Goal: Transaction & Acquisition: Complete application form

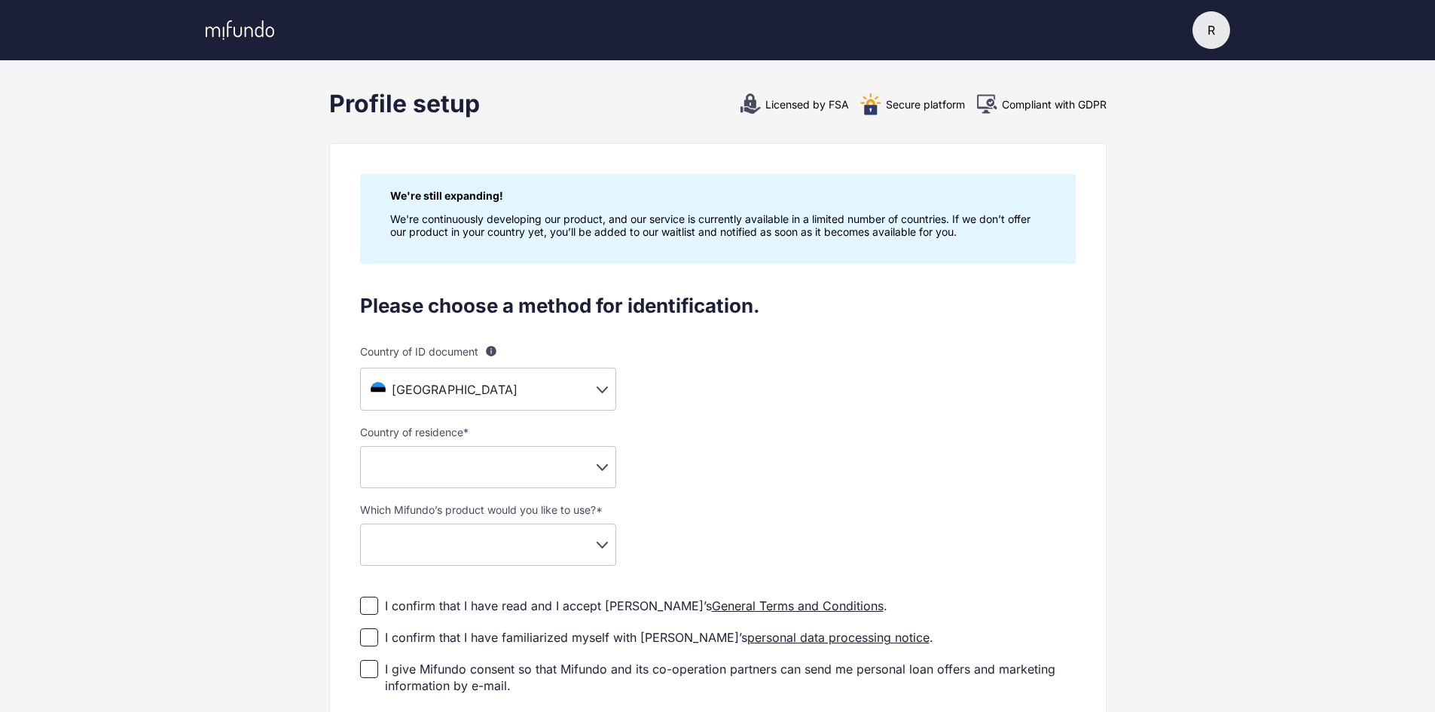
scroll to position [75, 0]
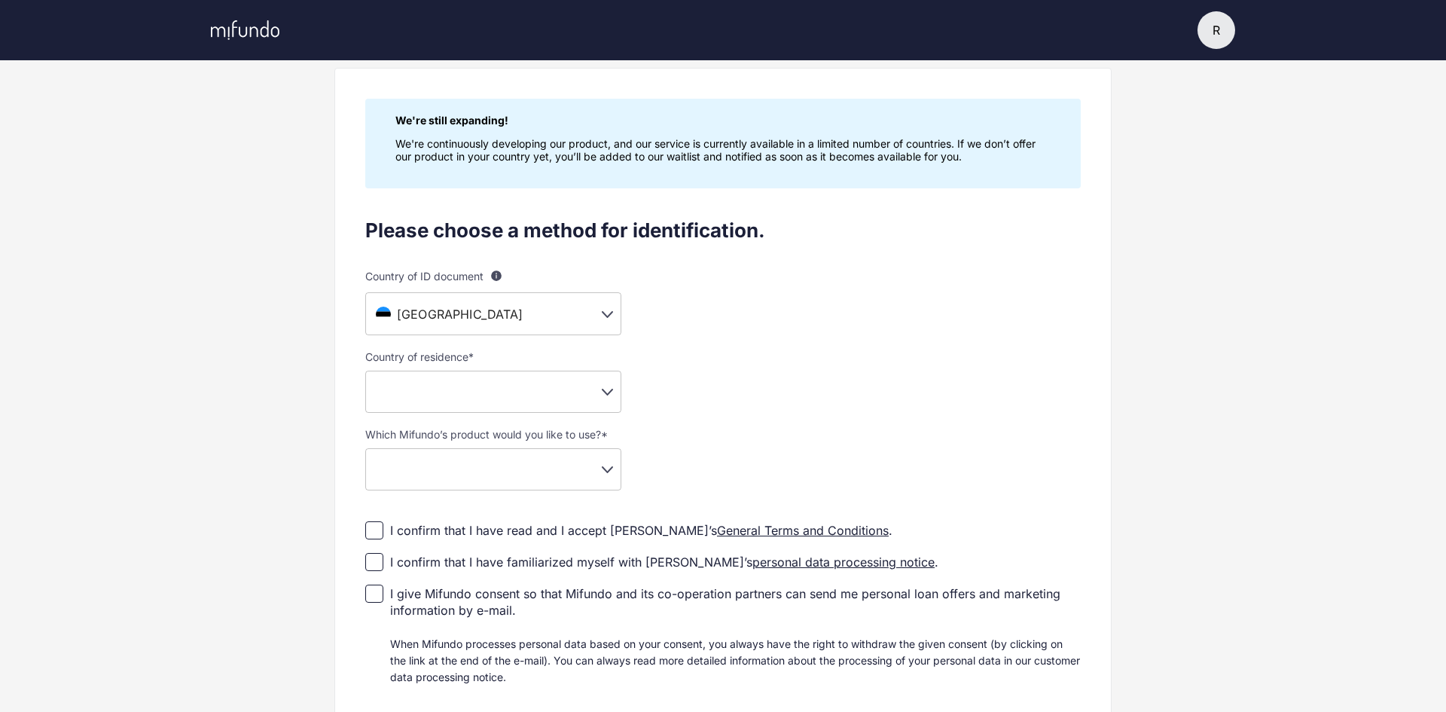
click at [598, 392] on body "R R Renee Settings Log out Profile setup Licensed by FSA Secure platform Compli…" at bounding box center [723, 281] width 1446 height 712
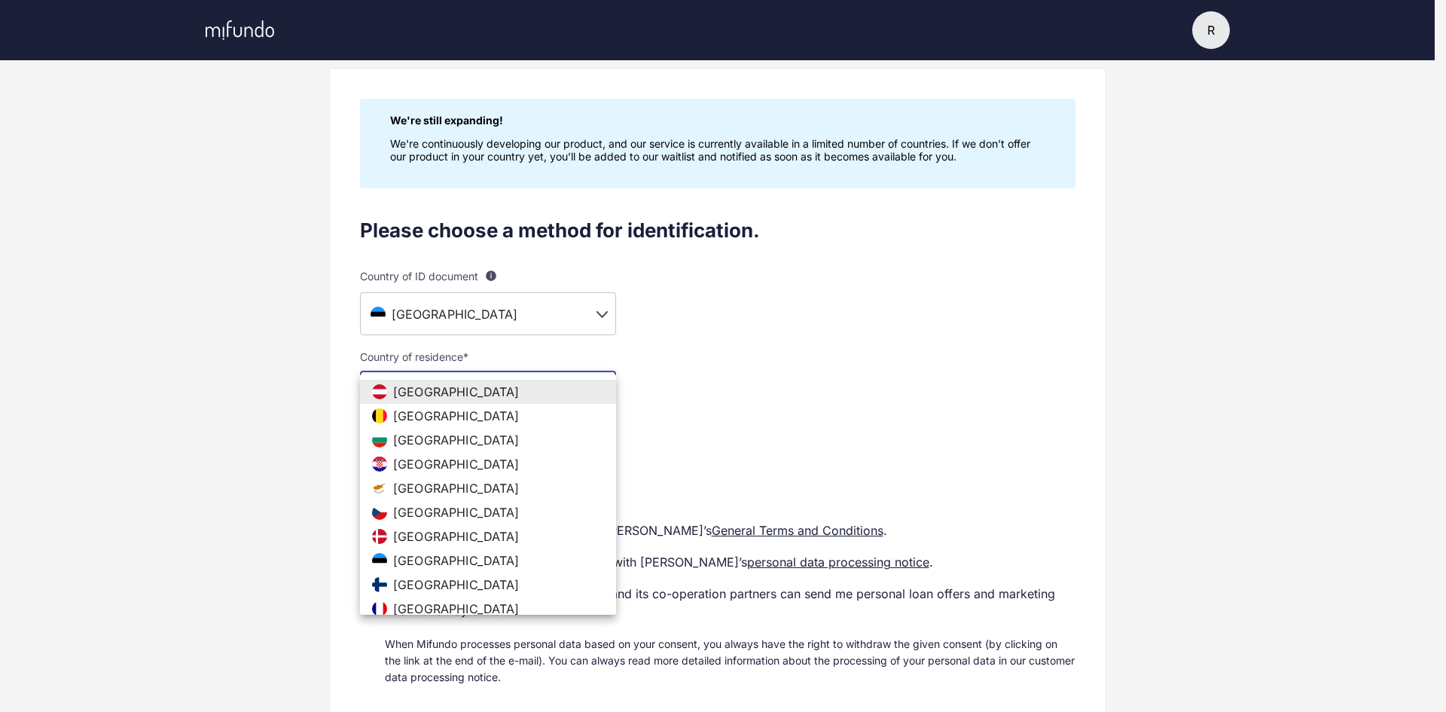
click at [423, 555] on span "[GEOGRAPHIC_DATA]" at bounding box center [456, 560] width 127 height 15
type input "**"
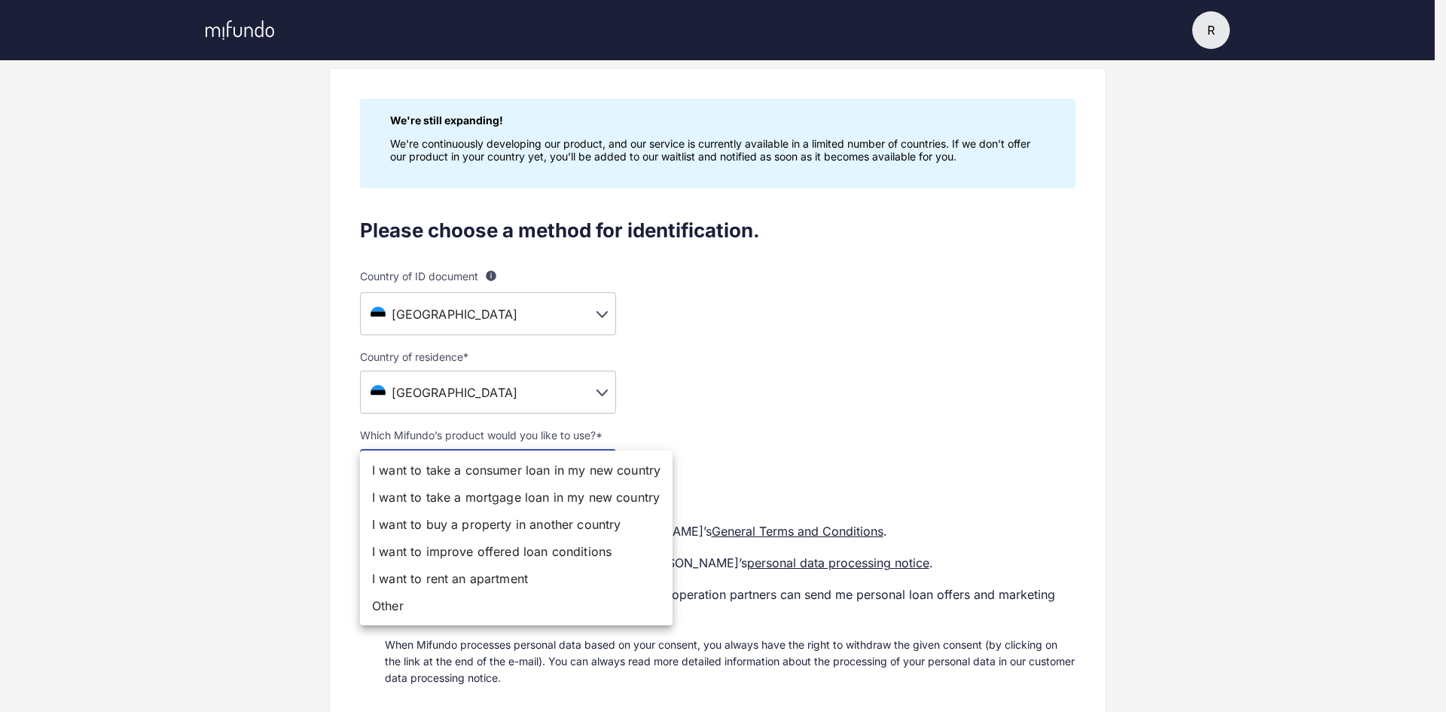
click at [609, 472] on body "R R Renee Settings Log out Profile setup Licensed by FSA Secure platform Compli…" at bounding box center [723, 281] width 1446 height 712
click at [407, 610] on li "Other" at bounding box center [516, 605] width 313 height 27
type input "*****"
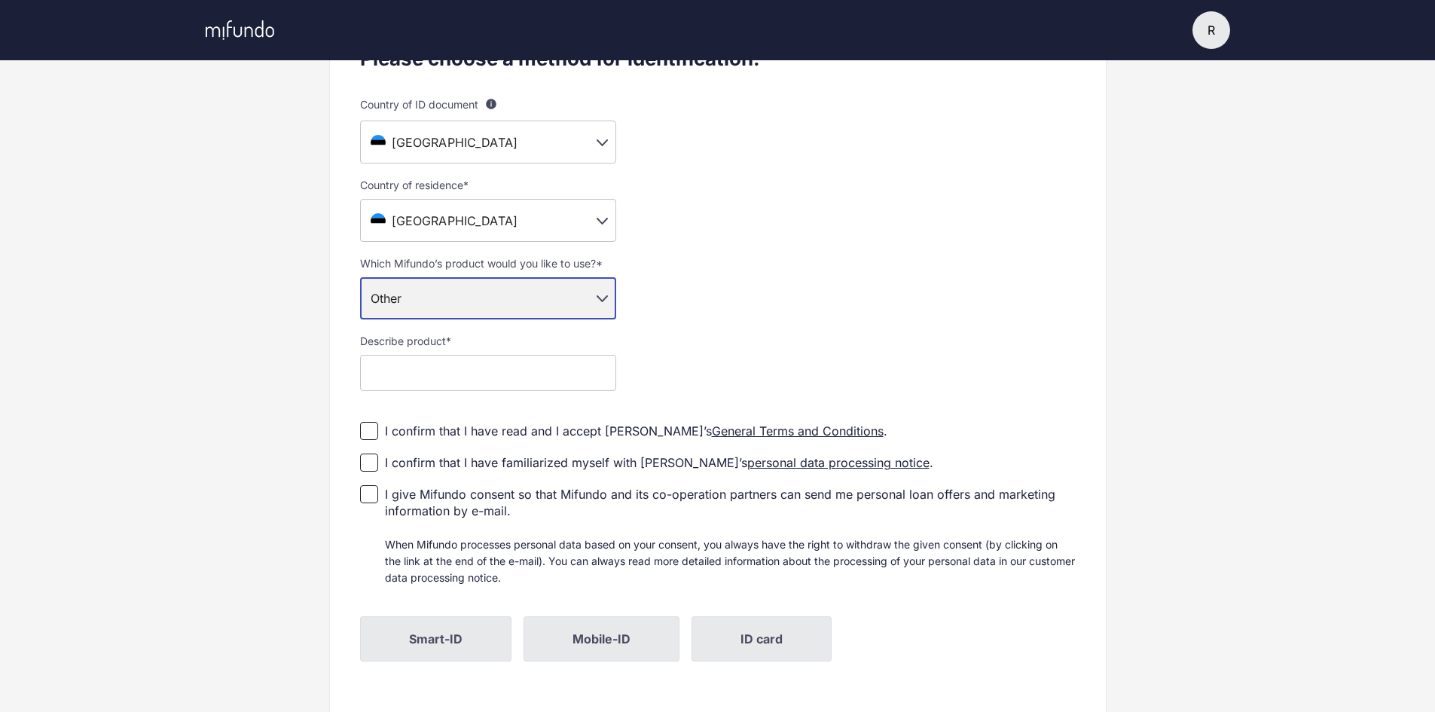
scroll to position [224, 0]
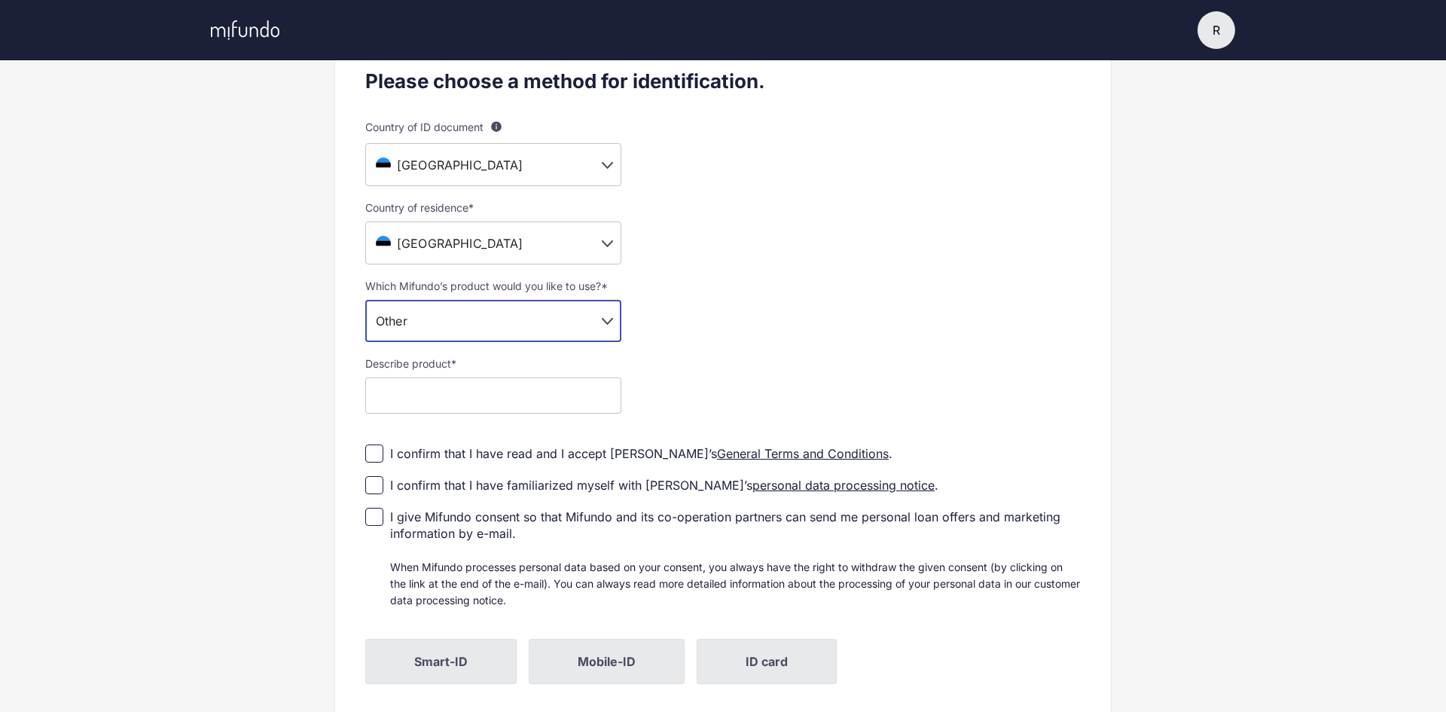
click at [593, 328] on body "R R Renee Settings Log out Profile setup Licensed by FSA Secure platform Compli…" at bounding box center [723, 132] width 1446 height 712
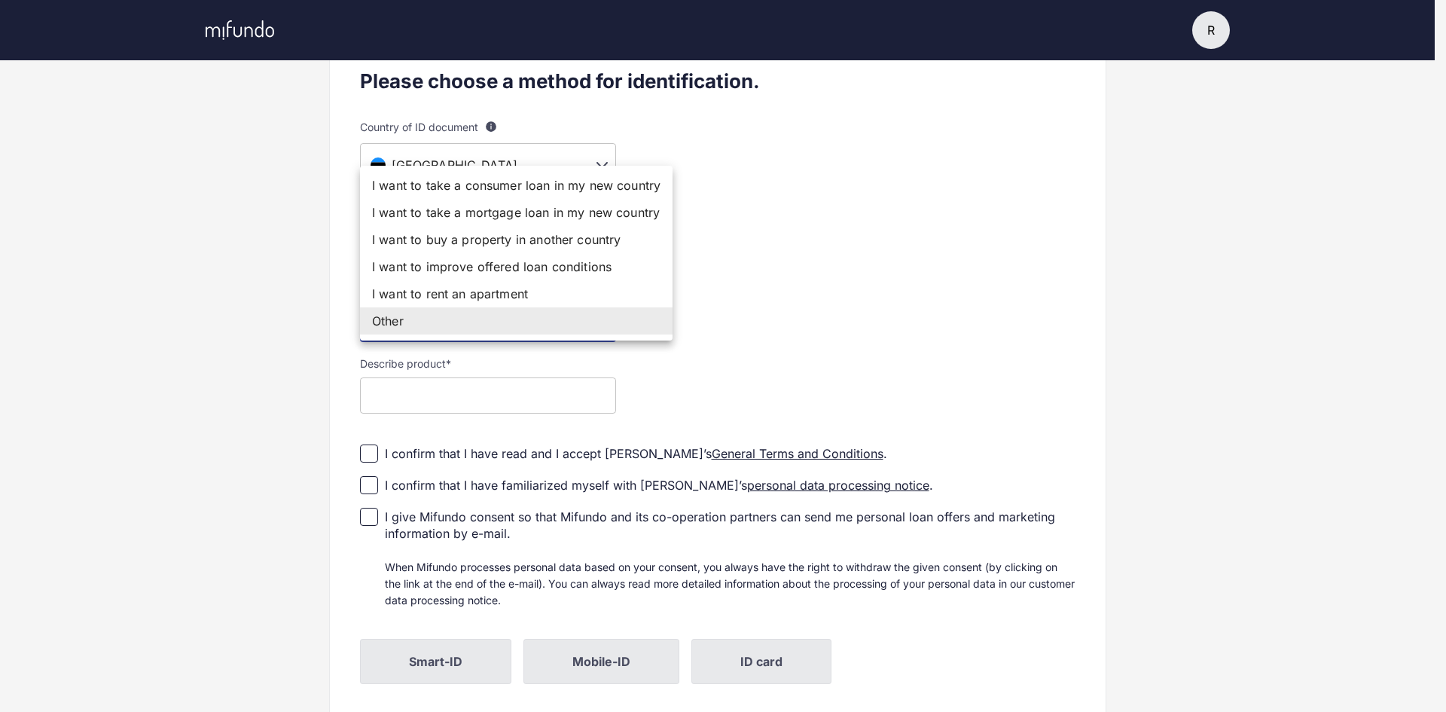
click at [827, 310] on div at bounding box center [723, 356] width 1446 height 712
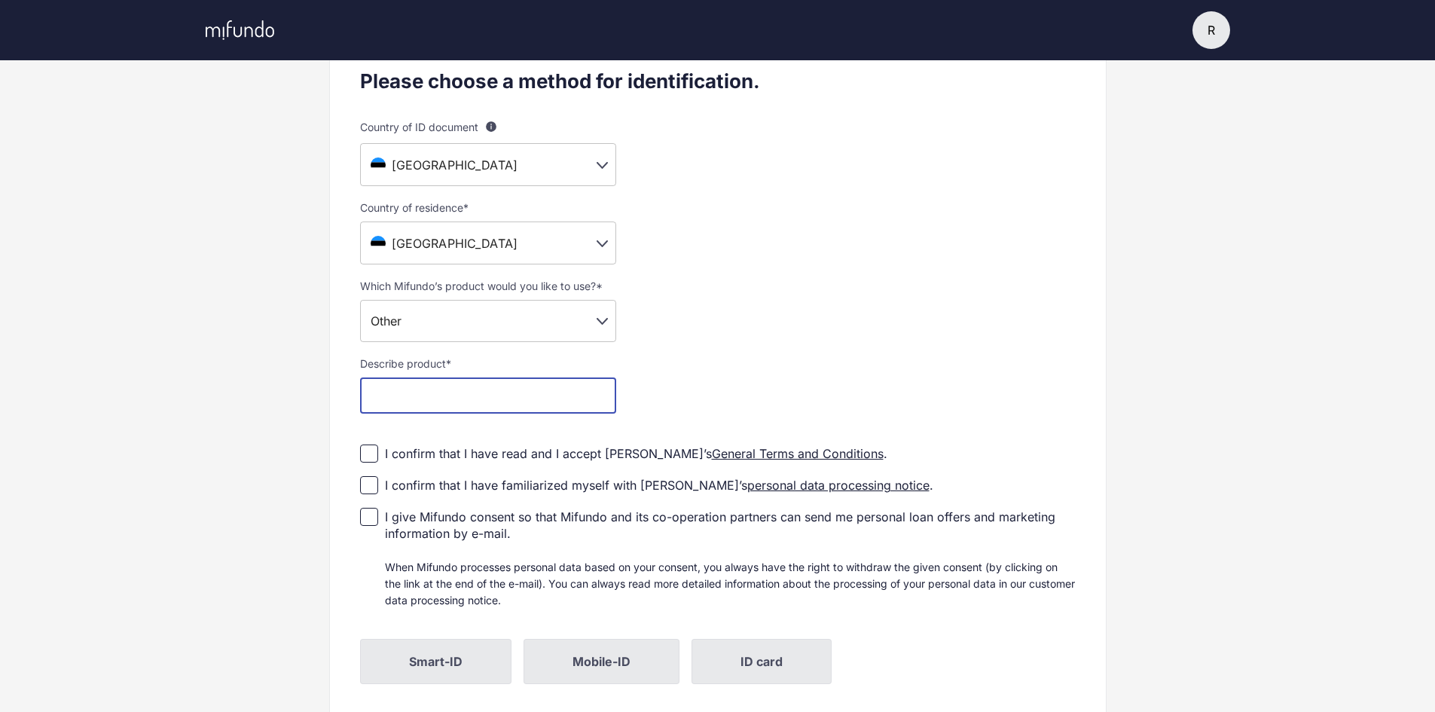
click at [520, 394] on input "text" at bounding box center [488, 395] width 256 height 36
type input "**********"
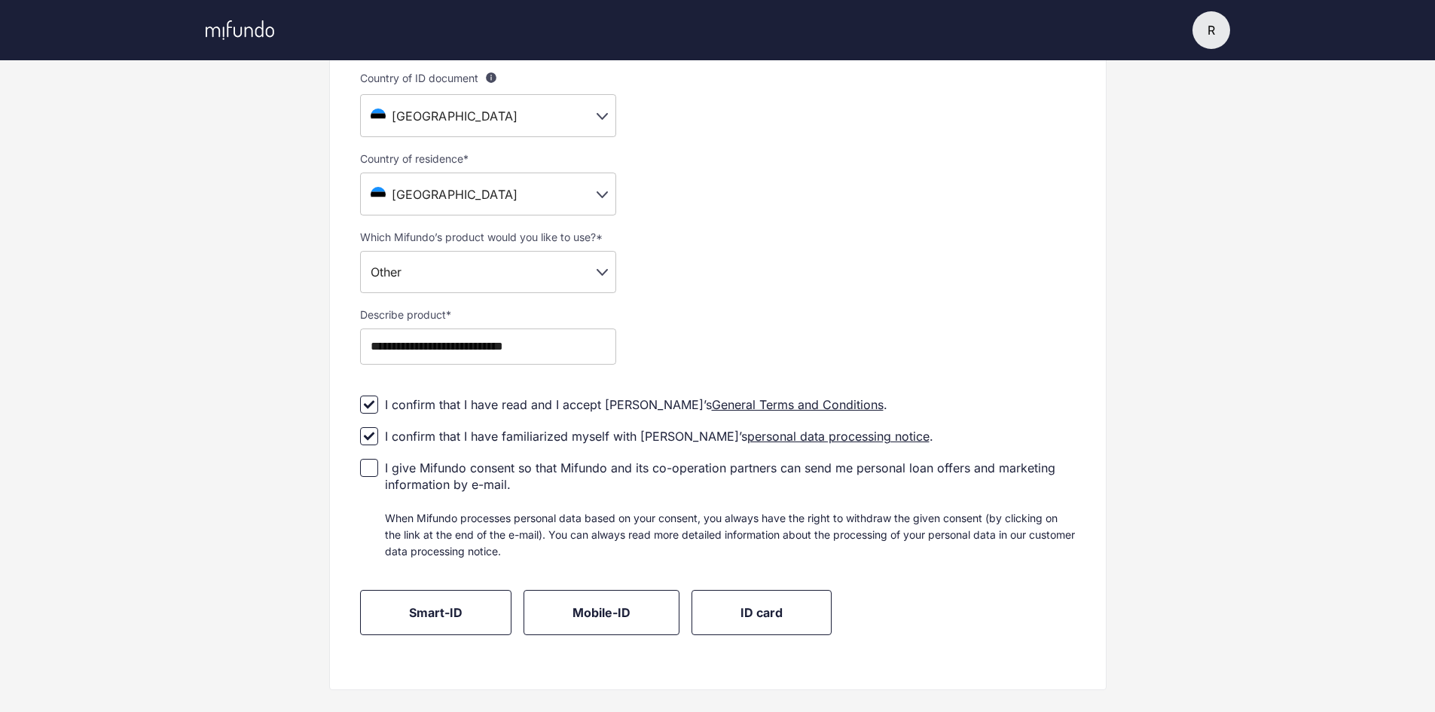
scroll to position [300, 0]
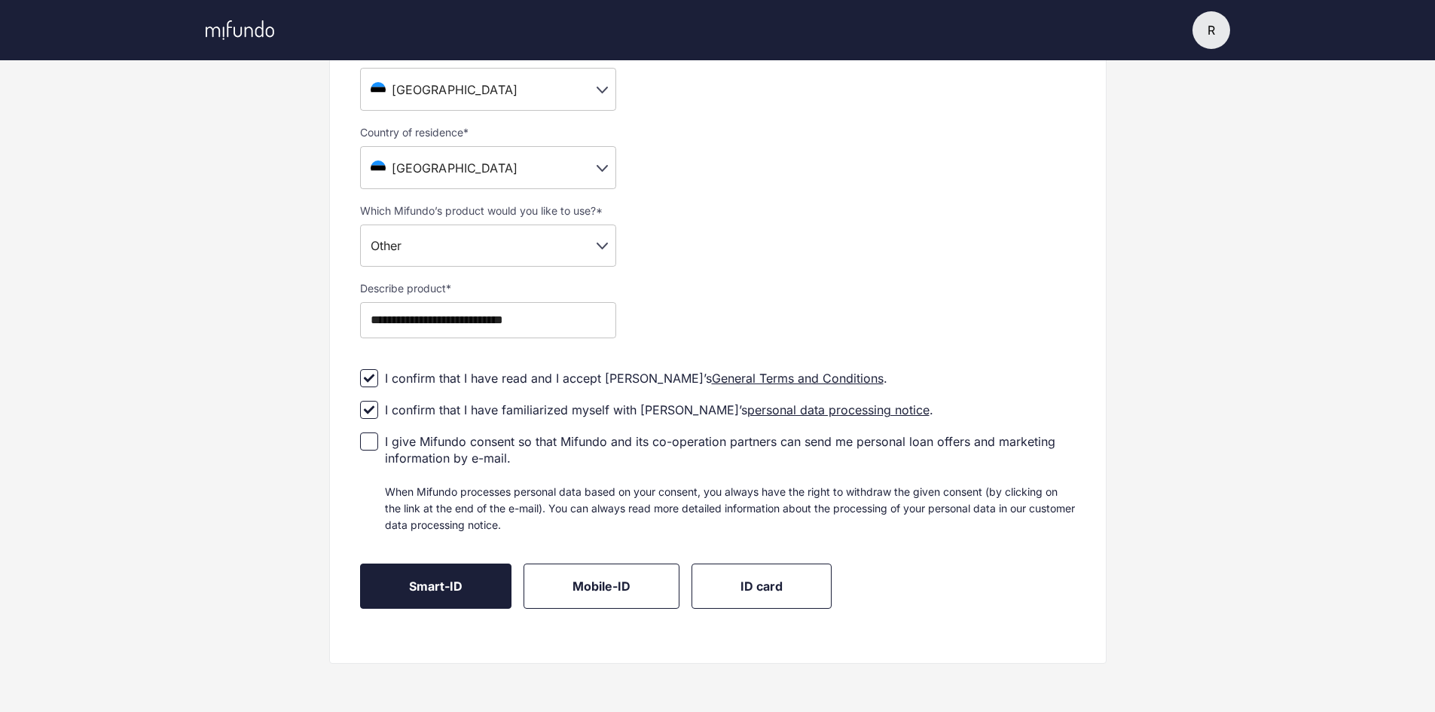
click at [459, 591] on span "Smart-ID" at bounding box center [435, 585] width 53 height 15
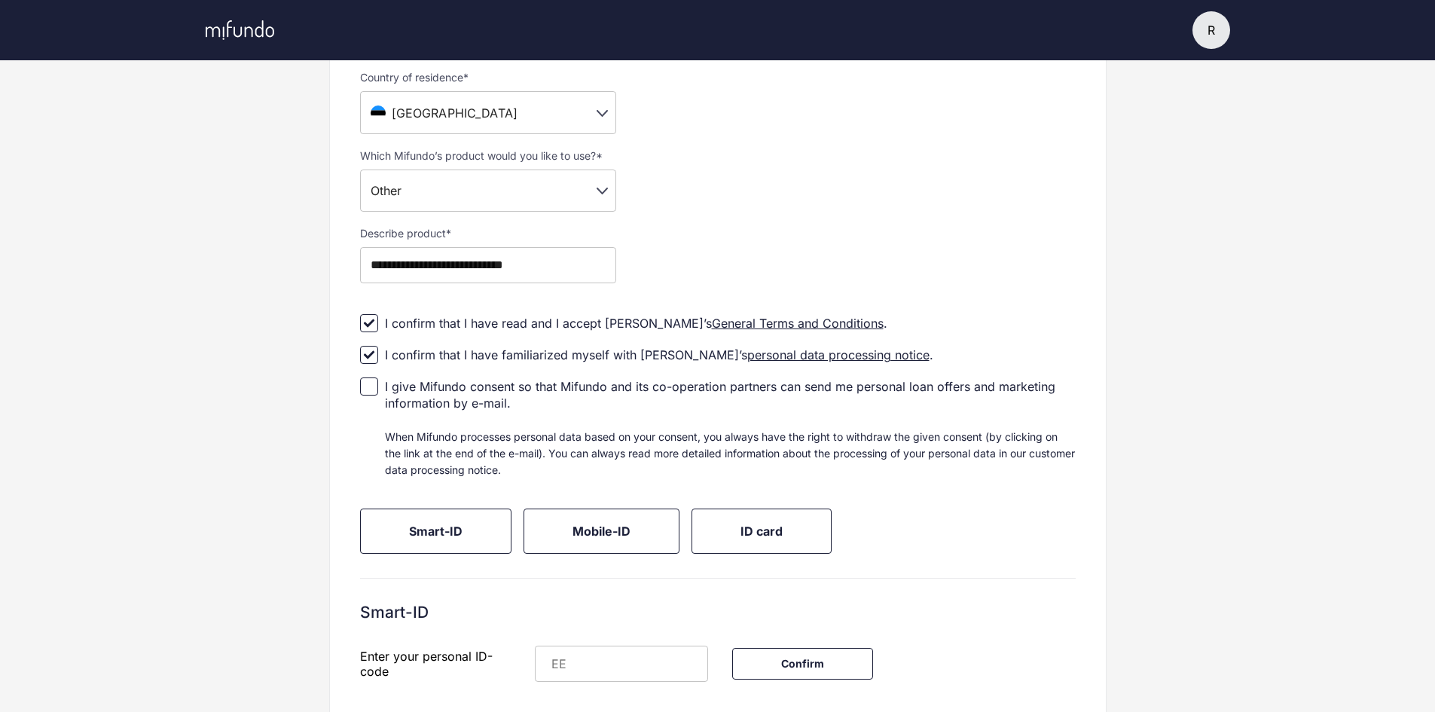
scroll to position [428, 0]
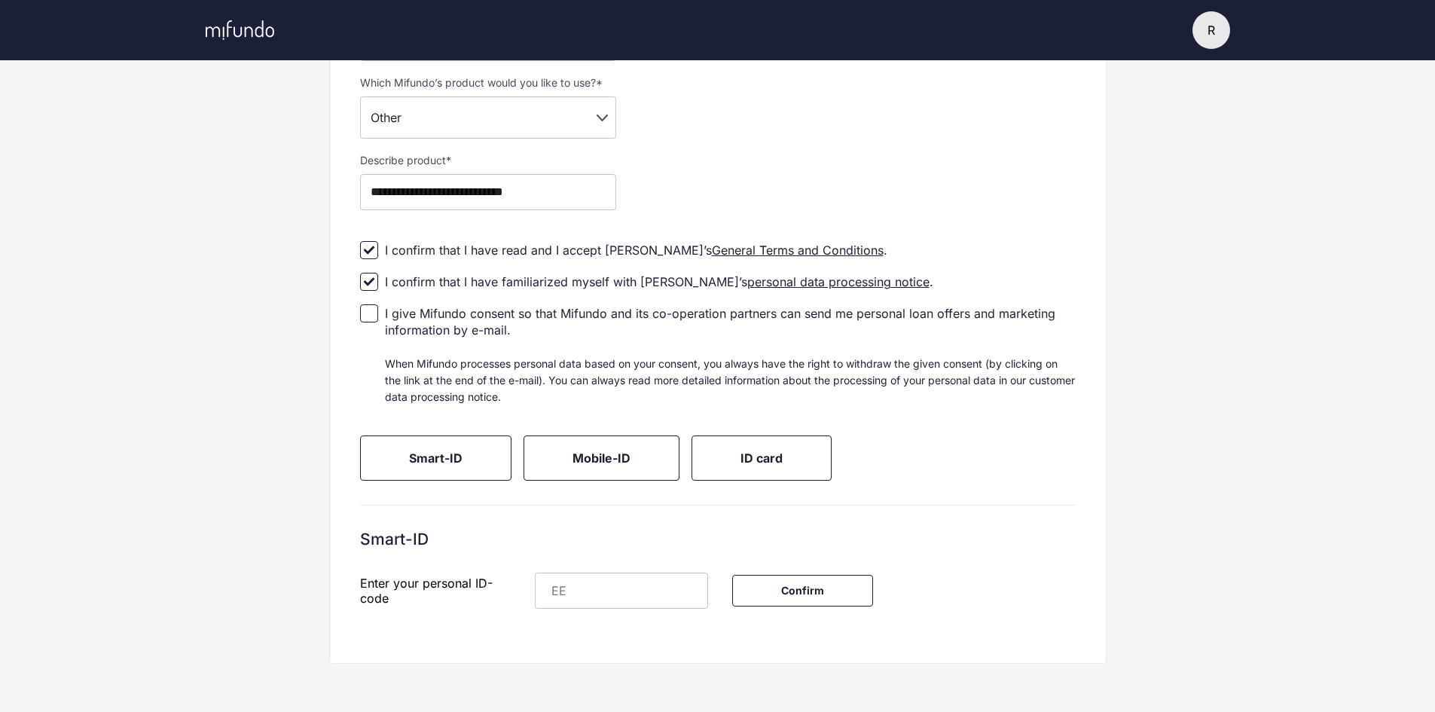
click at [606, 600] on input "text" at bounding box center [637, 590] width 142 height 36
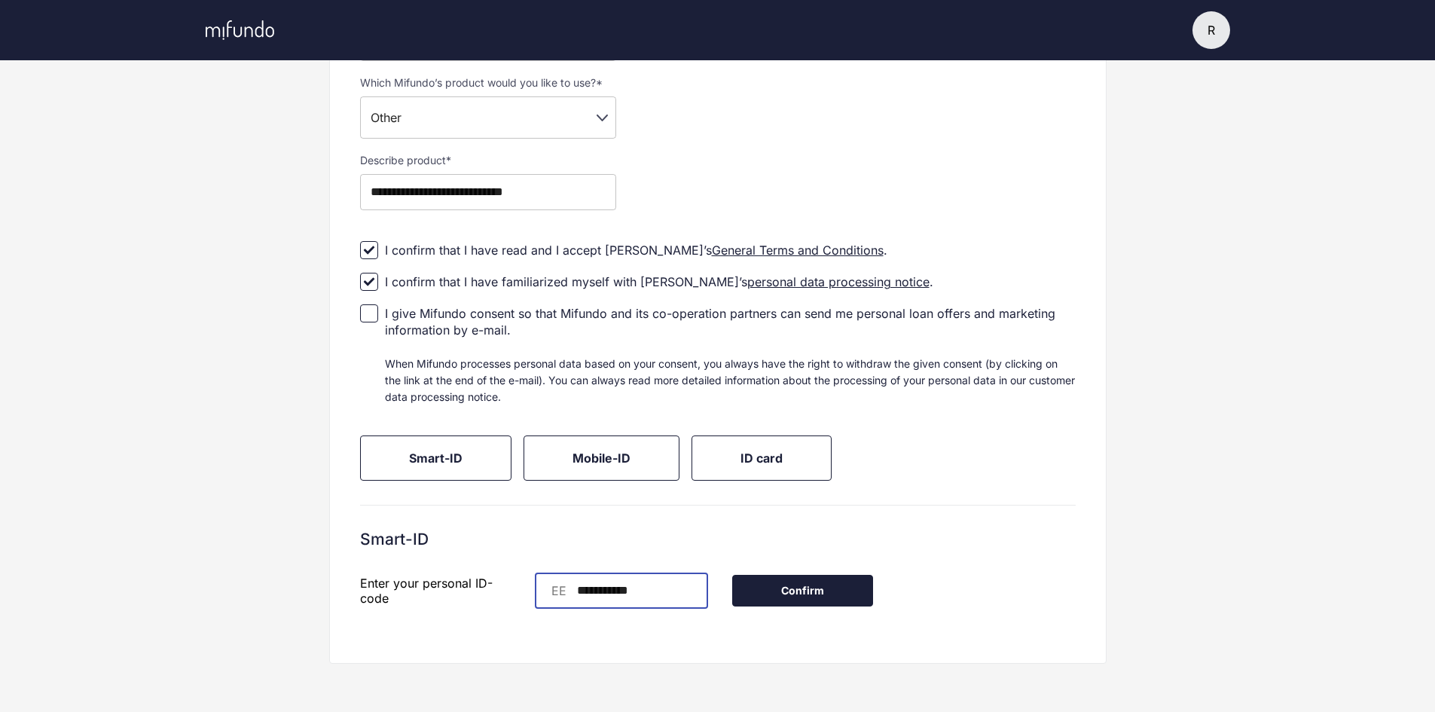
type input "**********"
click at [831, 591] on button "Confirm" at bounding box center [802, 591] width 141 height 32
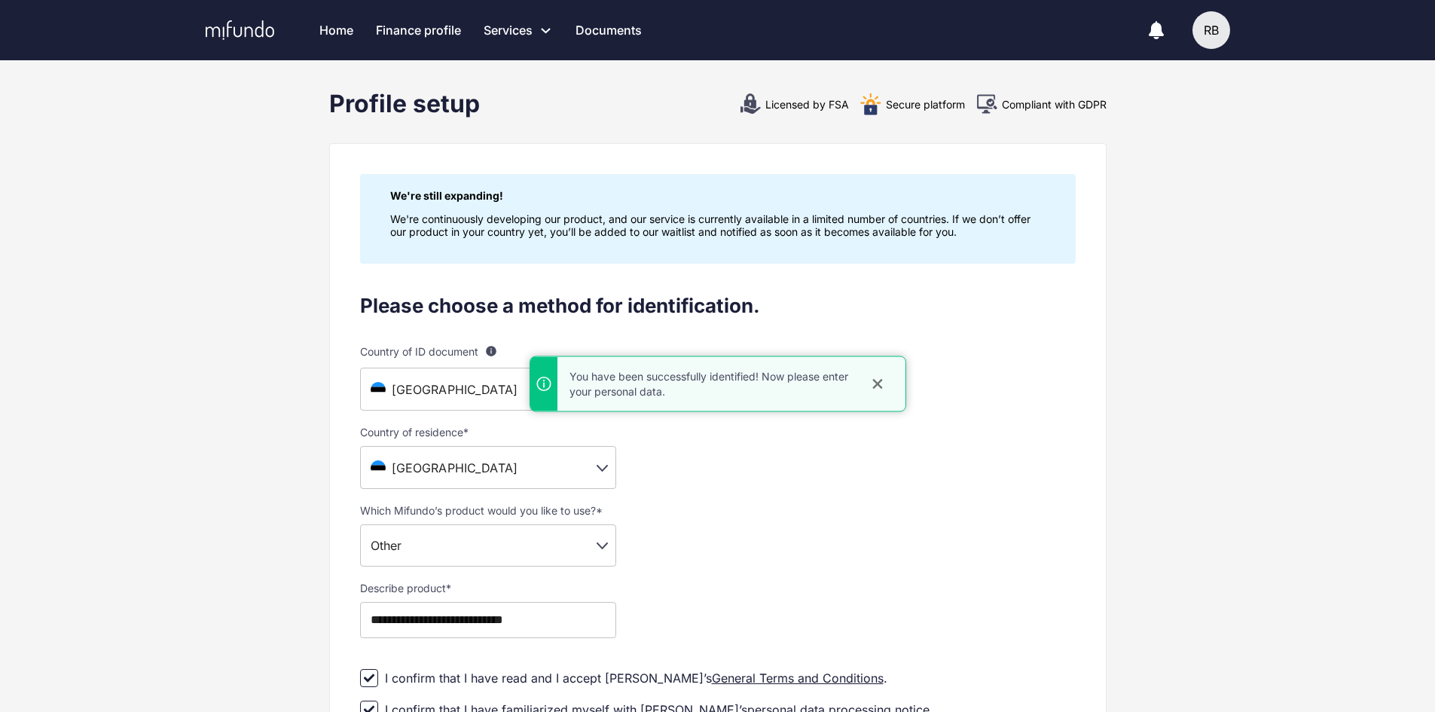
scroll to position [112, 0]
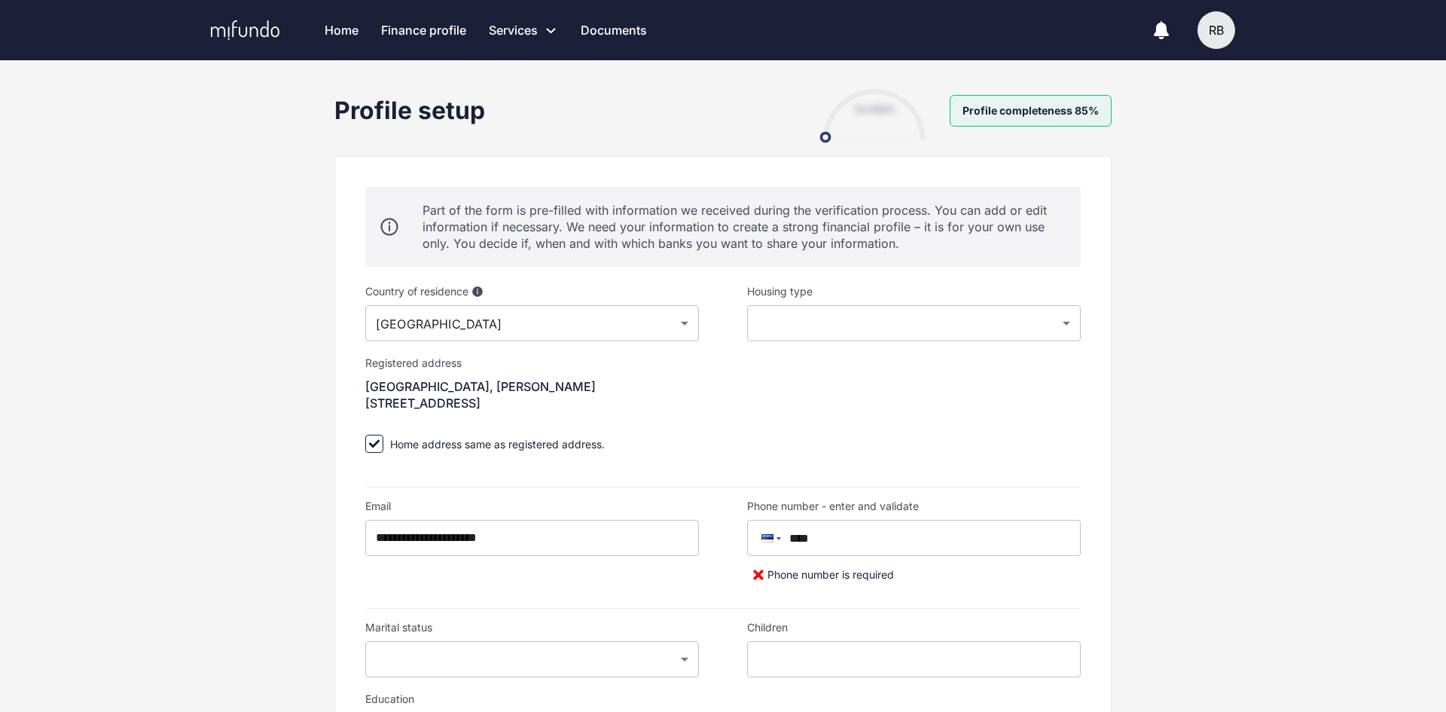
click at [954, 334] on body "Home Finance profile Services Apply for a new loan Refinance your loans Loan of…" at bounding box center [723, 356] width 1446 height 712
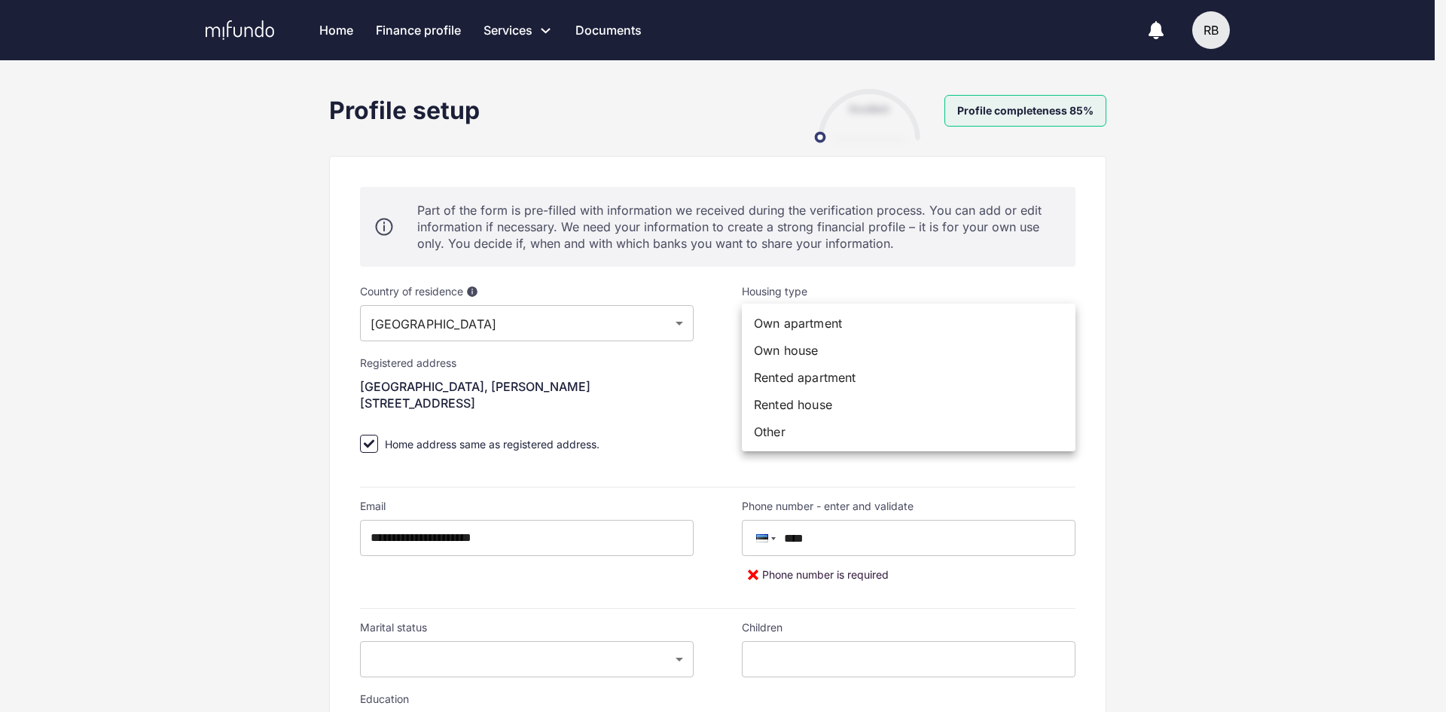
click at [842, 371] on li "Rented apartment" at bounding box center [909, 377] width 334 height 27
type input "**********"
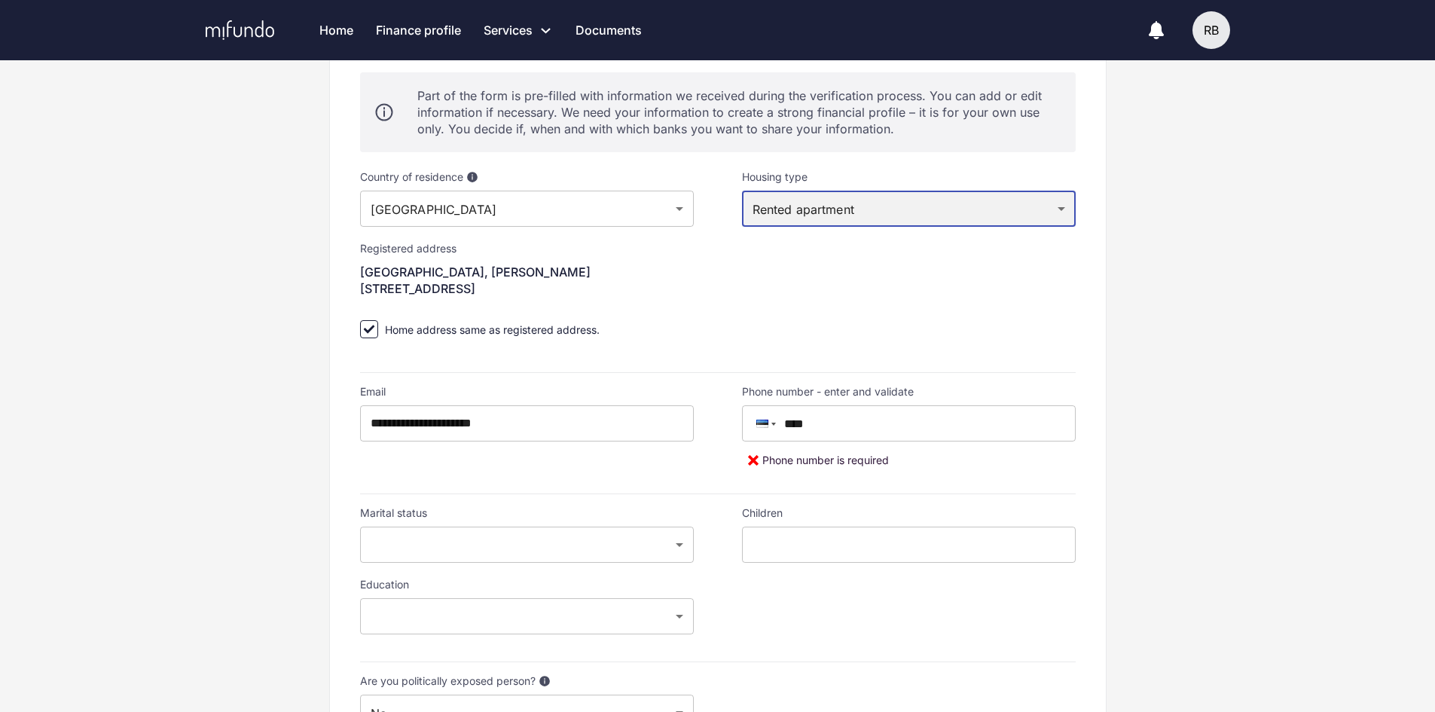
scroll to position [151, 0]
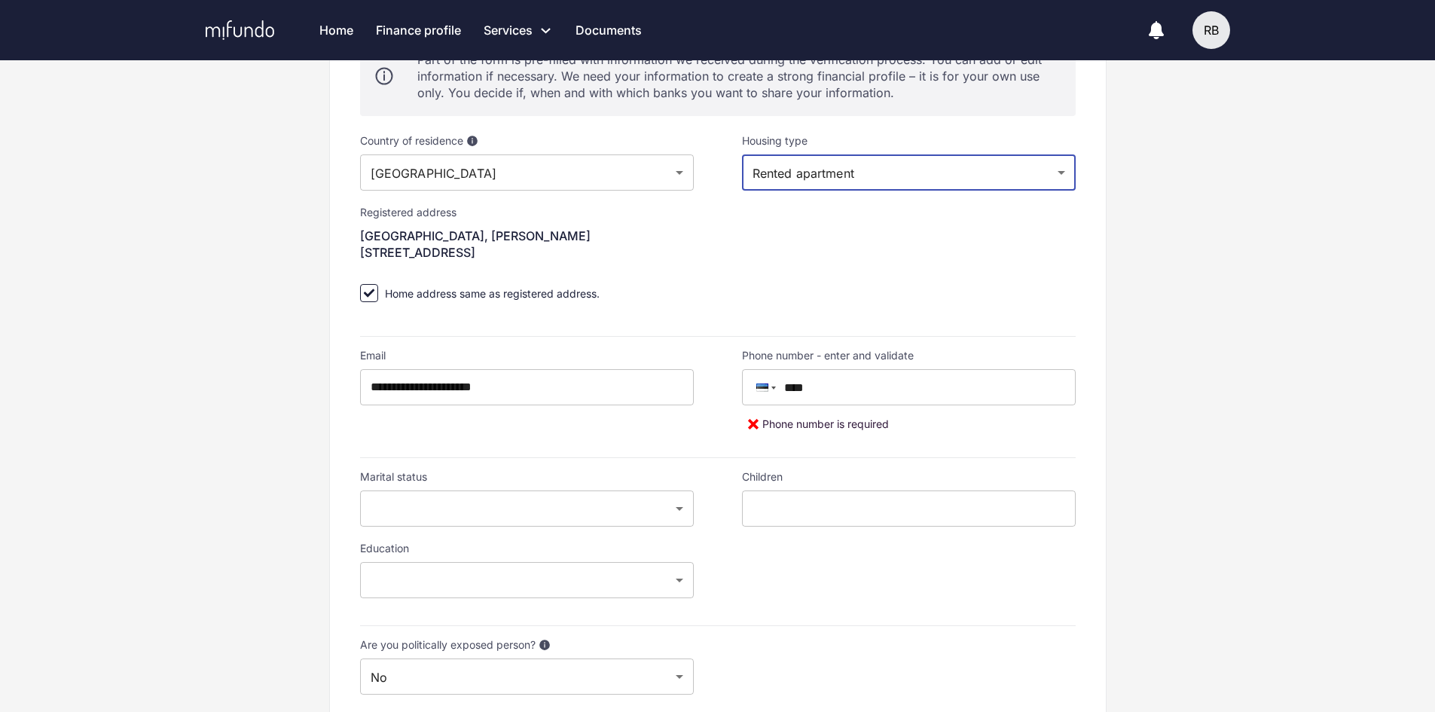
click at [923, 368] on div "Phone number - enter and validate **** ​" at bounding box center [909, 377] width 334 height 56
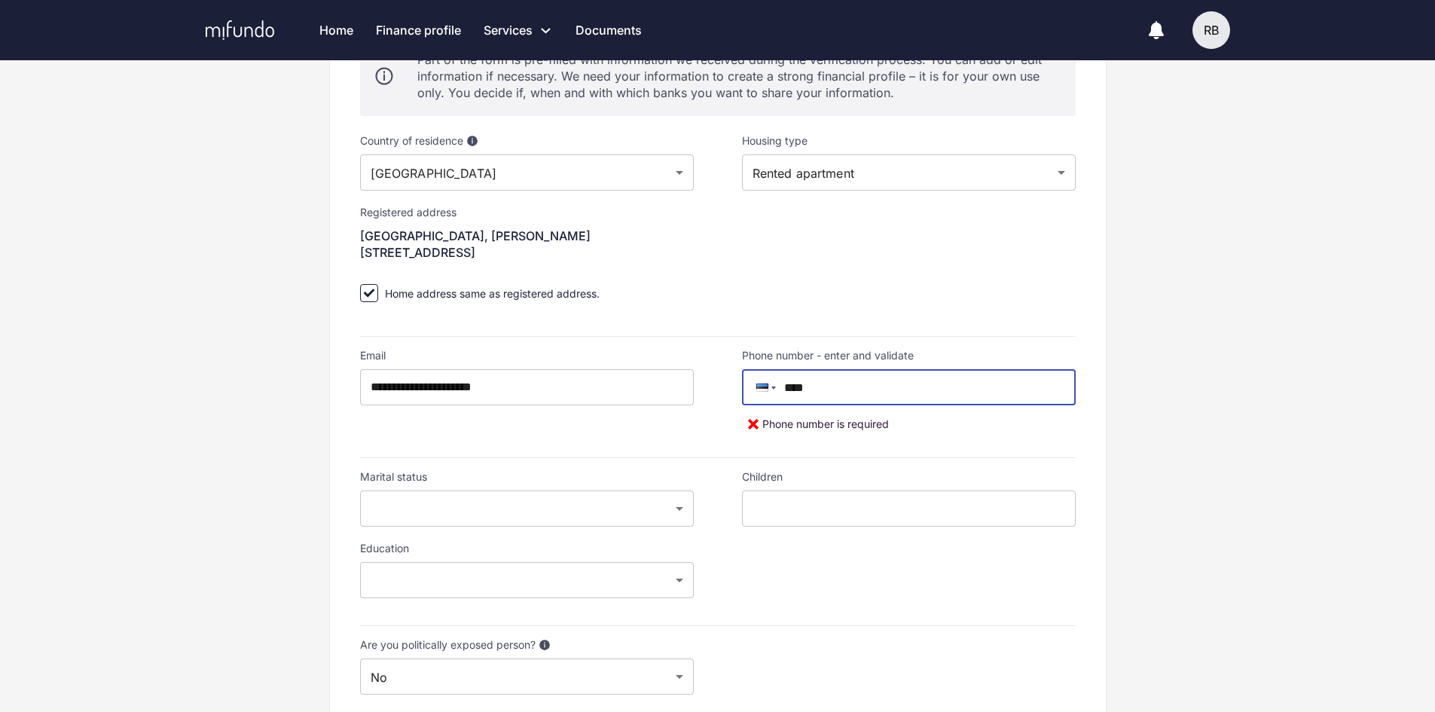
click at [918, 380] on input "****" at bounding box center [916, 387] width 319 height 36
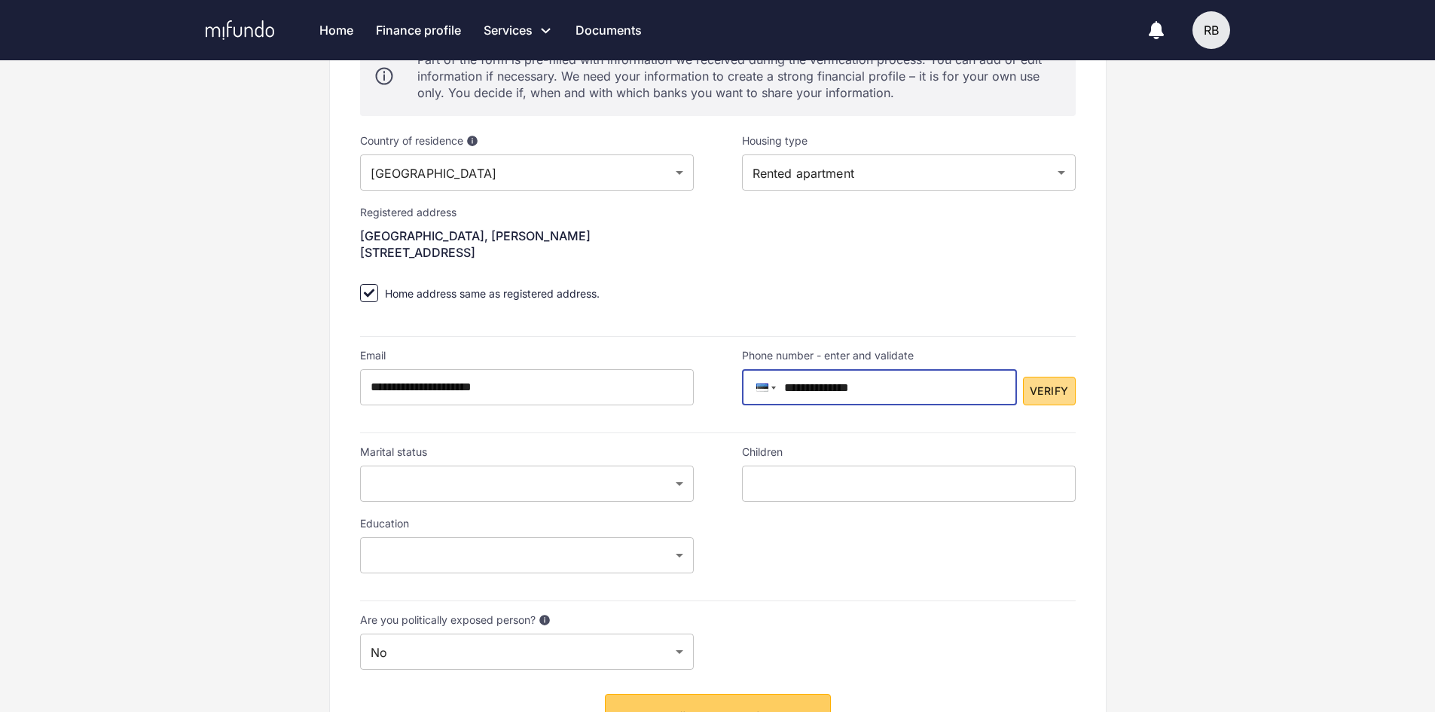
type input "**********"
click at [1054, 398] on span "Verify" at bounding box center [1049, 391] width 38 height 19
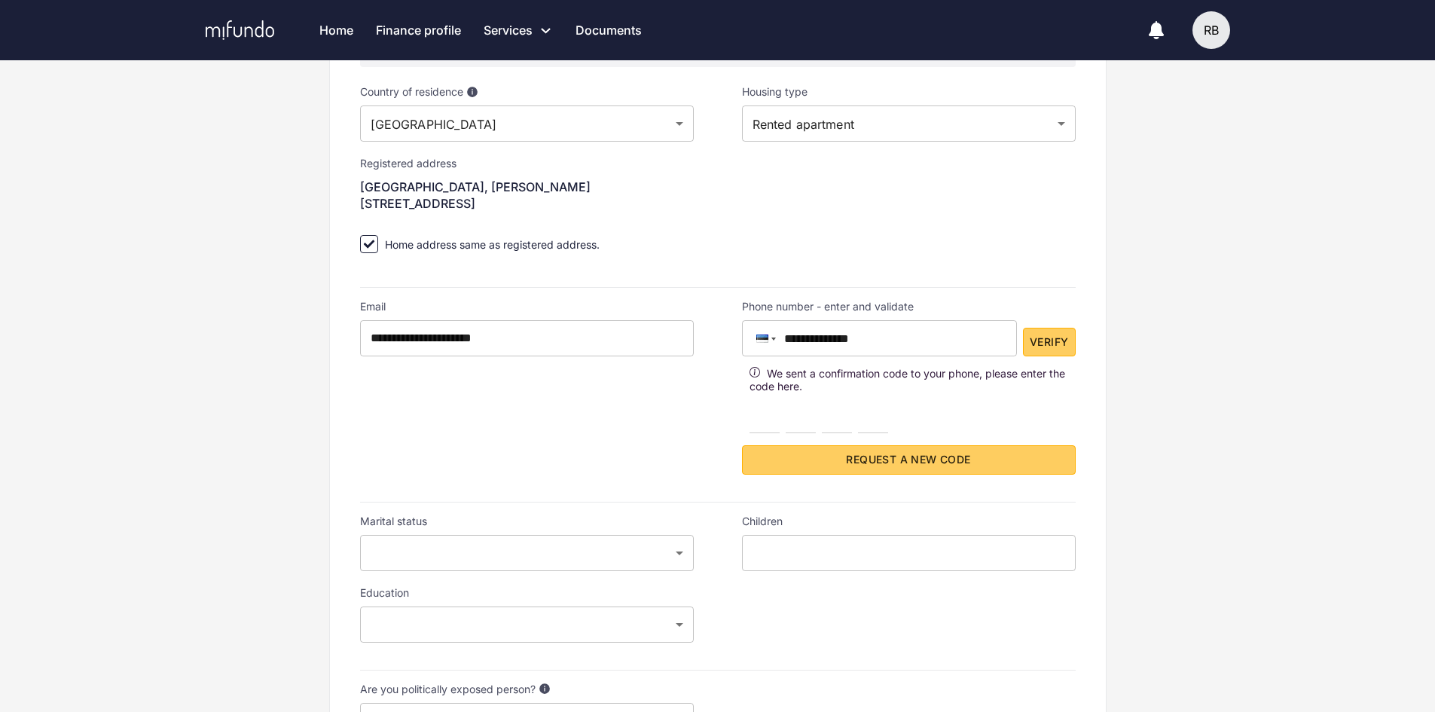
scroll to position [226, 0]
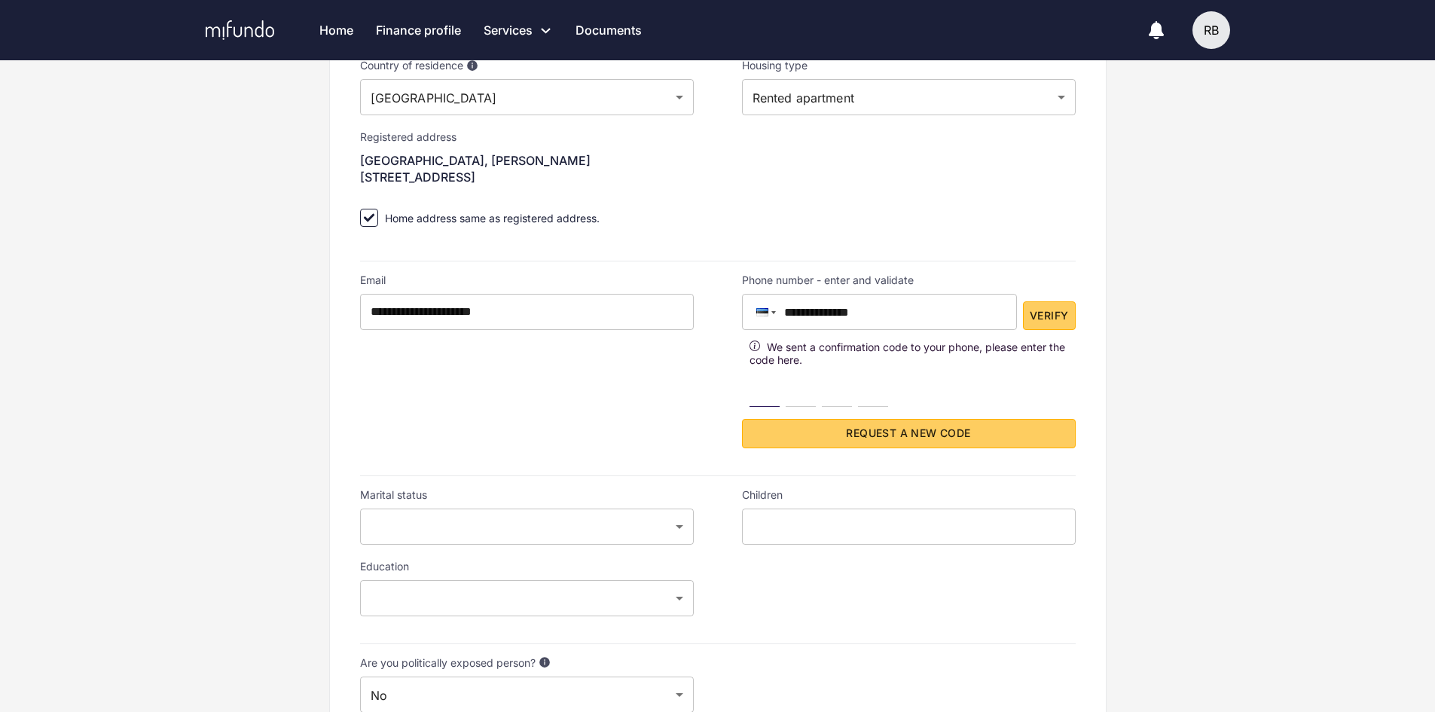
click at [766, 398] on input "number" at bounding box center [764, 392] width 30 height 30
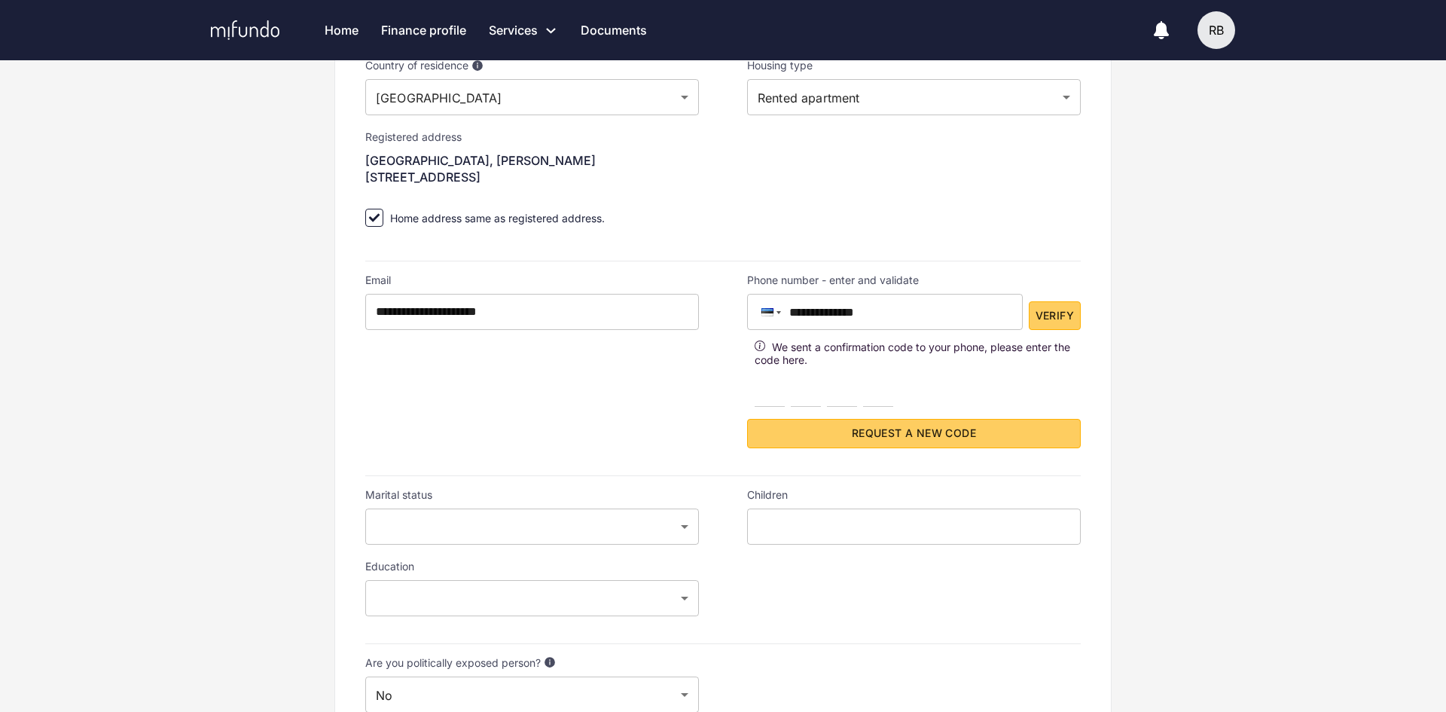
click at [639, 486] on body "Home Finance profile Services Apply for a new loan Refinance your loans Loan of…" at bounding box center [723, 130] width 1446 height 712
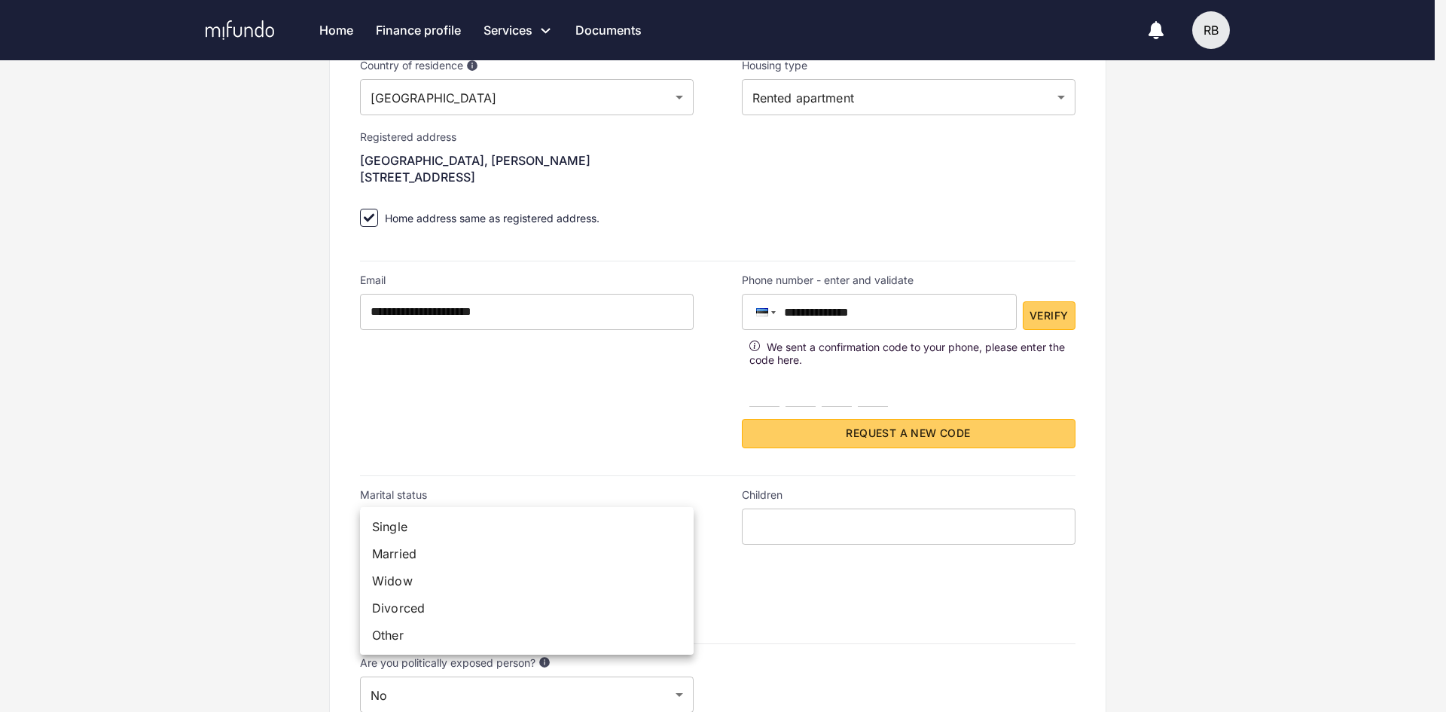
click at [609, 537] on li "Single" at bounding box center [527, 526] width 334 height 27
type input "******"
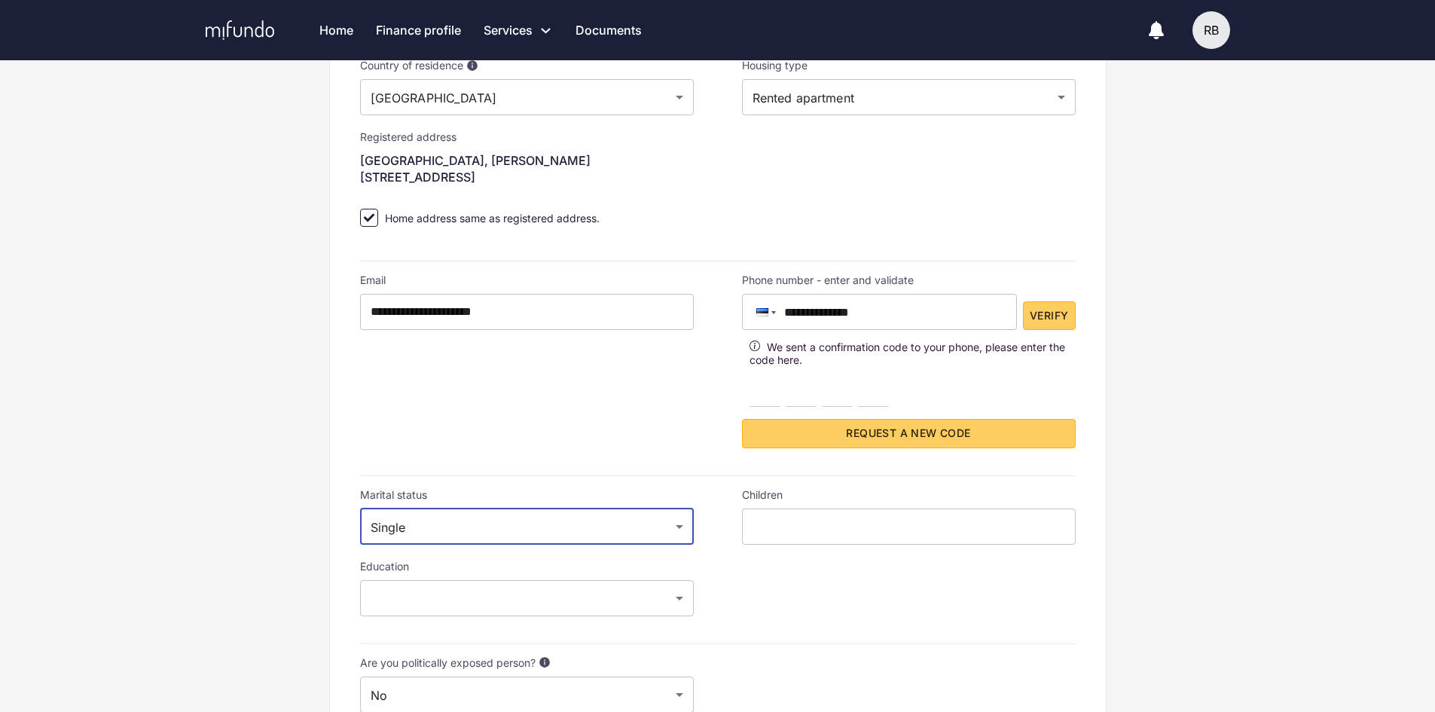
click at [588, 486] on body "Home Finance profile Services Apply for a new loan Refinance your loans Loan of…" at bounding box center [717, 130] width 1435 height 712
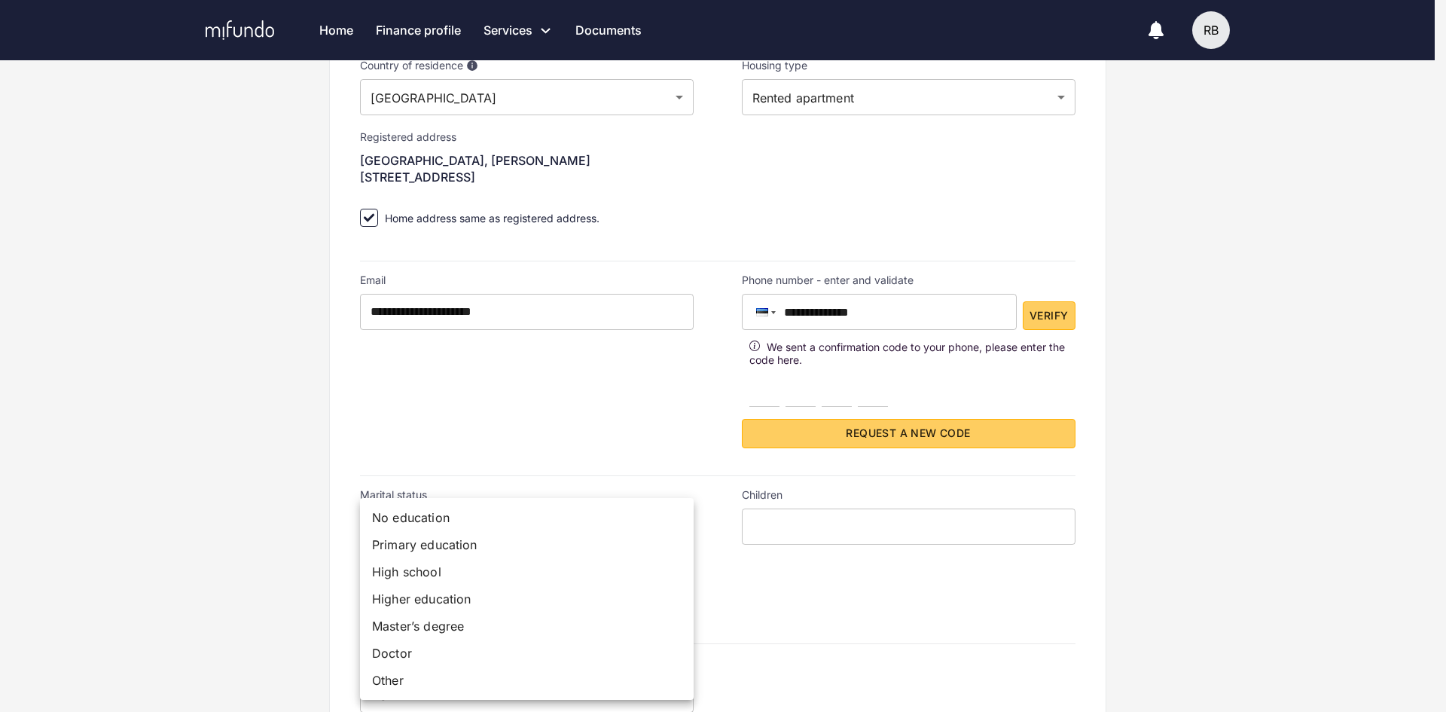
click at [499, 576] on li "High school" at bounding box center [527, 571] width 334 height 27
type input "**********"
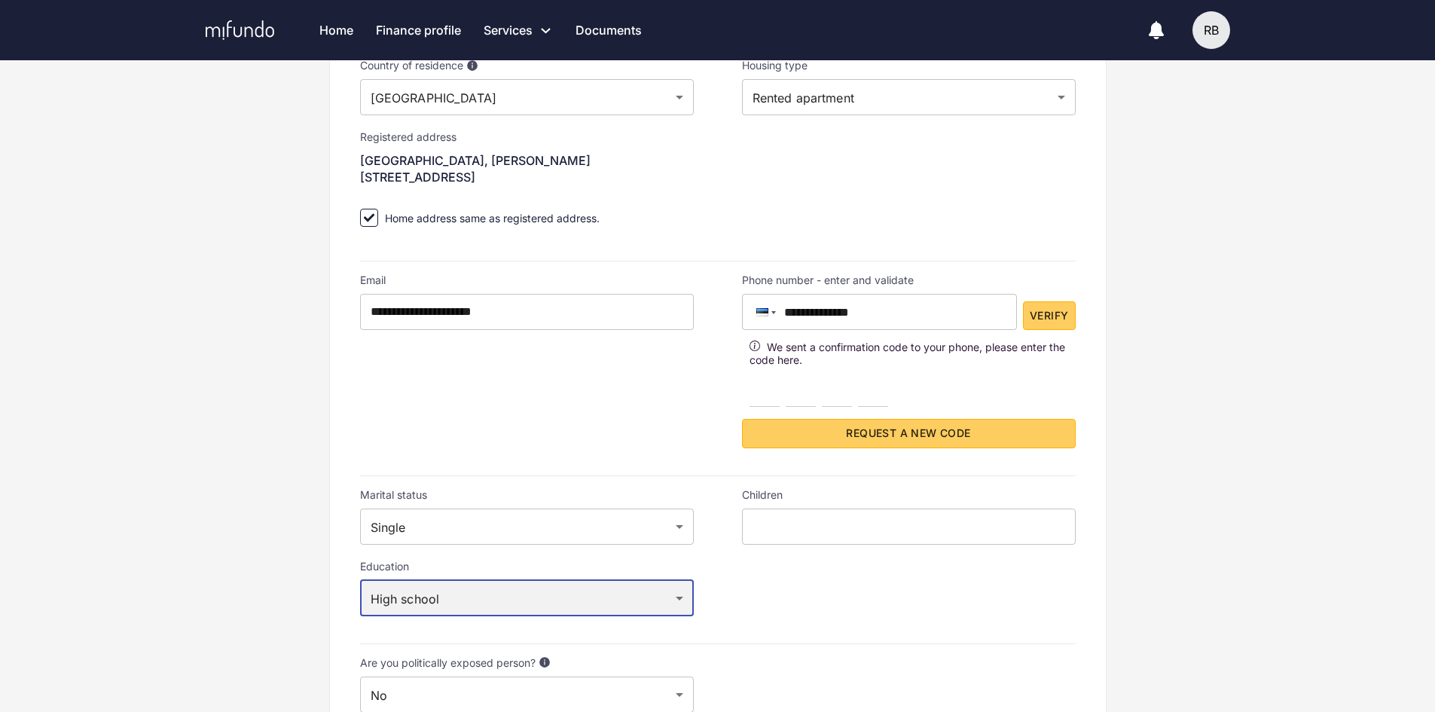
scroll to position [301, 0]
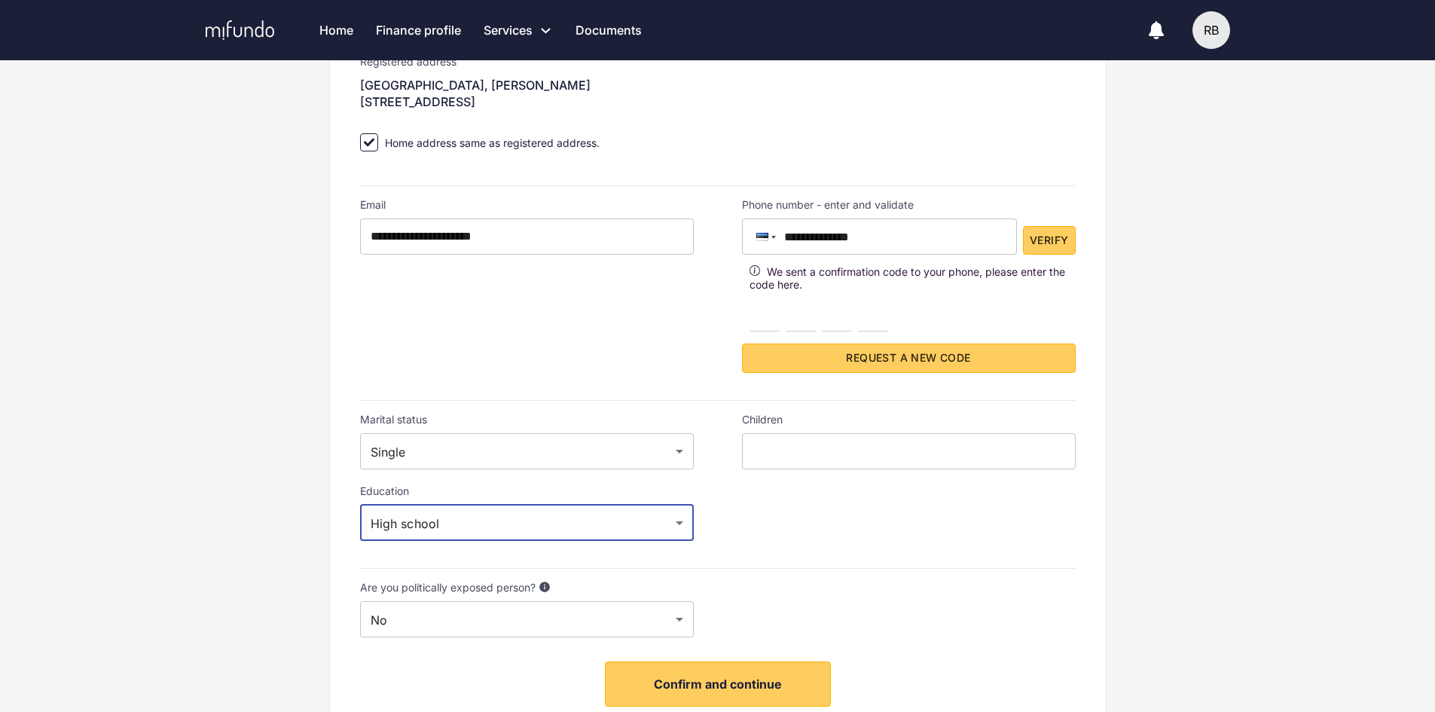
drag, startPoint x: 880, startPoint y: 432, endPoint x: 875, endPoint y: 443, distance: 12.5
click at [879, 432] on div "Children ​" at bounding box center [909, 441] width 334 height 56
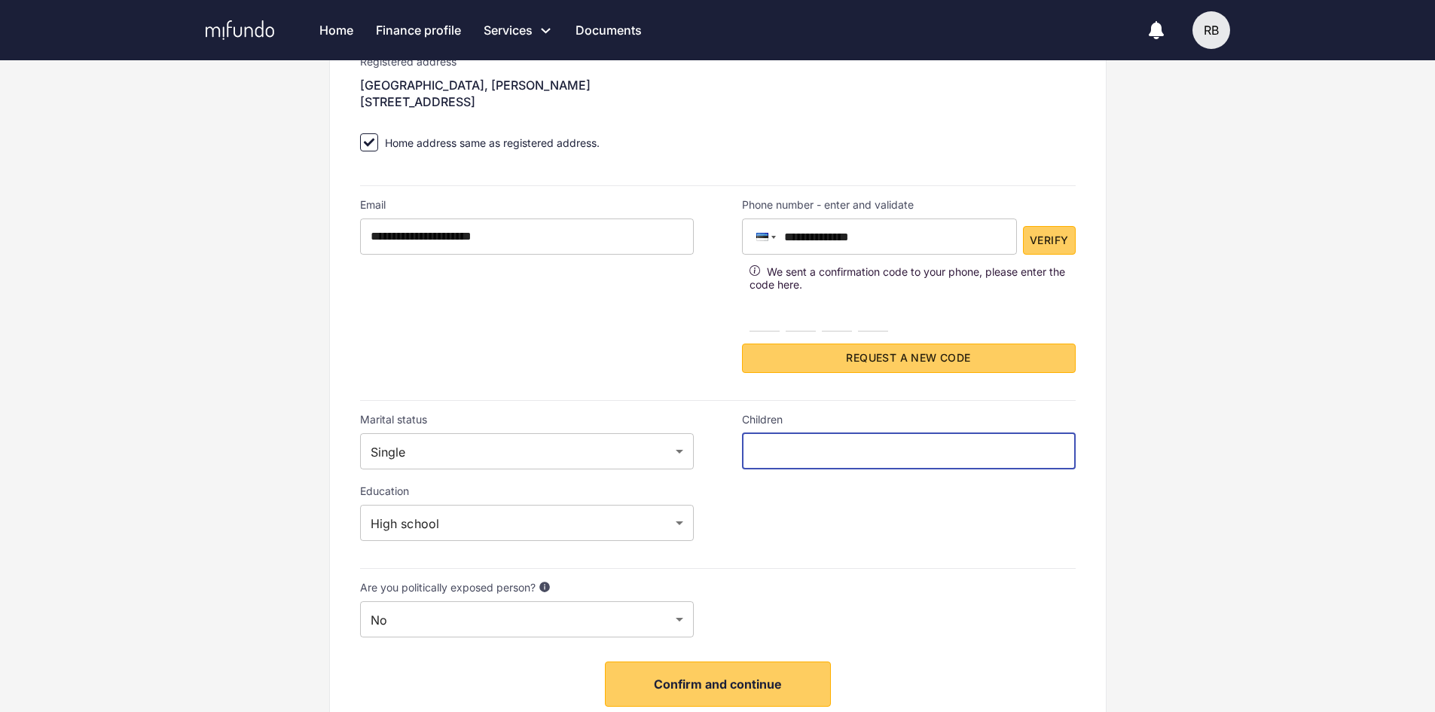
click at [875, 443] on input "text" at bounding box center [909, 451] width 334 height 36
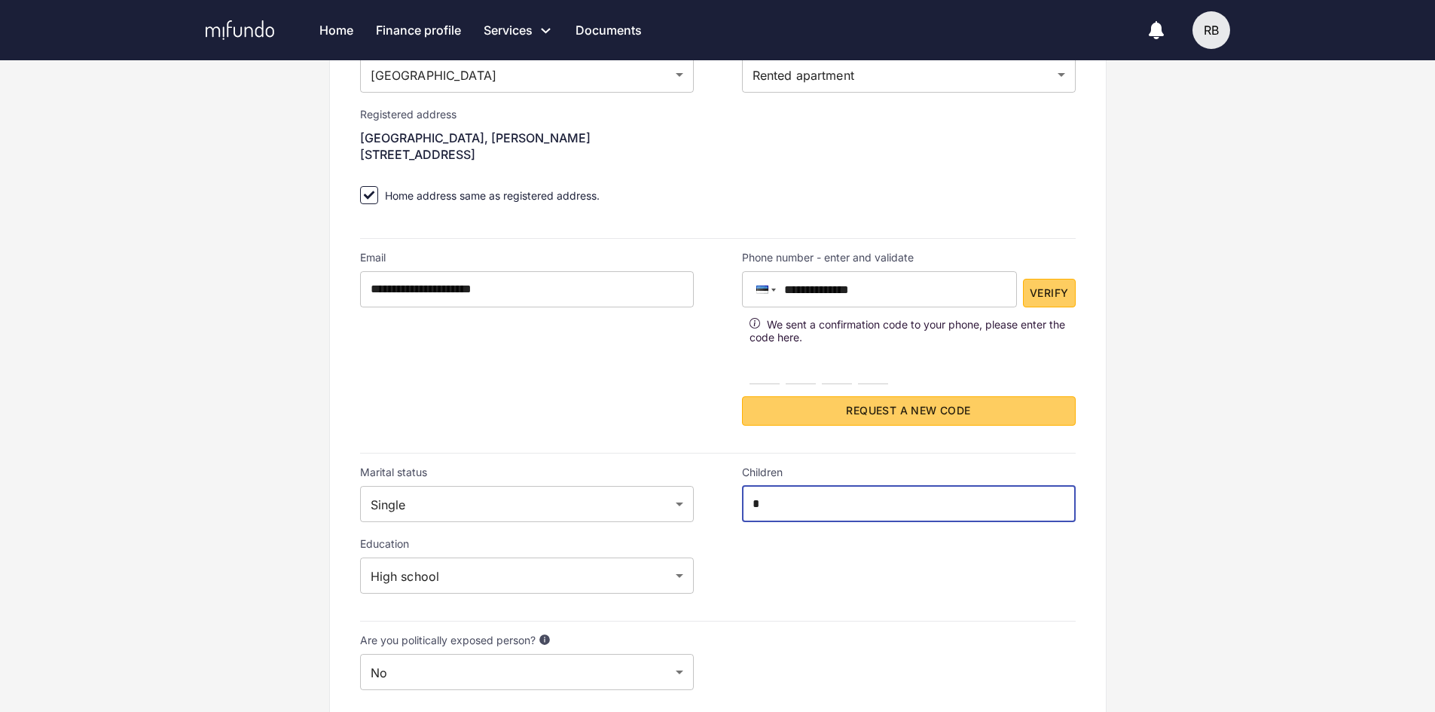
scroll to position [237, 0]
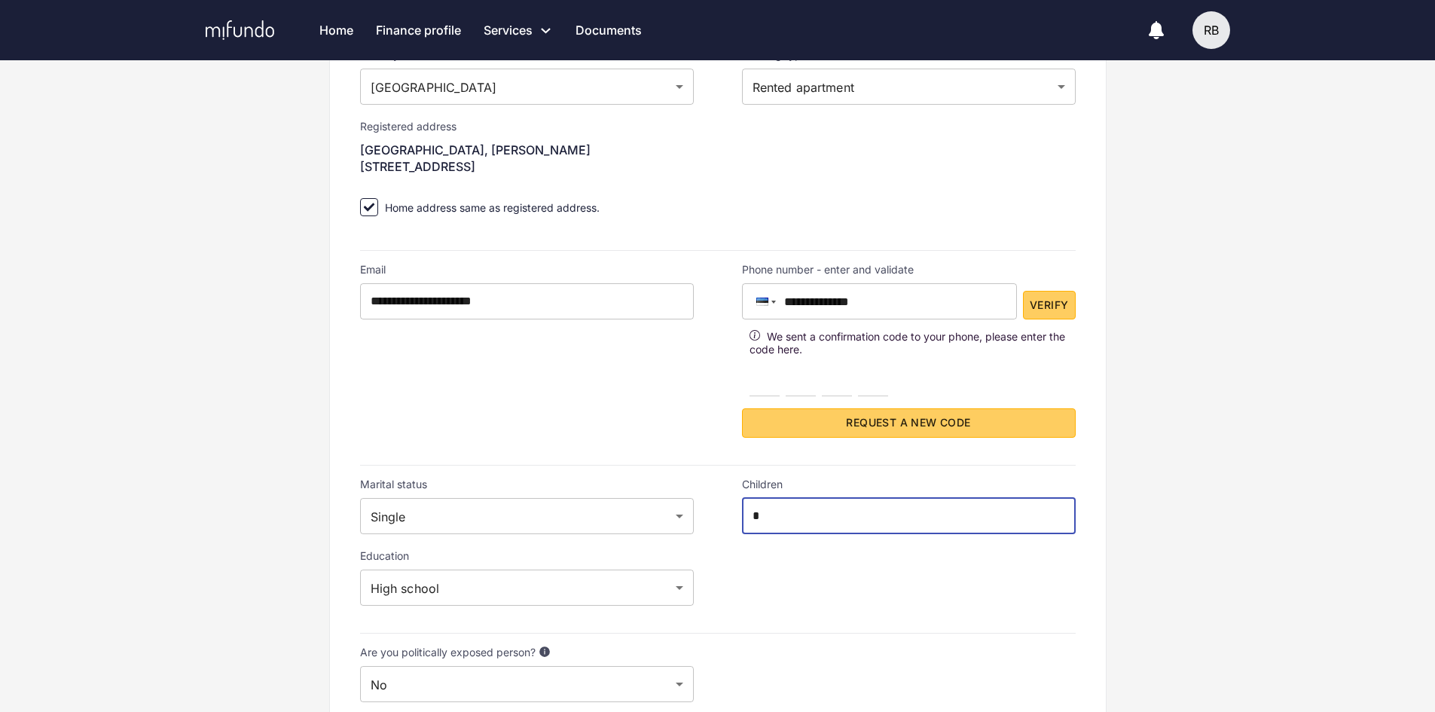
type input "*"
click at [768, 380] on input "number" at bounding box center [764, 381] width 30 height 30
type input "*"
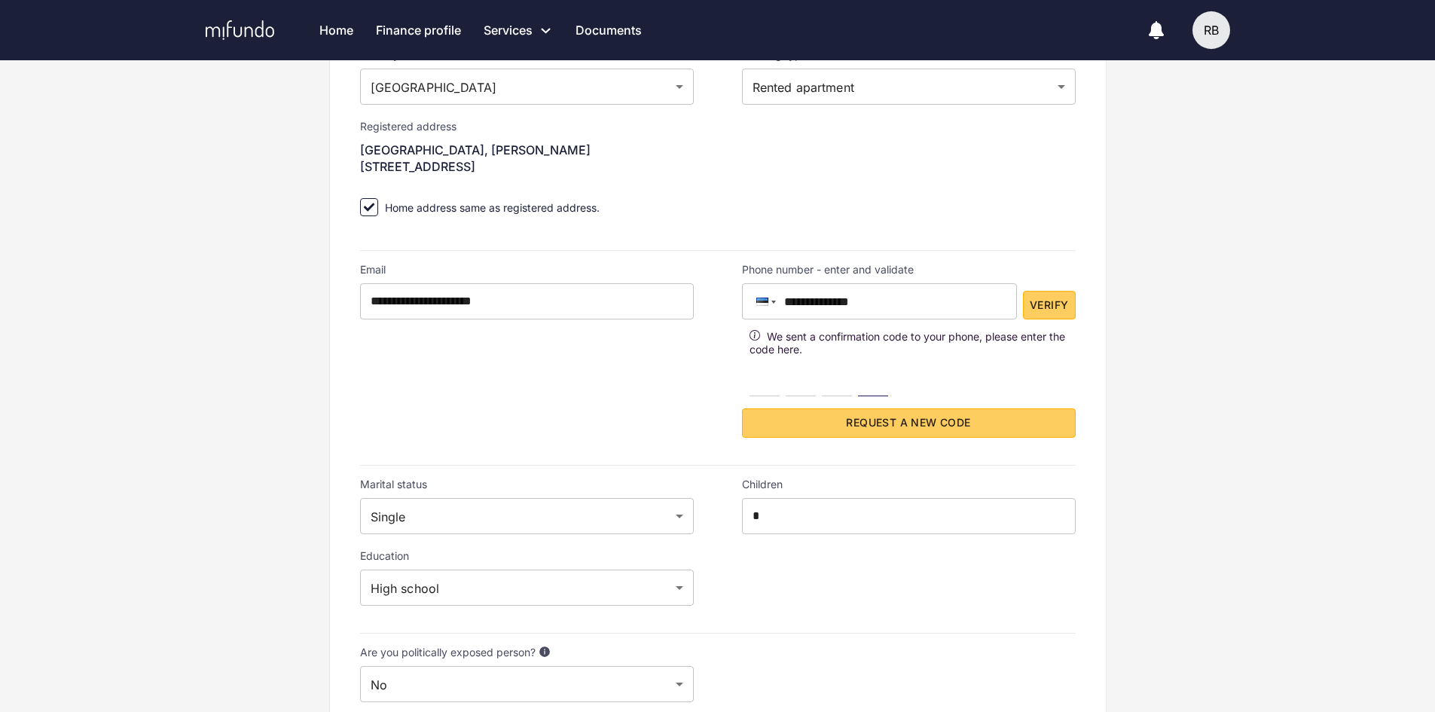
type input "*"
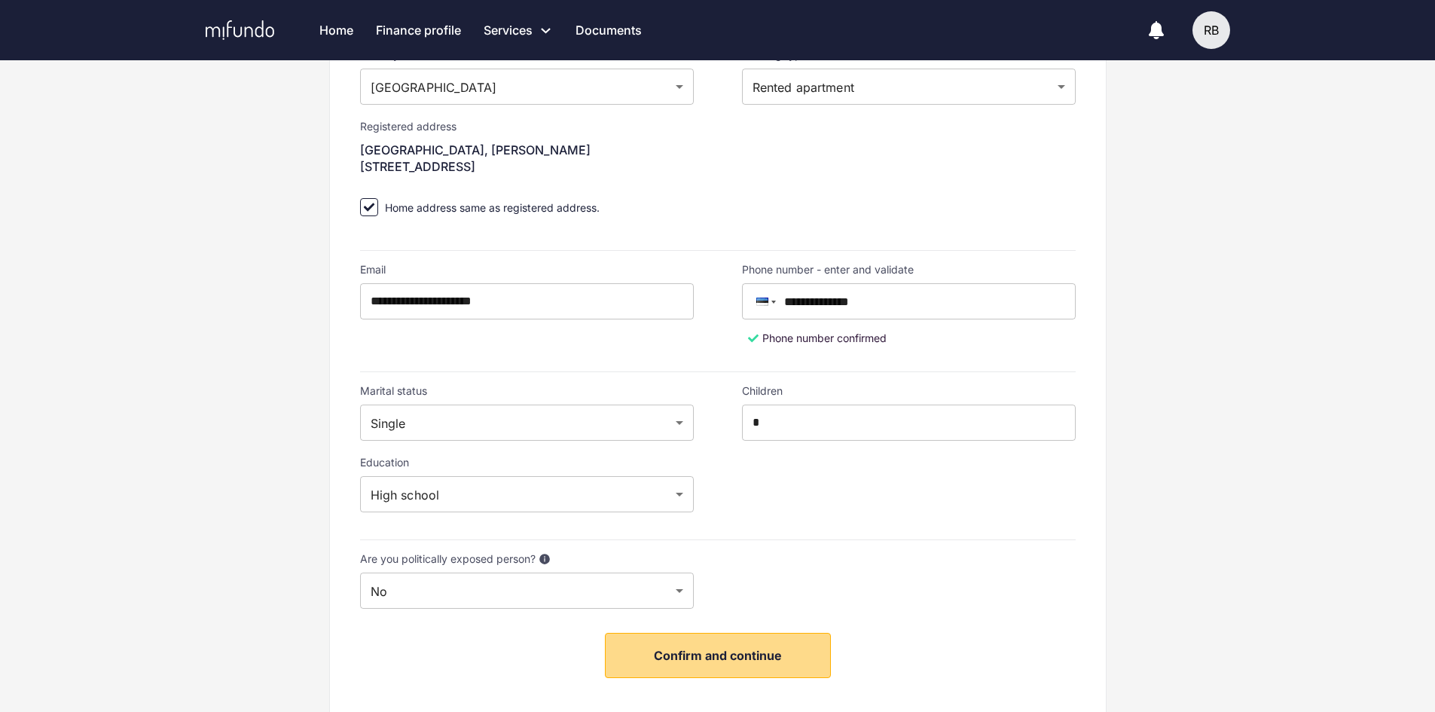
click at [723, 667] on button "Confirm and continue" at bounding box center [718, 655] width 226 height 45
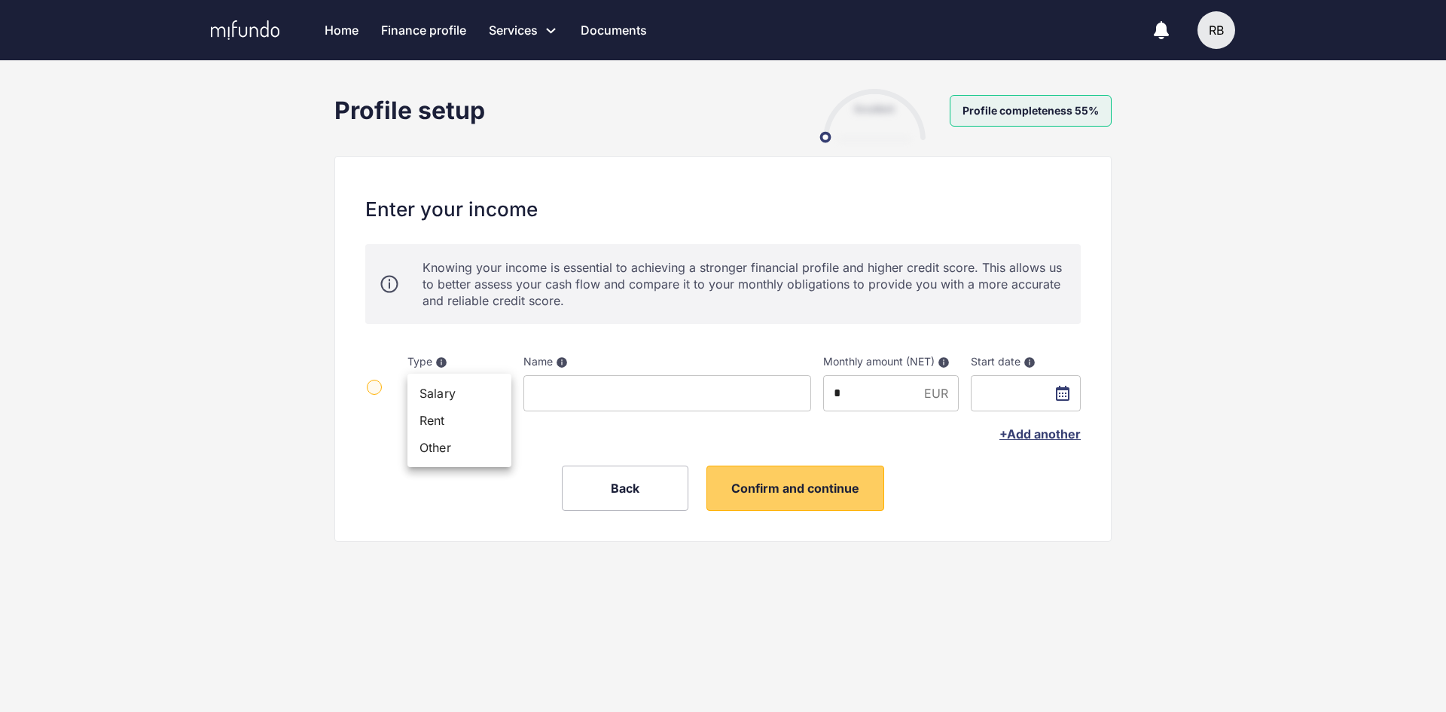
click at [479, 398] on body "Home Finance profile Services Apply for a new loan Refinance your loans Loan of…" at bounding box center [723, 356] width 1446 height 712
click at [465, 398] on li "Salary" at bounding box center [460, 393] width 104 height 27
type input "******"
click at [632, 390] on input at bounding box center [668, 393] width 288 height 36
click at [557, 398] on input at bounding box center [668, 393] width 288 height 36
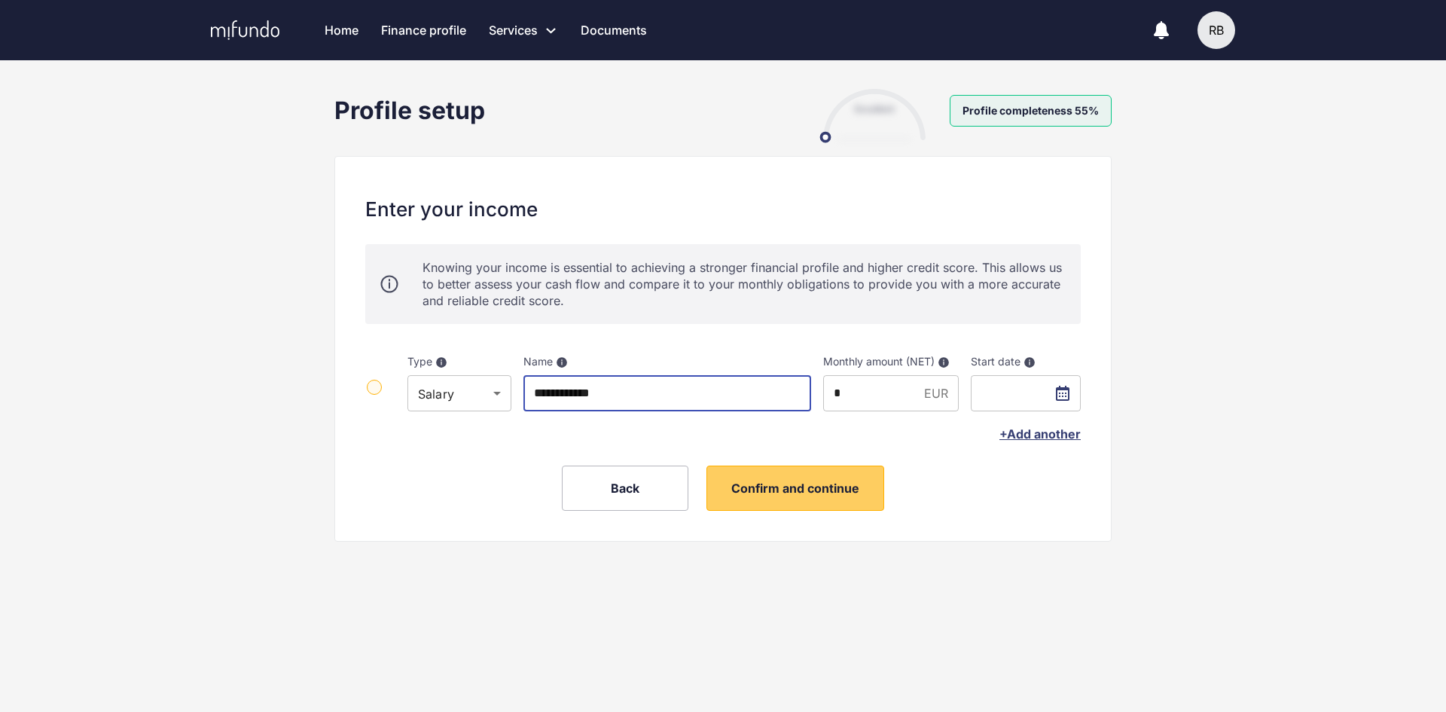
type input "**********"
drag, startPoint x: 884, startPoint y: 396, endPoint x: 828, endPoint y: 388, distance: 57.1
click at [828, 388] on input "*" at bounding box center [870, 393] width 95 height 36
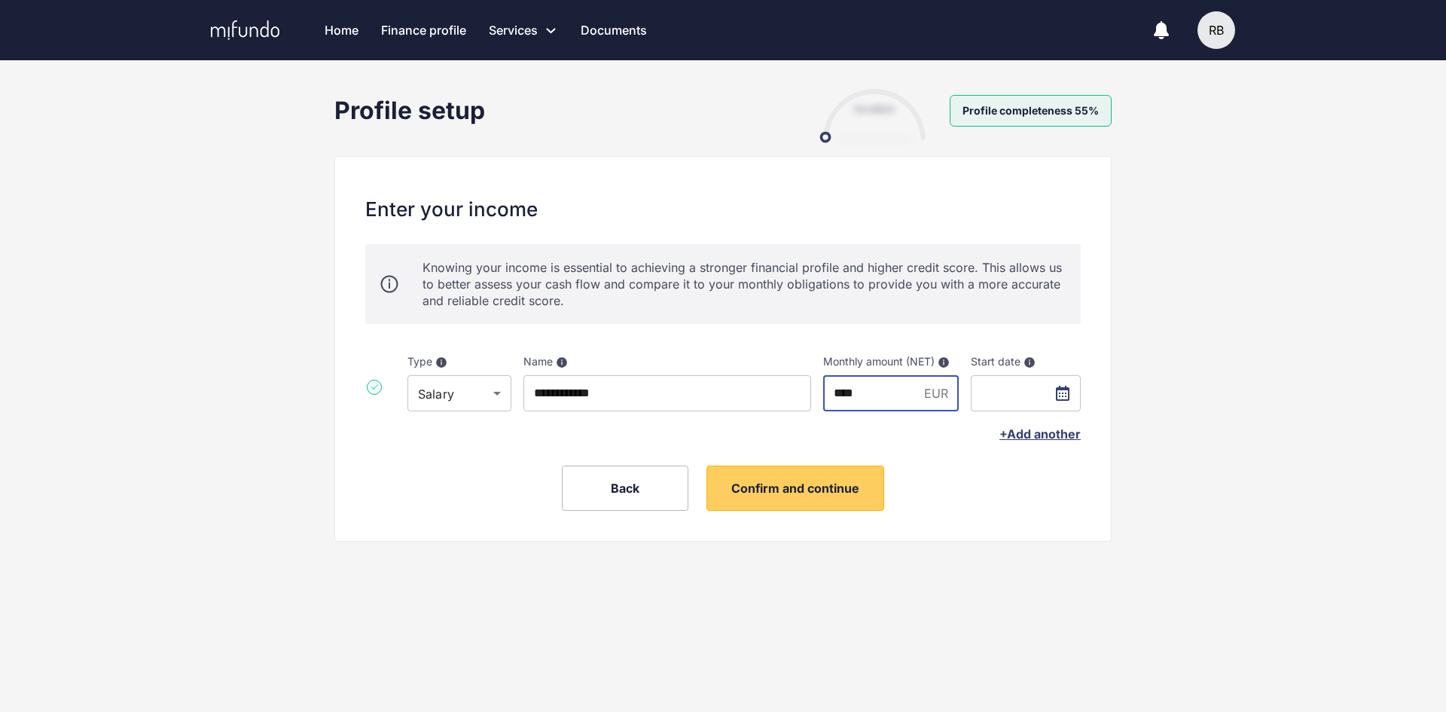
type input "****"
click at [1067, 392] on input "text" at bounding box center [1026, 393] width 110 height 36
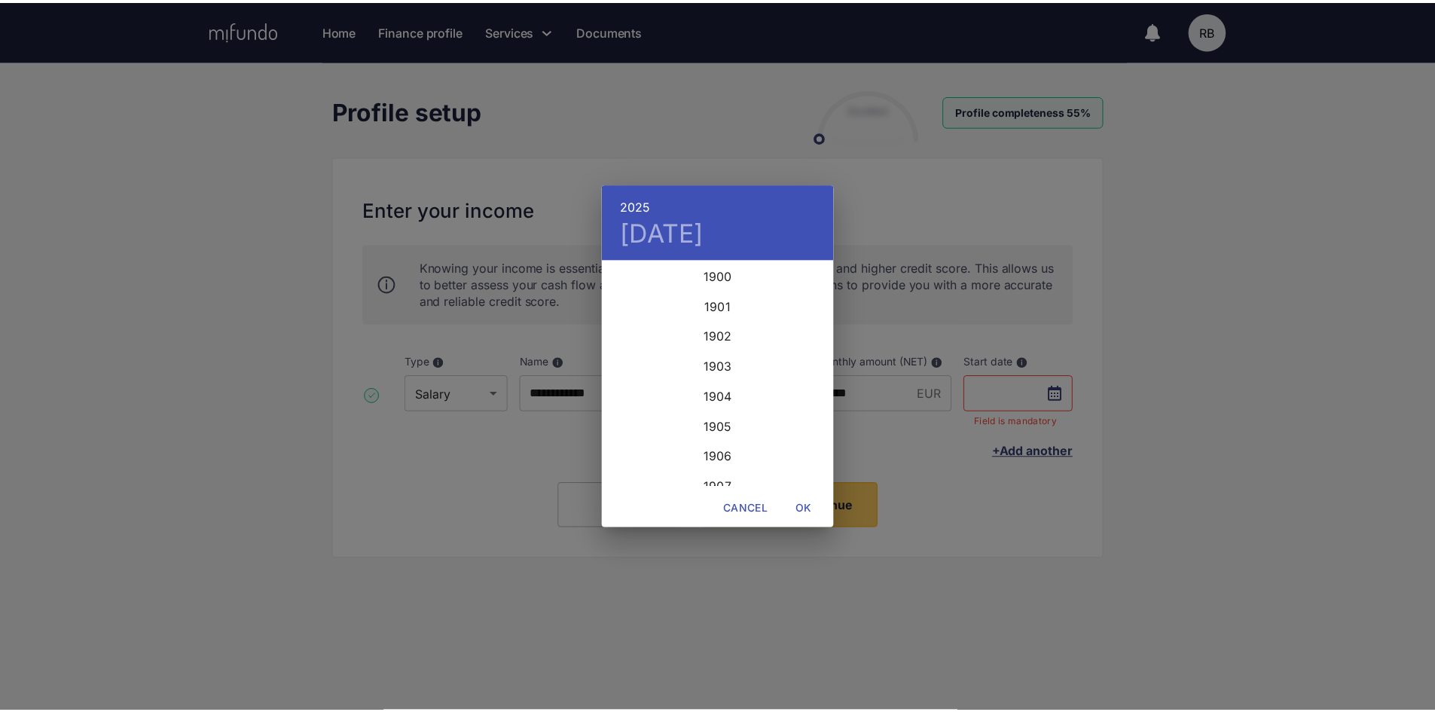
scroll to position [3676, 0]
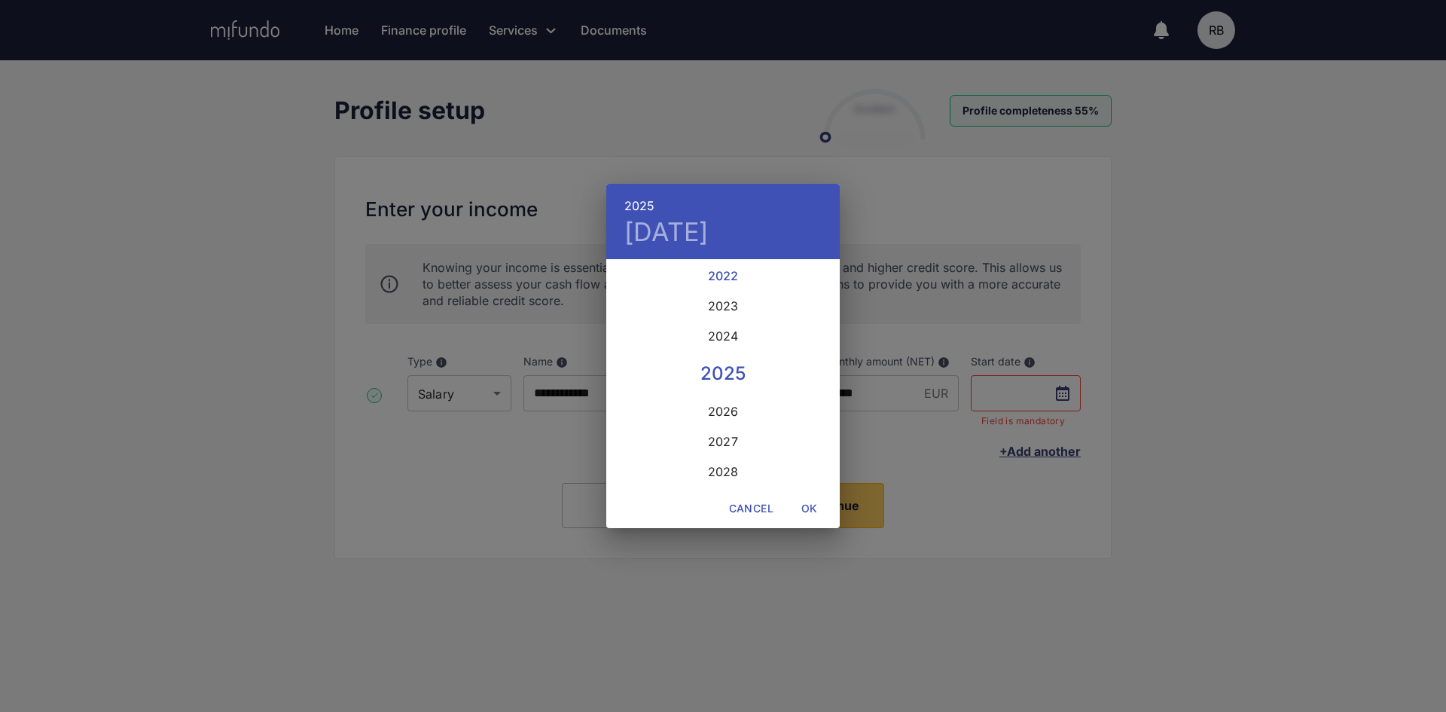
click at [725, 276] on div "2022" at bounding box center [723, 276] width 234 height 30
click at [820, 277] on icon "button" at bounding box center [822, 280] width 5 height 9
click at [631, 423] on p "17" at bounding box center [632, 420] width 11 height 15
click at [805, 503] on span "OK" at bounding box center [810, 508] width 36 height 19
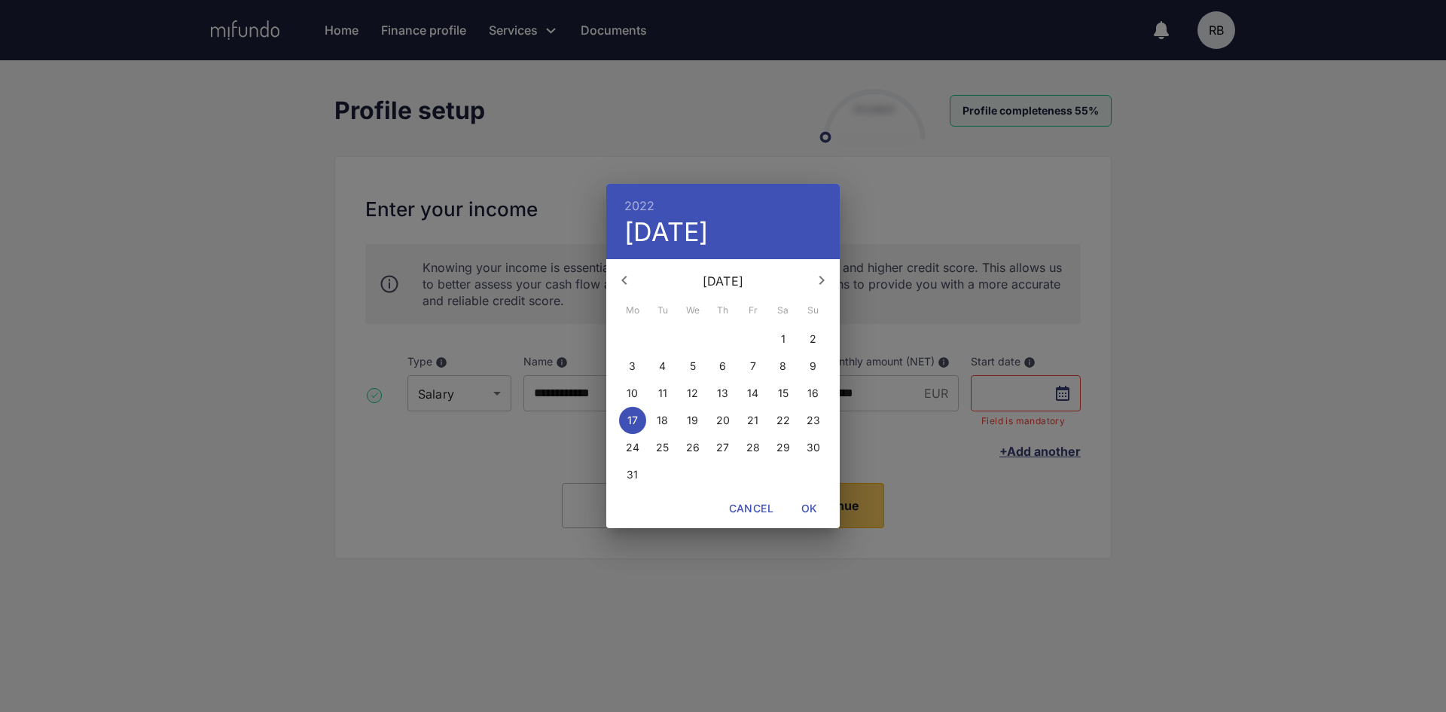
type input "**********"
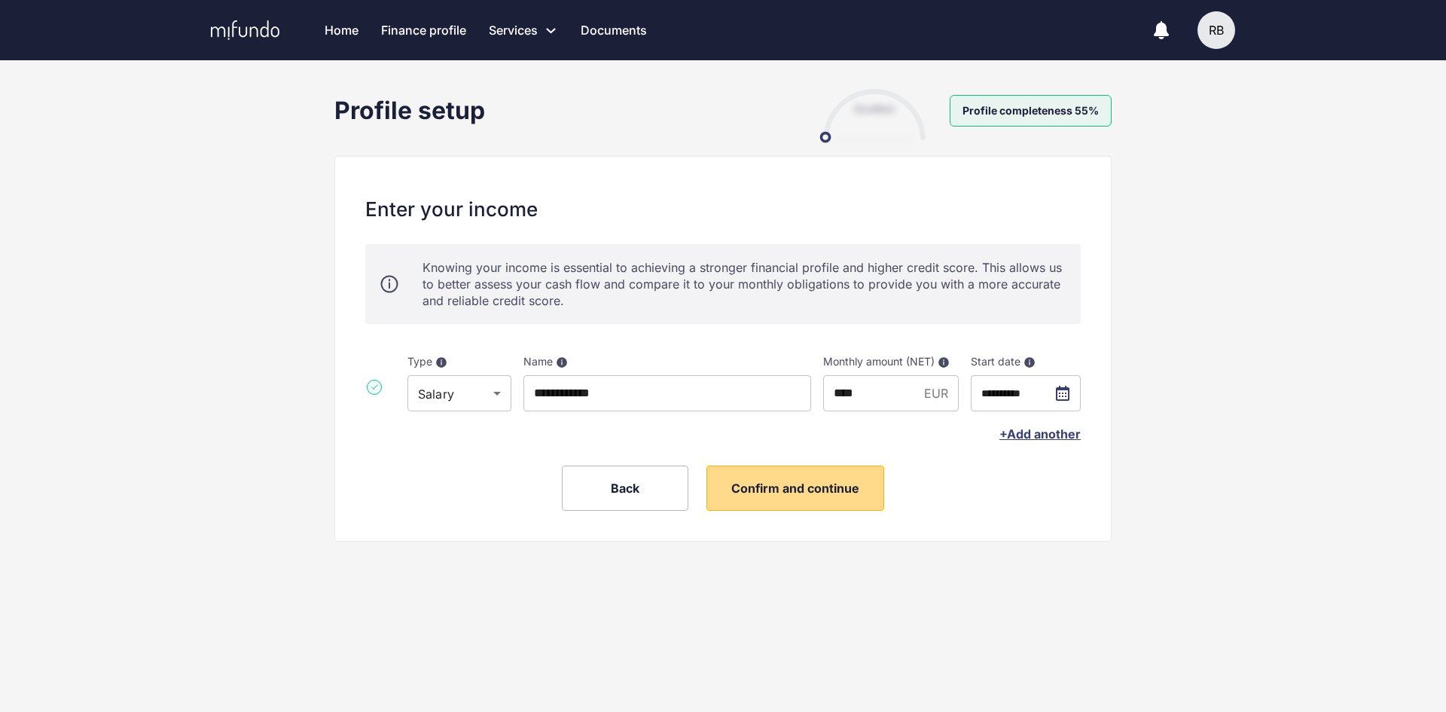
click at [785, 488] on span "Confirm and continue" at bounding box center [795, 488] width 128 height 15
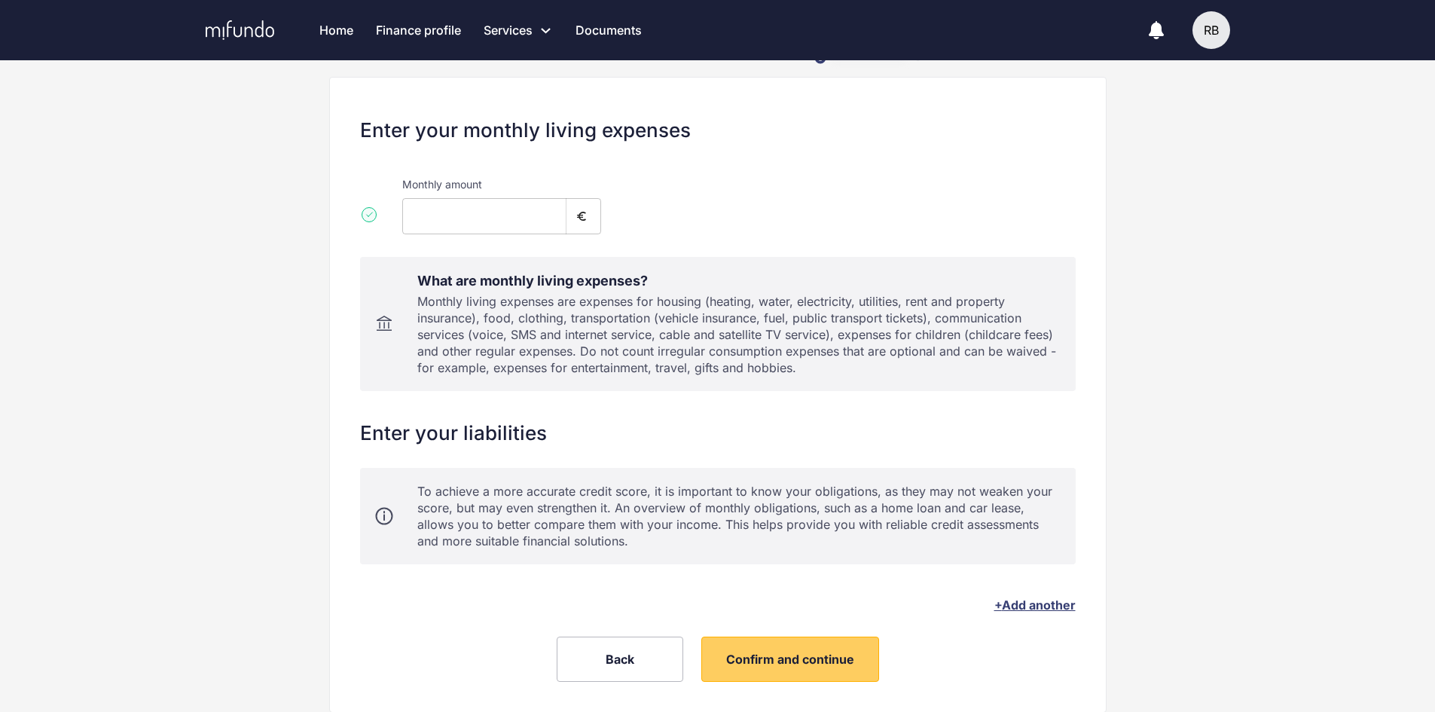
scroll to position [53, 0]
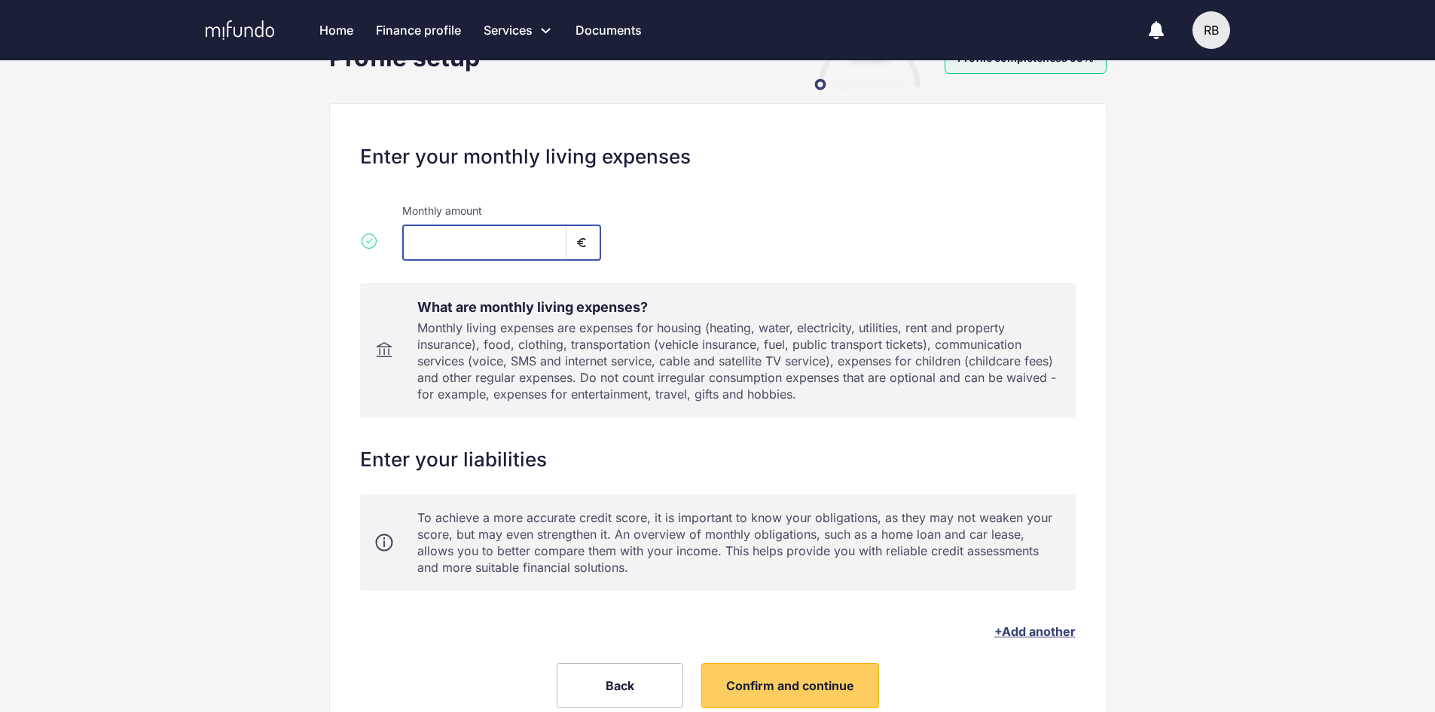
click at [448, 246] on input "*" at bounding box center [484, 242] width 164 height 36
drag, startPoint x: 429, startPoint y: 240, endPoint x: 409, endPoint y: 240, distance: 20.3
click at [409, 240] on input "*" at bounding box center [484, 242] width 164 height 36
drag, startPoint x: 449, startPoint y: 244, endPoint x: 418, endPoint y: 240, distance: 31.2
click at [418, 240] on input "****" at bounding box center [484, 242] width 164 height 36
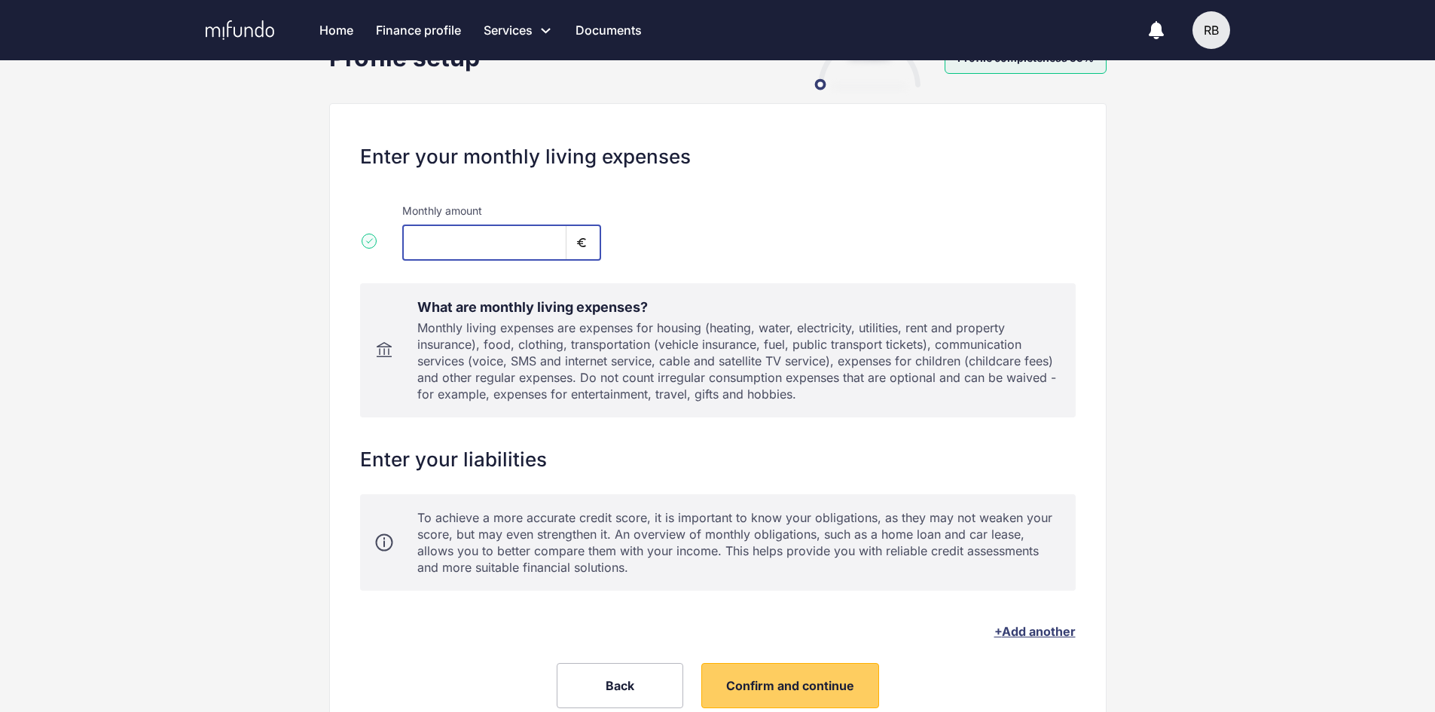
scroll to position [128, 0]
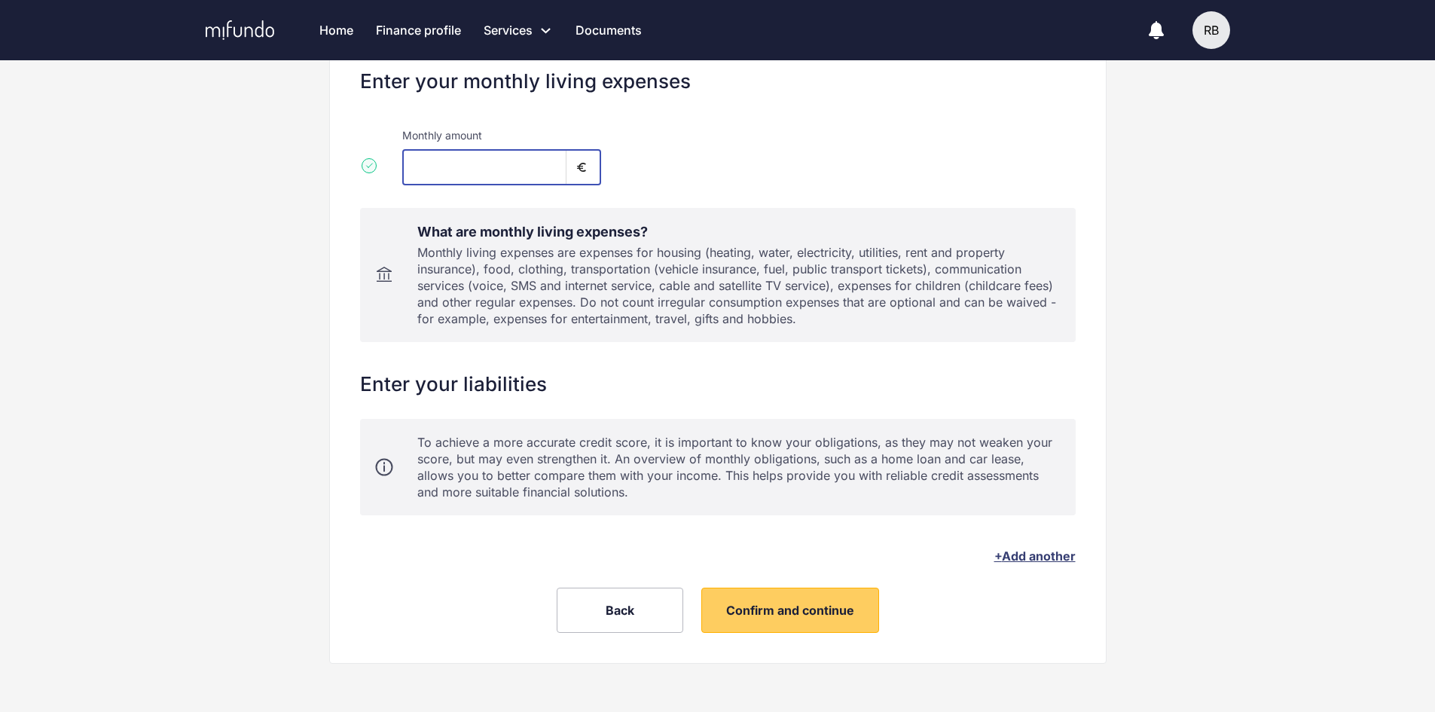
type input "****"
click at [1024, 559] on span "+ Add another" at bounding box center [1034, 555] width 81 height 15
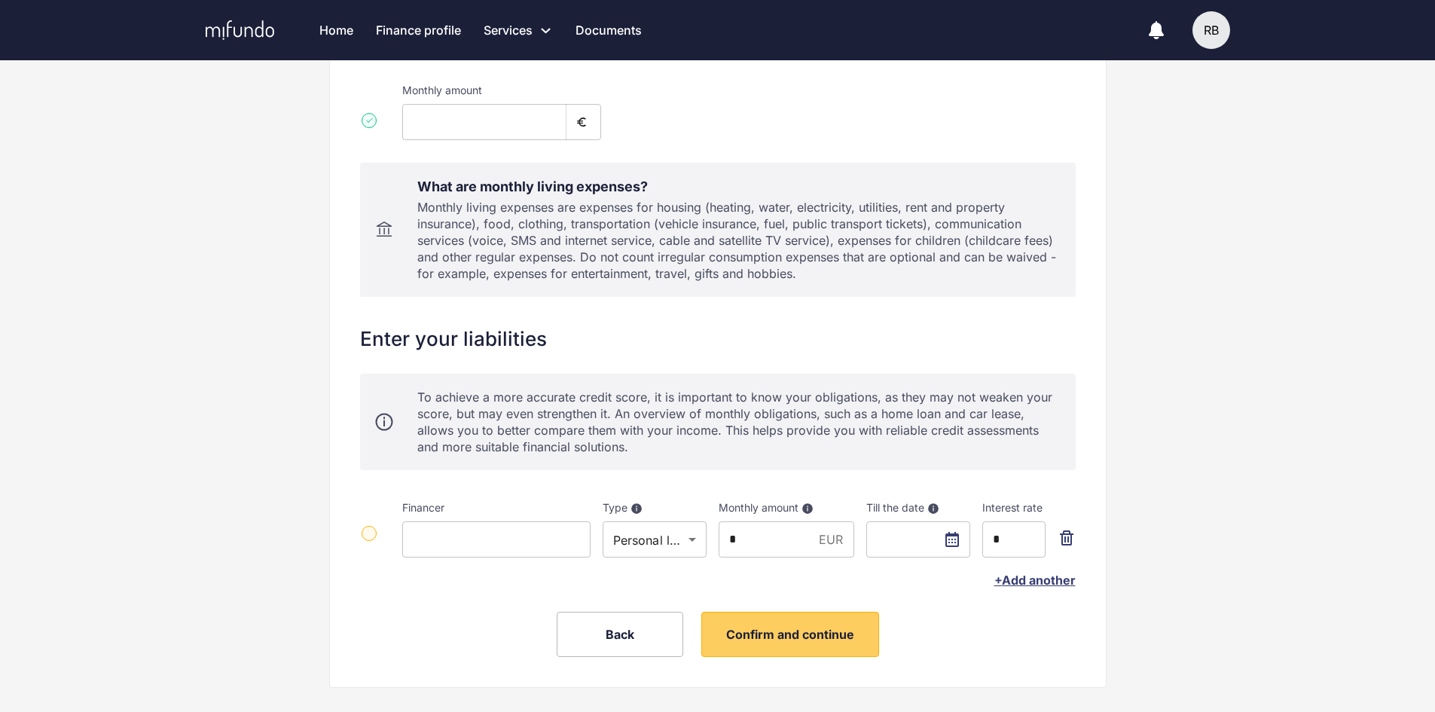
scroll to position [197, 0]
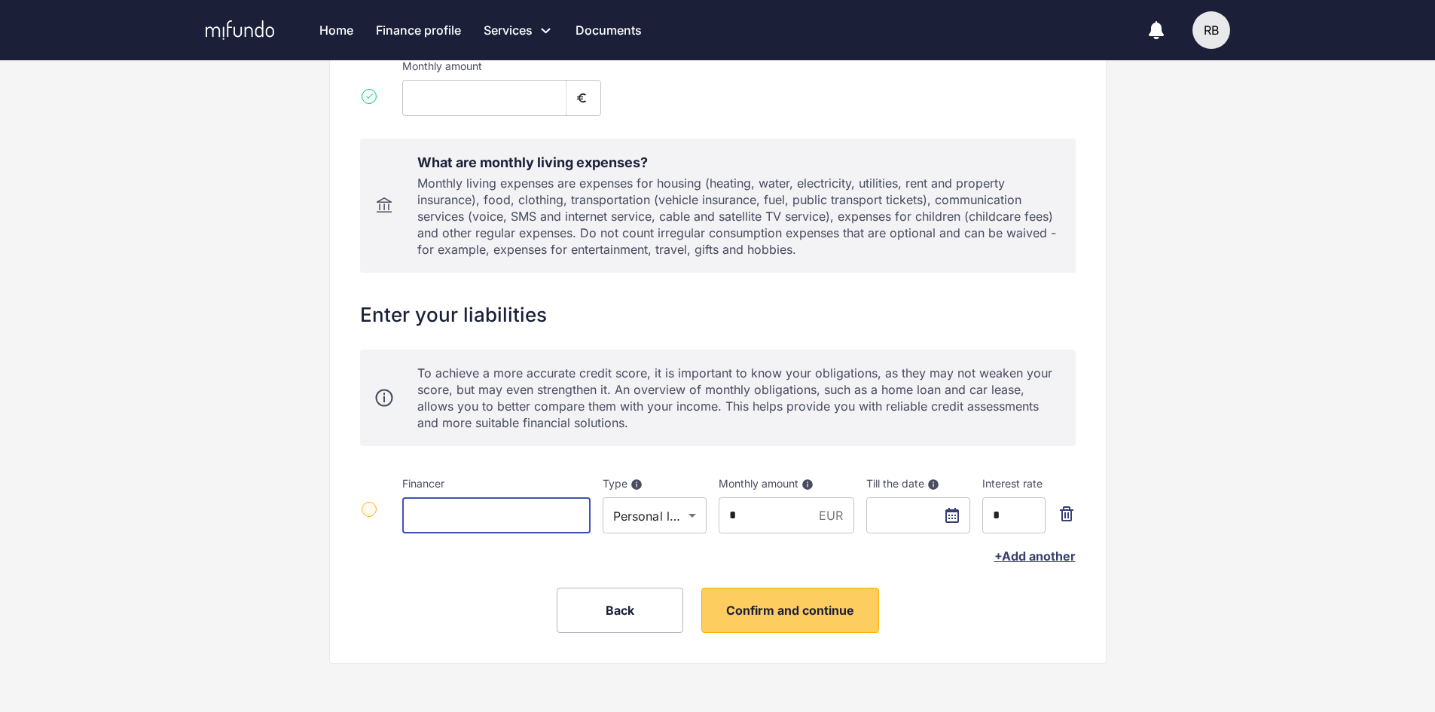
click at [537, 511] on input at bounding box center [496, 515] width 188 height 36
click at [1069, 514] on icon "button" at bounding box center [1067, 514] width 18 height 18
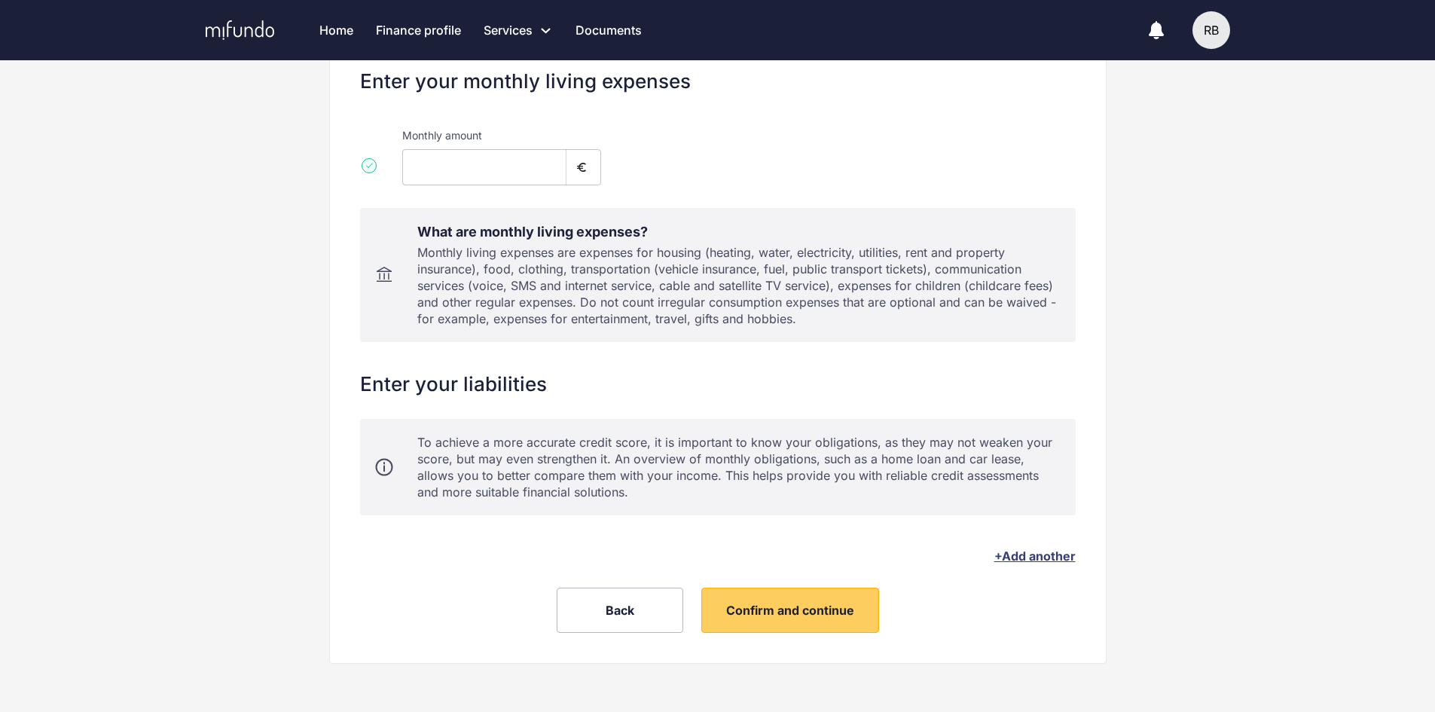
scroll to position [128, 0]
click at [772, 609] on span "Confirm and continue" at bounding box center [790, 610] width 128 height 15
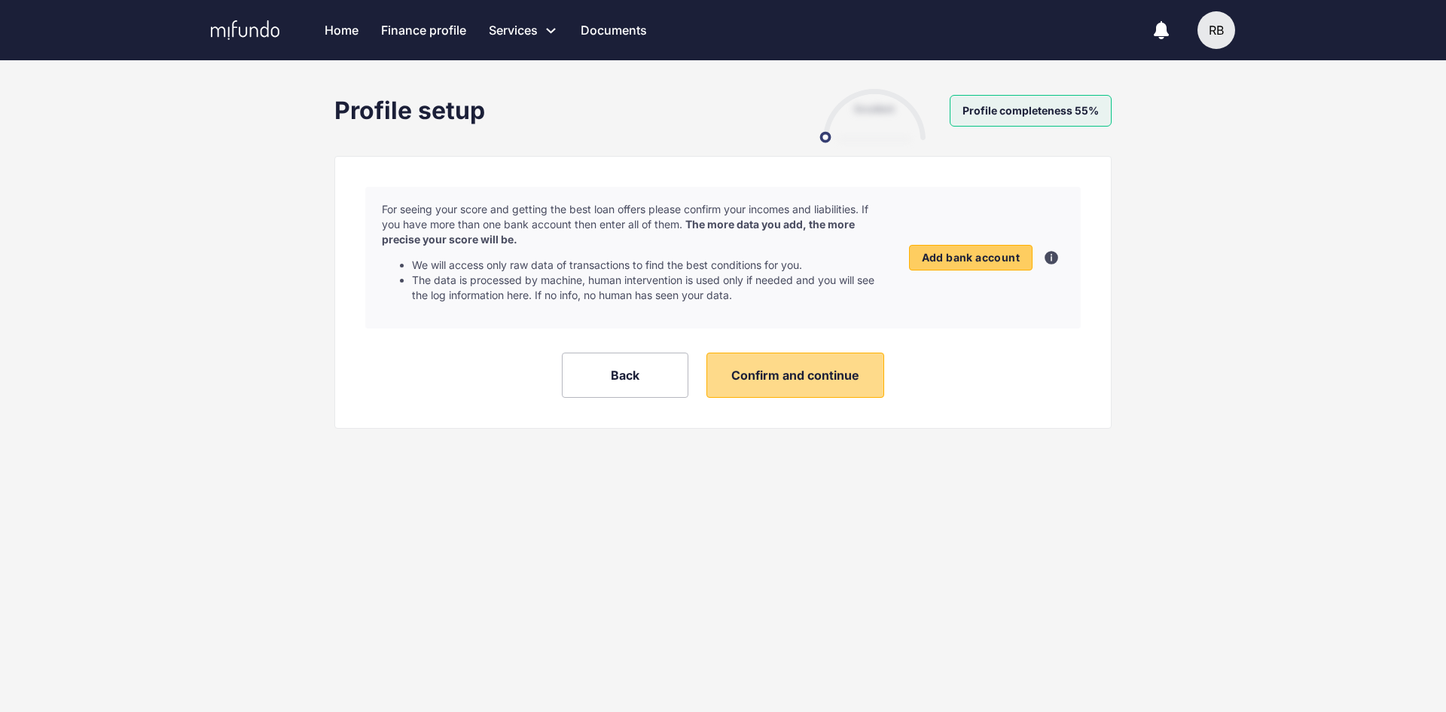
click at [822, 369] on span "Confirm and continue" at bounding box center [795, 375] width 128 height 15
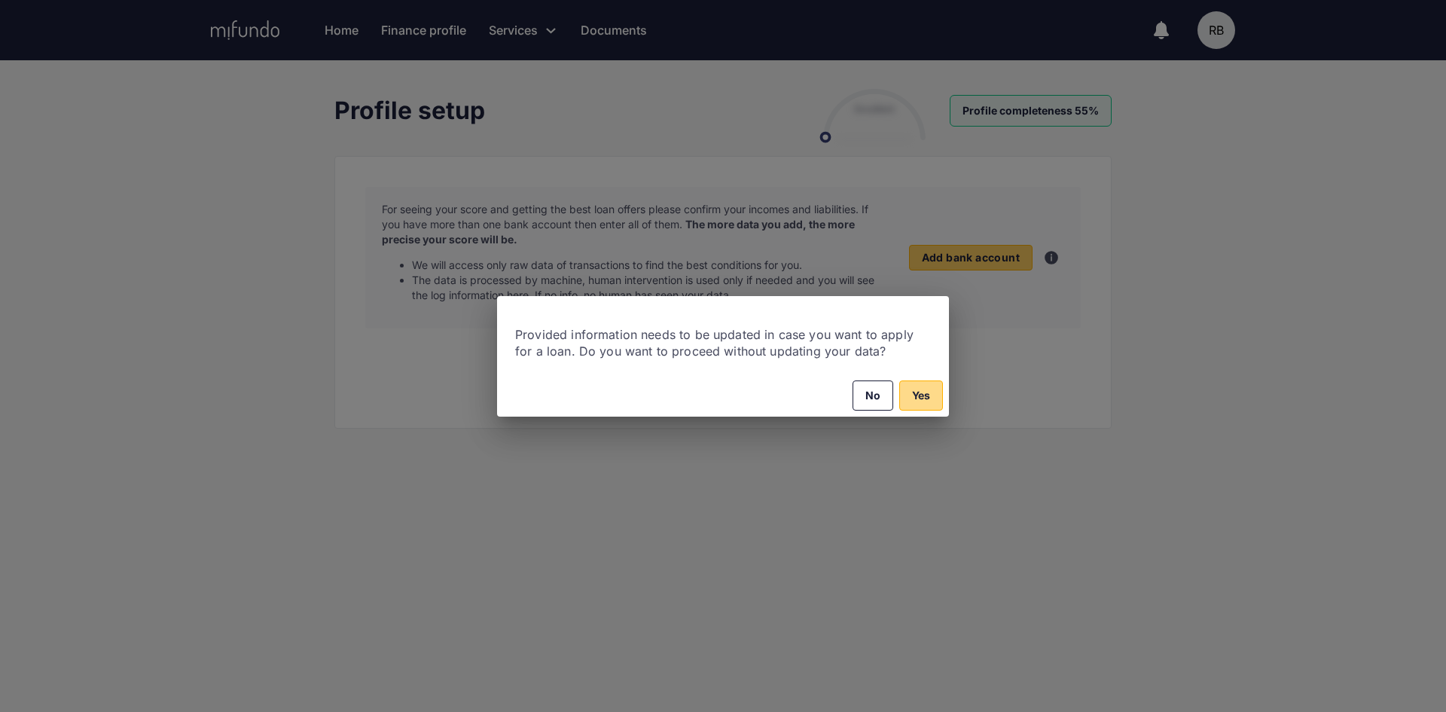
click at [914, 386] on span "Yes" at bounding box center [921, 395] width 18 height 18
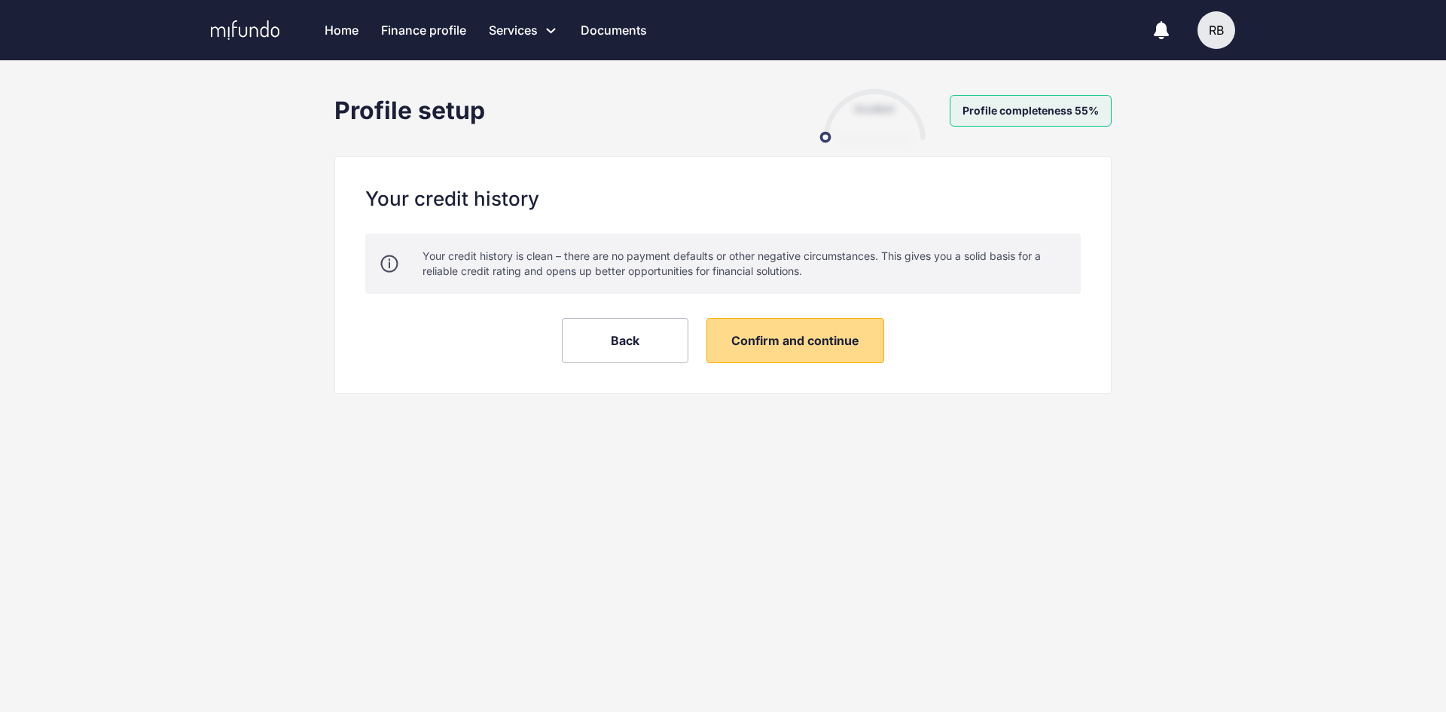
click at [776, 343] on span "Confirm and continue" at bounding box center [795, 340] width 128 height 15
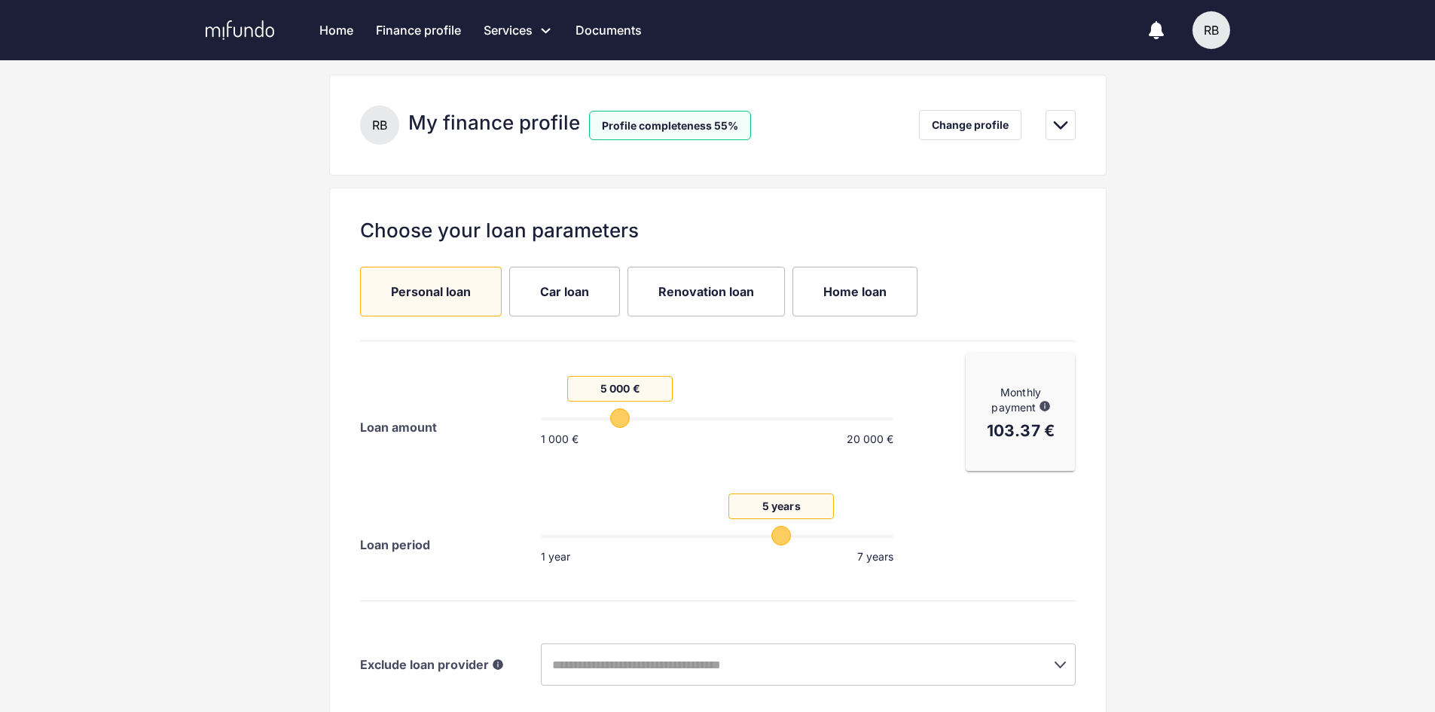
scroll to position [151, 0]
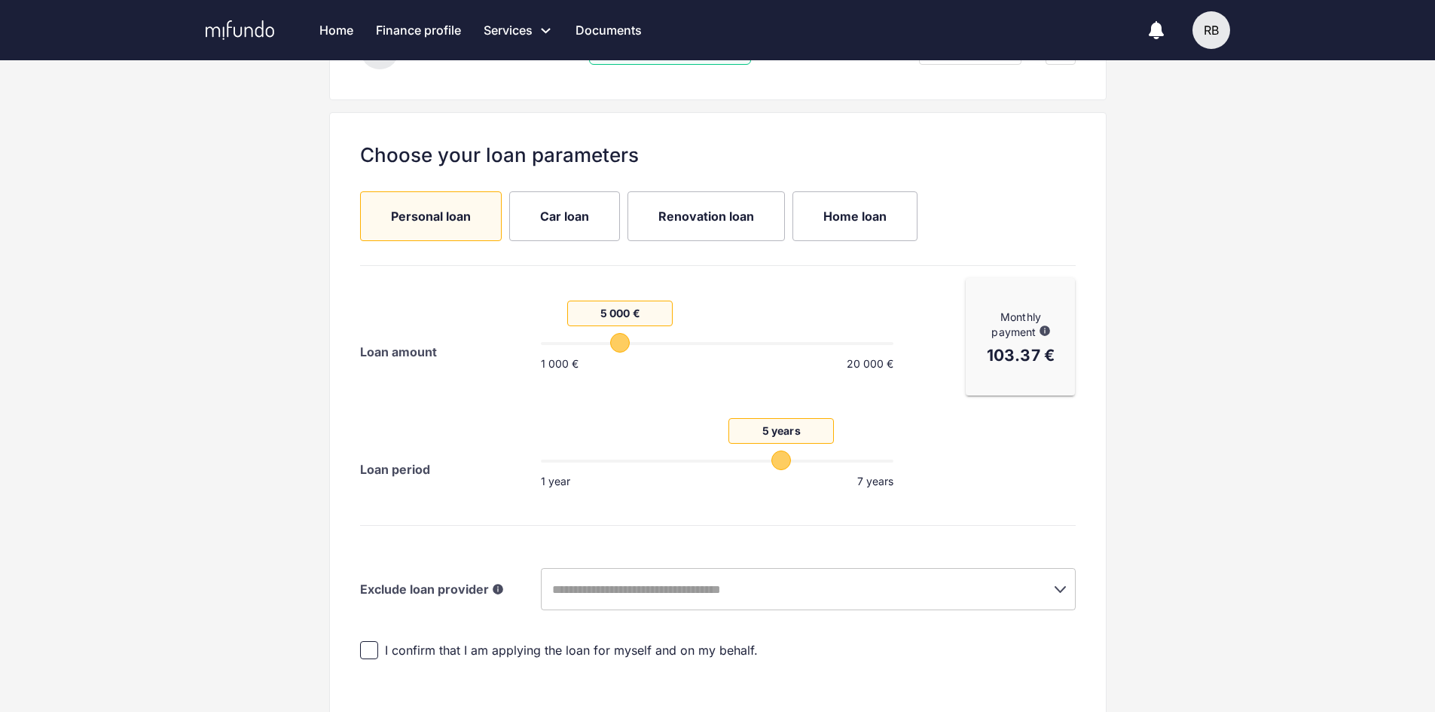
click at [843, 218] on span "Home loan" at bounding box center [854, 216] width 63 height 17
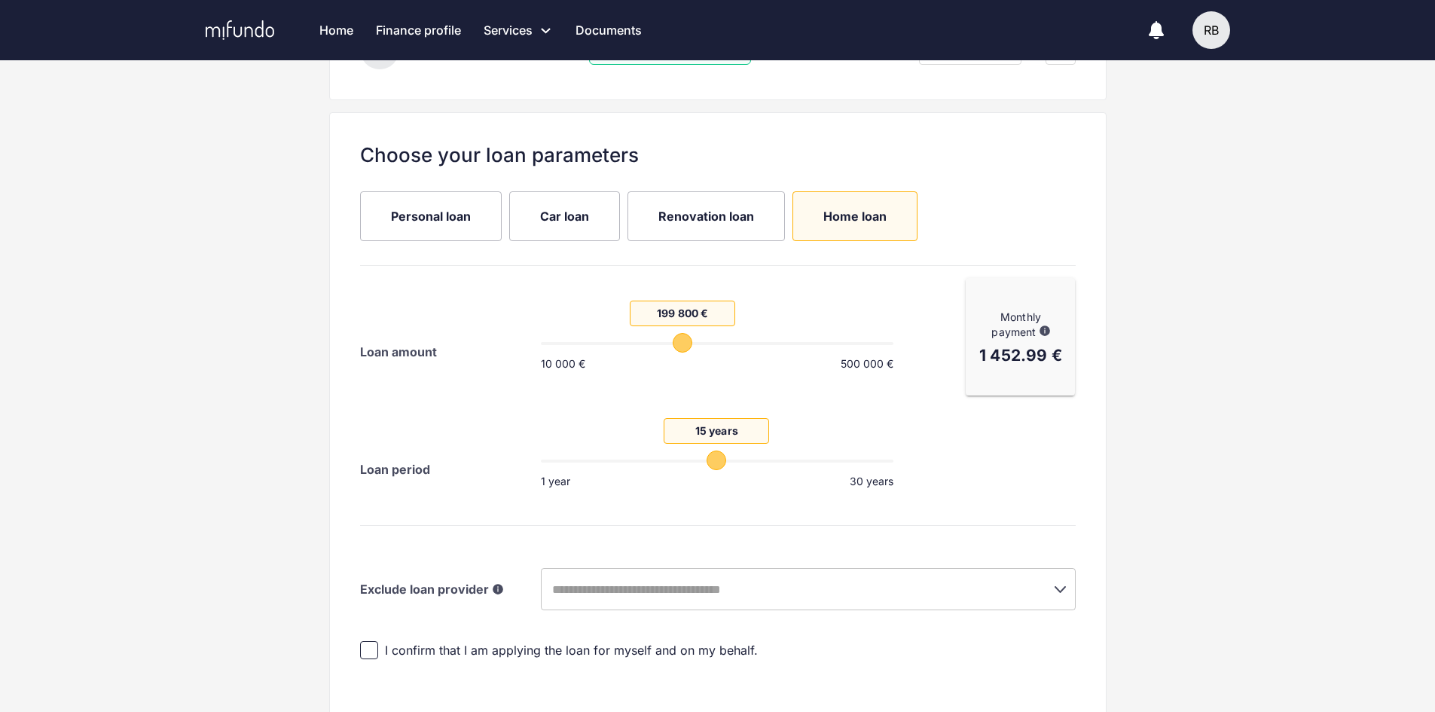
drag, startPoint x: 610, startPoint y: 346, endPoint x: 677, endPoint y: 348, distance: 67.1
click at [677, 348] on span "199 800 €" at bounding box center [683, 343] width 20 height 20
click at [773, 589] on input "text" at bounding box center [787, 589] width 479 height 29
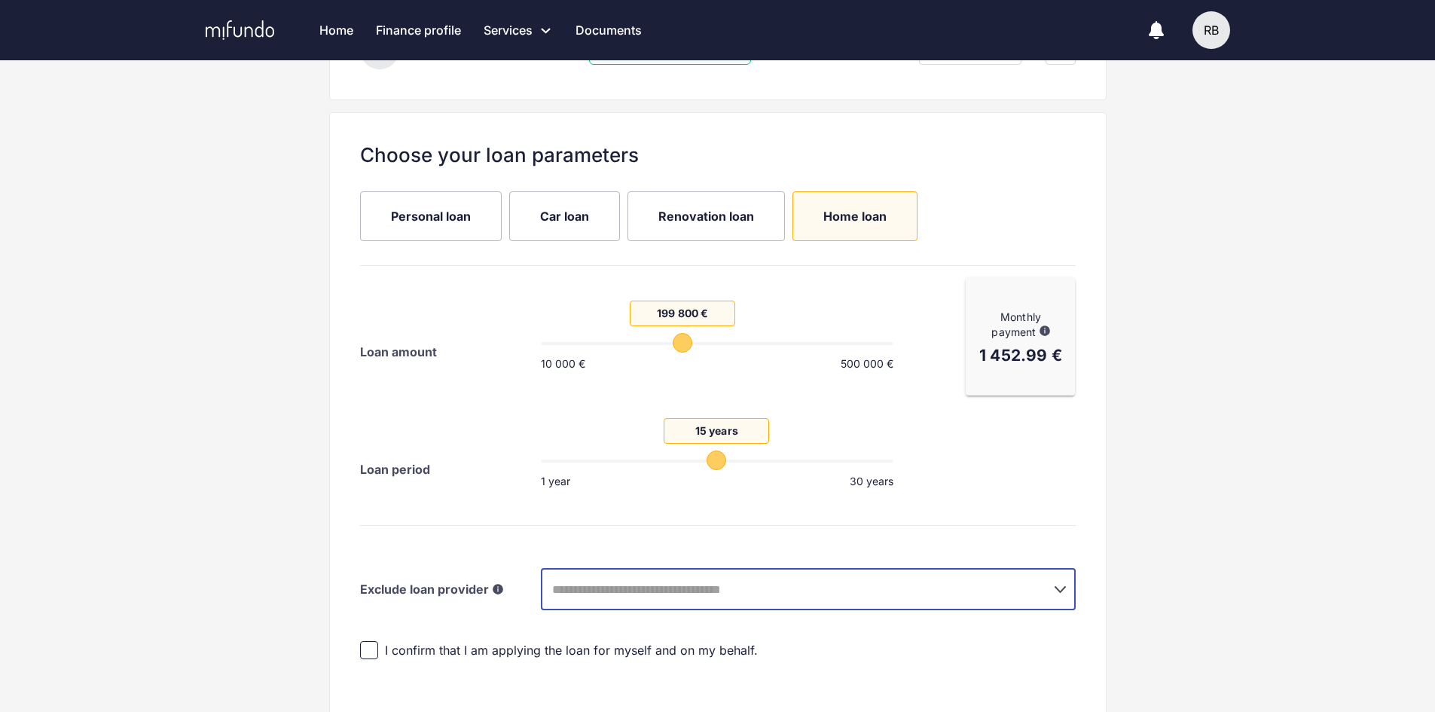
click at [773, 589] on input "text" at bounding box center [787, 589] width 479 height 29
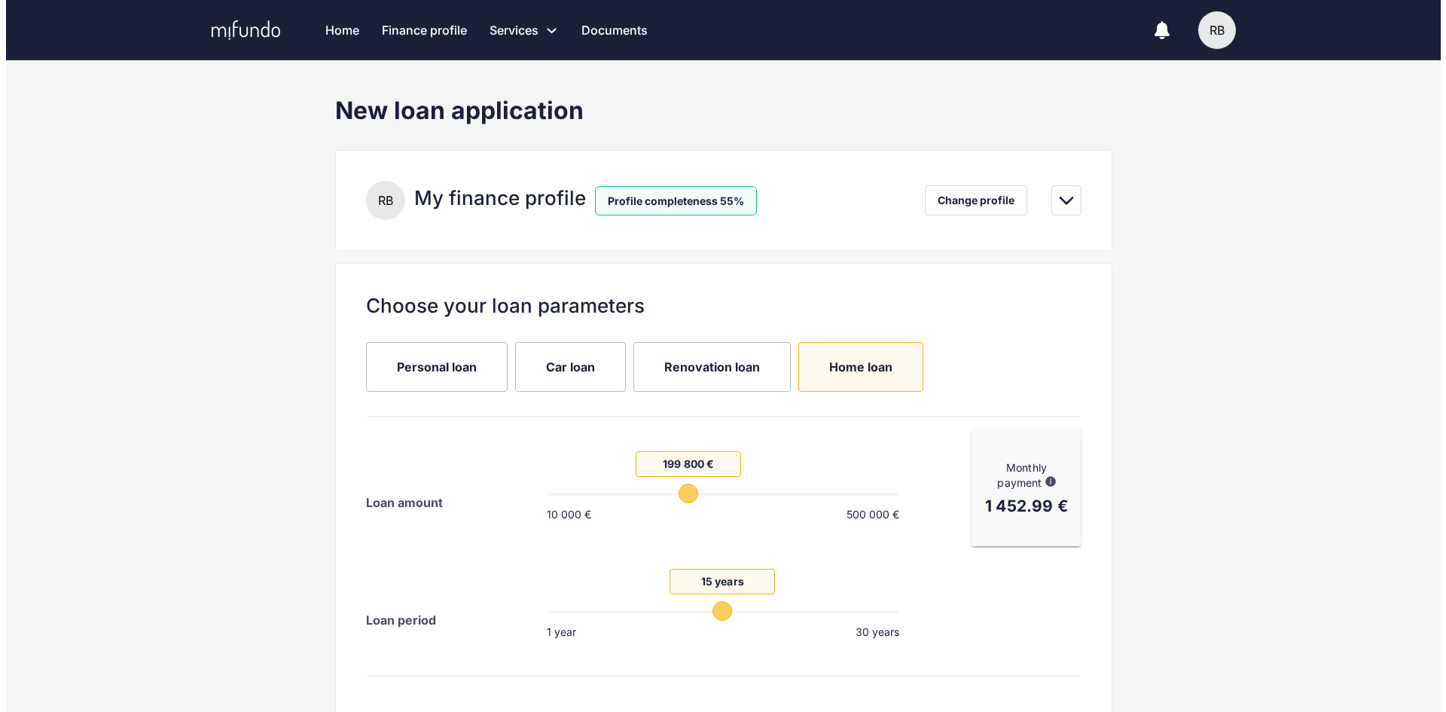
scroll to position [0, 0]
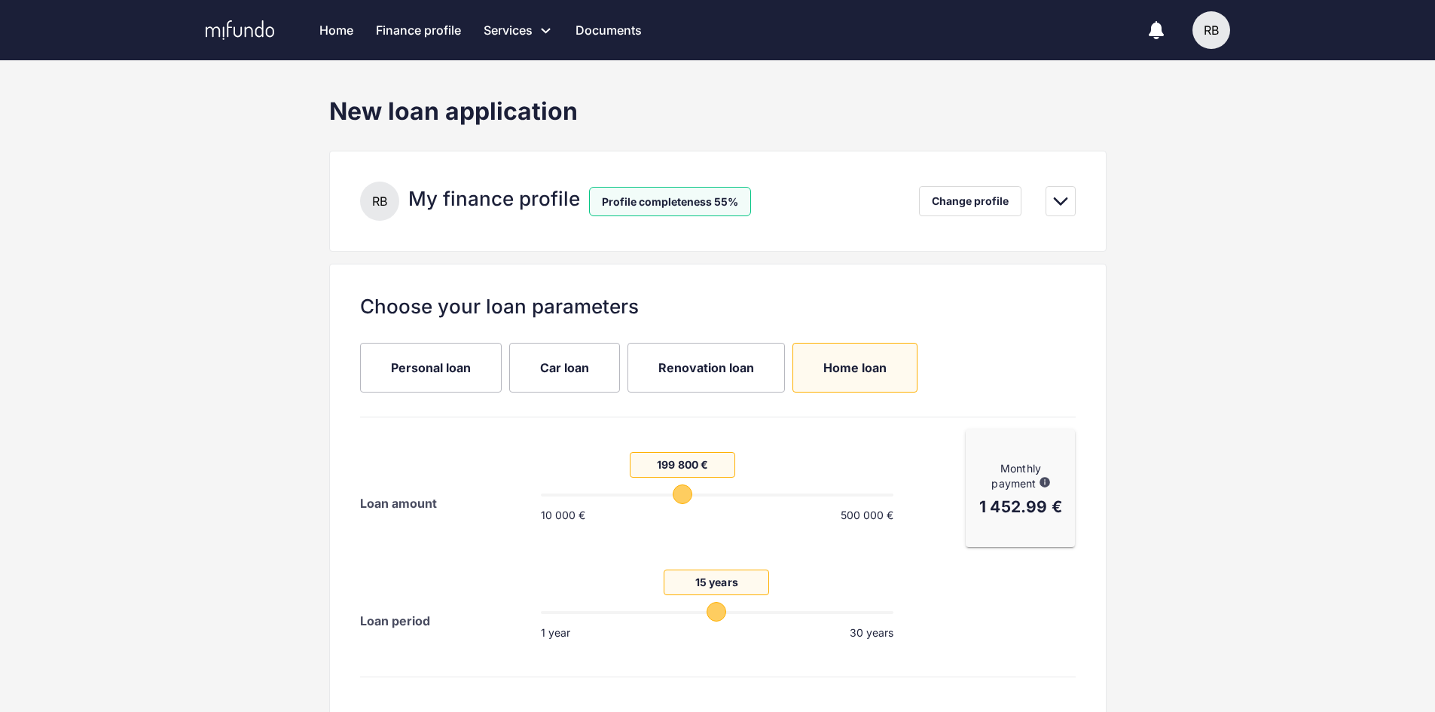
click at [424, 22] on link "Finance profile" at bounding box center [418, 30] width 85 height 60
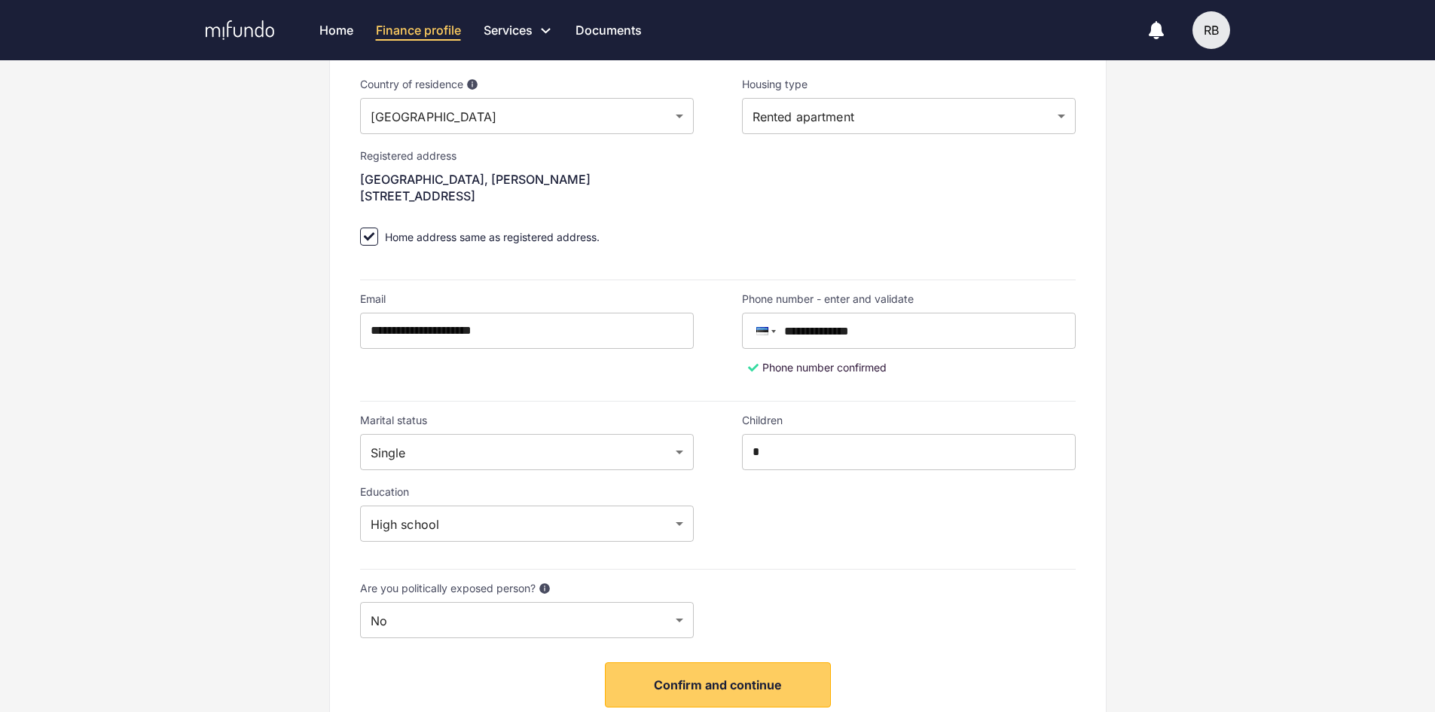
scroll to position [106, 0]
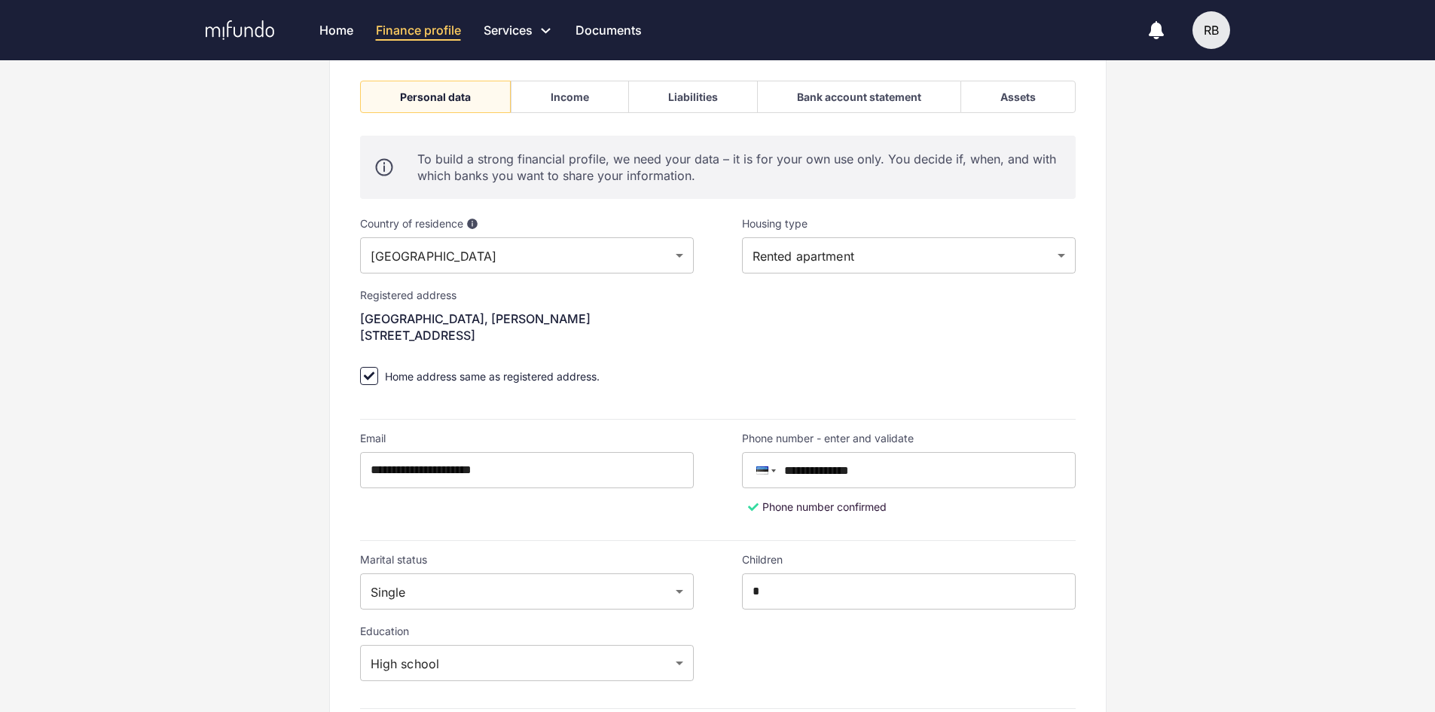
click at [593, 94] on div "Income" at bounding box center [570, 97] width 118 height 32
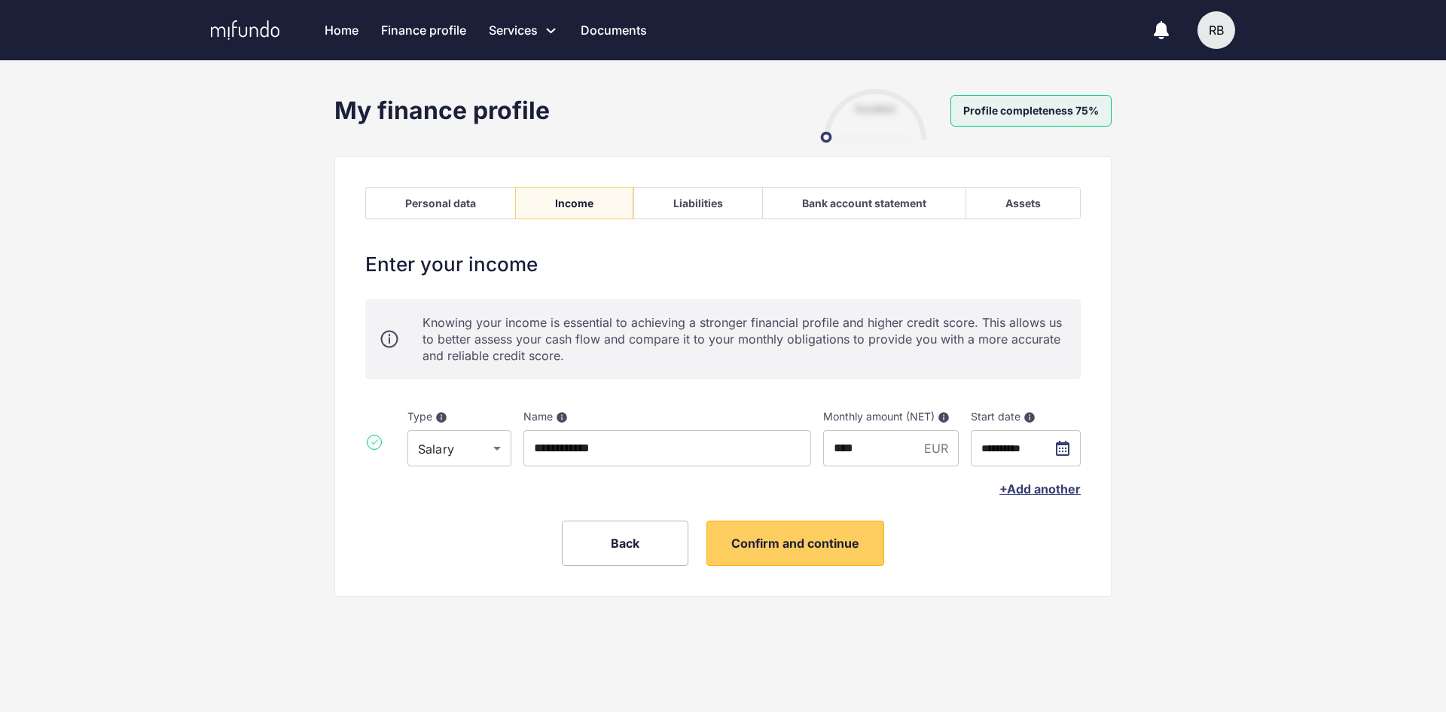
click at [684, 196] on div "Liabilities" at bounding box center [697, 203] width 129 height 32
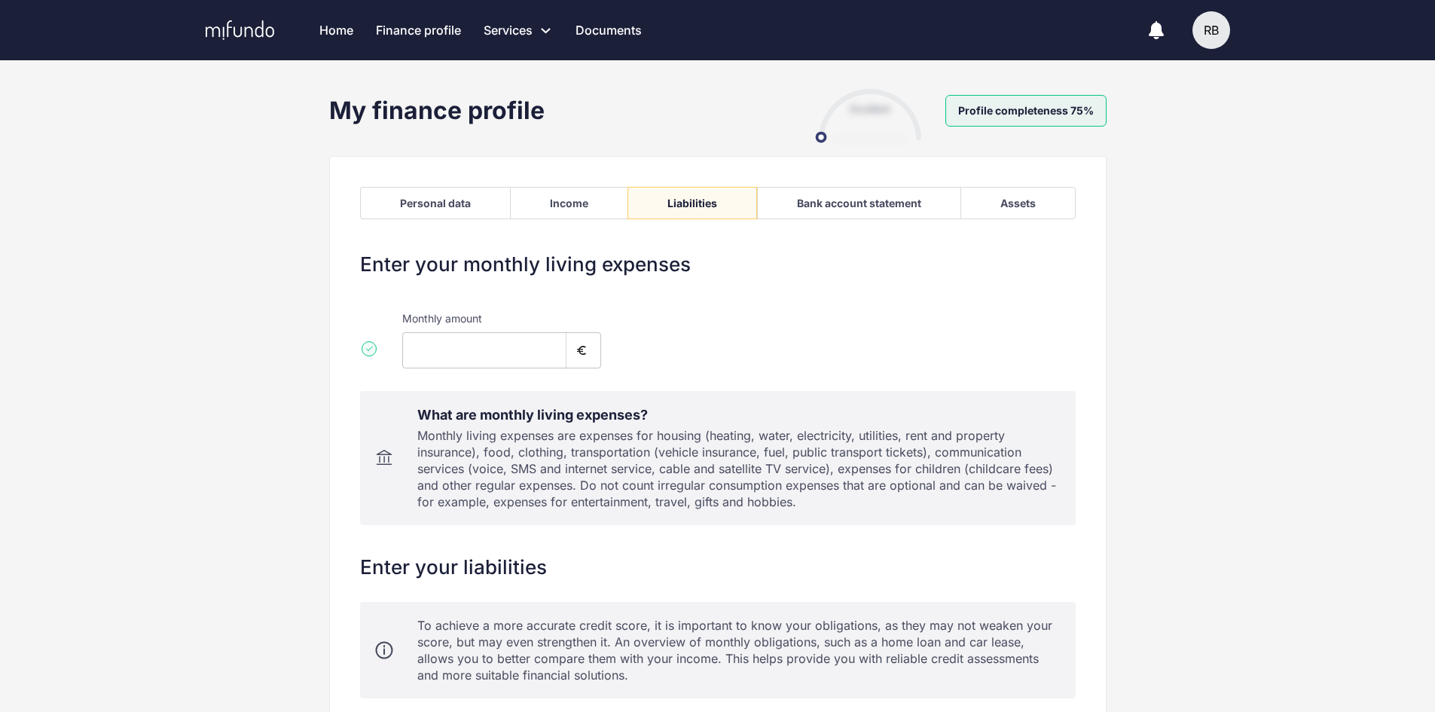
type input "****"
click at [816, 197] on div "Bank account statement" at bounding box center [859, 203] width 124 height 13
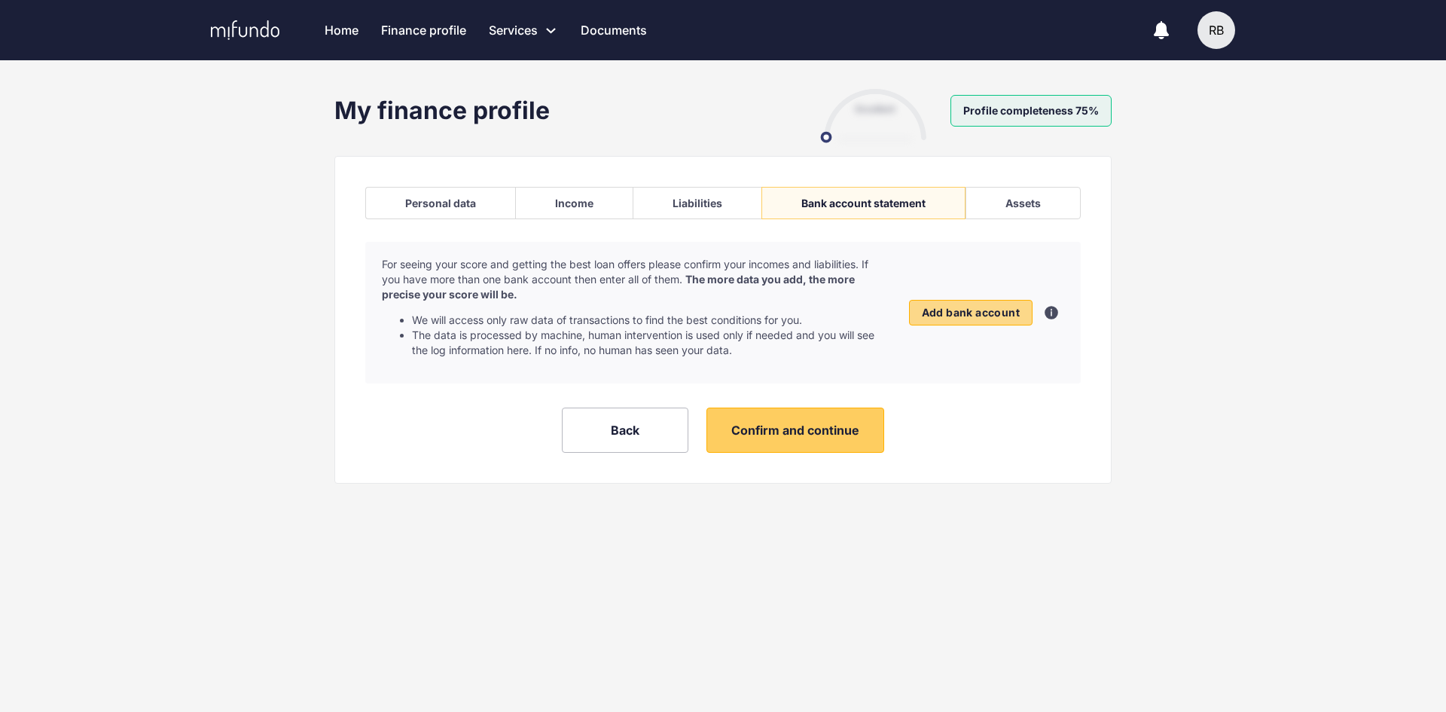
click at [956, 313] on span "Add bank account" at bounding box center [971, 313] width 98 height 14
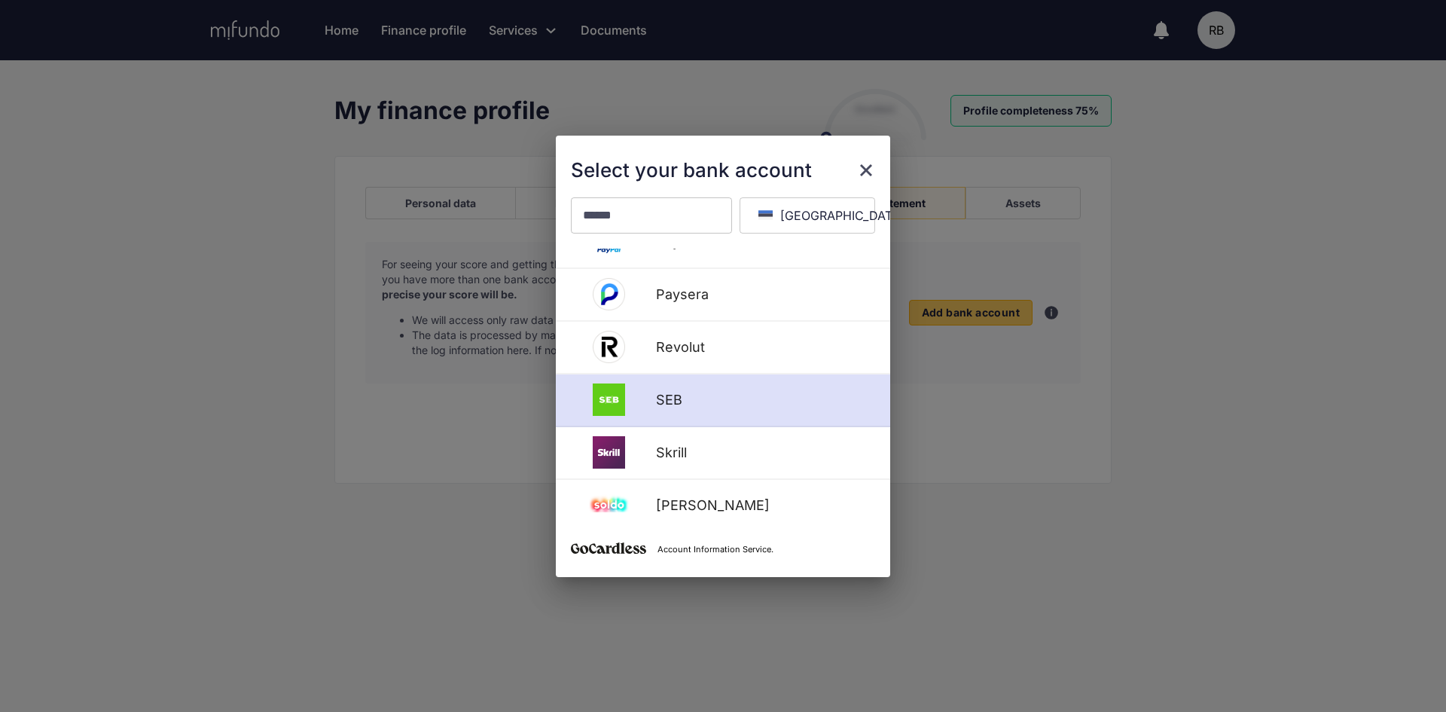
scroll to position [753, 0]
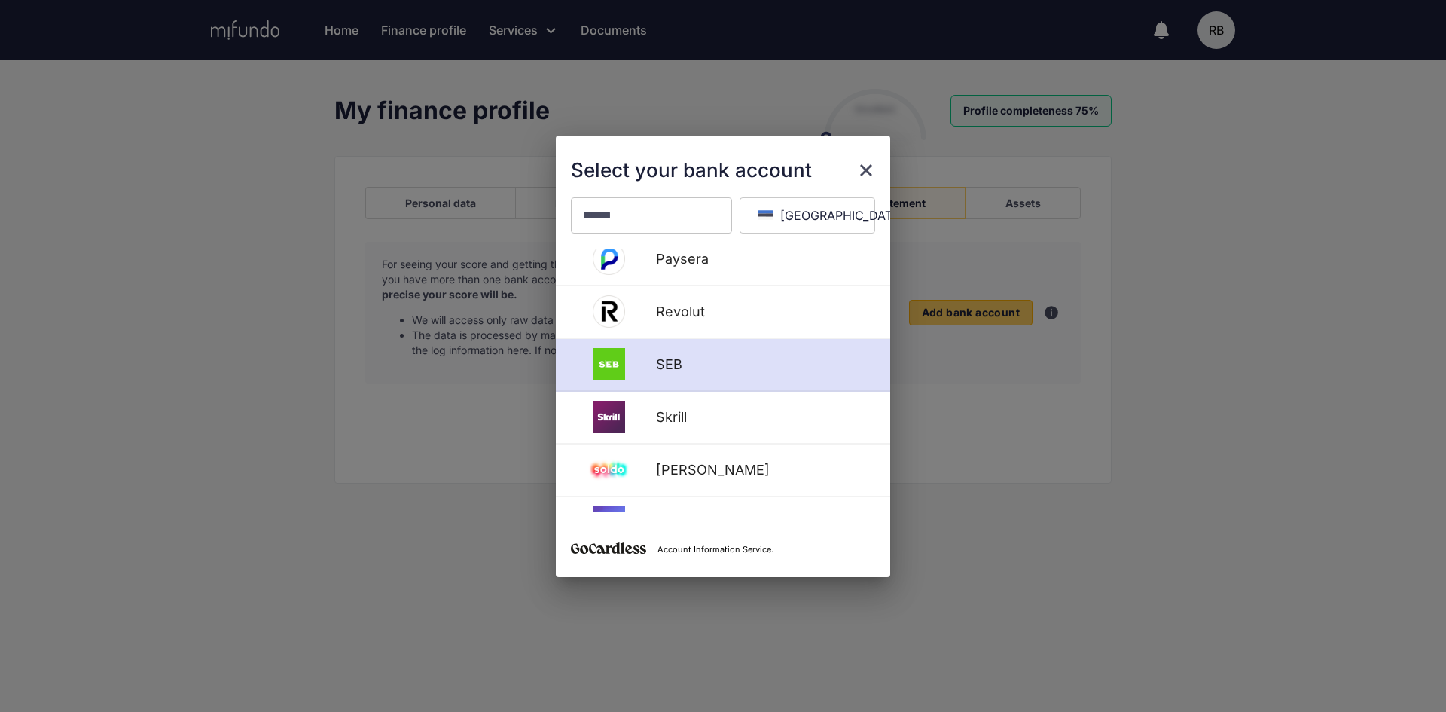
click at [710, 375] on div "SEB" at bounding box center [723, 365] width 334 height 53
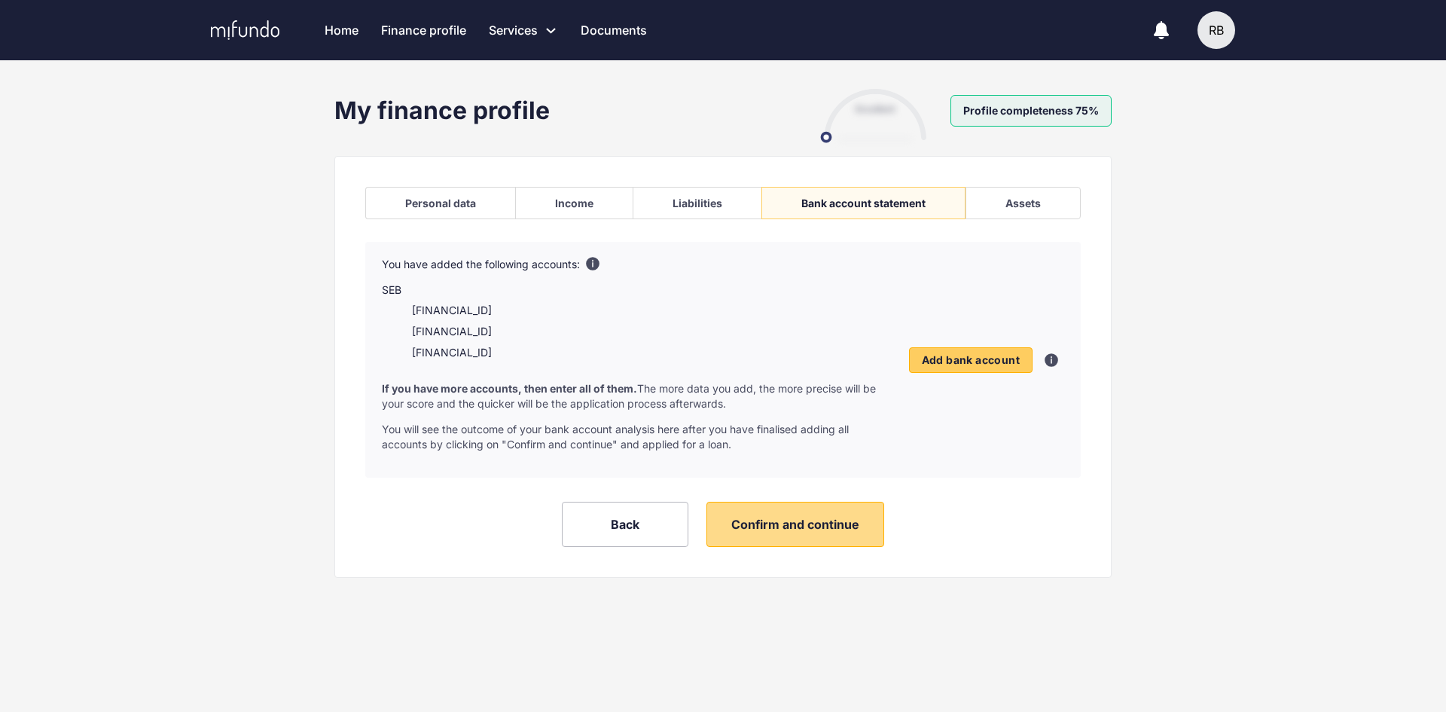
click at [829, 533] on button "Confirm and continue" at bounding box center [796, 524] width 178 height 45
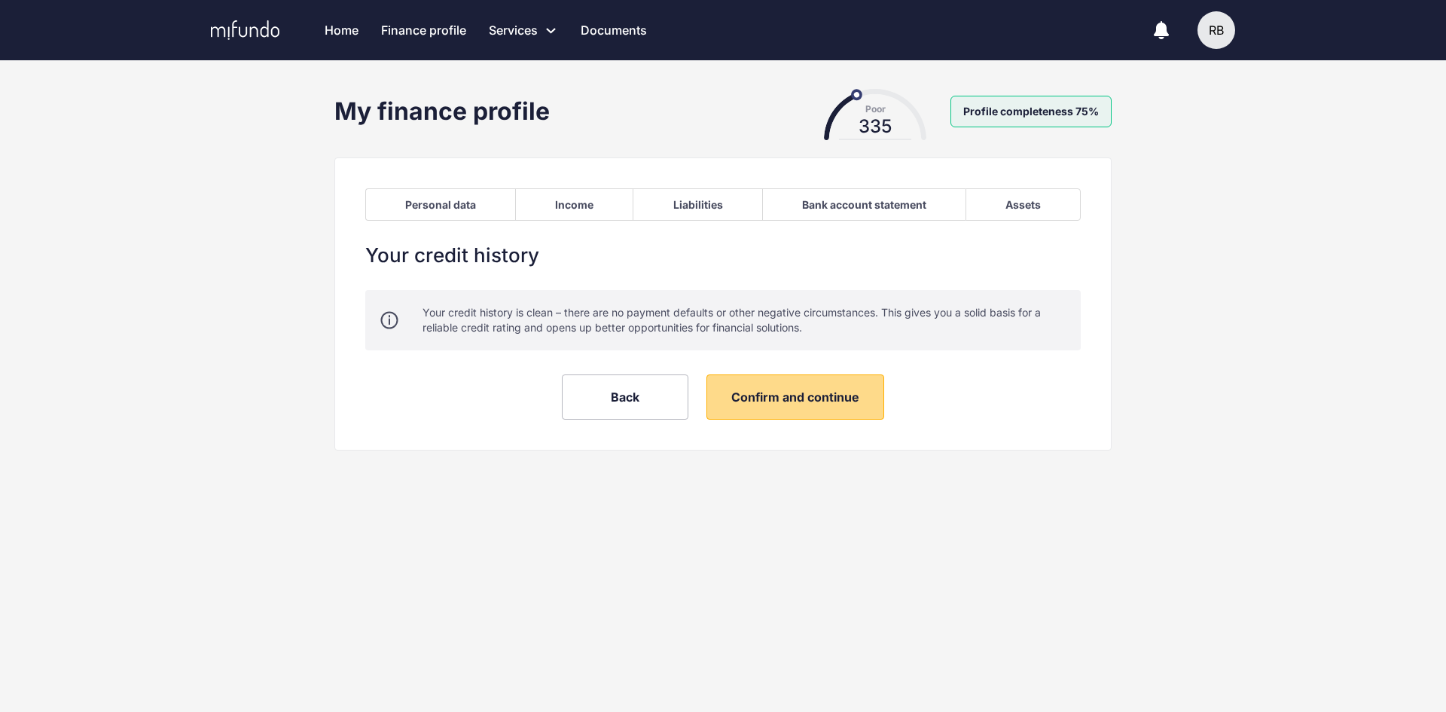
click at [766, 392] on span "Confirm and continue" at bounding box center [795, 396] width 128 height 15
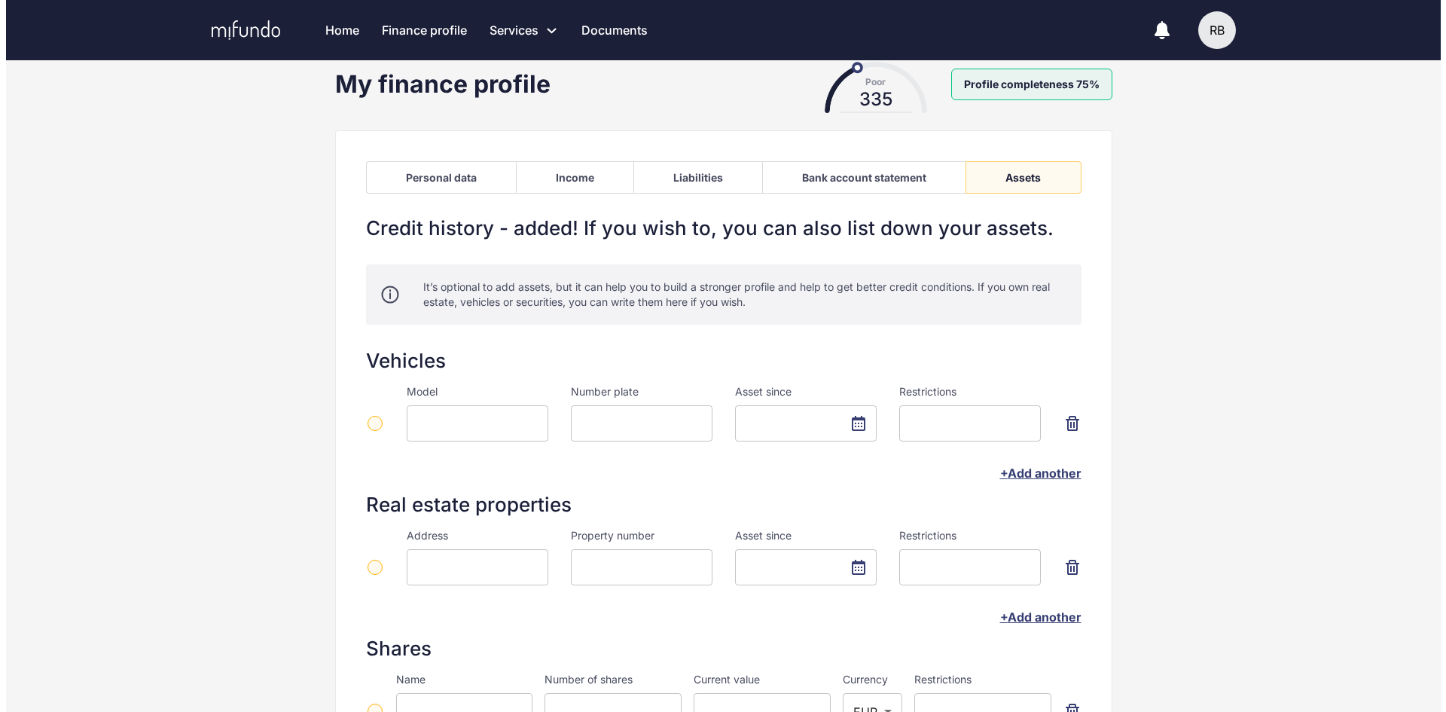
scroll to position [18, 0]
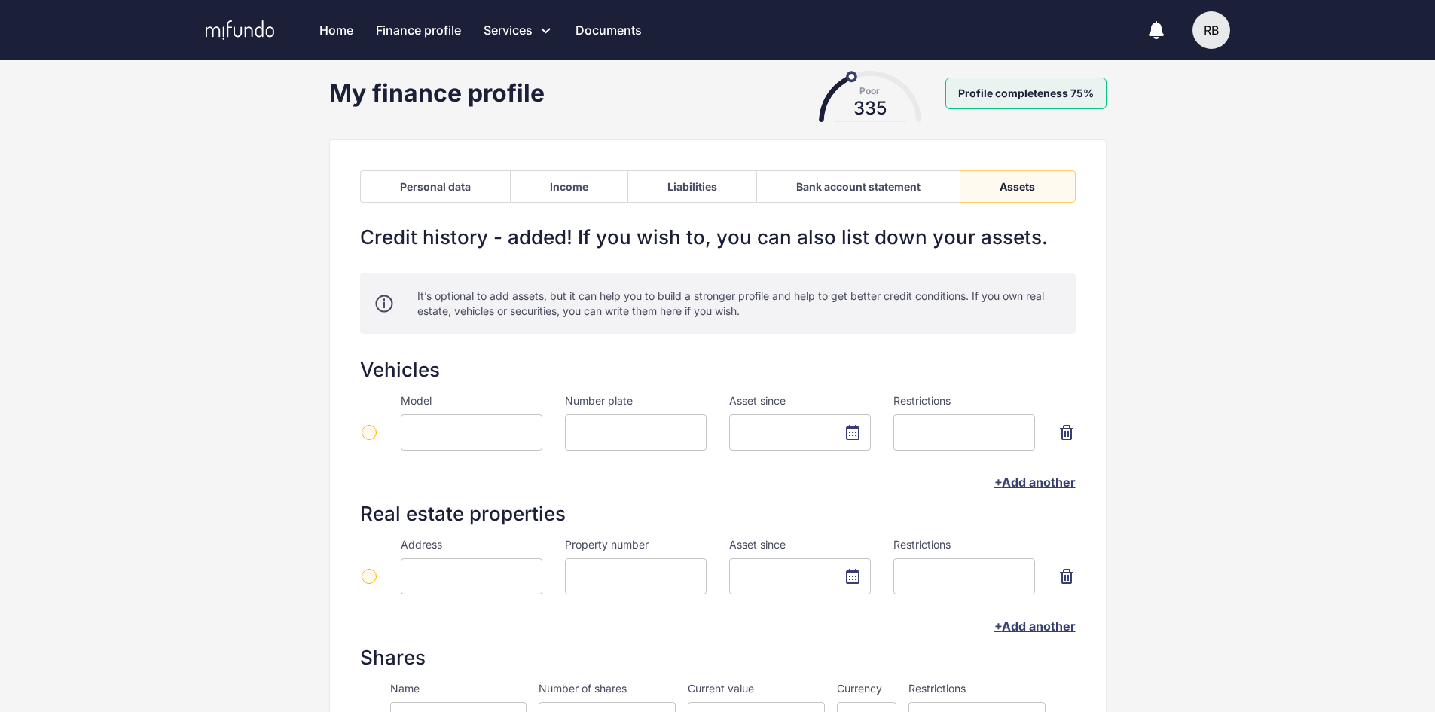
click at [490, 430] on input at bounding box center [472, 432] width 142 height 36
type input "**********"
click at [603, 423] on input at bounding box center [636, 432] width 142 height 36
type input "*******"
click at [859, 435] on input "text" at bounding box center [800, 432] width 142 height 36
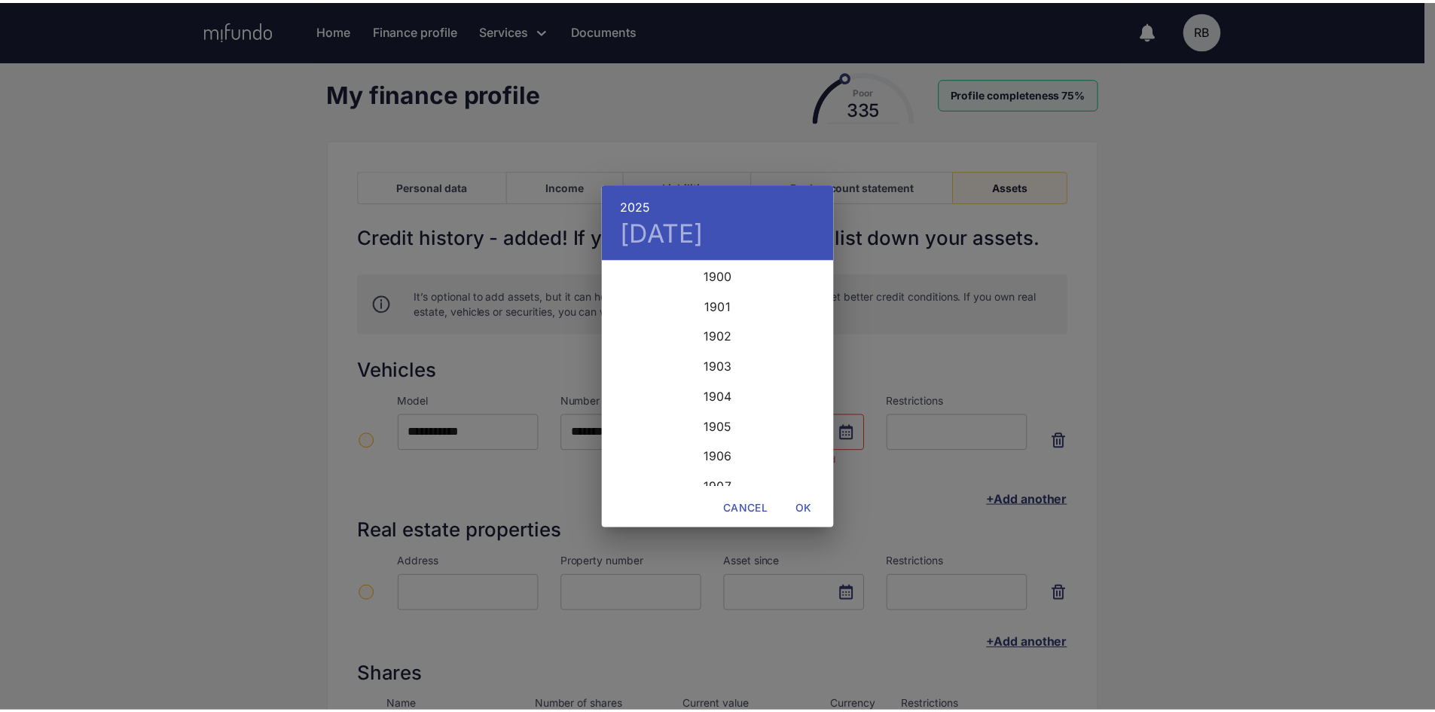
scroll to position [3676, 0]
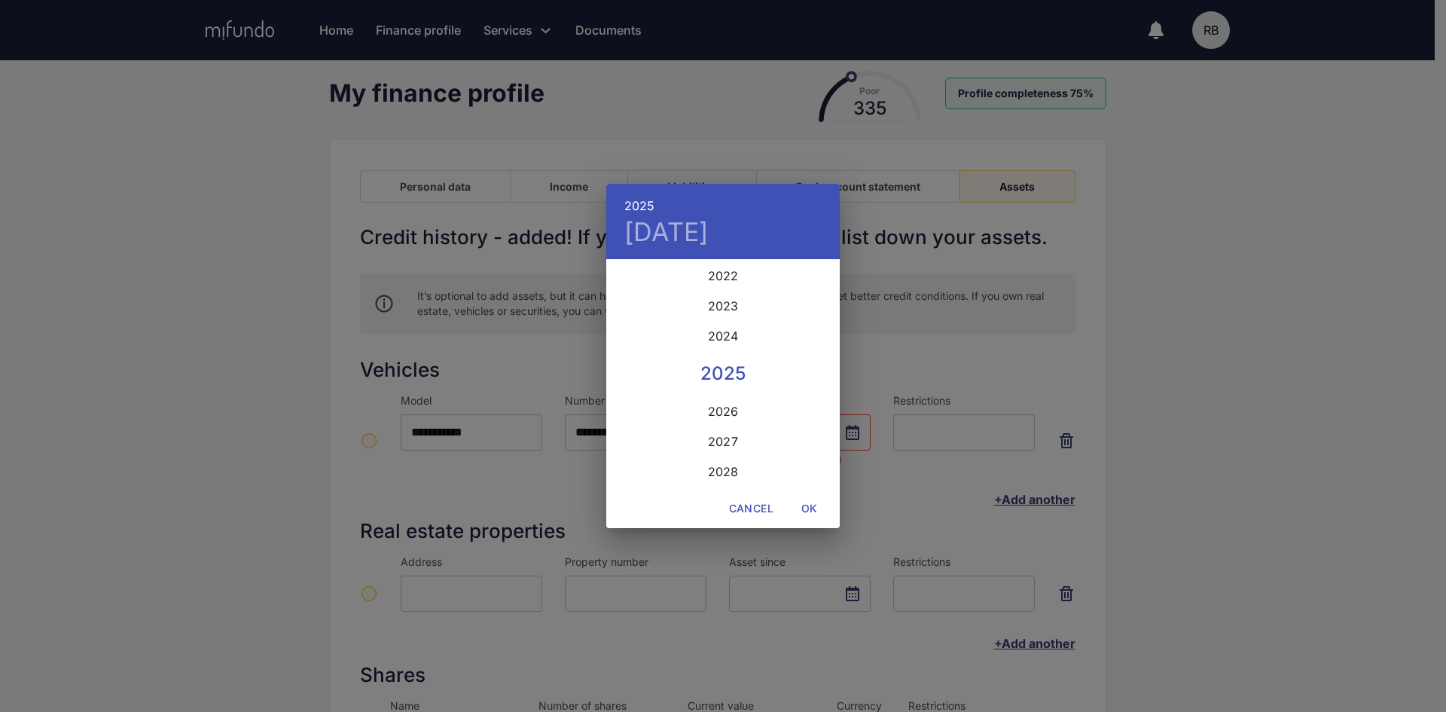
click at [810, 506] on span "OK" at bounding box center [810, 508] width 36 height 19
type input "**********"
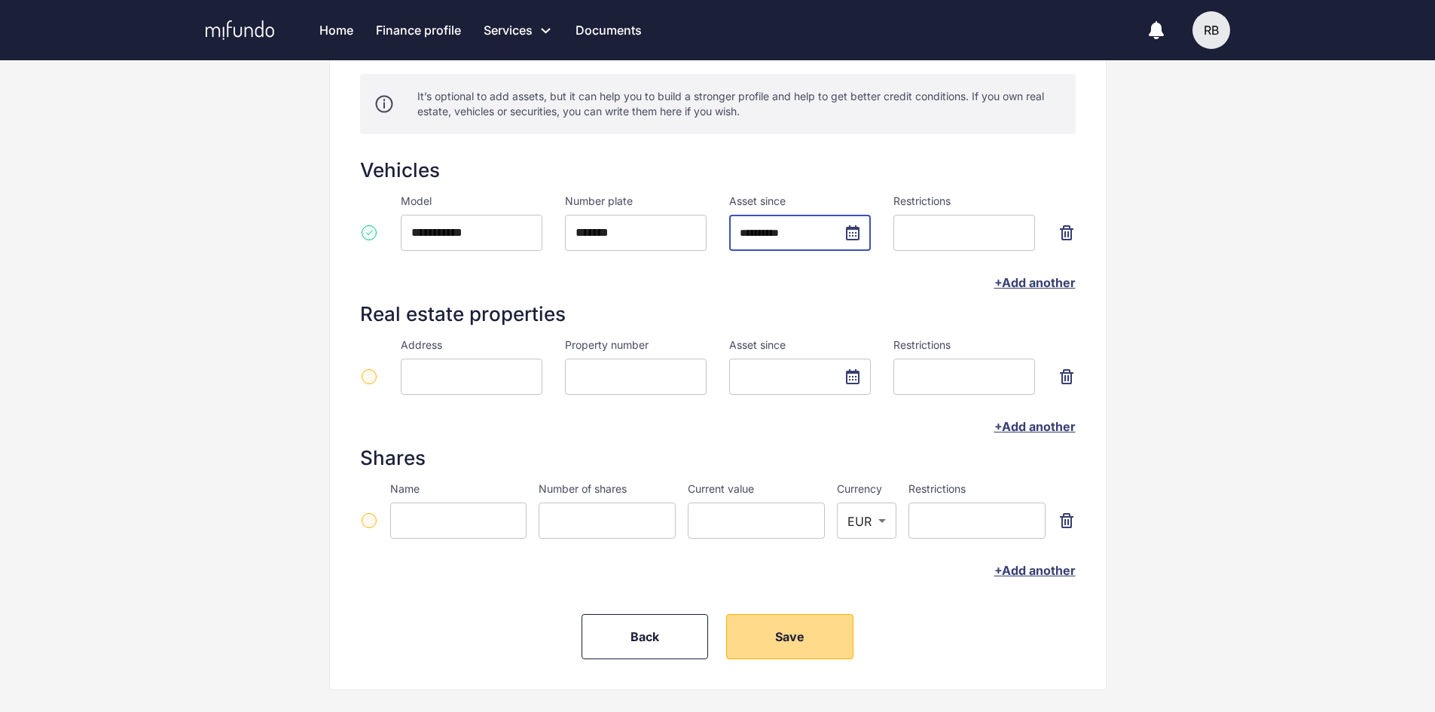
scroll to position [244, 0]
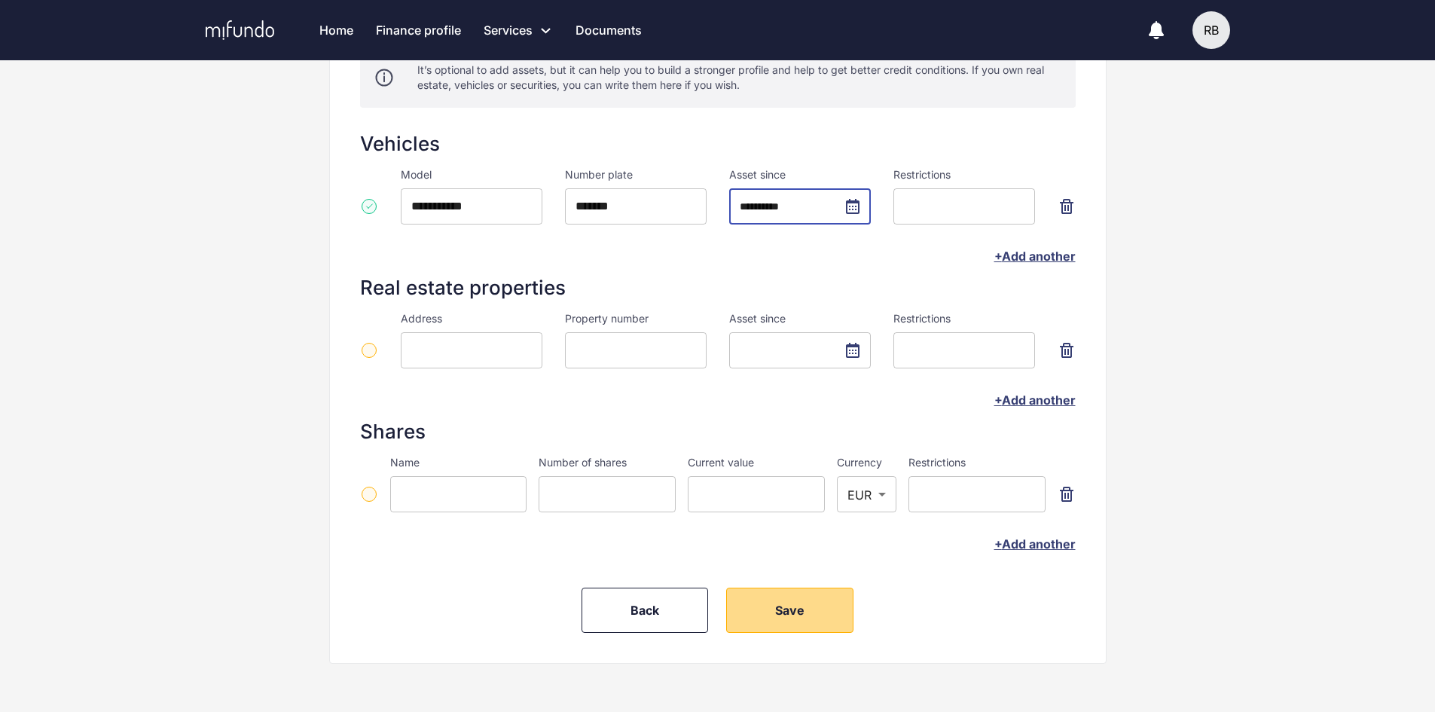
click at [802, 612] on span "Save" at bounding box center [789, 610] width 29 height 15
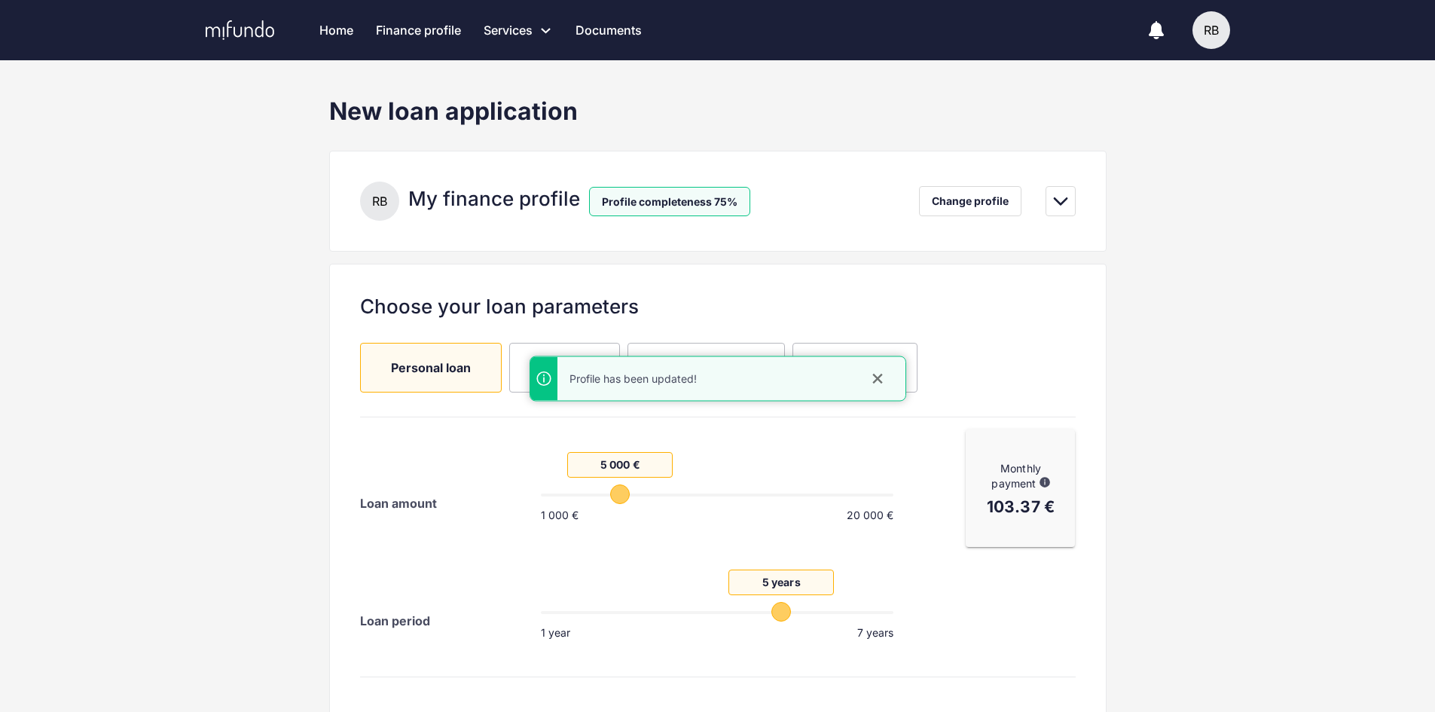
click at [422, 27] on link "Finance profile" at bounding box center [418, 30] width 85 height 60
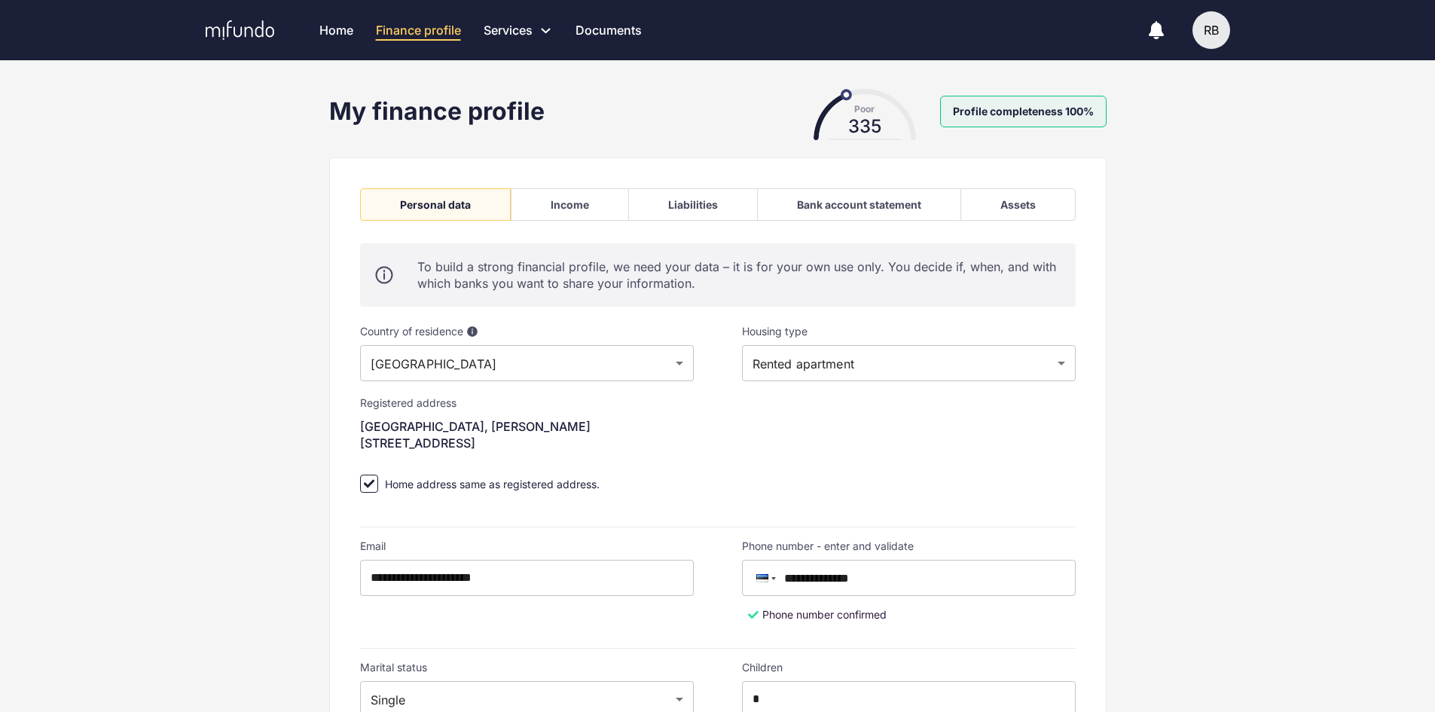
click at [592, 209] on div "Income" at bounding box center [570, 204] width 118 height 32
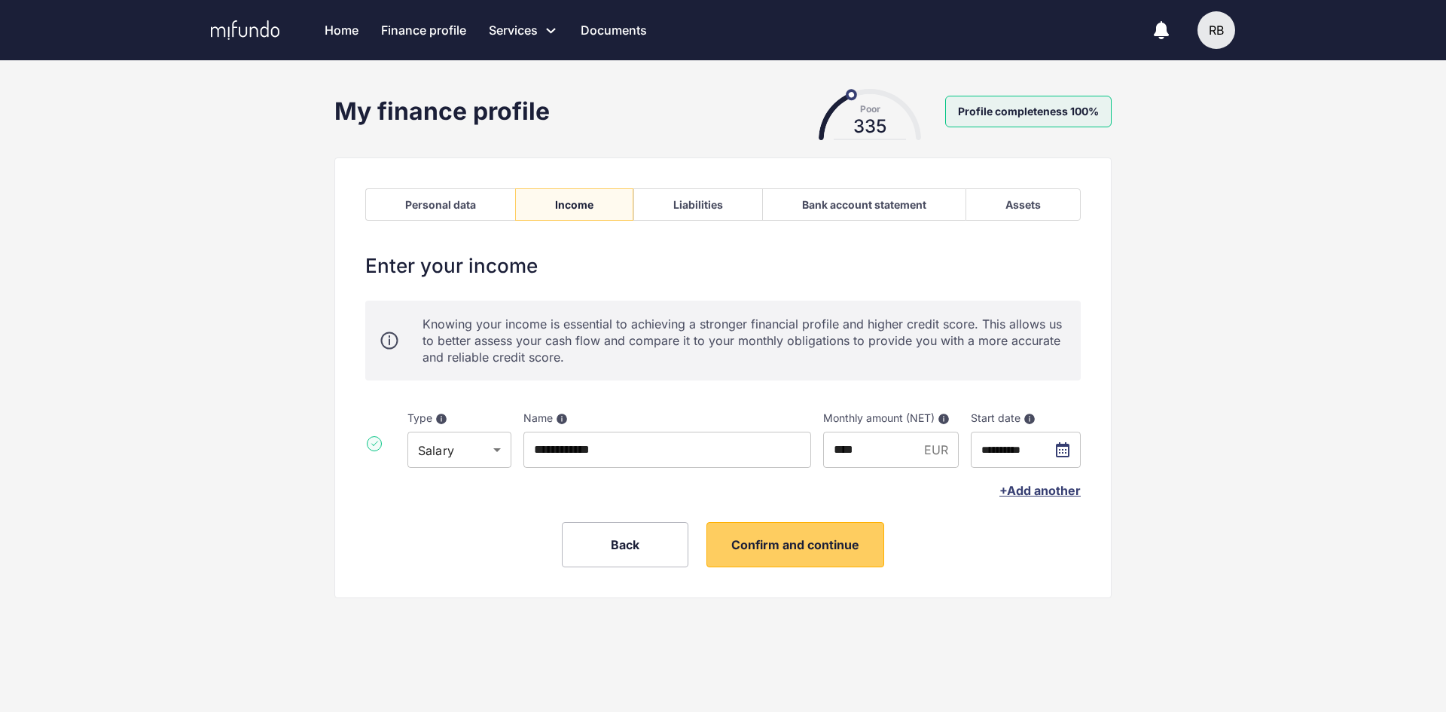
click at [707, 204] on div "Liabilities" at bounding box center [698, 204] width 50 height 13
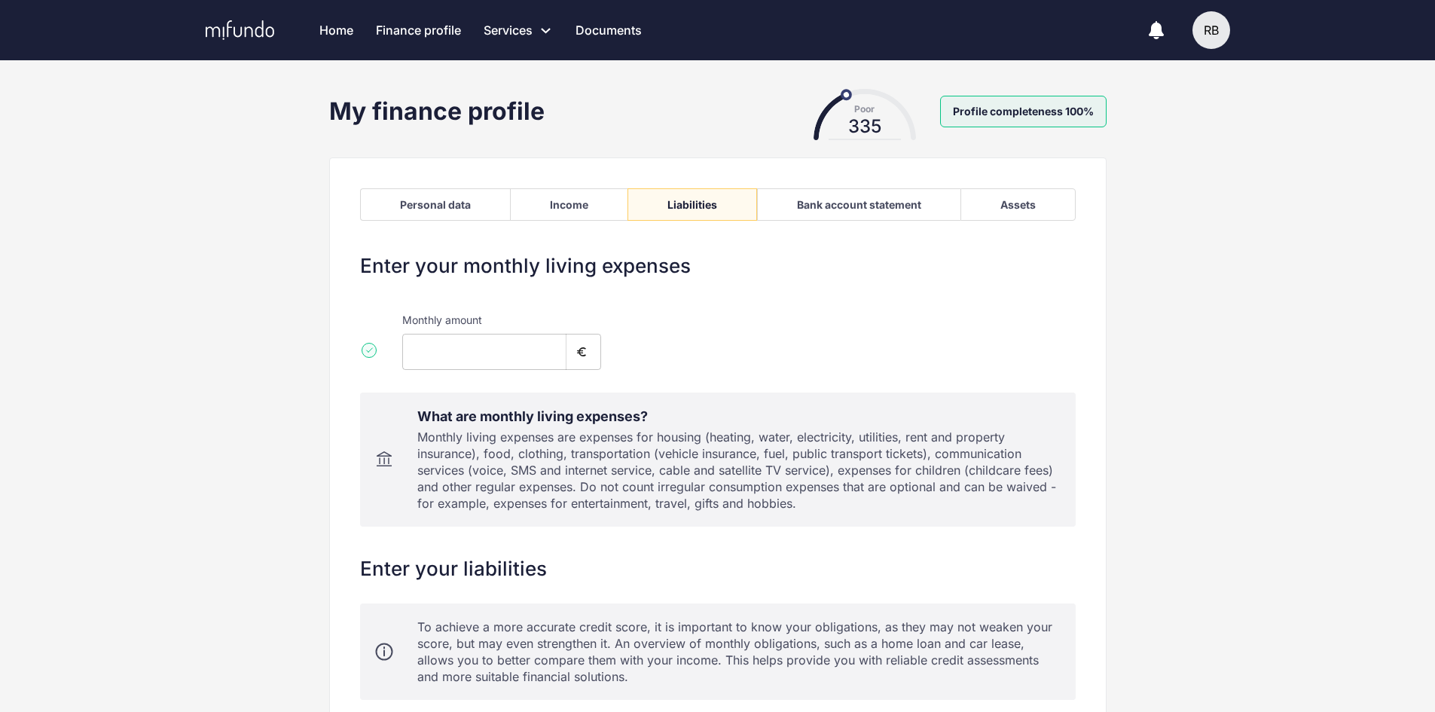
type input "****"
click at [817, 206] on div "Bank account statement" at bounding box center [859, 204] width 124 height 13
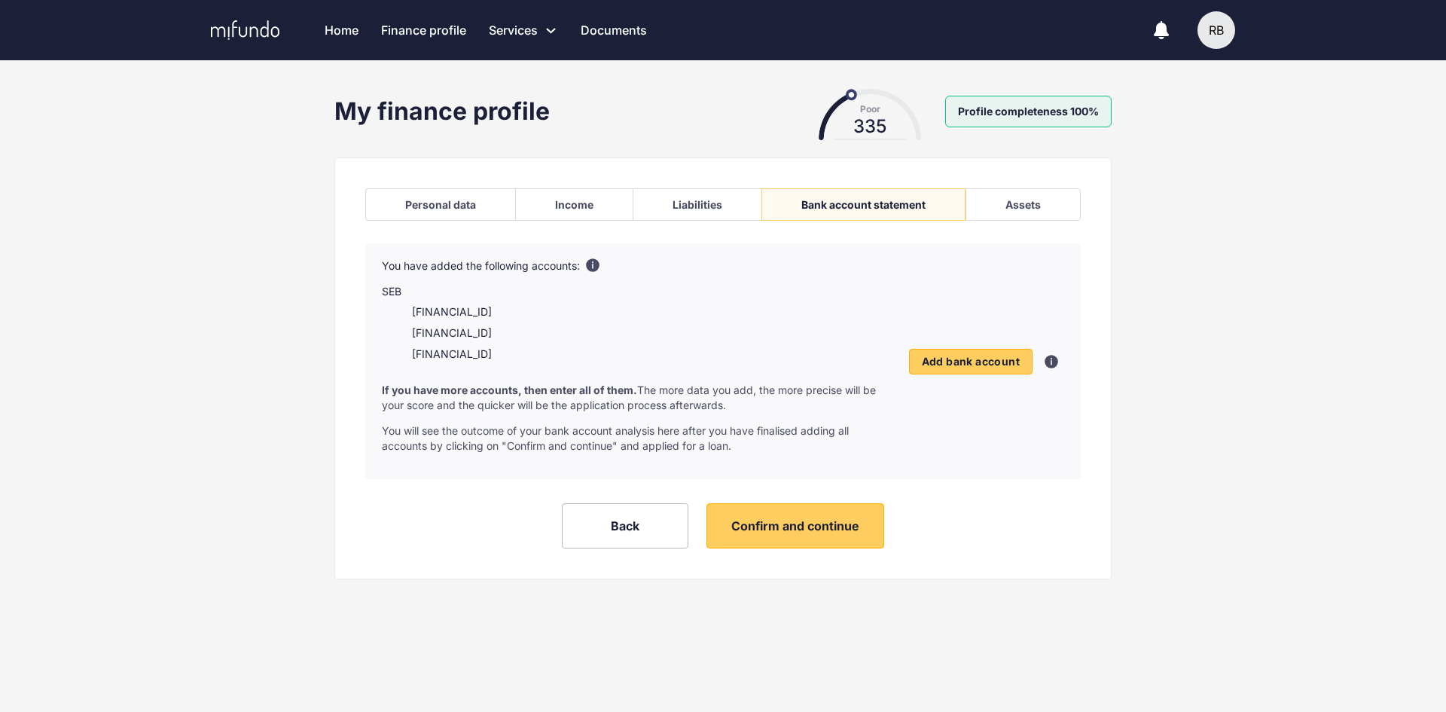
click at [1010, 203] on div "Assets" at bounding box center [1023, 204] width 35 height 13
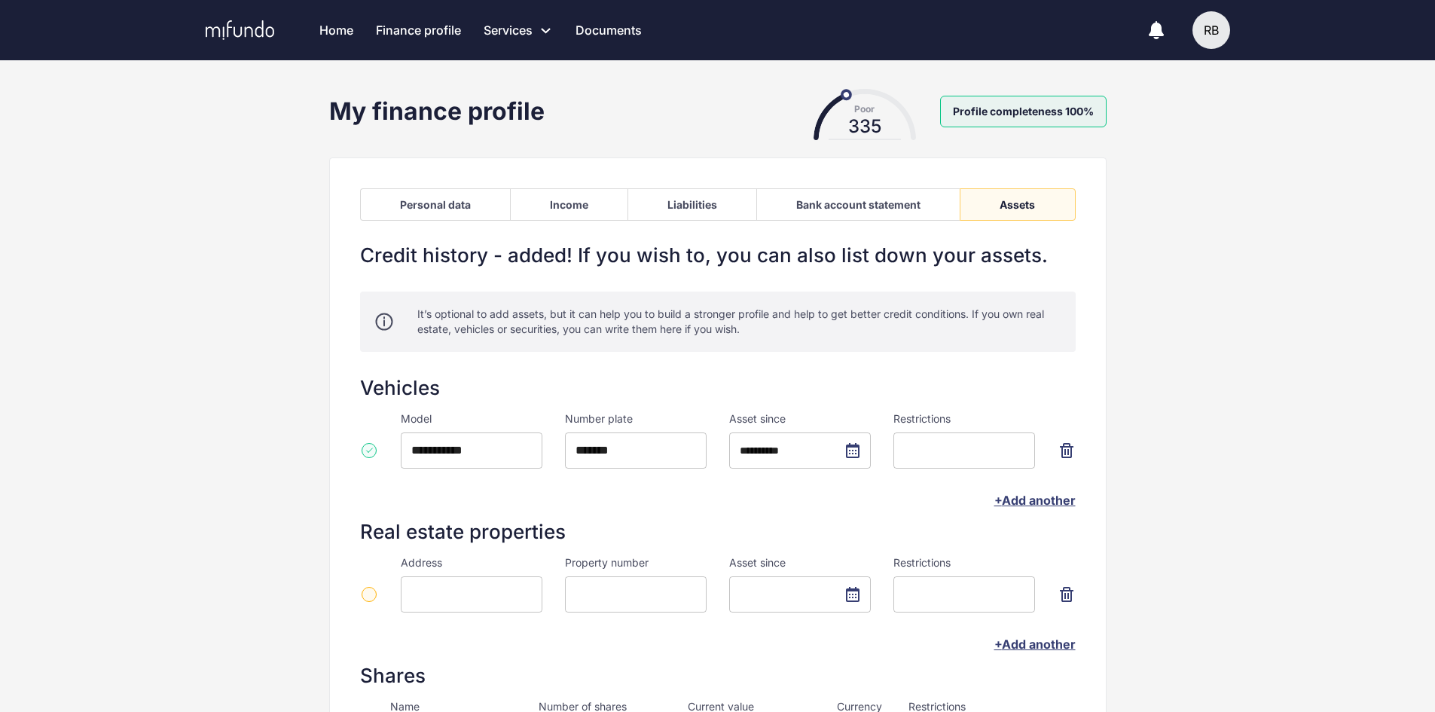
click at [426, 206] on div "Personal data" at bounding box center [435, 204] width 71 height 13
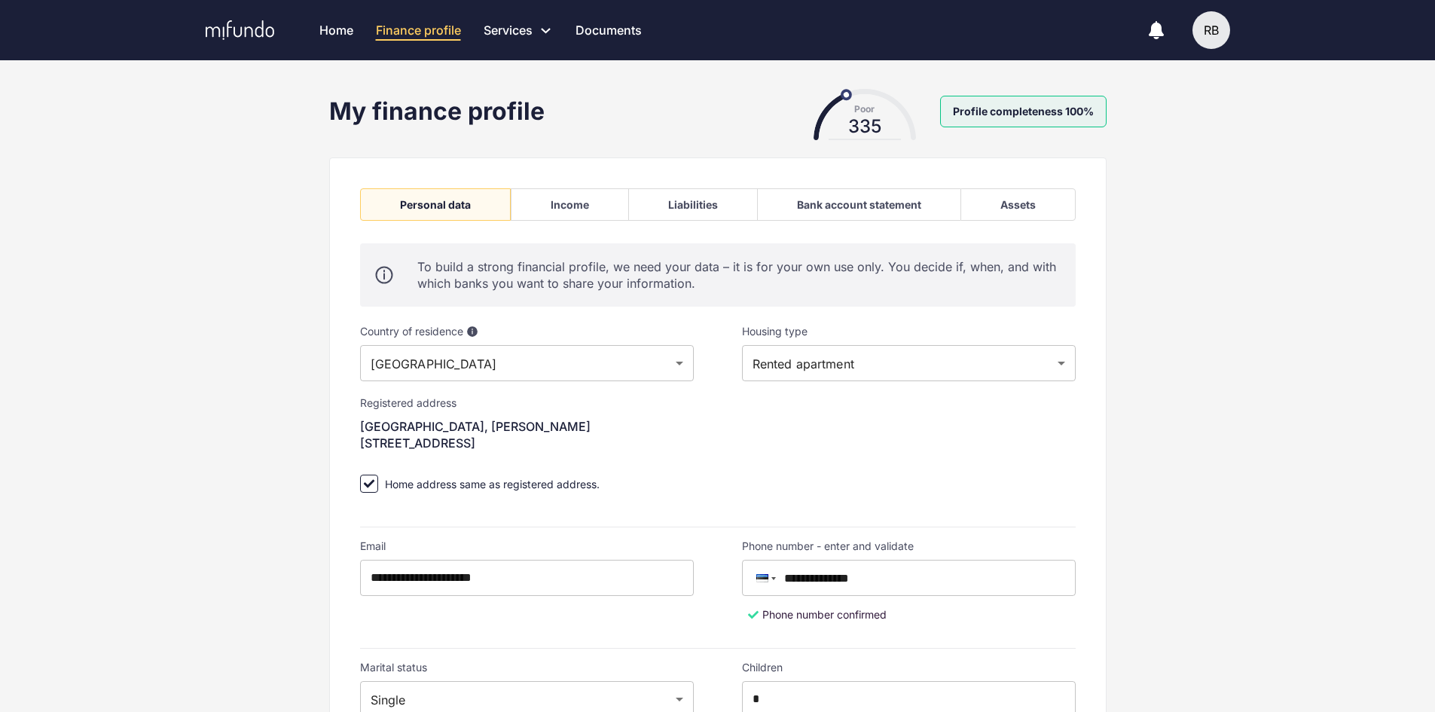
click at [341, 29] on link "Home" at bounding box center [336, 30] width 34 height 60
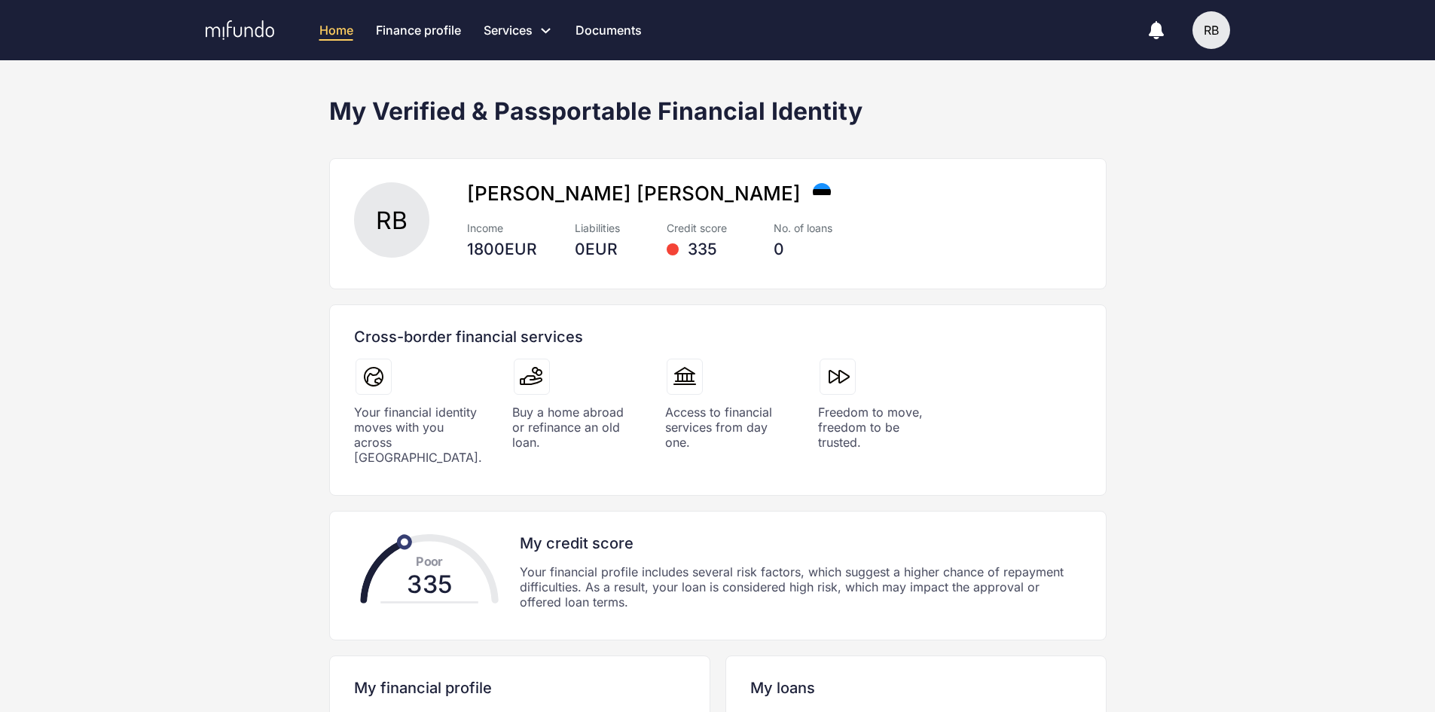
click at [447, 32] on link "Finance profile" at bounding box center [418, 30] width 85 height 60
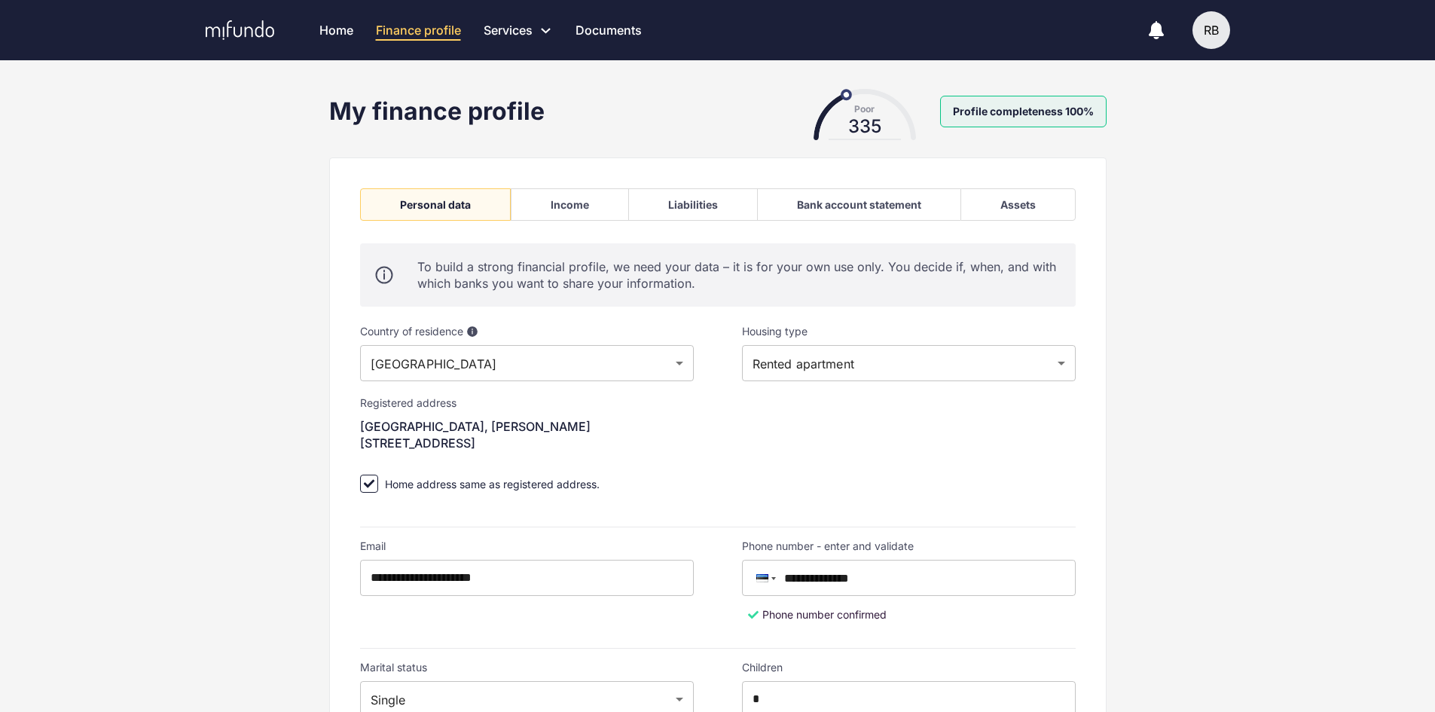
click at [704, 205] on div "Liabilities" at bounding box center [693, 204] width 50 height 13
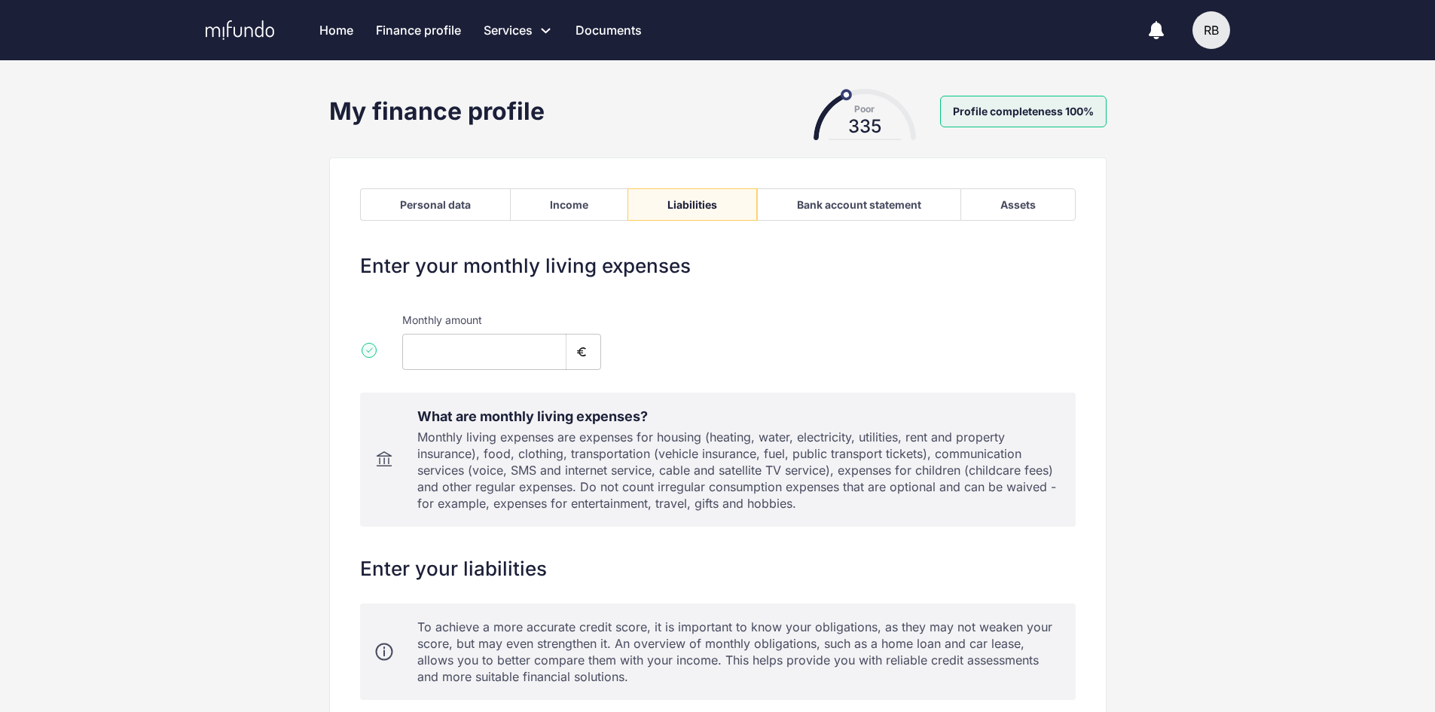
type input "****"
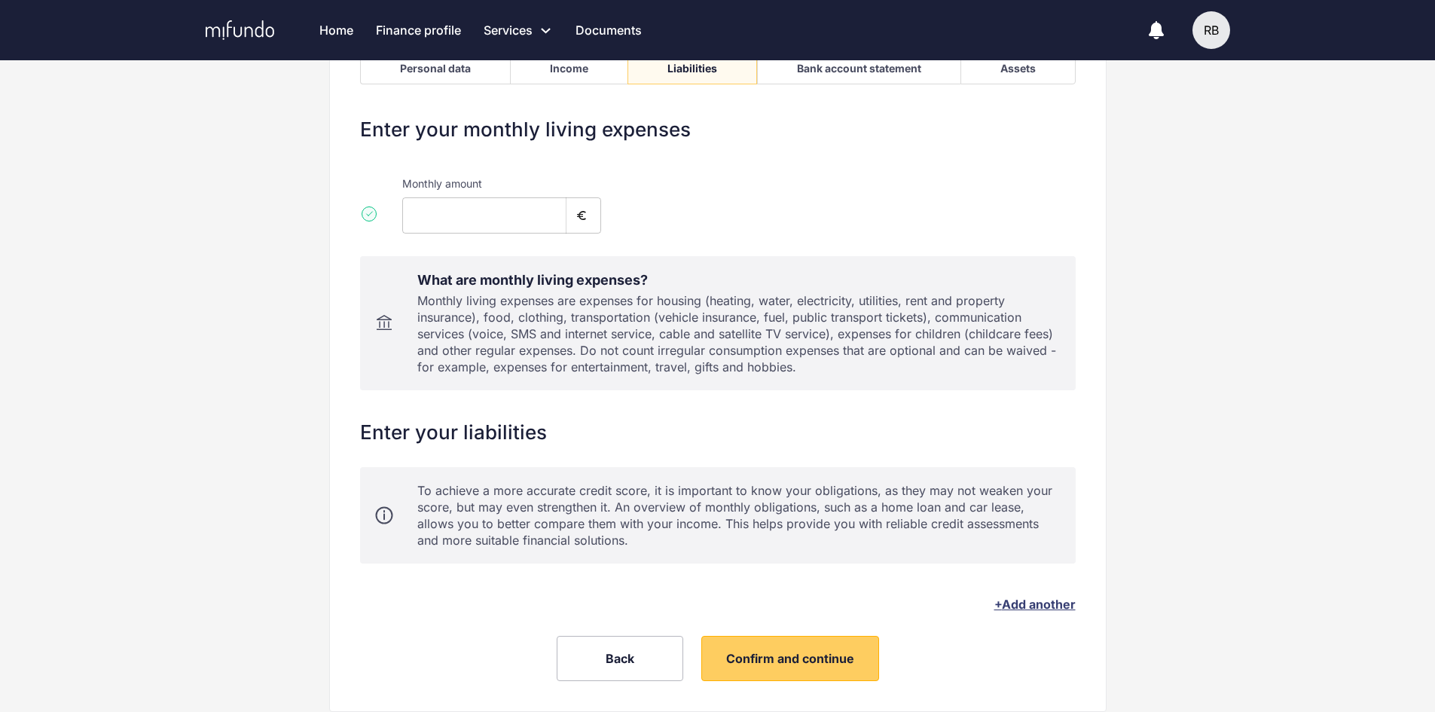
scroll to position [151, 0]
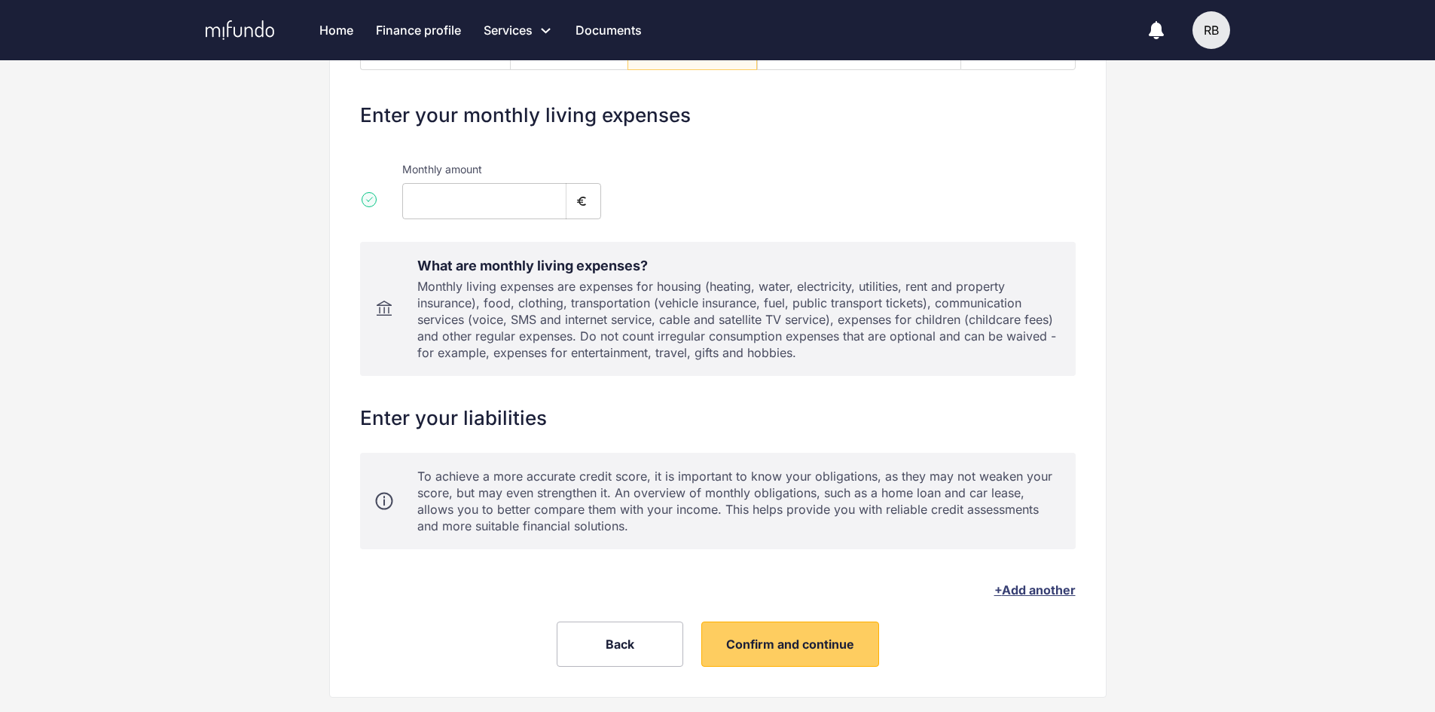
click at [998, 588] on span "+ Add another" at bounding box center [1034, 589] width 81 height 15
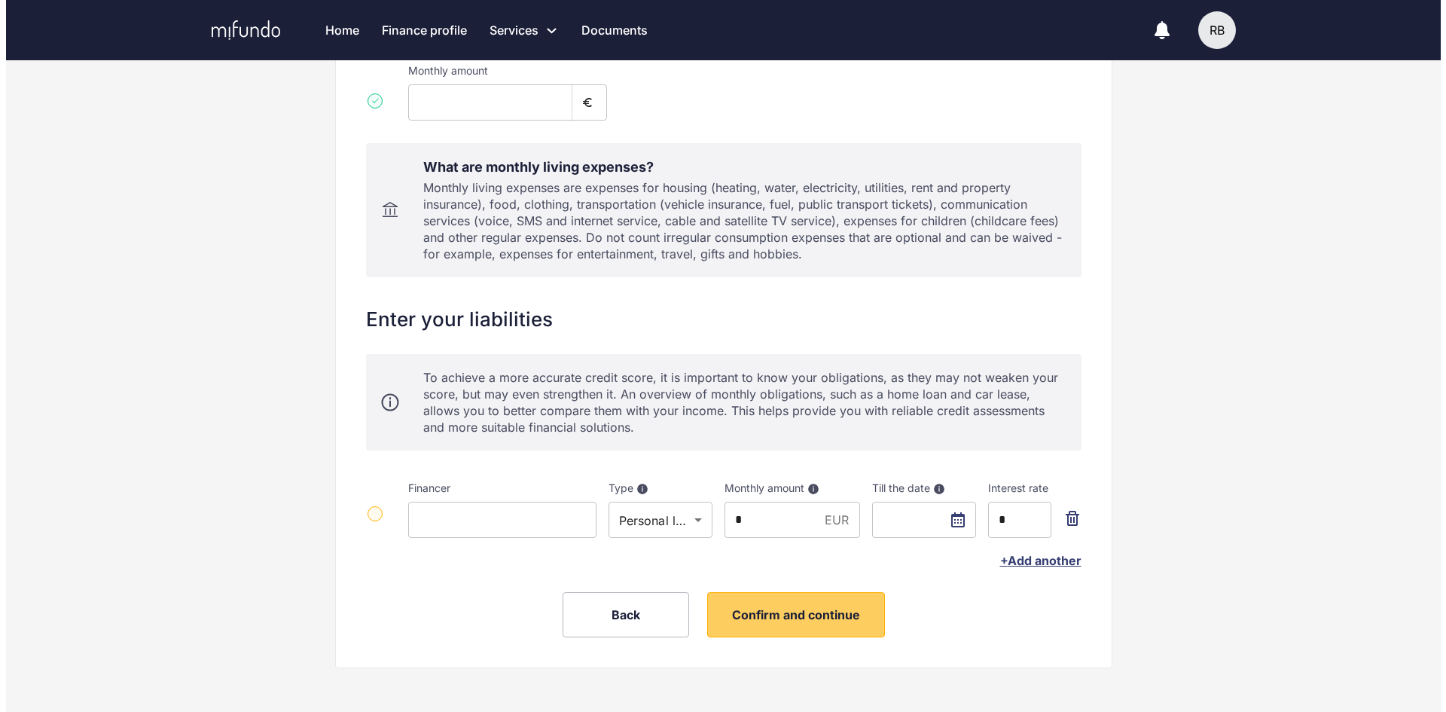
scroll to position [254, 0]
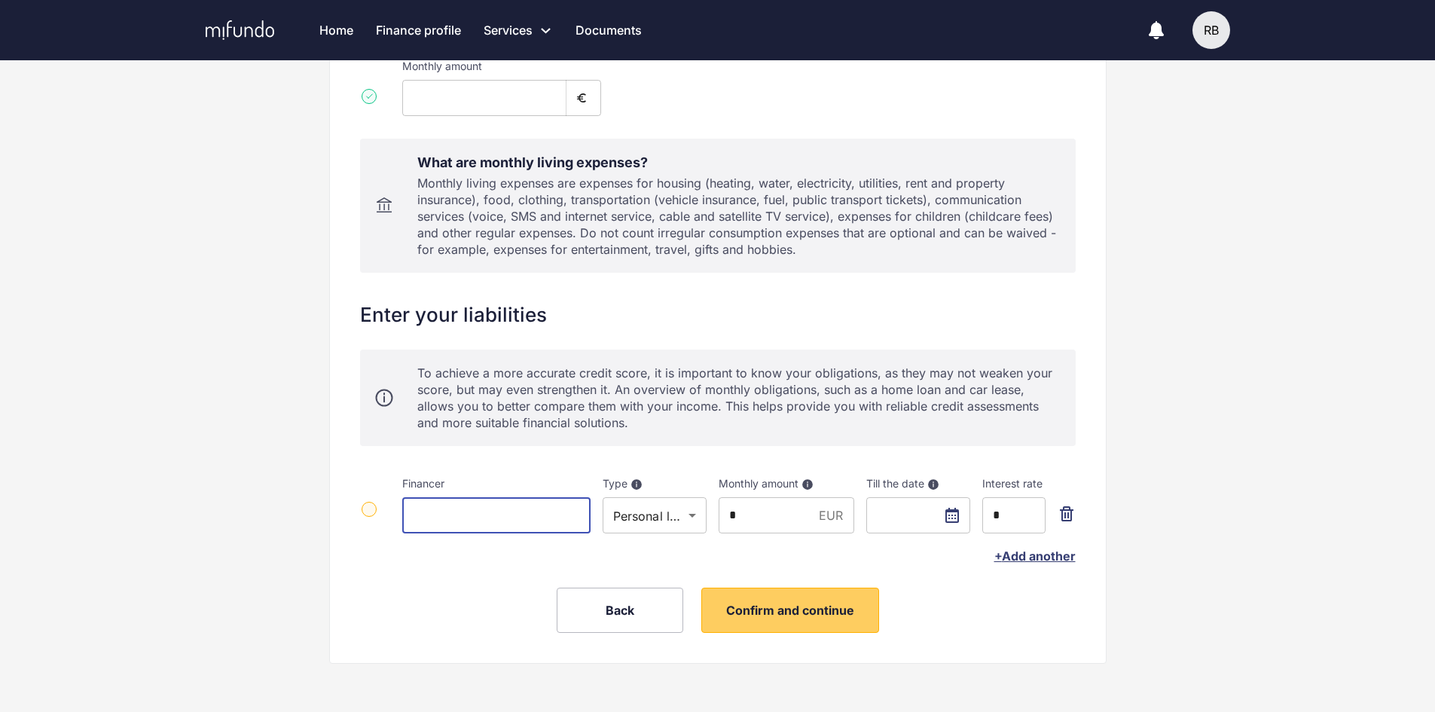
click at [484, 520] on input at bounding box center [496, 515] width 188 height 36
click at [470, 514] on input at bounding box center [496, 515] width 188 height 36
click at [656, 458] on body "Home Finance profile Services Apply for a new loan Refinance your loans Loan of…" at bounding box center [717, 102] width 1435 height 712
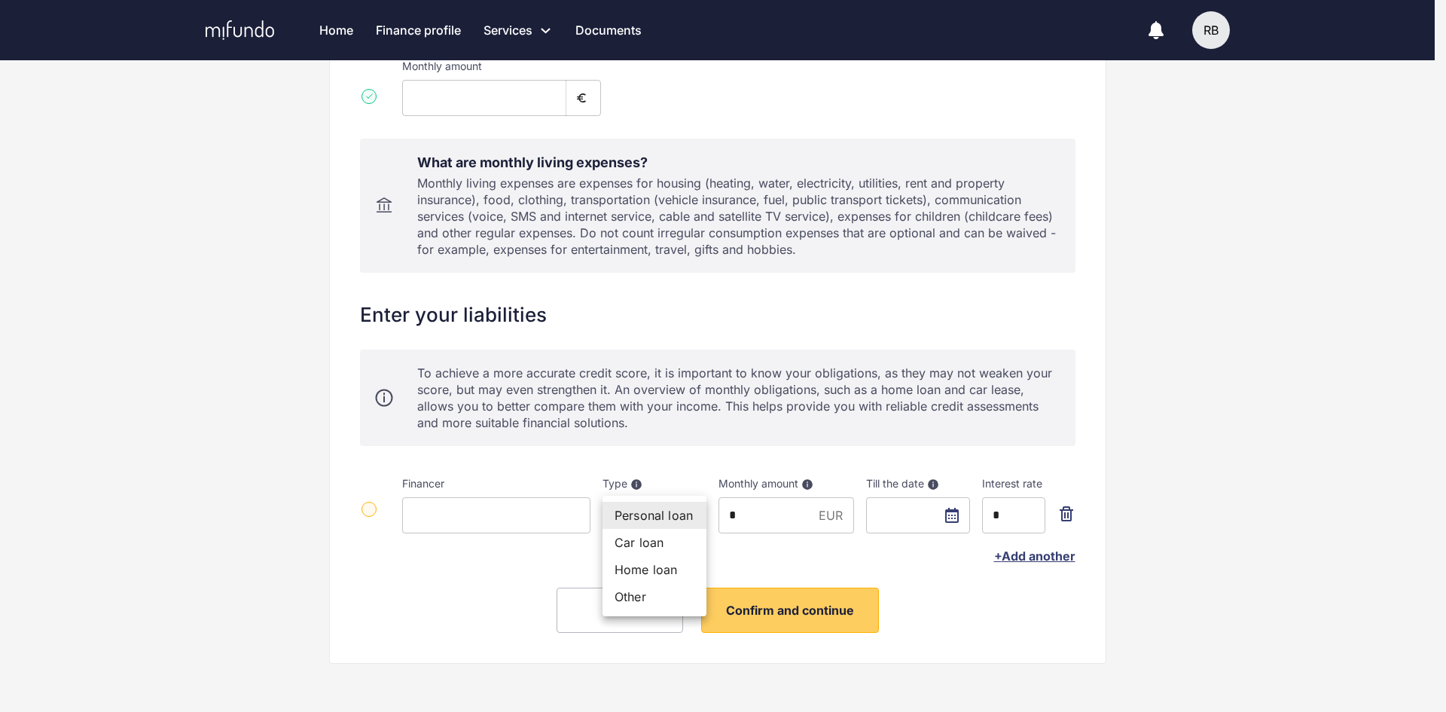
click at [681, 517] on li "Personal loan" at bounding box center [655, 515] width 104 height 27
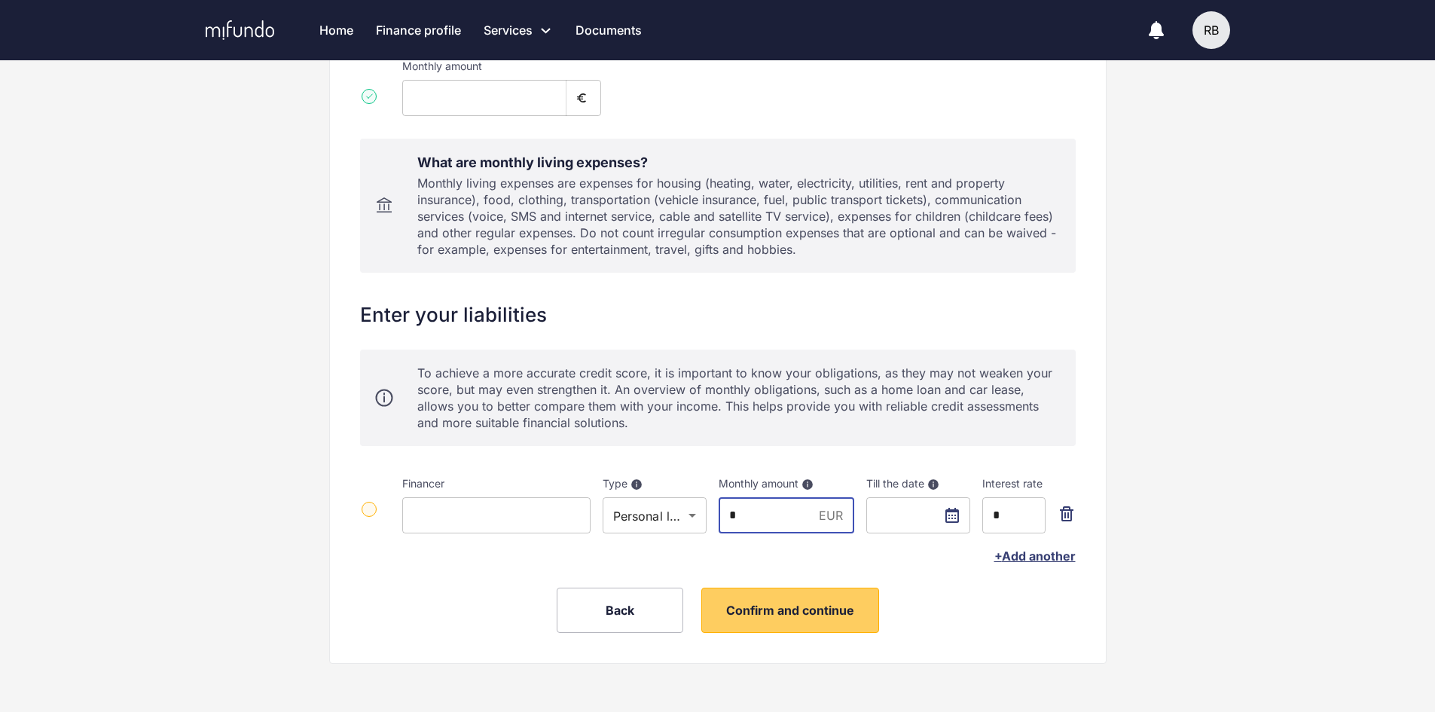
drag, startPoint x: 760, startPoint y: 520, endPoint x: 729, endPoint y: 520, distance: 30.9
click at [729, 520] on input "*" at bounding box center [766, 515] width 95 height 36
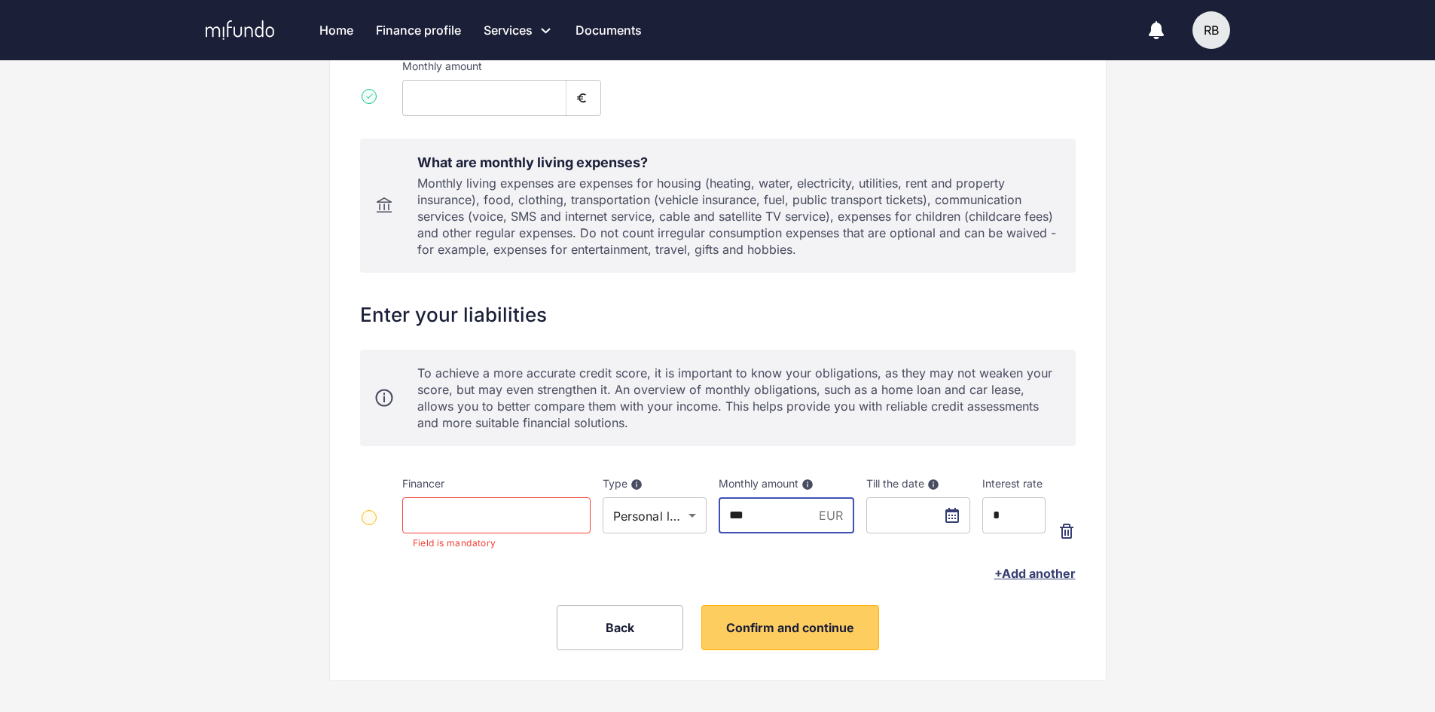
type input "***"
click at [952, 518] on input "text" at bounding box center [918, 515] width 104 height 36
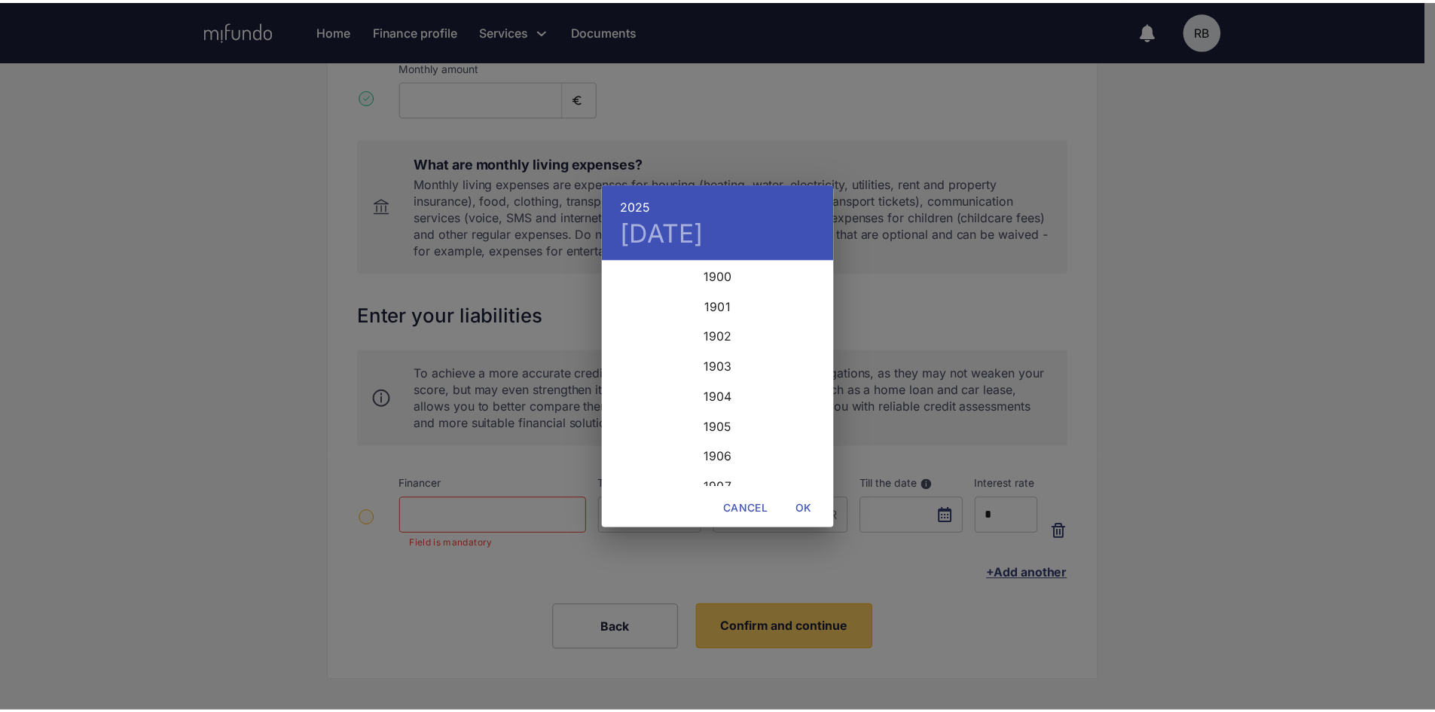
scroll to position [3676, 0]
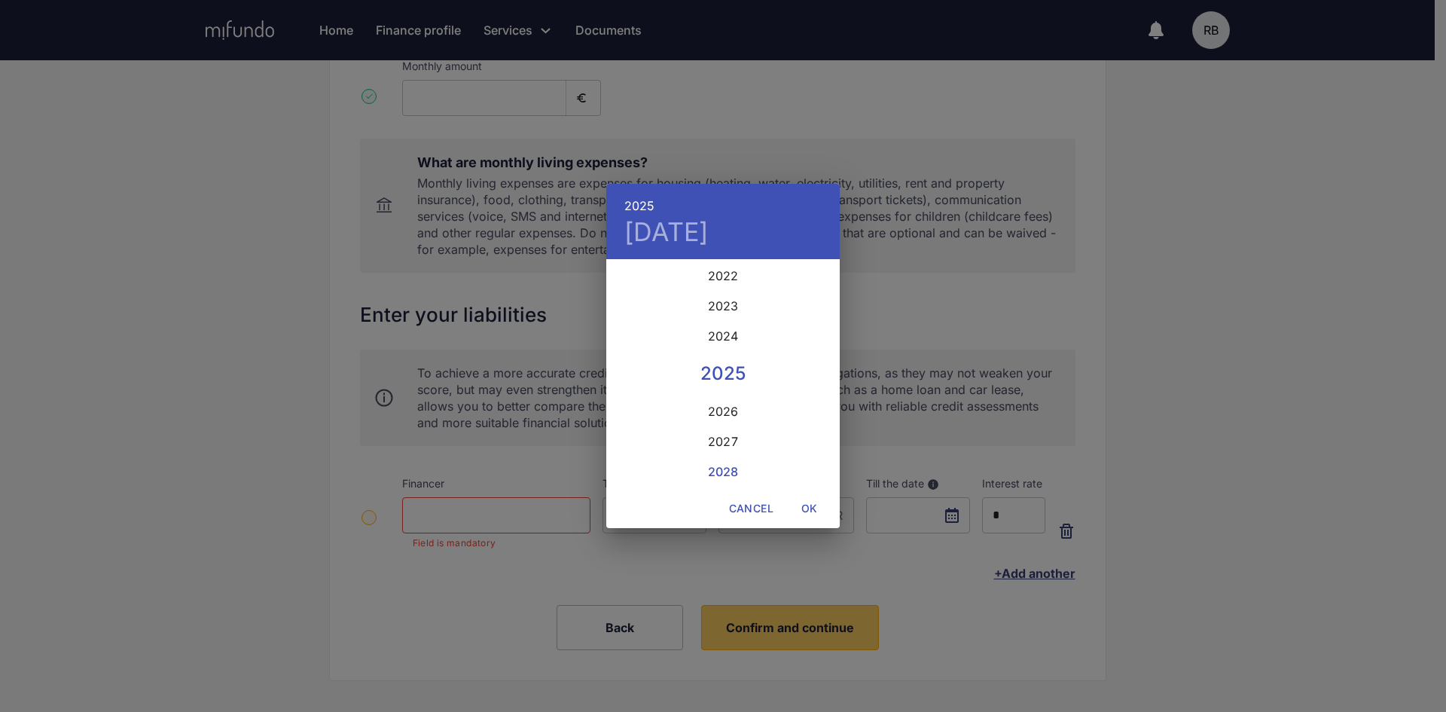
click at [715, 467] on div "2028" at bounding box center [723, 471] width 234 height 30
click at [625, 279] on icon "button" at bounding box center [624, 280] width 18 height 18
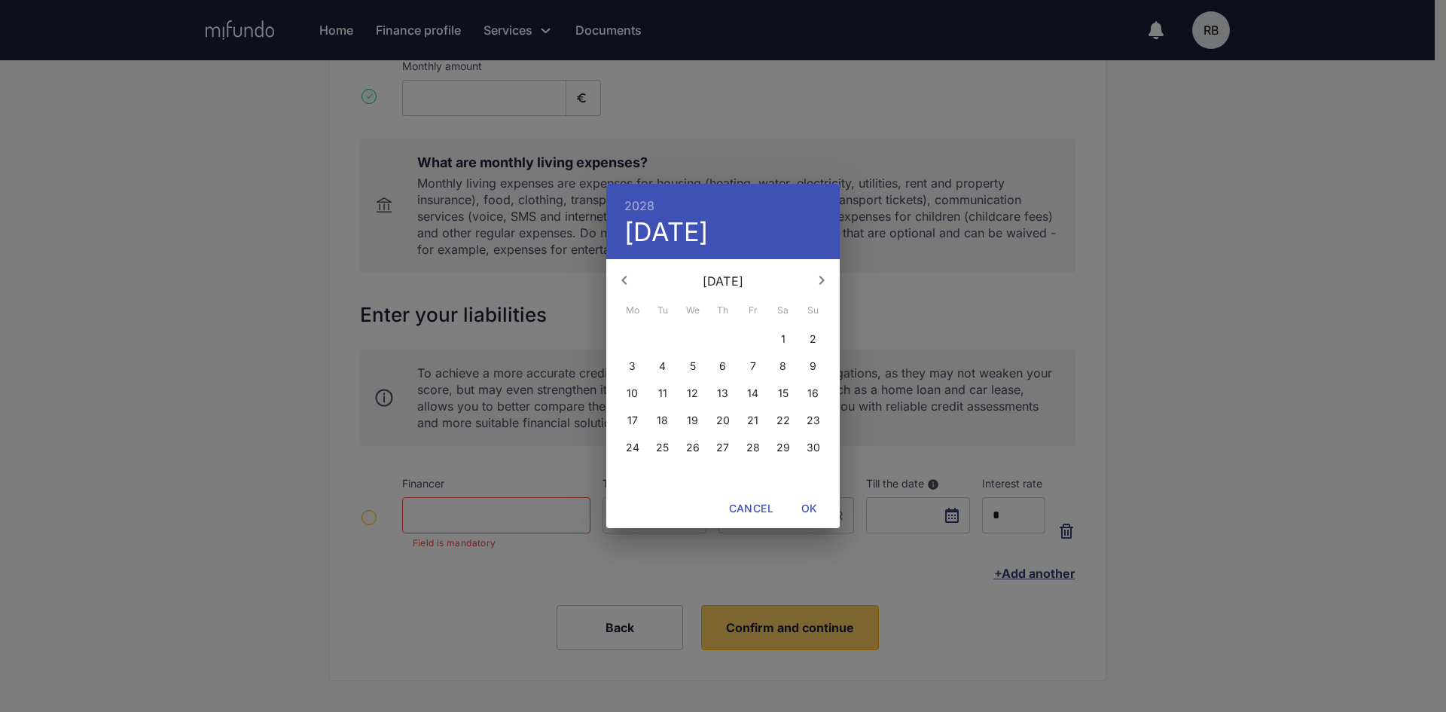
click at [729, 416] on p "20" at bounding box center [723, 420] width 14 height 15
click at [804, 504] on span "OK" at bounding box center [810, 508] width 36 height 19
type input "**********"
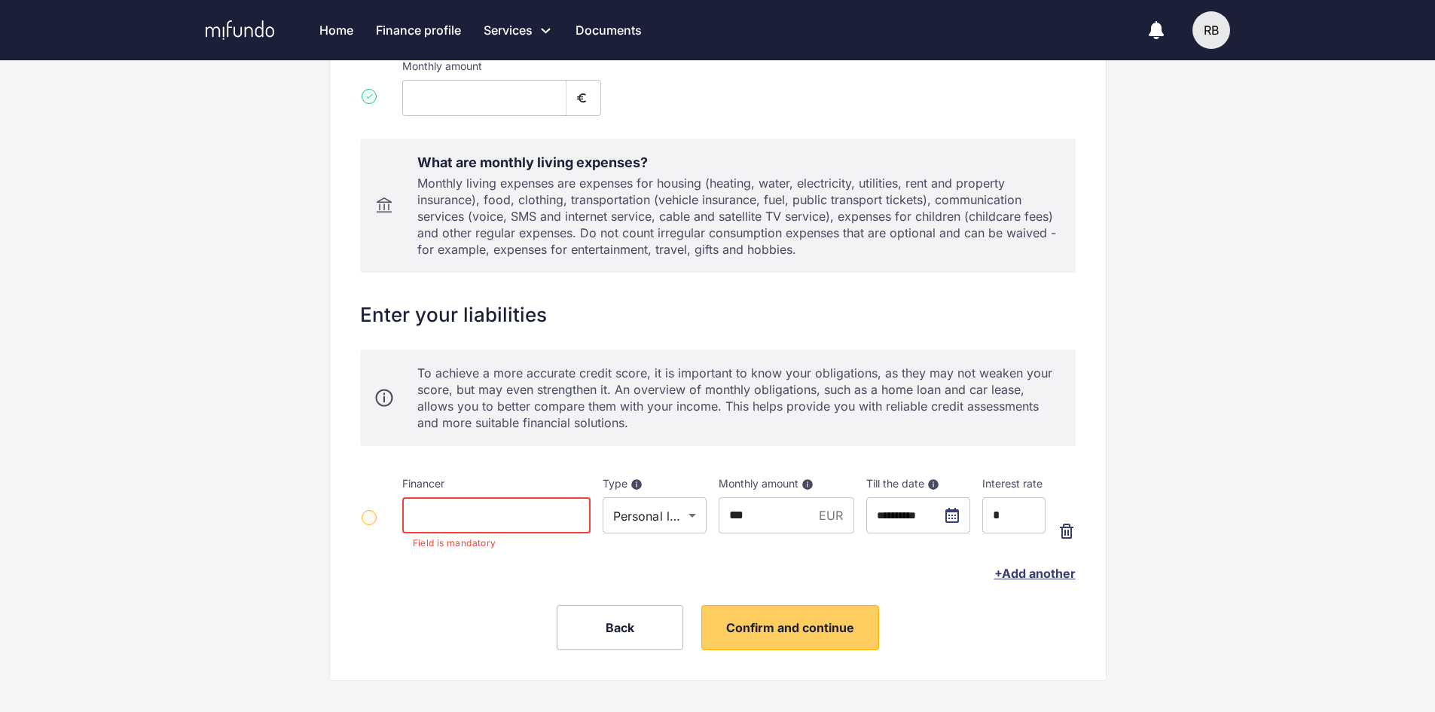
click at [527, 515] on input at bounding box center [496, 515] width 188 height 36
click at [499, 509] on input at bounding box center [496, 515] width 188 height 36
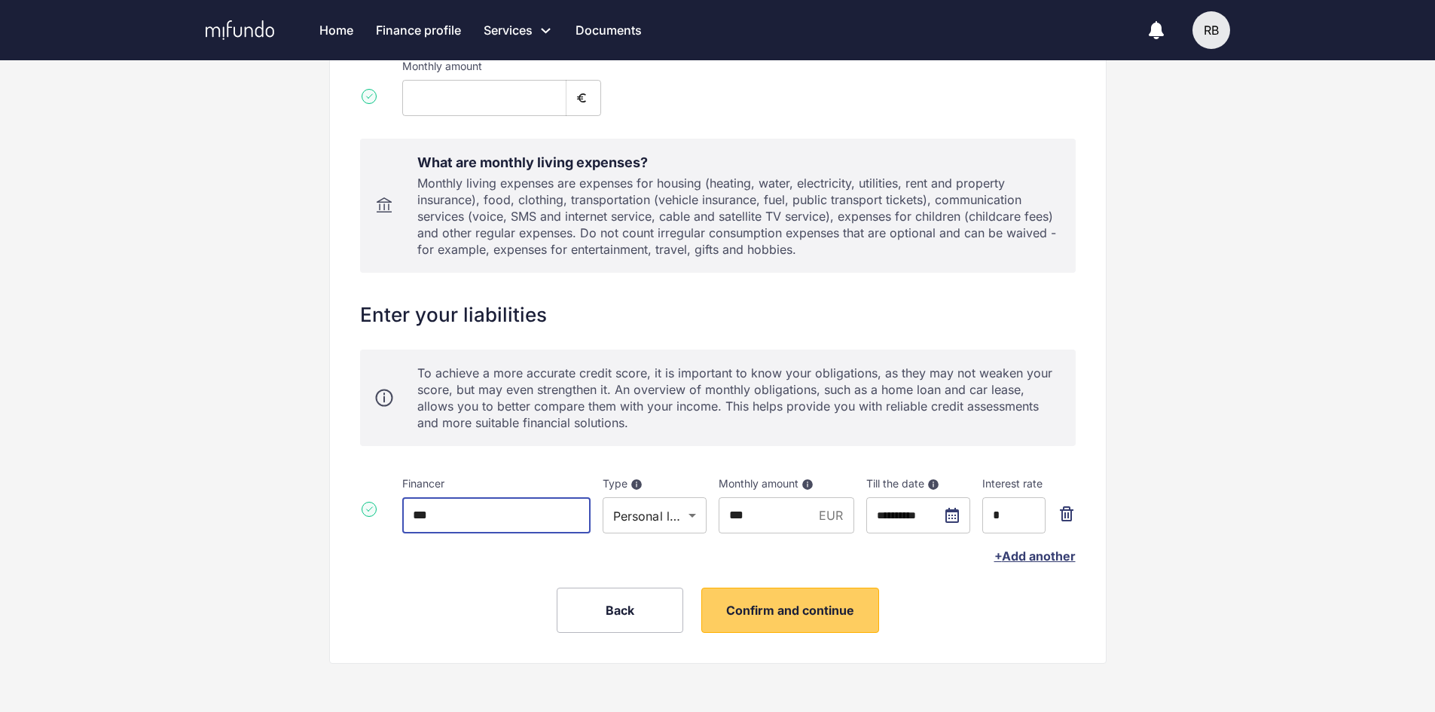
type input "***"
click at [1009, 515] on input "*" at bounding box center [1013, 515] width 63 height 36
drag, startPoint x: 1007, startPoint y: 517, endPoint x: 991, endPoint y: 517, distance: 16.6
click at [991, 517] on input "*" at bounding box center [1013, 515] width 63 height 36
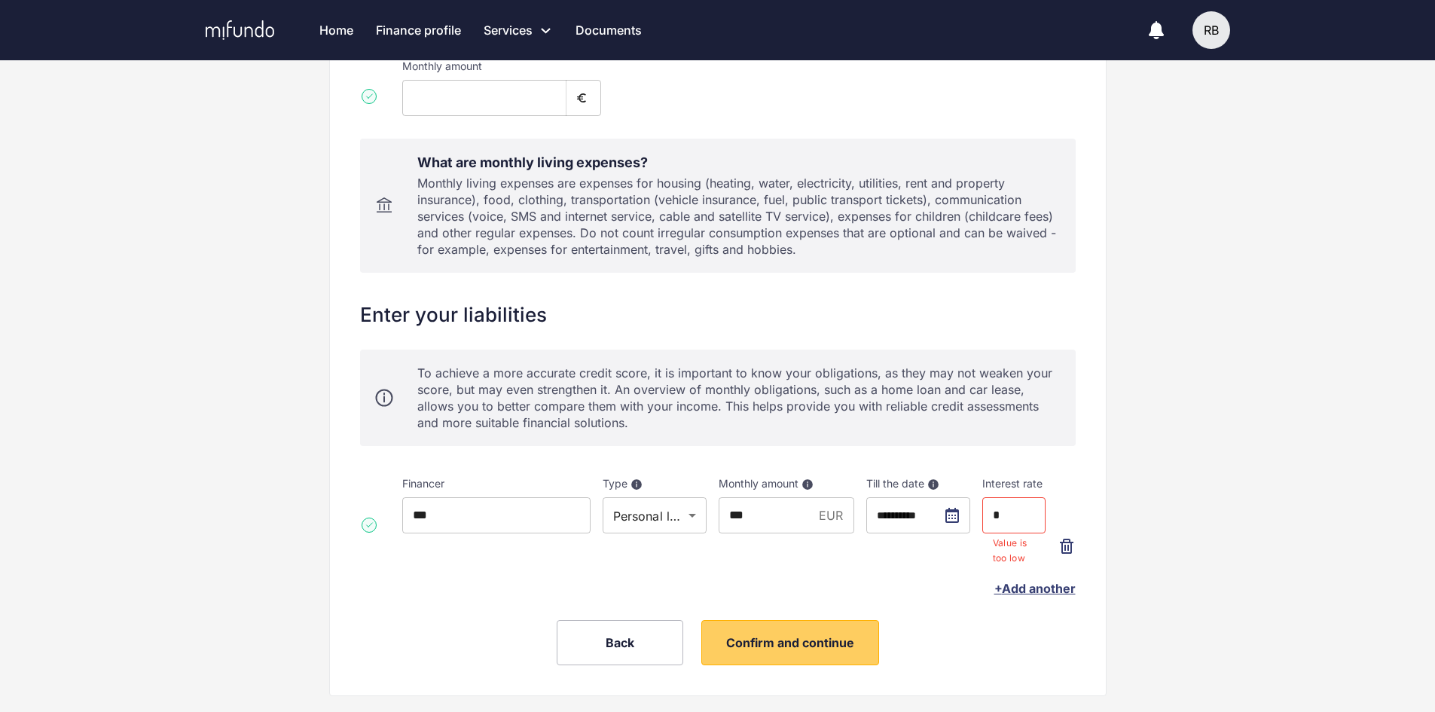
click at [1255, 499] on div "**********" at bounding box center [717, 289] width 1435 height 909
drag, startPoint x: 1003, startPoint y: 510, endPoint x: 985, endPoint y: 514, distance: 17.7
click at [985, 514] on input "*" at bounding box center [1013, 515] width 63 height 36
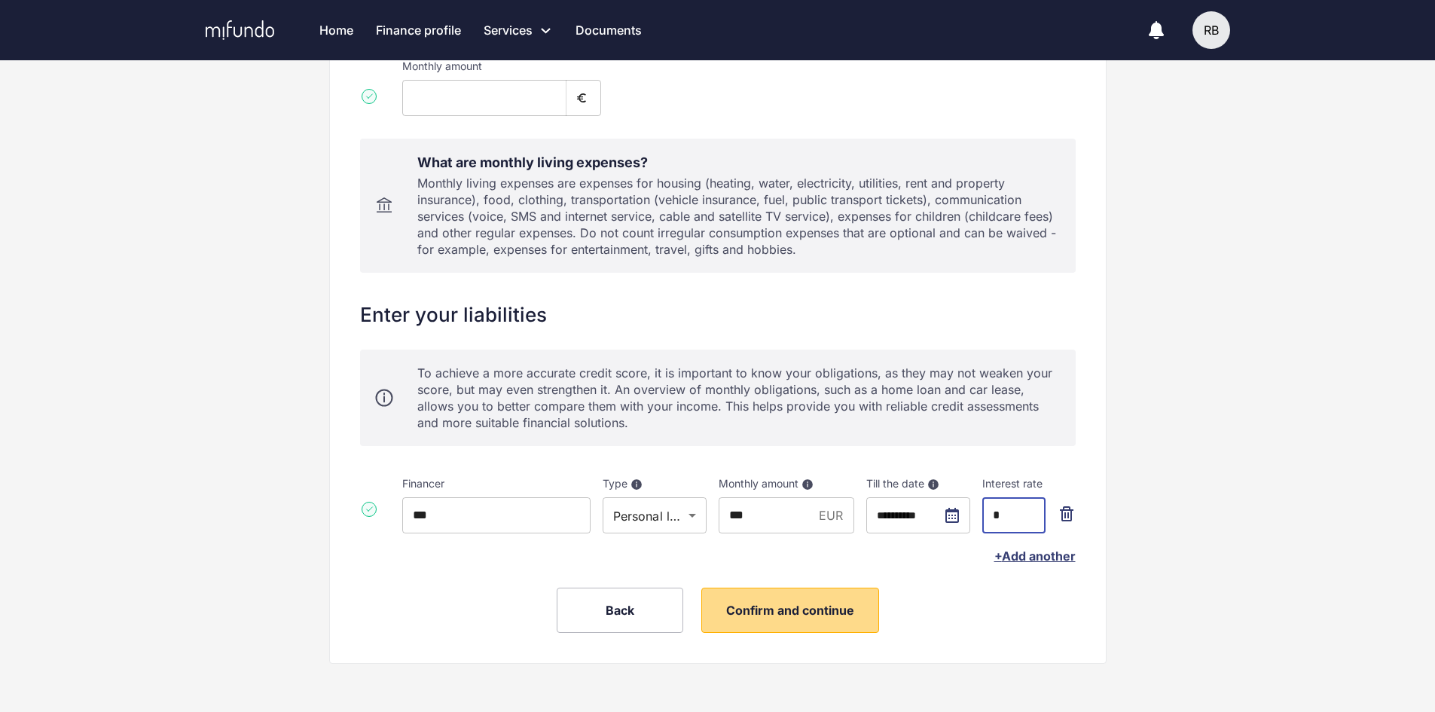
type input "*"
click at [829, 598] on button "Confirm and continue" at bounding box center [790, 610] width 178 height 45
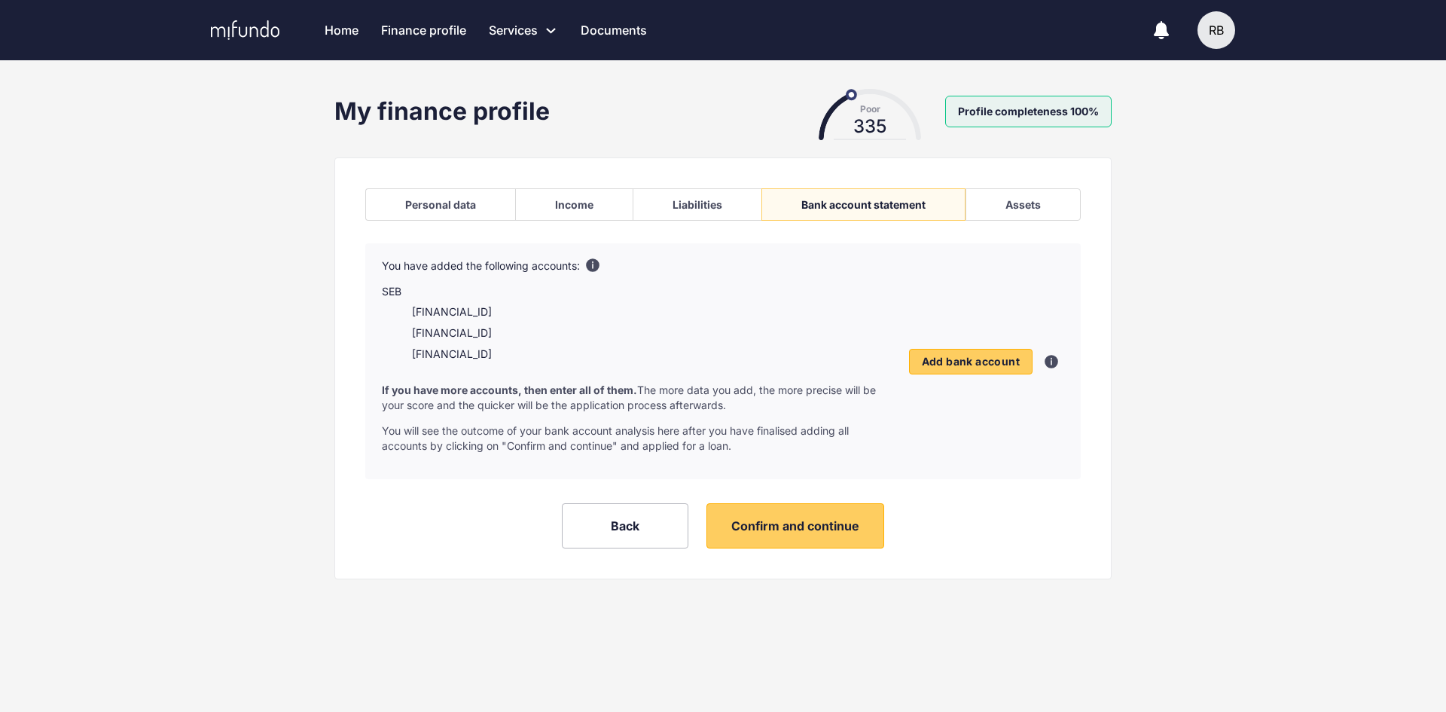
click at [471, 206] on div "Personal data" at bounding box center [440, 204] width 71 height 13
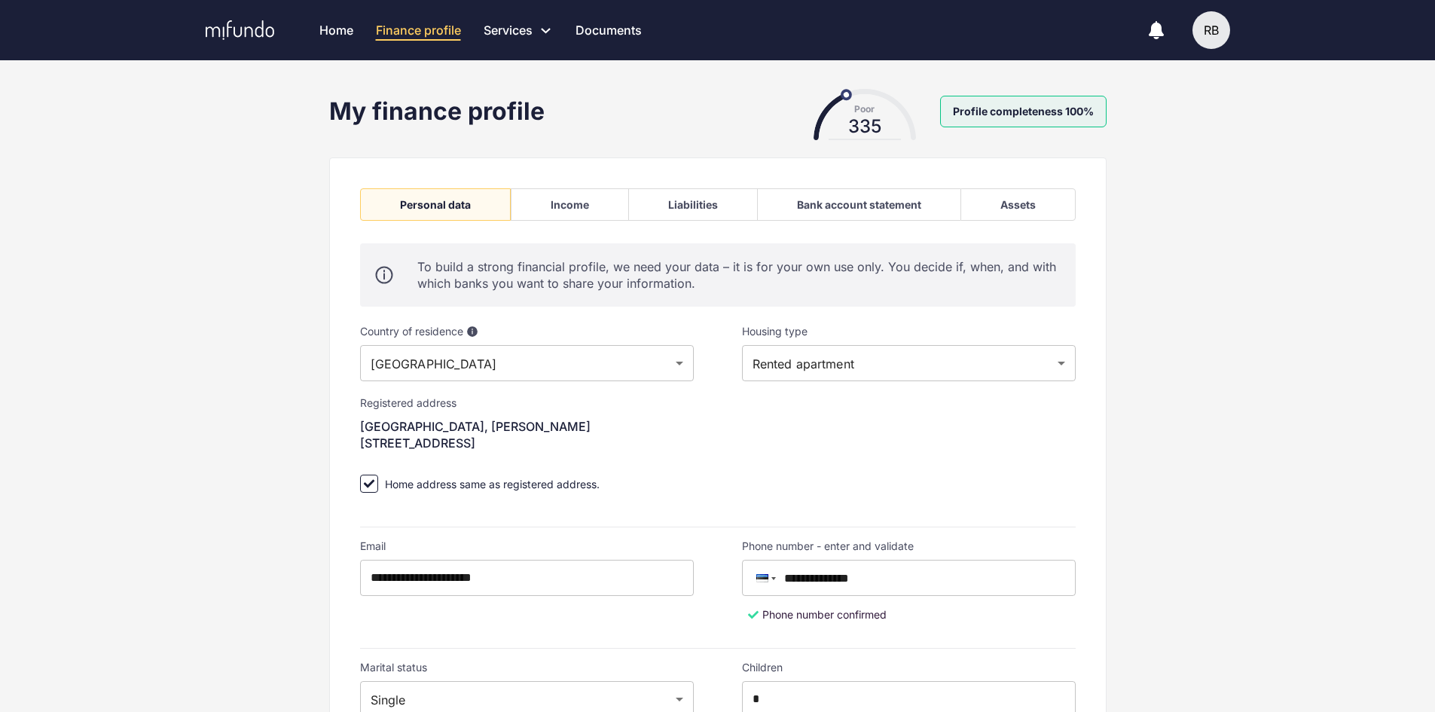
click at [321, 28] on link "Home" at bounding box center [336, 30] width 34 height 60
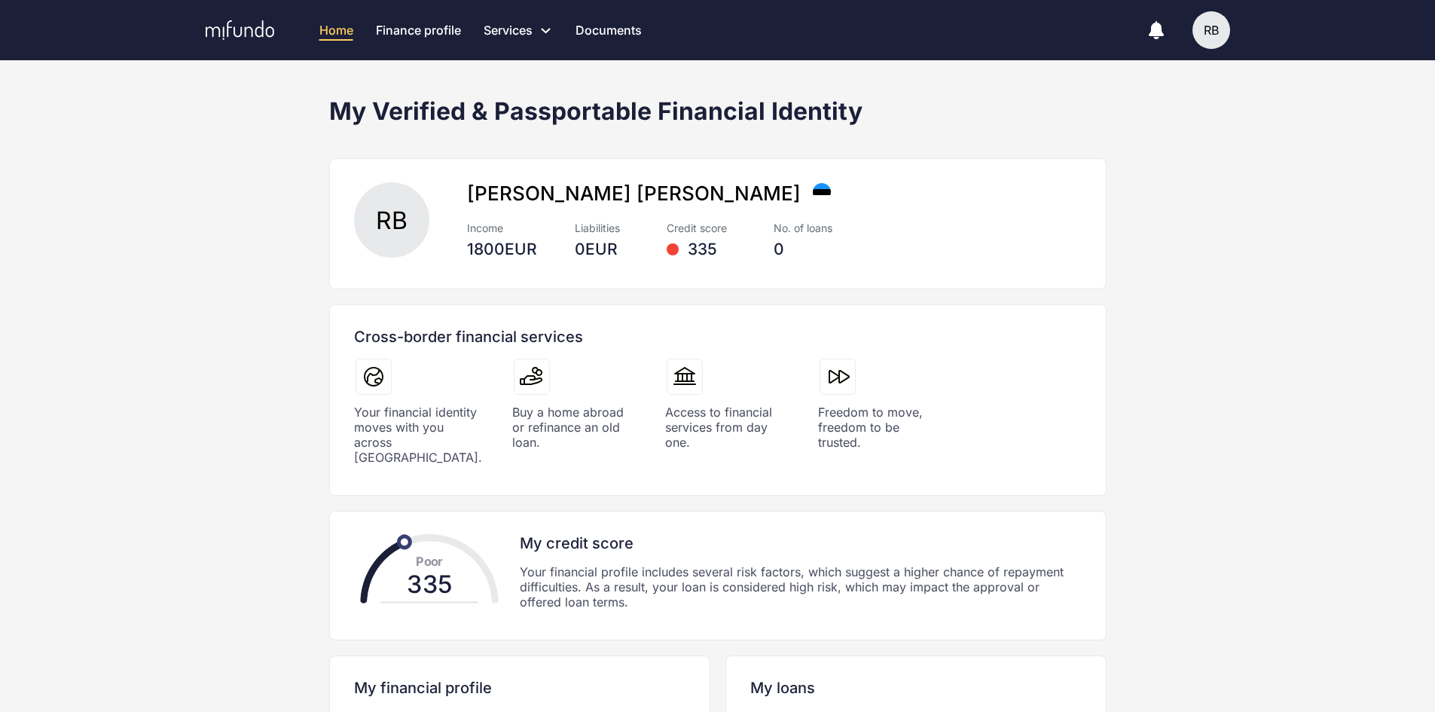
click at [444, 21] on link "Finance profile" at bounding box center [418, 30] width 85 height 60
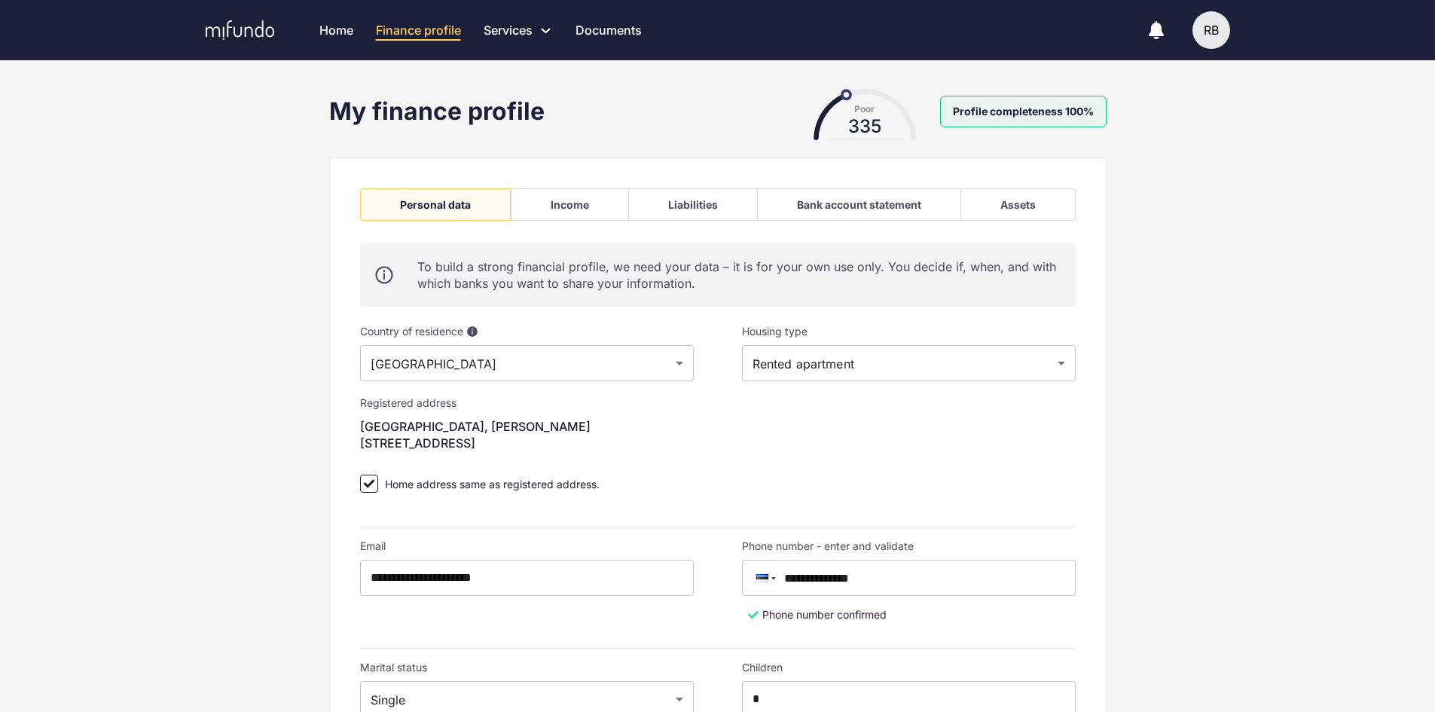
click at [850, 197] on div "Bank account statement" at bounding box center [858, 204] width 203 height 32
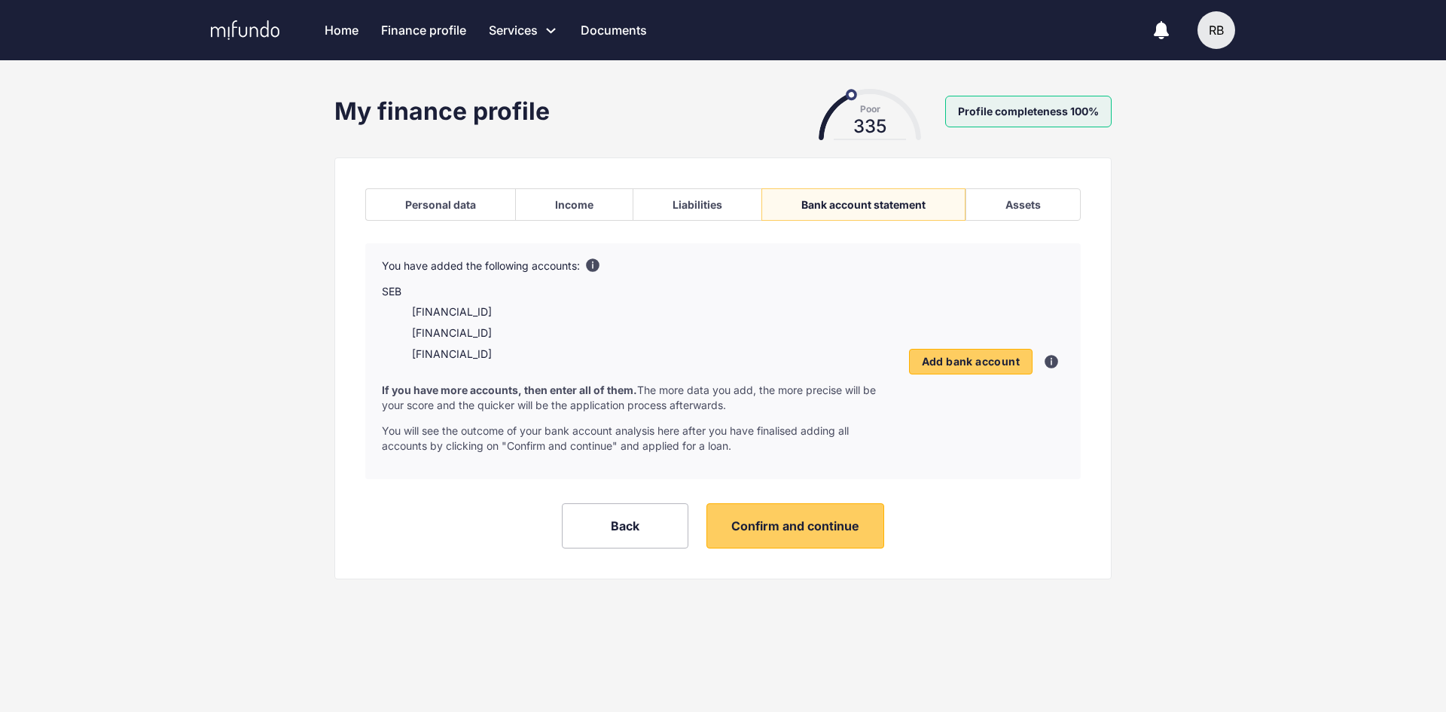
click at [704, 206] on div "Liabilities" at bounding box center [698, 204] width 50 height 13
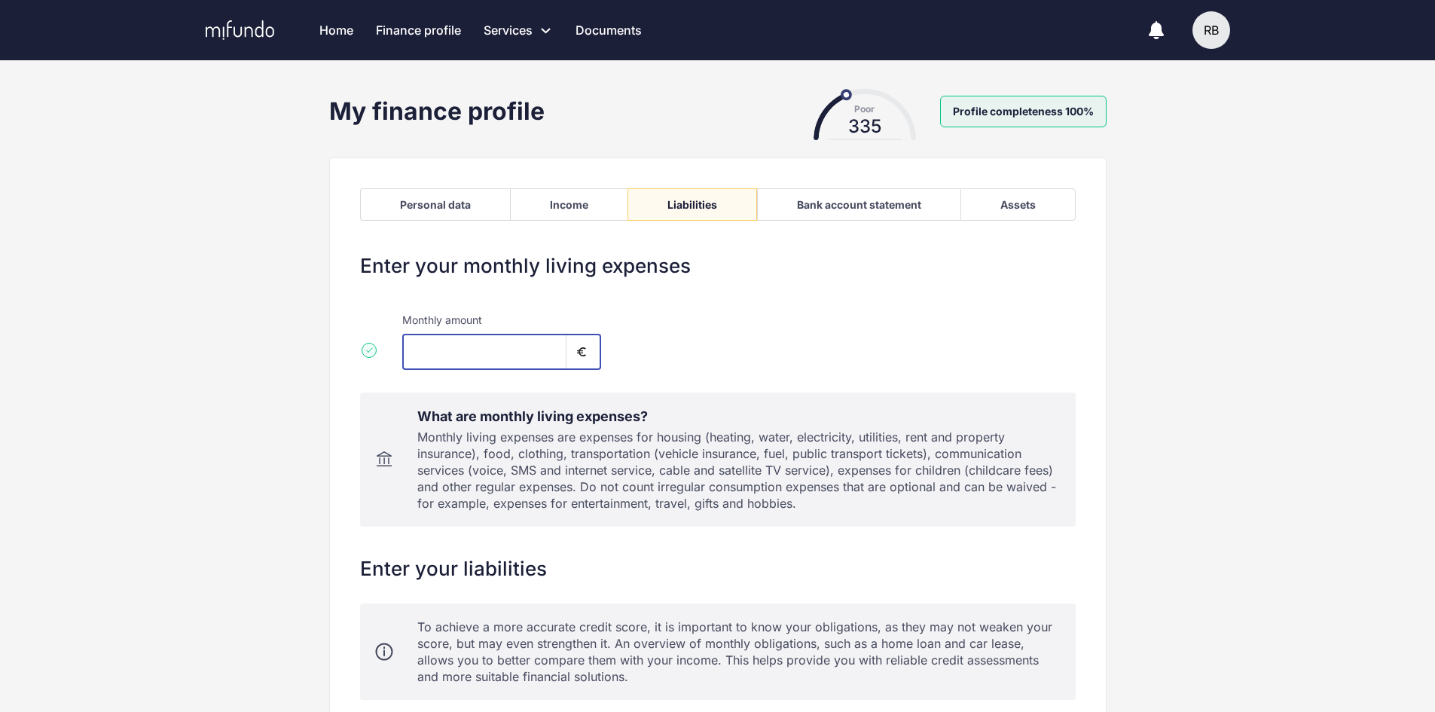
drag, startPoint x: 453, startPoint y: 354, endPoint x: 404, endPoint y: 351, distance: 49.1
click at [404, 351] on input "****" at bounding box center [484, 352] width 164 height 36
type input "***"
click at [322, 337] on div "**********" at bounding box center [717, 527] width 801 height 877
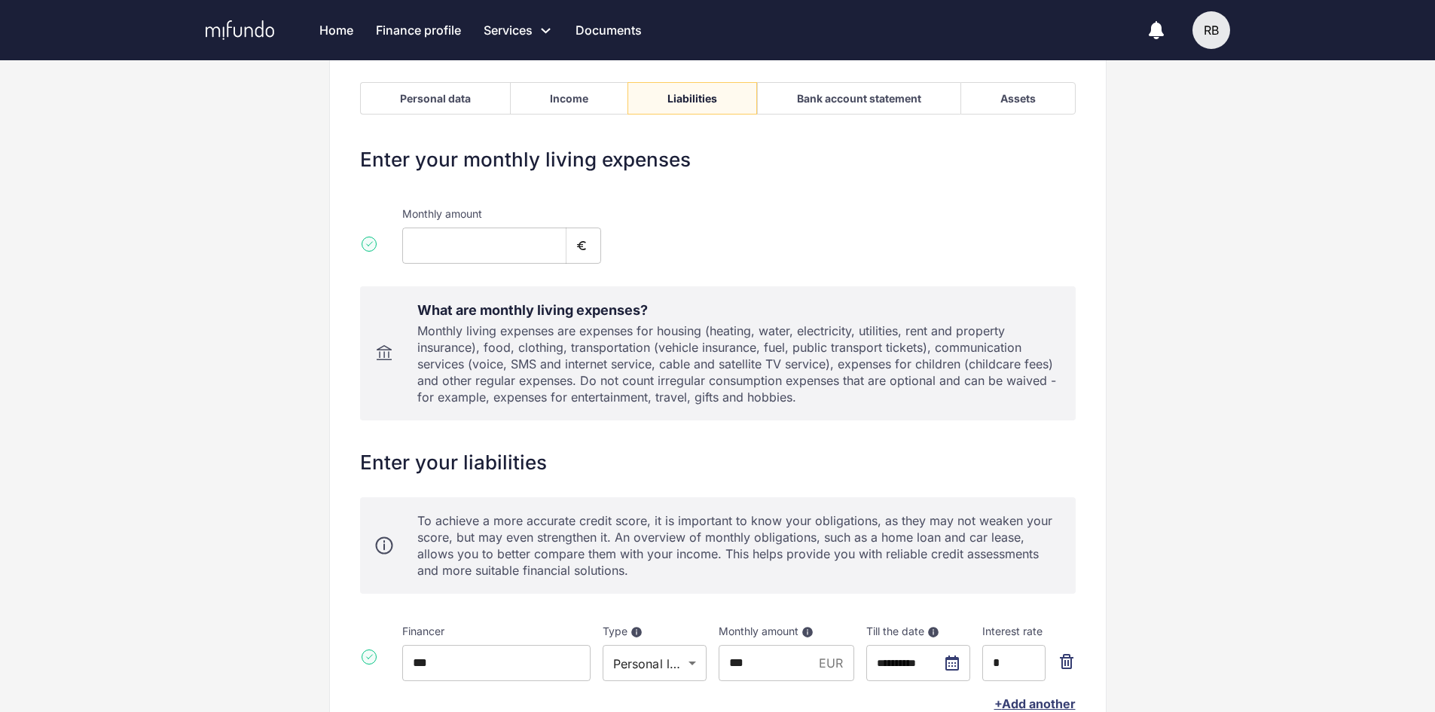
scroll to position [254, 0]
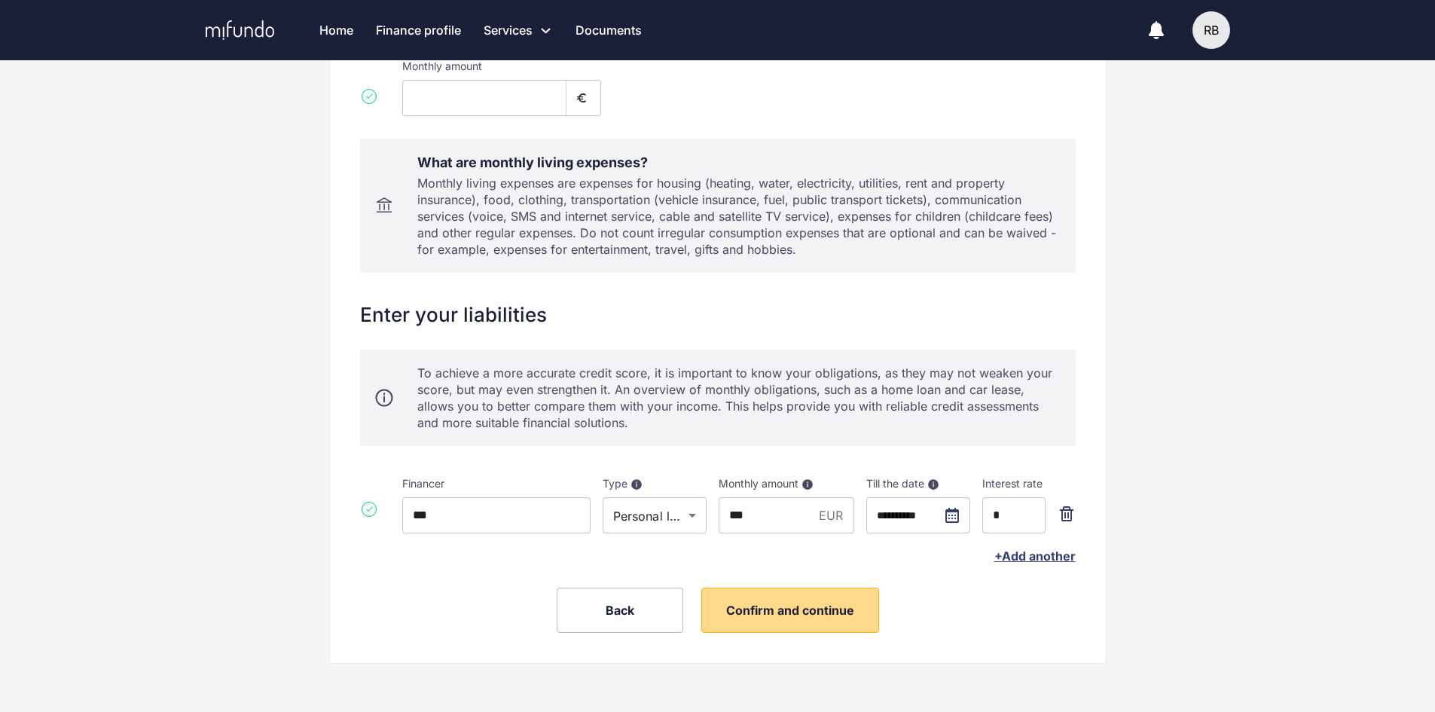
click at [794, 613] on span "Confirm and continue" at bounding box center [790, 610] width 128 height 15
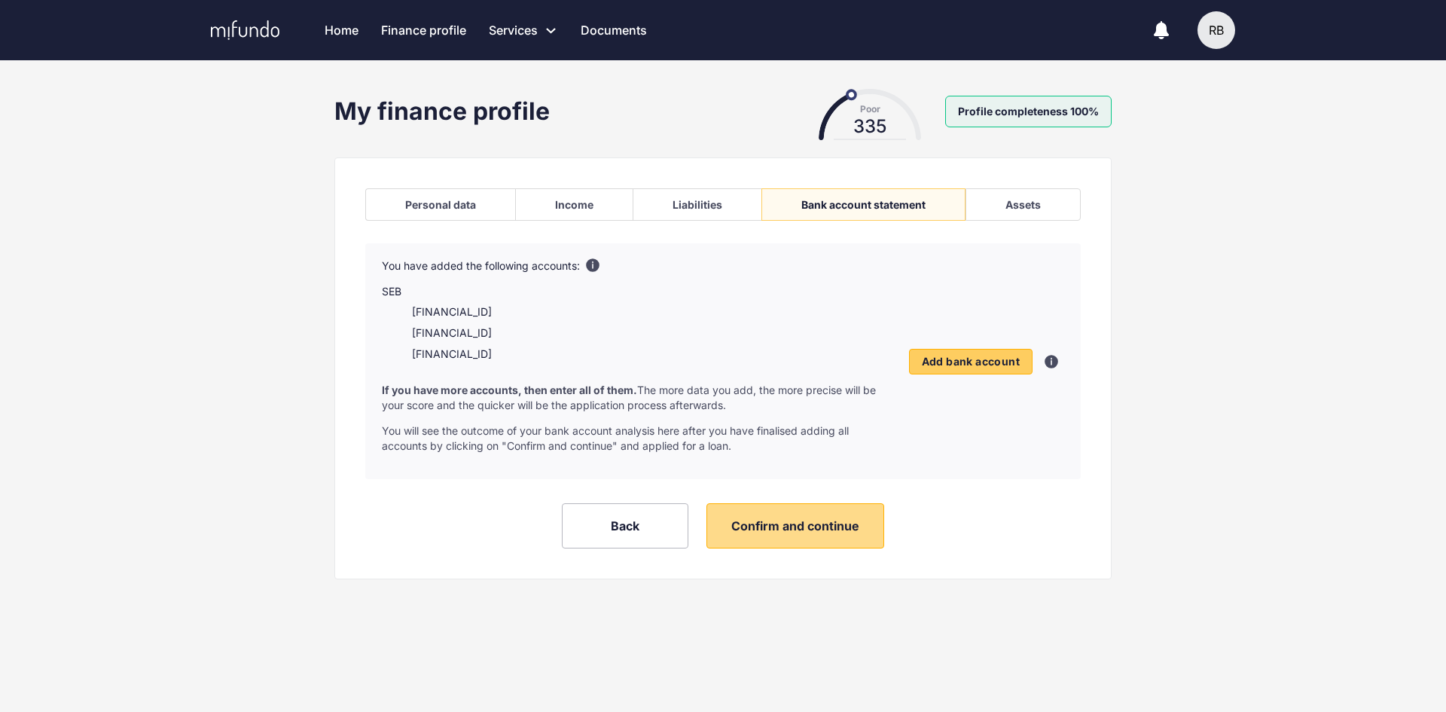
click at [791, 522] on span "Confirm and continue" at bounding box center [795, 525] width 128 height 15
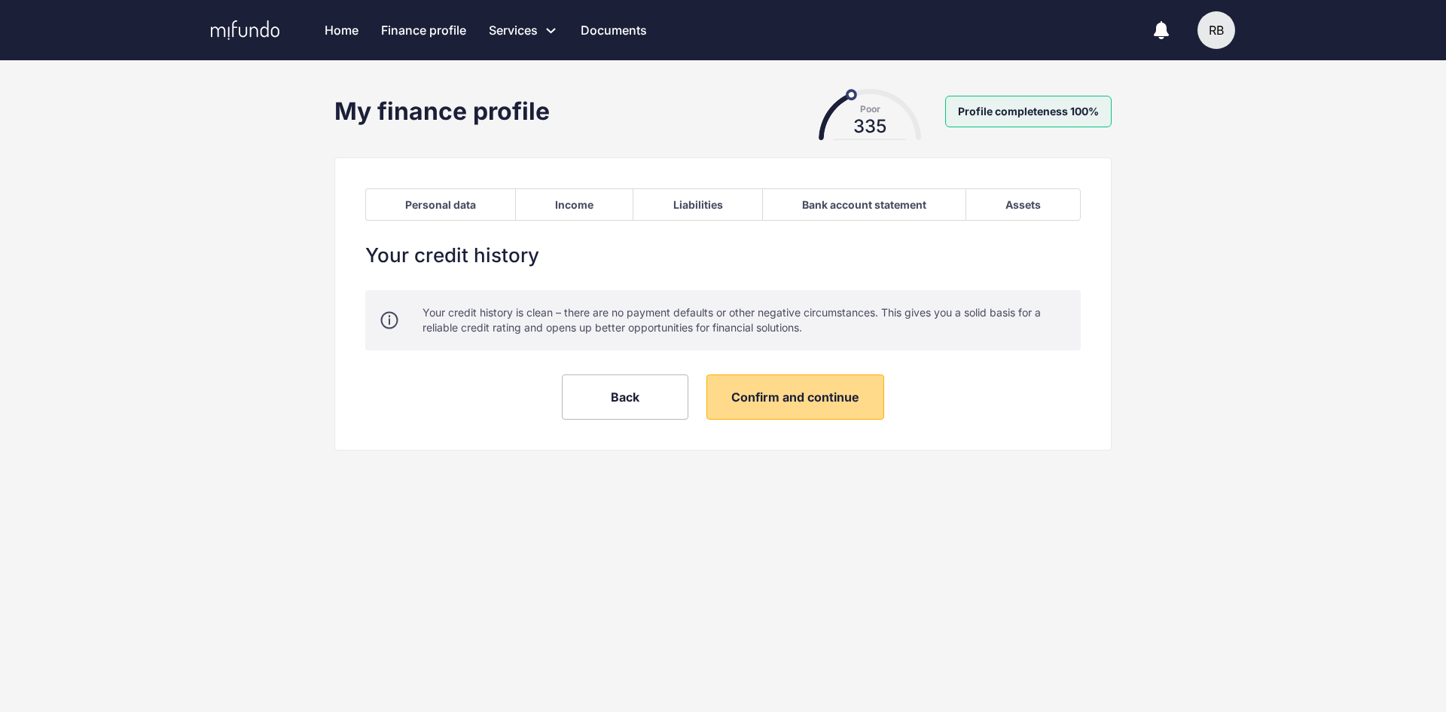
click at [777, 401] on span "Confirm and continue" at bounding box center [795, 396] width 128 height 15
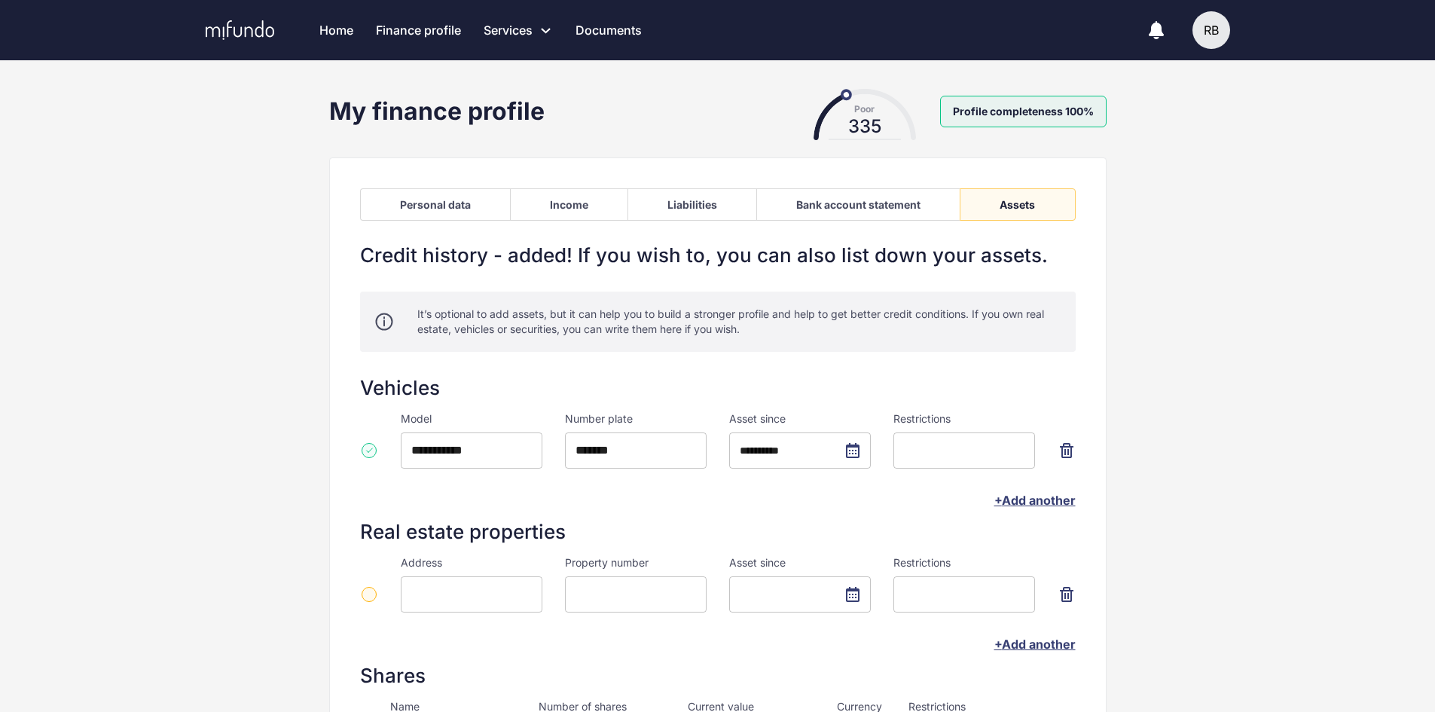
click at [335, 28] on link "Home" at bounding box center [336, 30] width 34 height 60
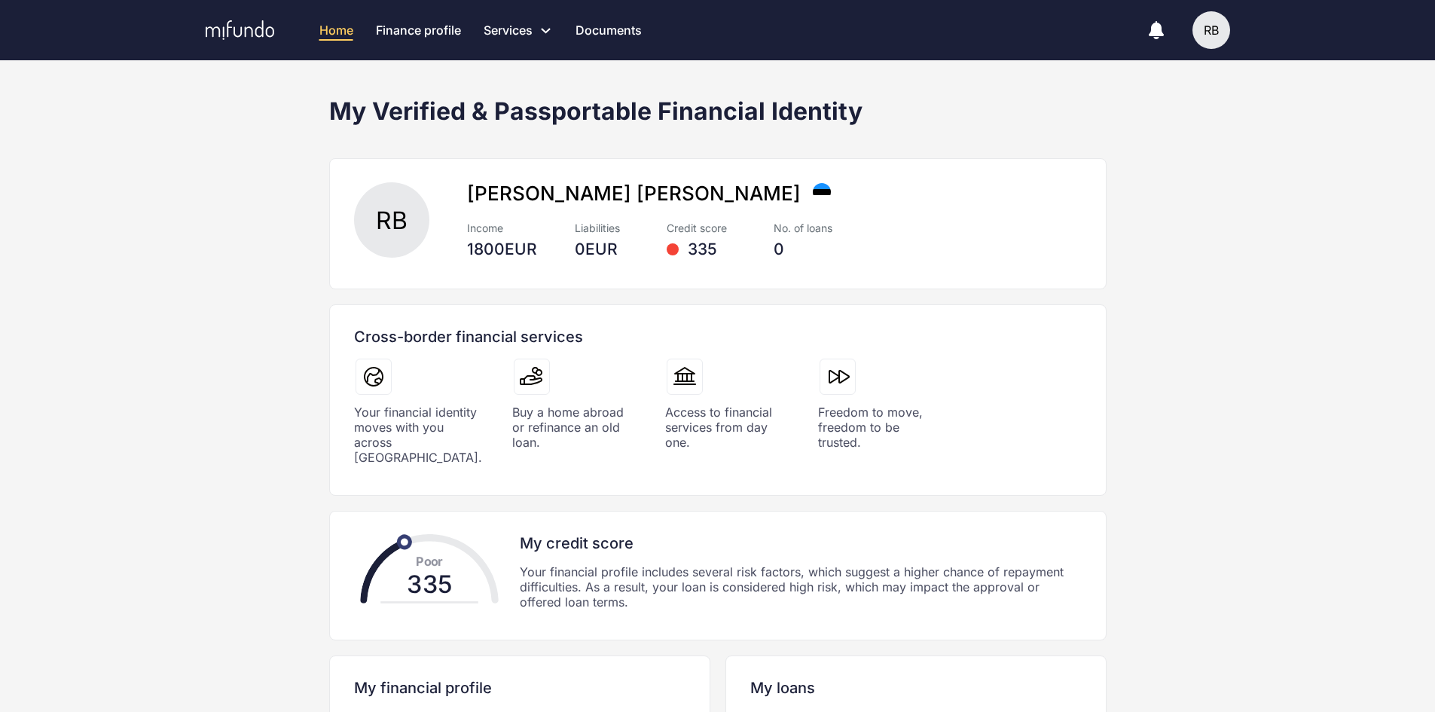
click at [438, 30] on link "Finance profile" at bounding box center [418, 30] width 85 height 60
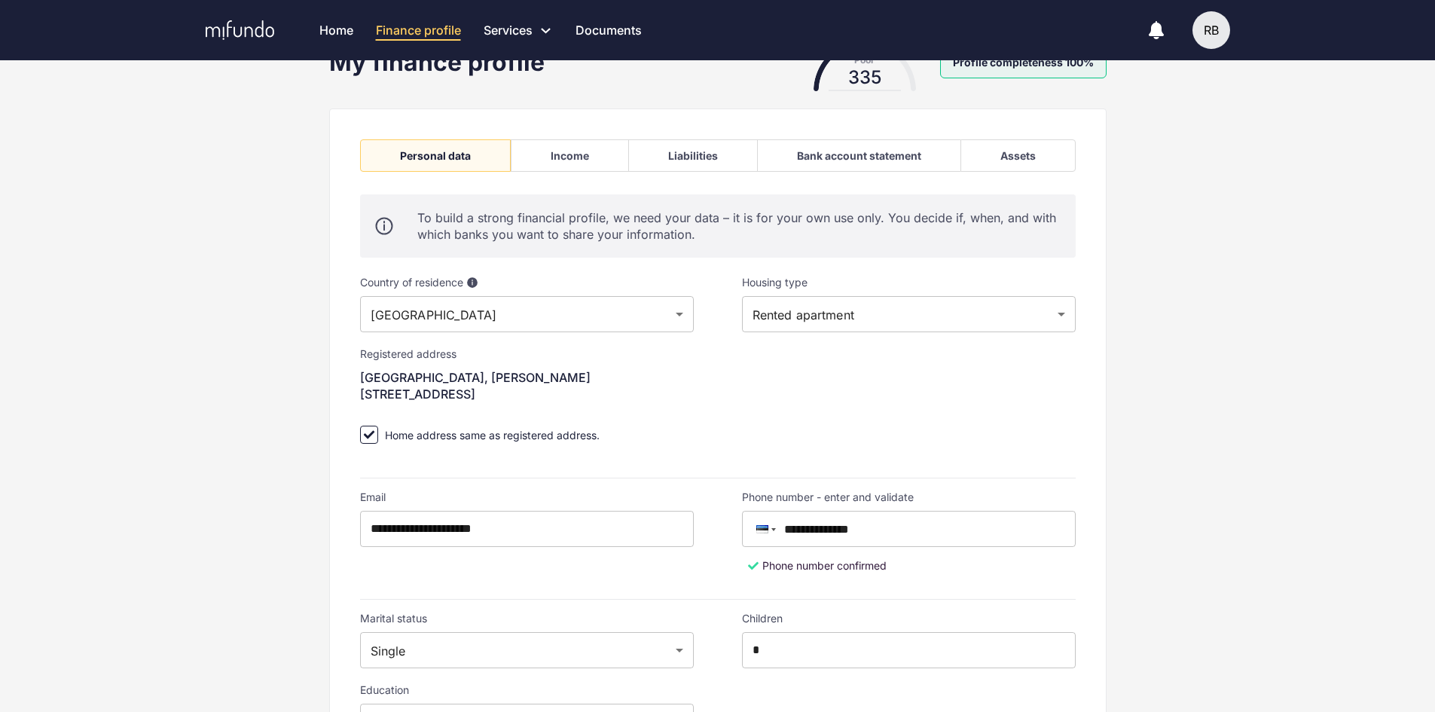
scroll to position [75, 0]
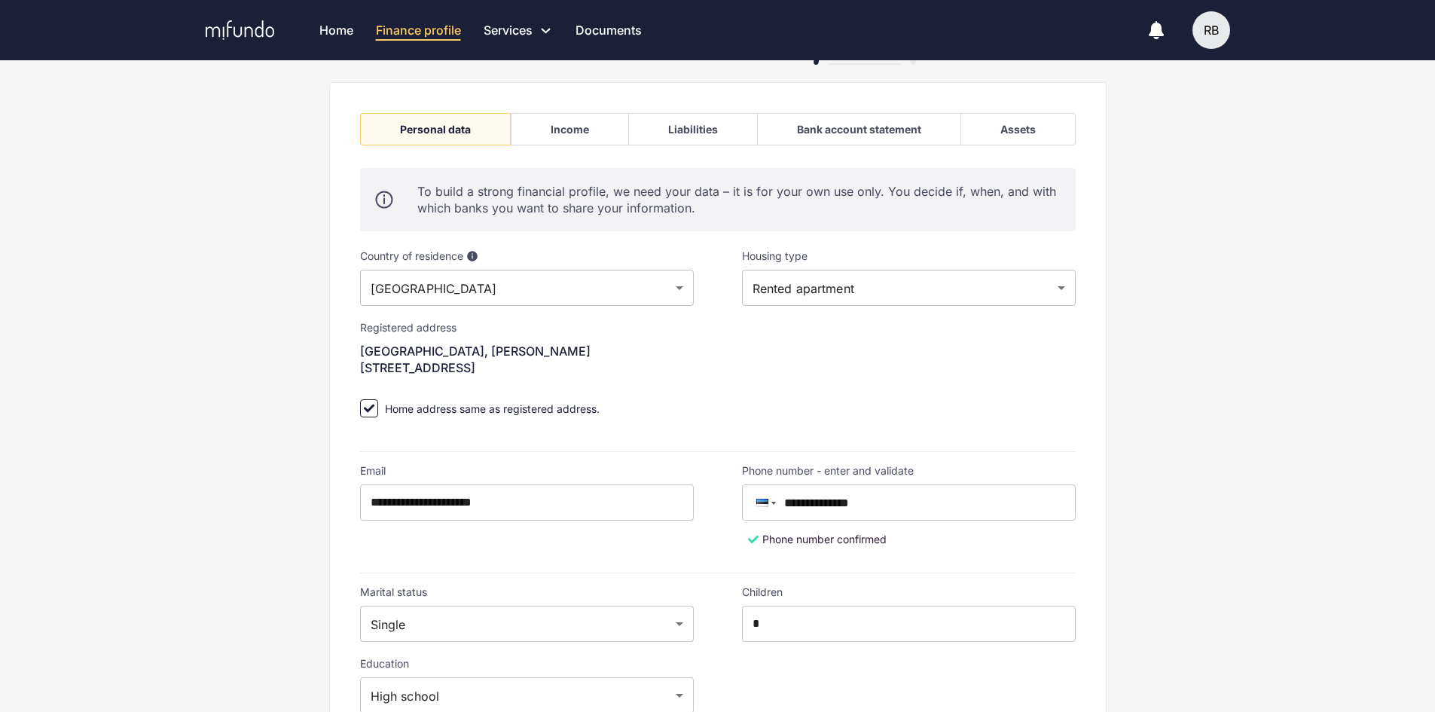
click at [564, 133] on div "Income" at bounding box center [570, 129] width 38 height 13
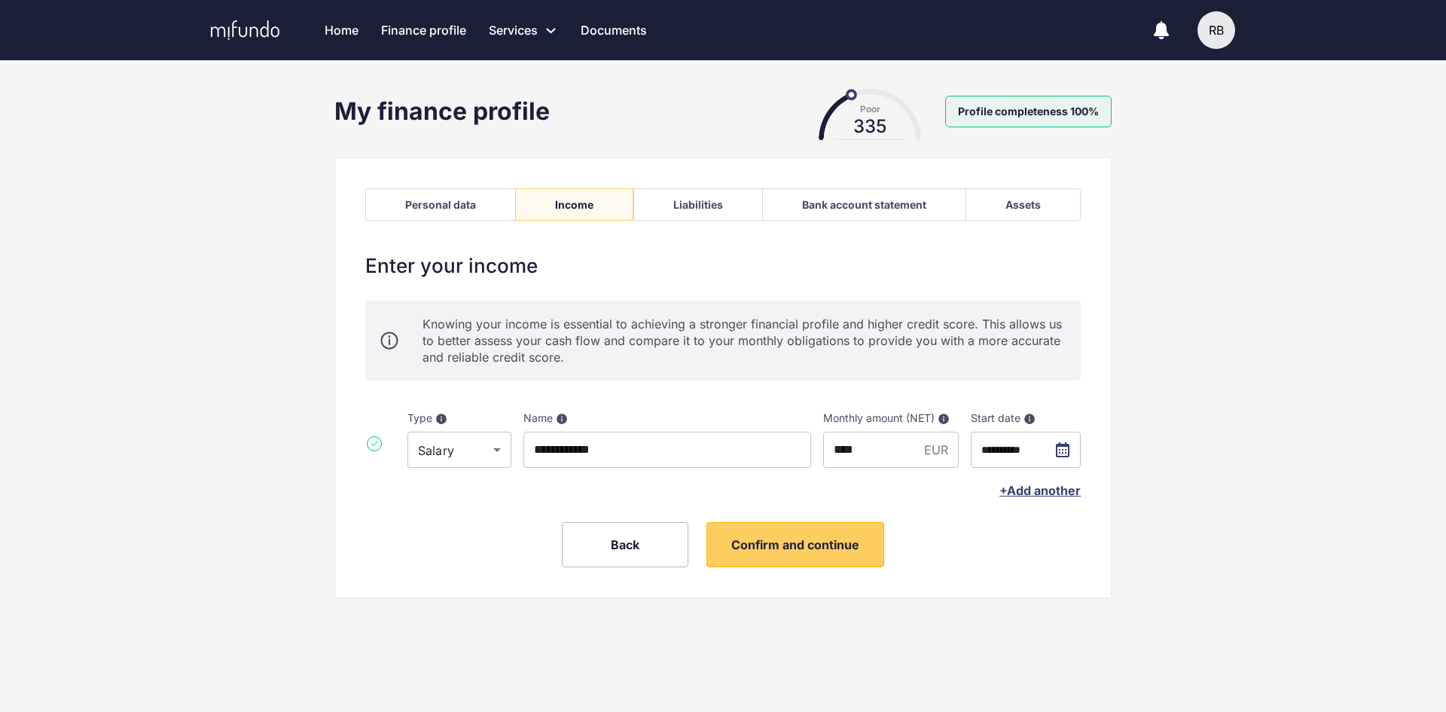
click at [444, 203] on div "Personal data" at bounding box center [440, 204] width 71 height 13
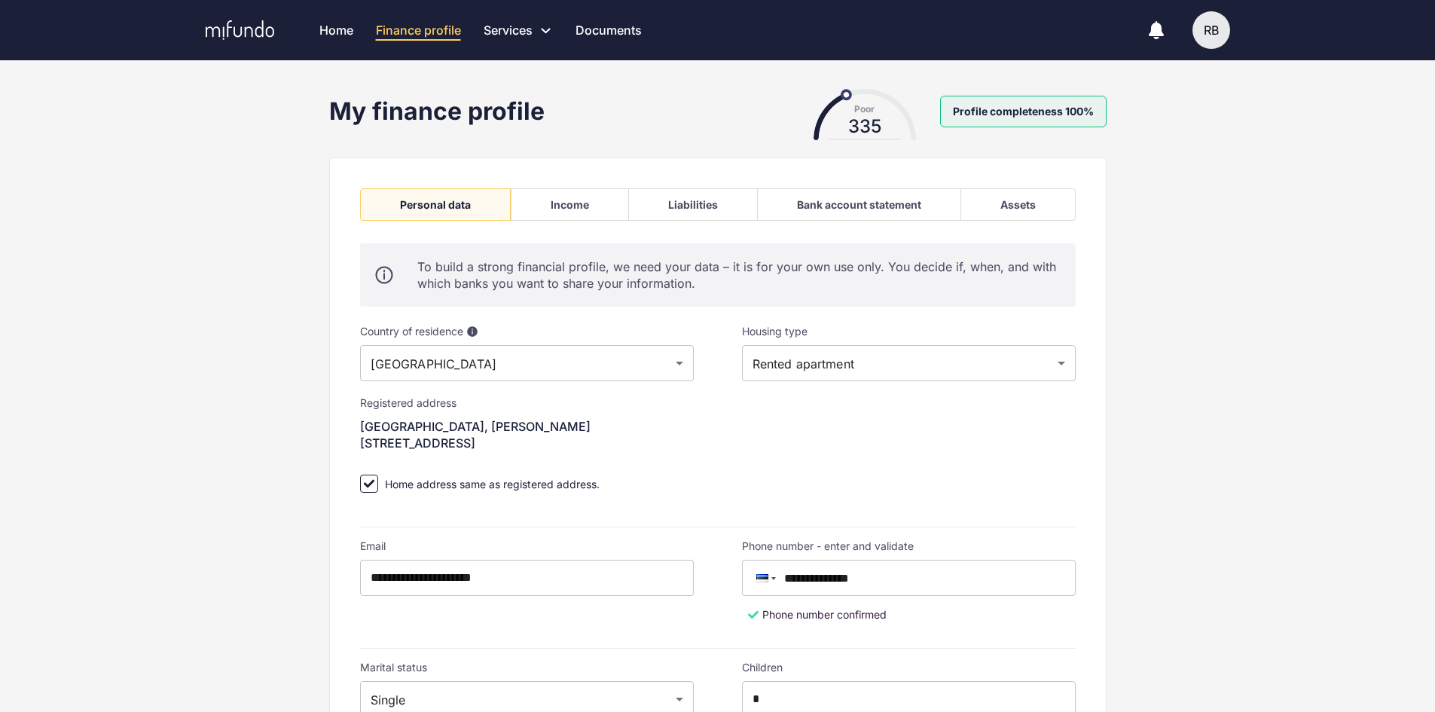
click at [712, 200] on div "Liabilities" at bounding box center [693, 204] width 50 height 13
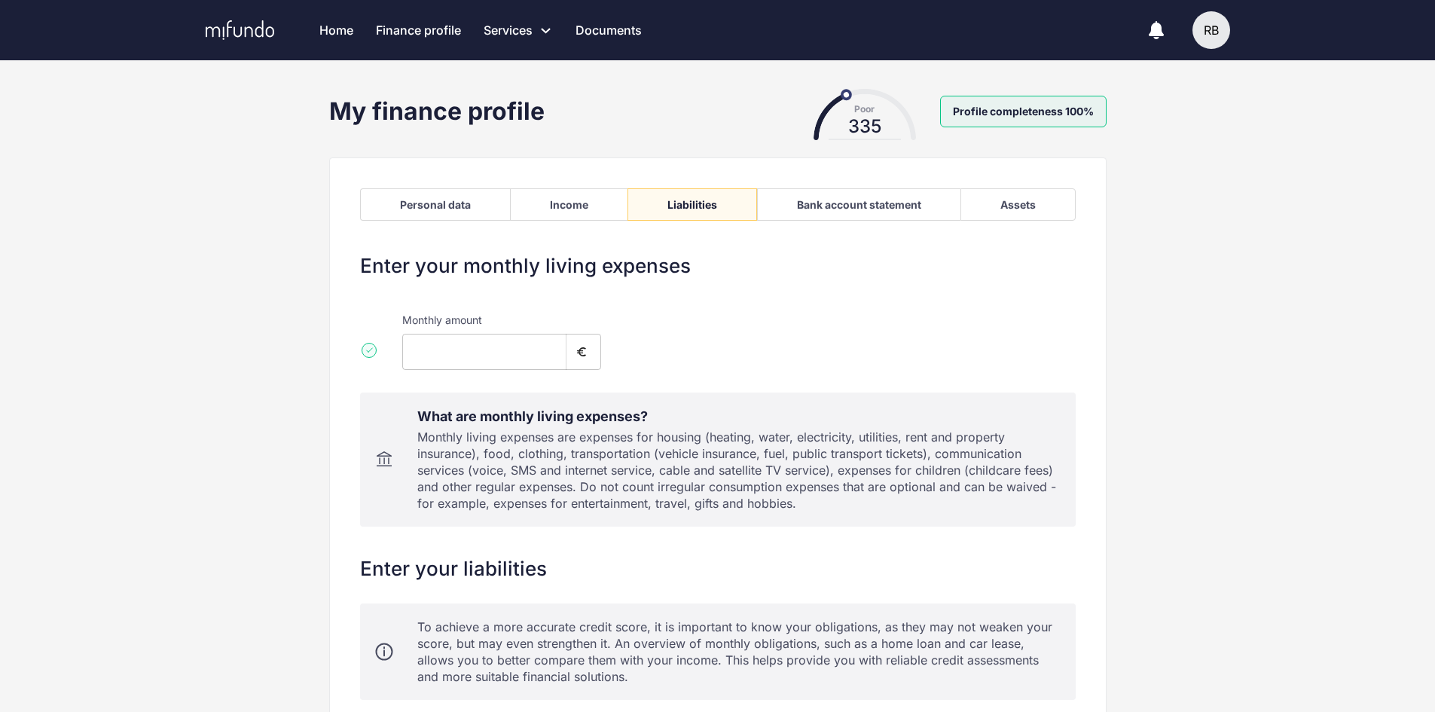
type input "***"
type input "**********"
type input "*"
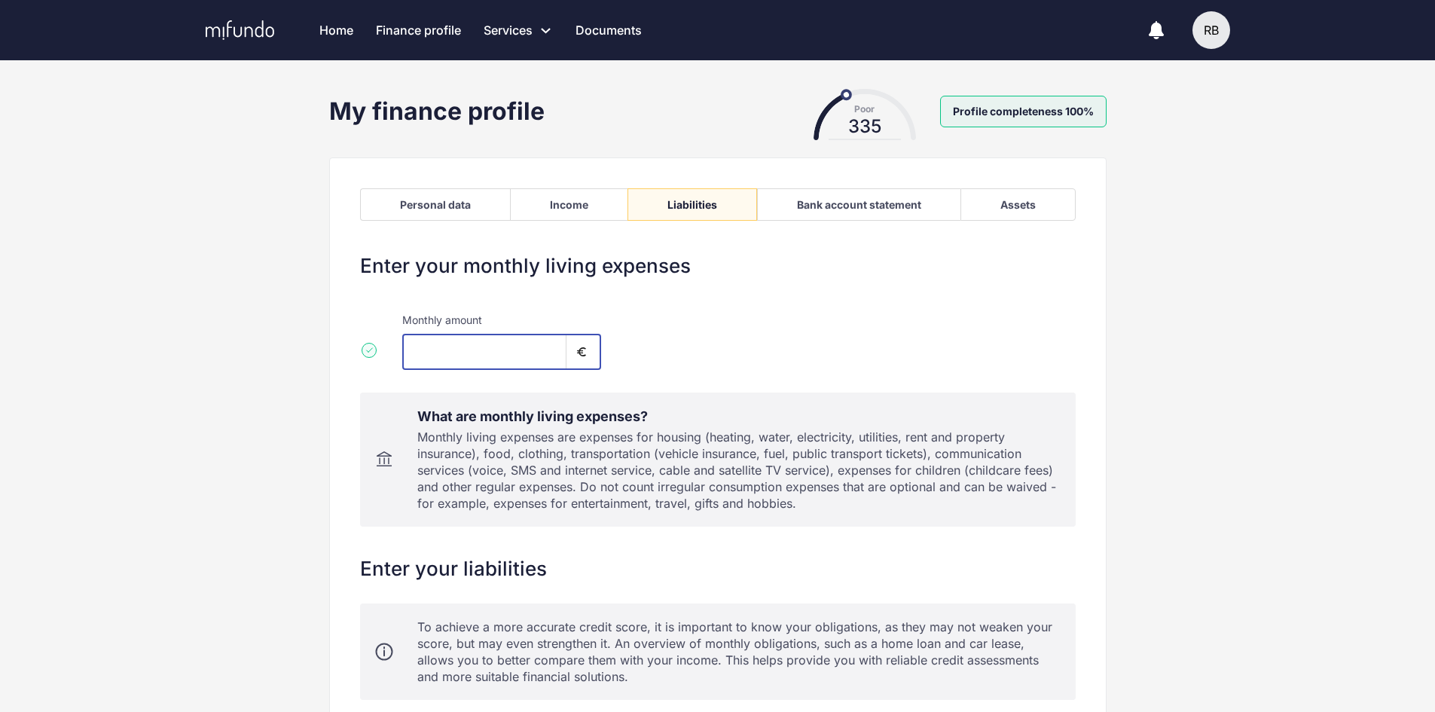
drag, startPoint x: 426, startPoint y: 352, endPoint x: 411, endPoint y: 349, distance: 15.4
click at [411, 349] on input "***" at bounding box center [484, 352] width 164 height 36
type input "*"
click at [798, 336] on div "Monthly amount * ​" at bounding box center [718, 335] width 716 height 69
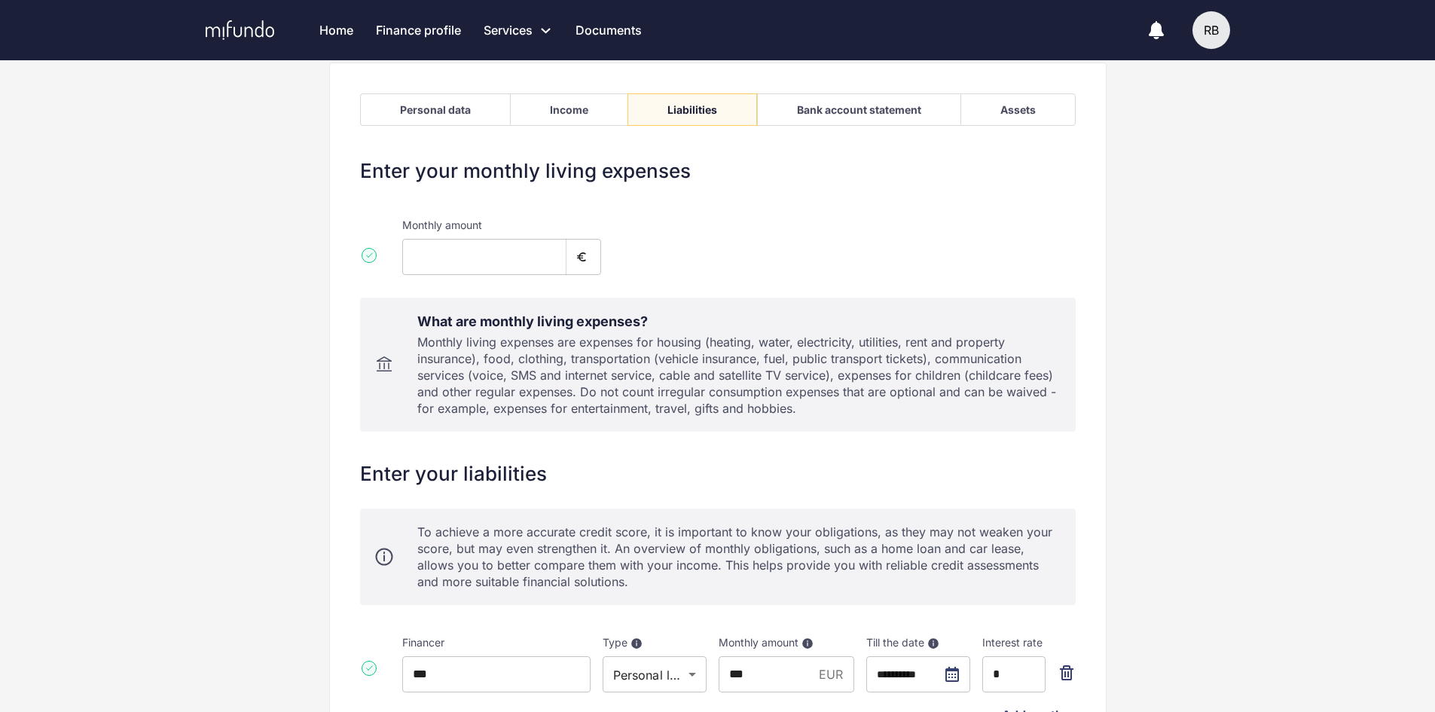
scroll to position [254, 0]
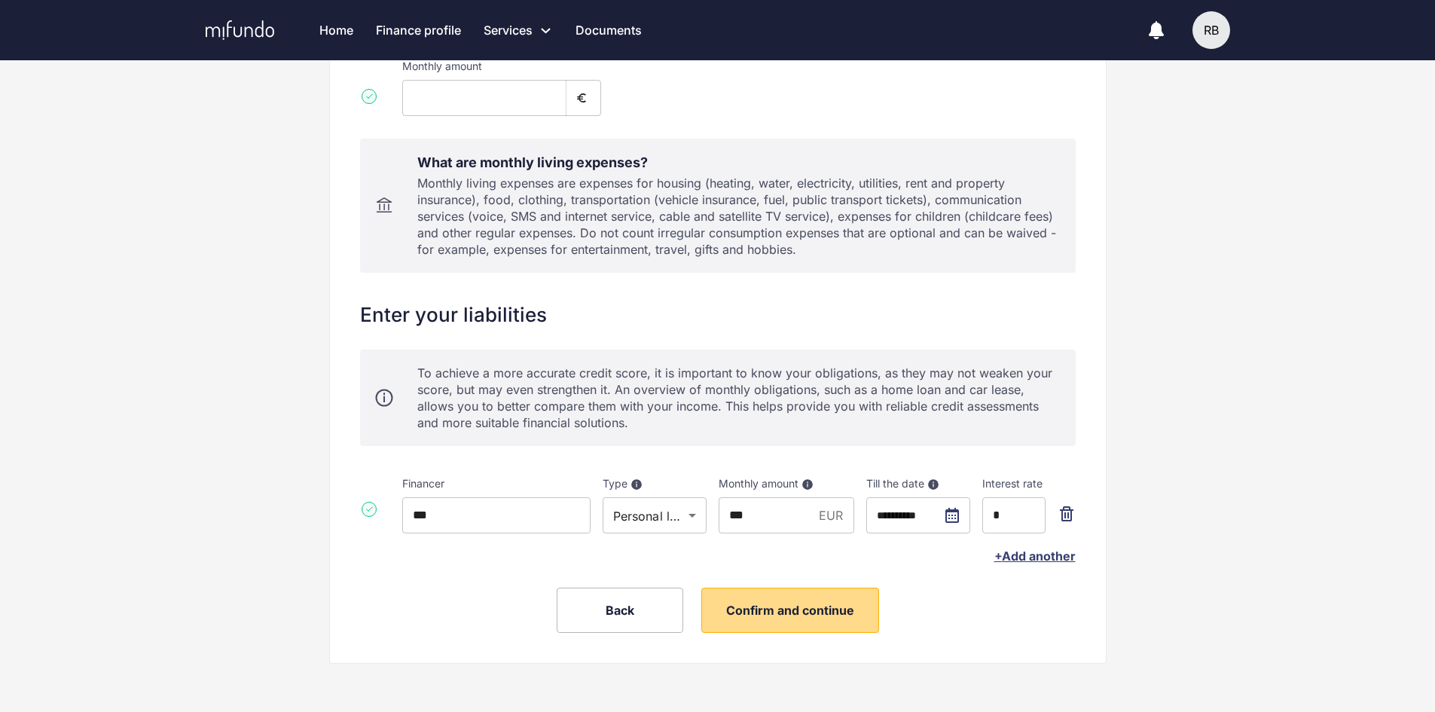
click at [792, 618] on button "Confirm and continue" at bounding box center [790, 610] width 178 height 45
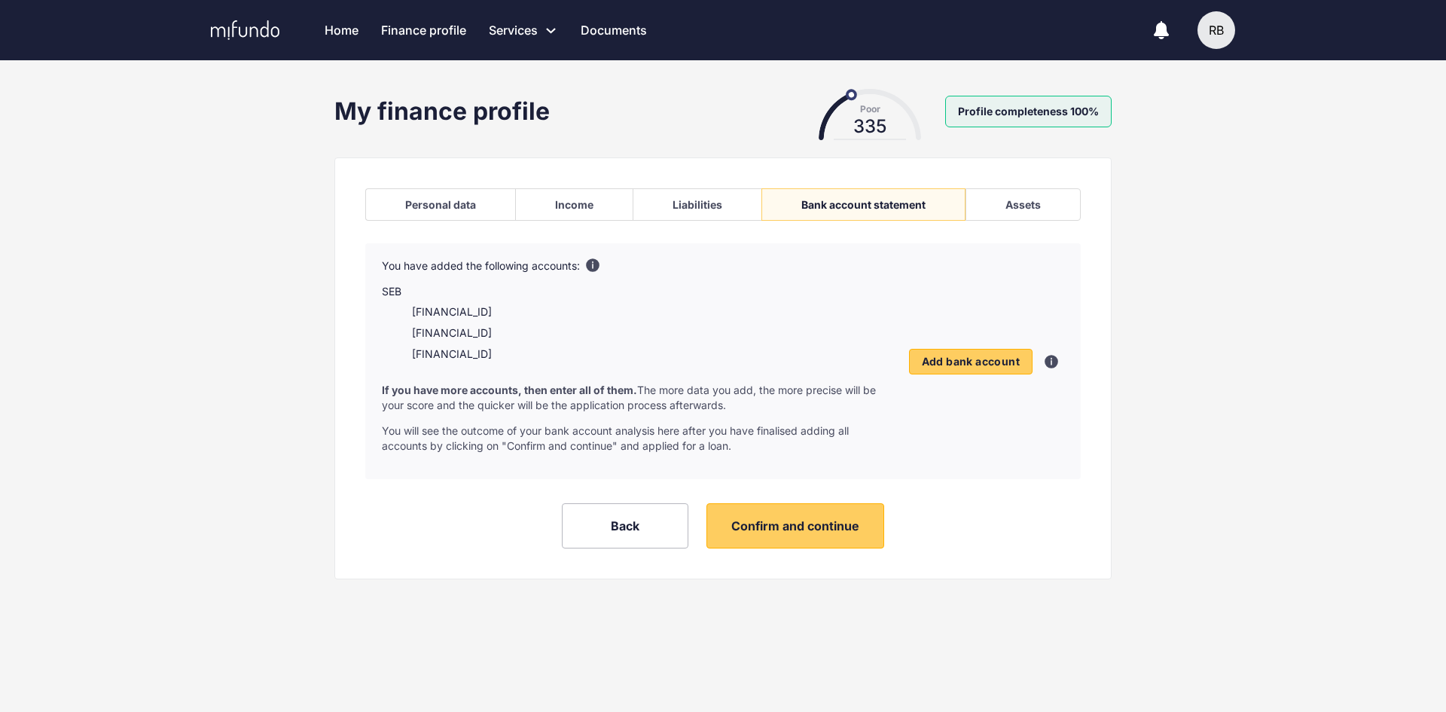
click at [857, 114] on div "Poor 335" at bounding box center [870, 120] width 151 height 26
click at [830, 129] on div "Poor 335" at bounding box center [870, 120] width 151 height 26
click at [588, 200] on div "Income" at bounding box center [574, 204] width 38 height 13
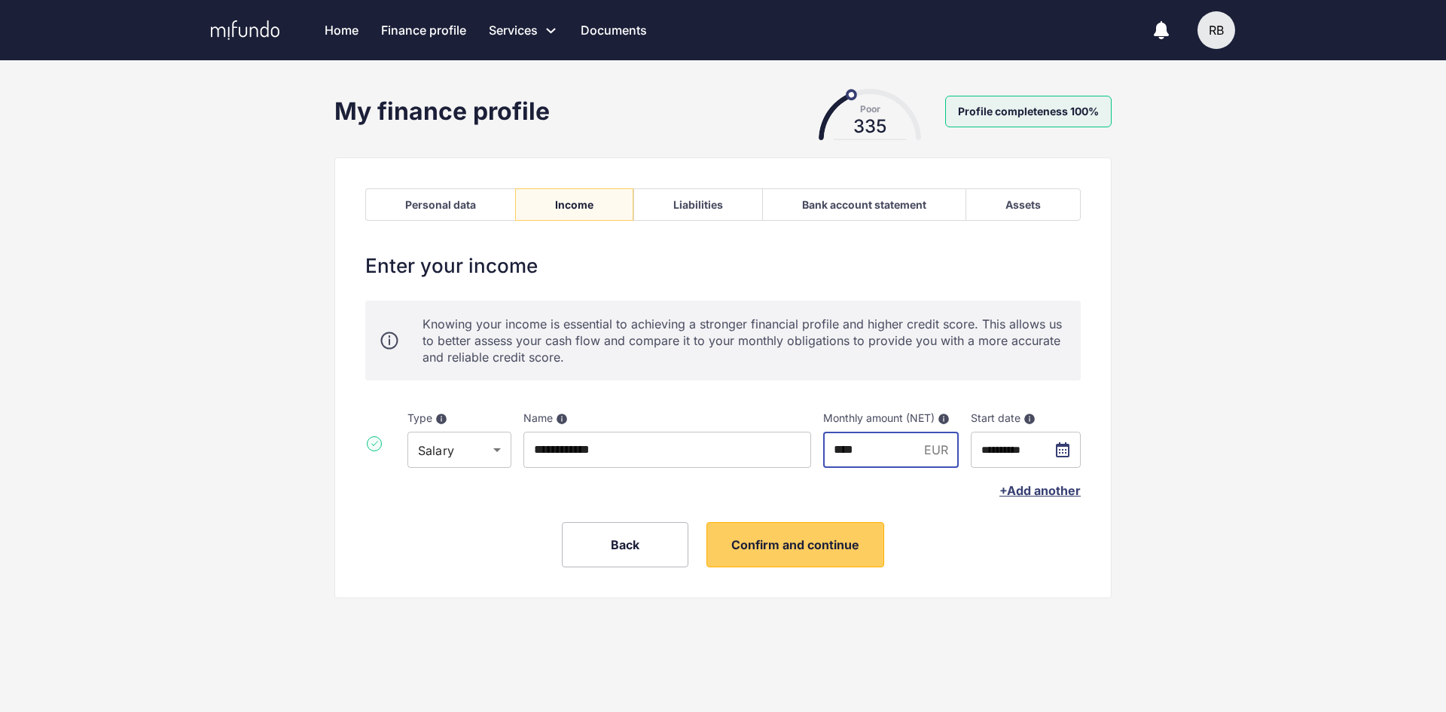
drag, startPoint x: 872, startPoint y: 452, endPoint x: 826, endPoint y: 447, distance: 46.2
click at [826, 447] on input "****" at bounding box center [870, 450] width 95 height 36
type input "****"
click at [826, 540] on span "Confirm and continue" at bounding box center [795, 544] width 128 height 15
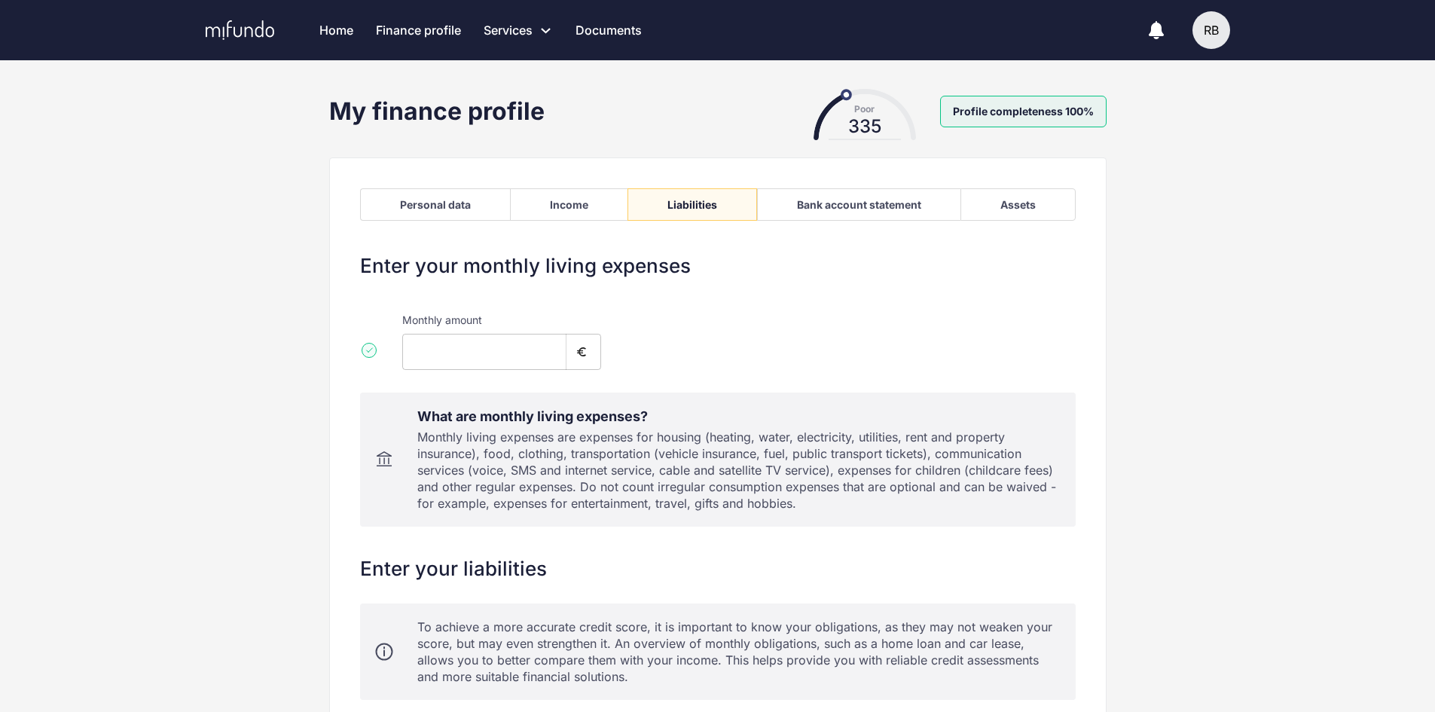
click at [557, 201] on div "Income" at bounding box center [569, 204] width 38 height 13
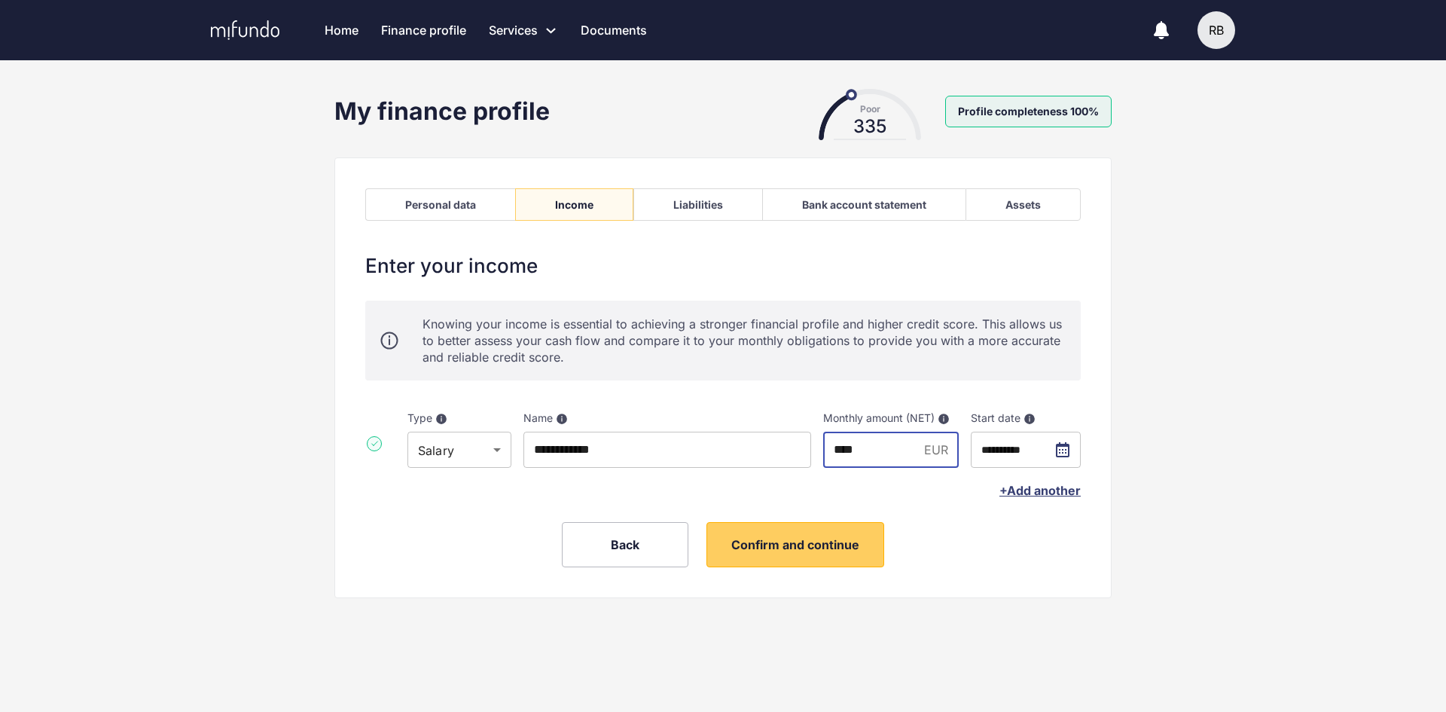
drag, startPoint x: 877, startPoint y: 453, endPoint x: 823, endPoint y: 443, distance: 55.2
click at [823, 443] on input "****" at bounding box center [870, 450] width 95 height 36
type input "****"
click at [797, 546] on span "Confirm and continue" at bounding box center [795, 544] width 128 height 15
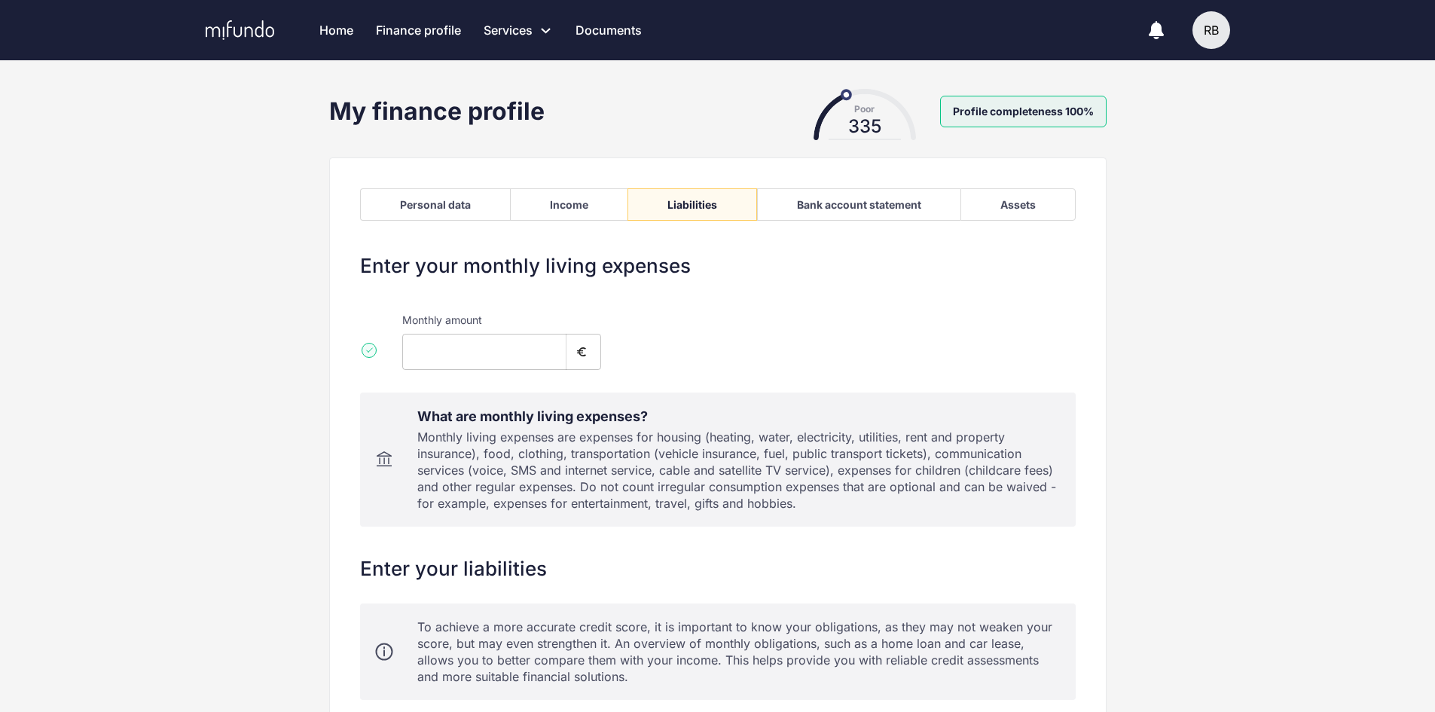
click at [458, 198] on div "Personal data" at bounding box center [435, 204] width 71 height 13
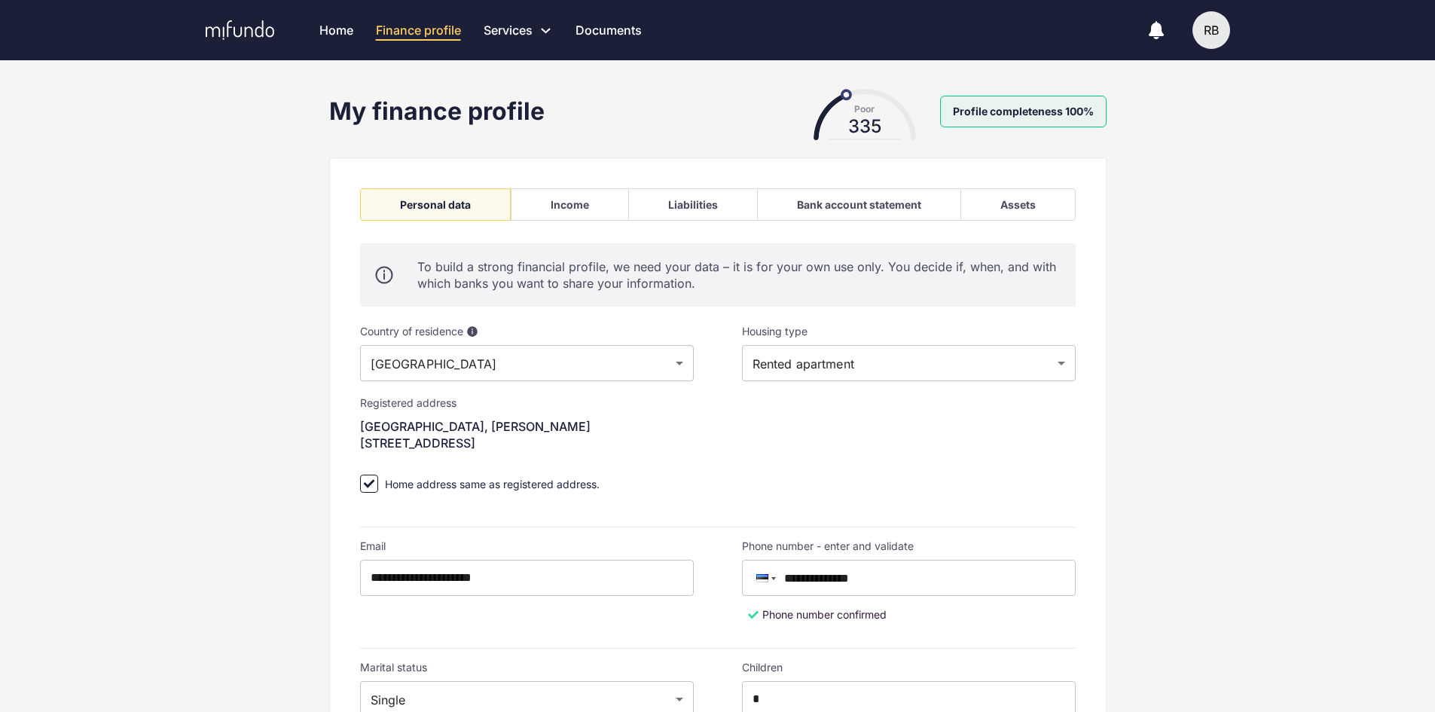
click at [561, 197] on div "Income" at bounding box center [570, 204] width 118 height 32
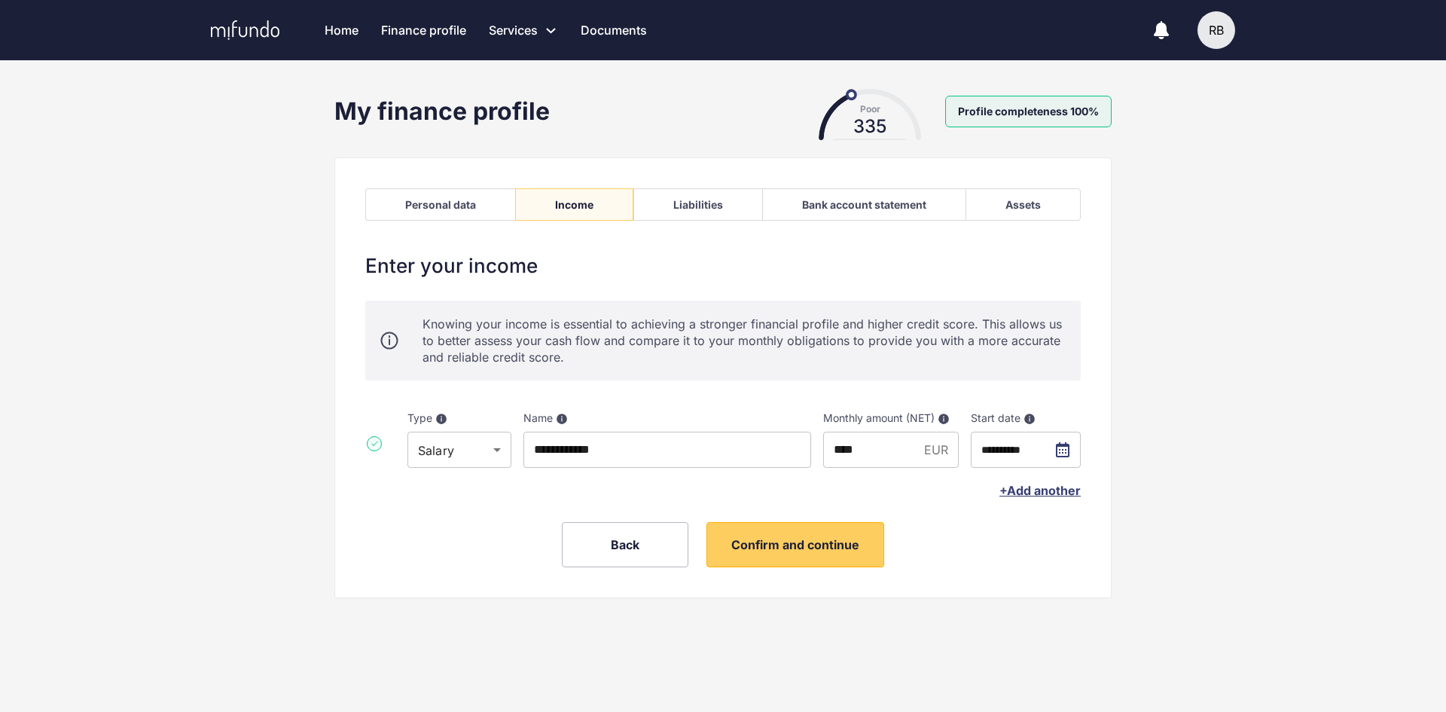
click at [724, 204] on div "Liabilities" at bounding box center [697, 204] width 129 height 32
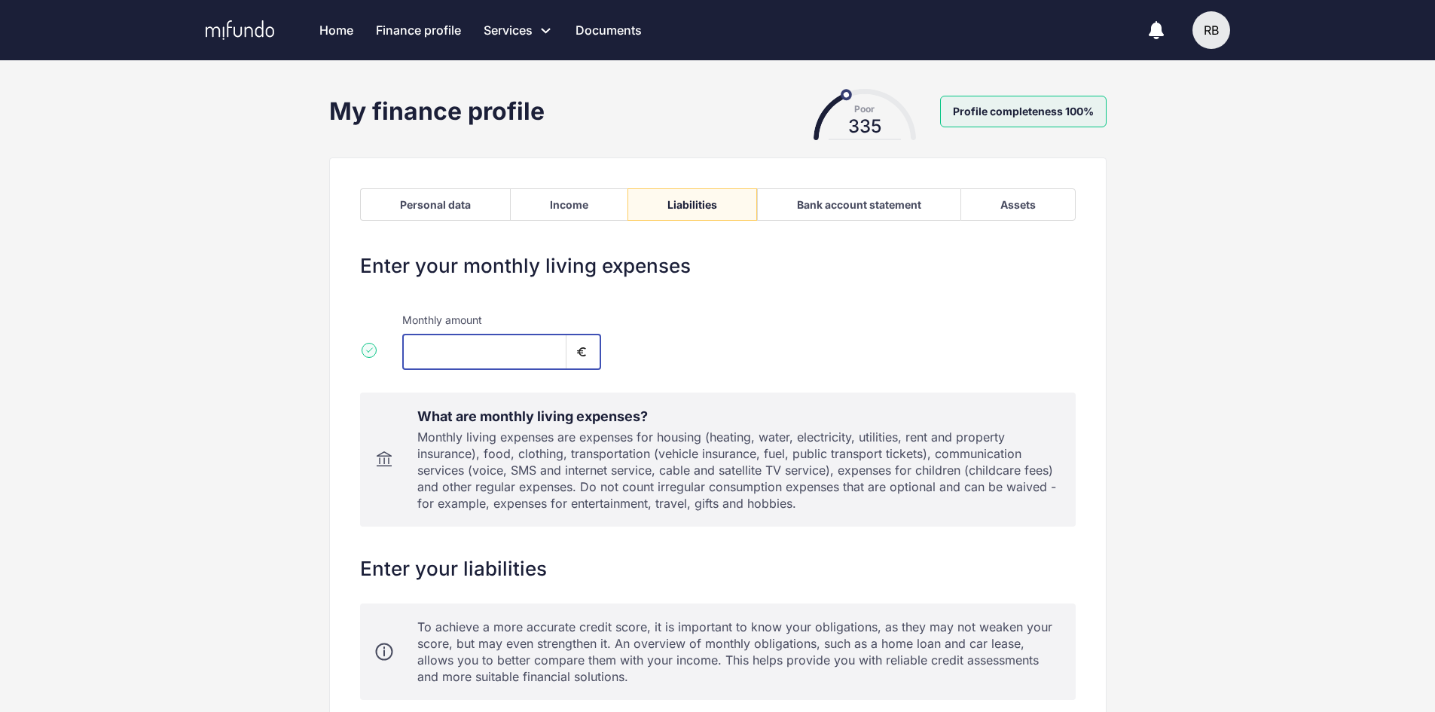
drag, startPoint x: 478, startPoint y: 350, endPoint x: 353, endPoint y: 343, distance: 125.2
click at [353, 343] on div "**********" at bounding box center [717, 537] width 777 height 760
type input "***"
click at [309, 345] on div "**********" at bounding box center [717, 527] width 1435 height 877
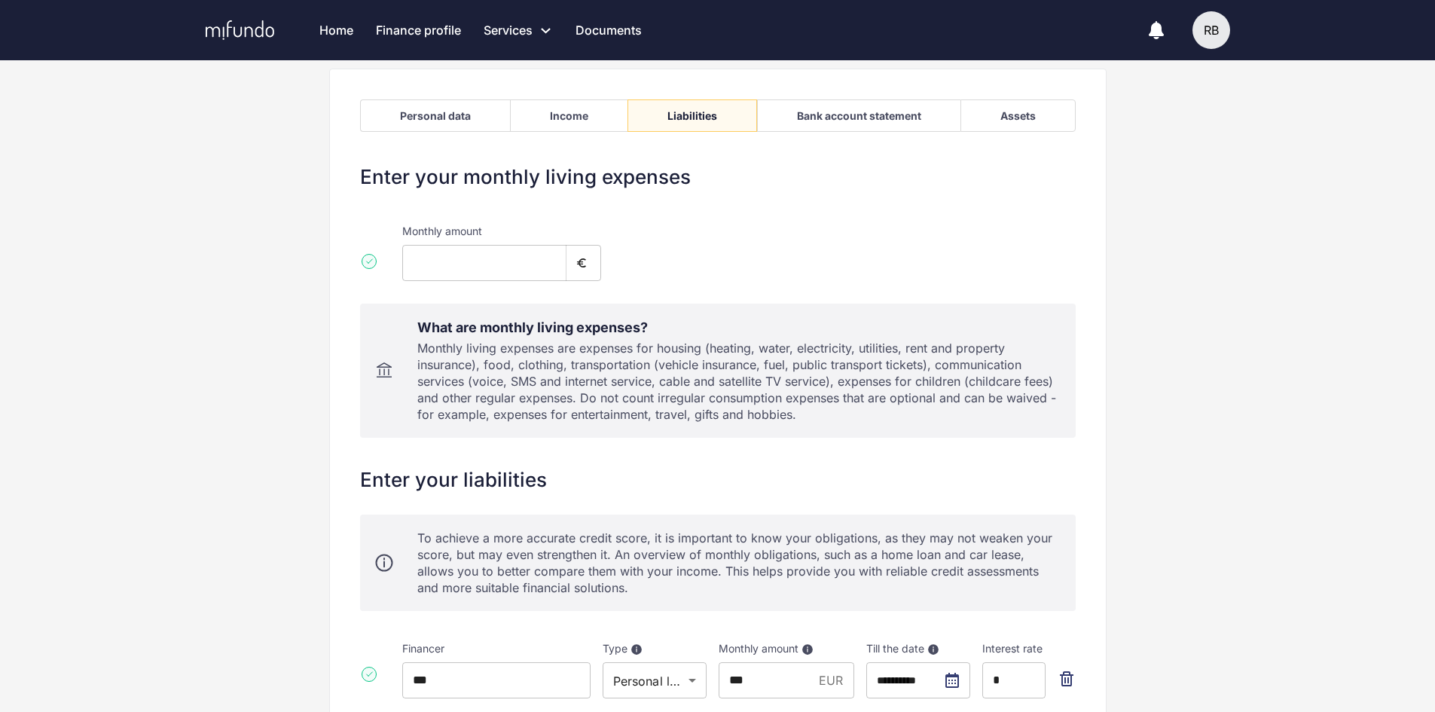
scroll to position [226, 0]
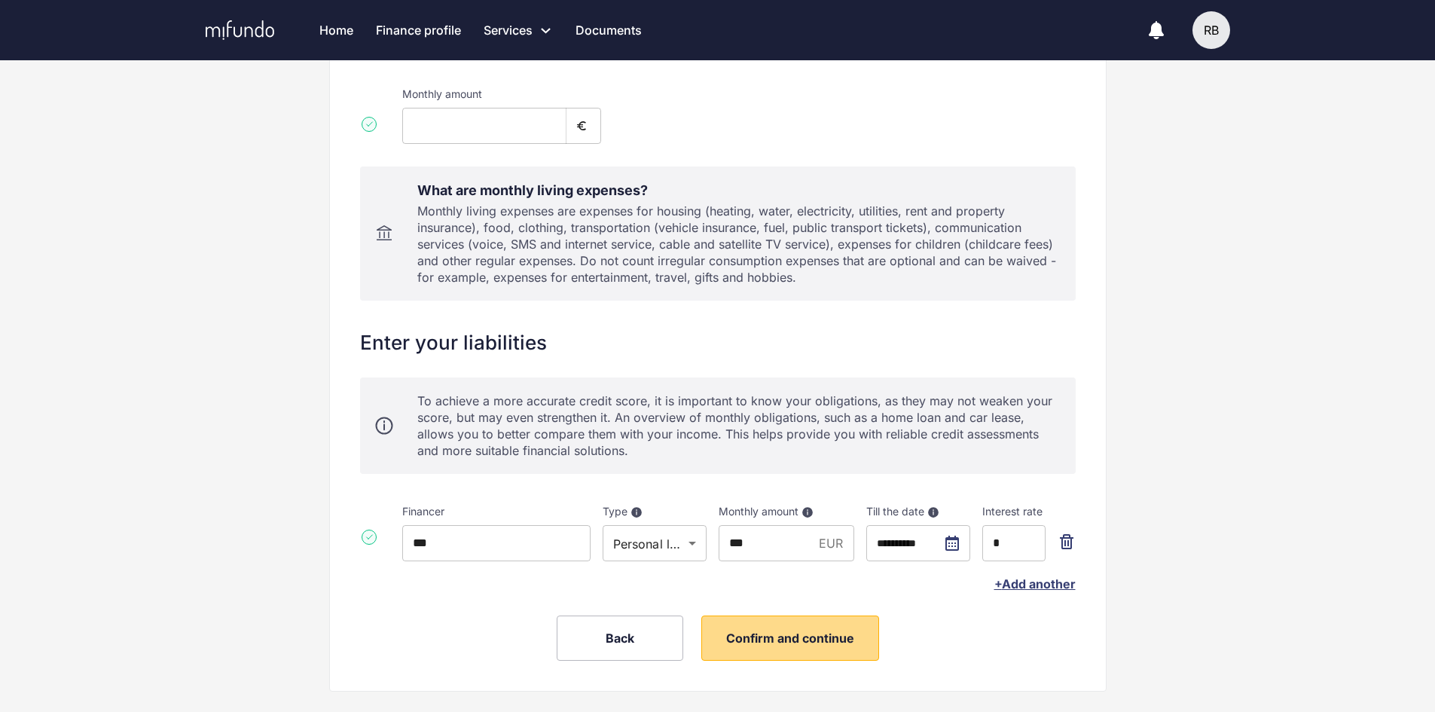
click at [804, 633] on span "Confirm and continue" at bounding box center [790, 637] width 128 height 15
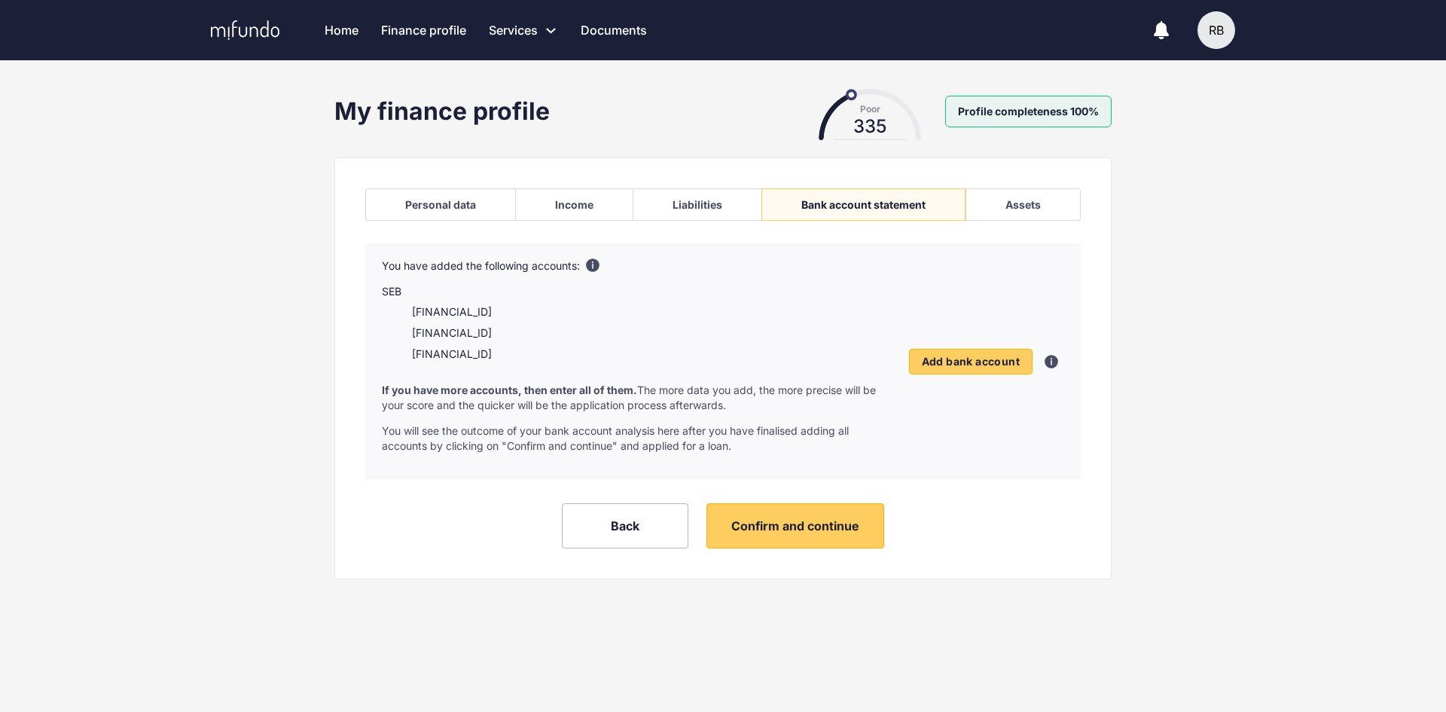
click at [345, 33] on link "Home" at bounding box center [342, 30] width 34 height 60
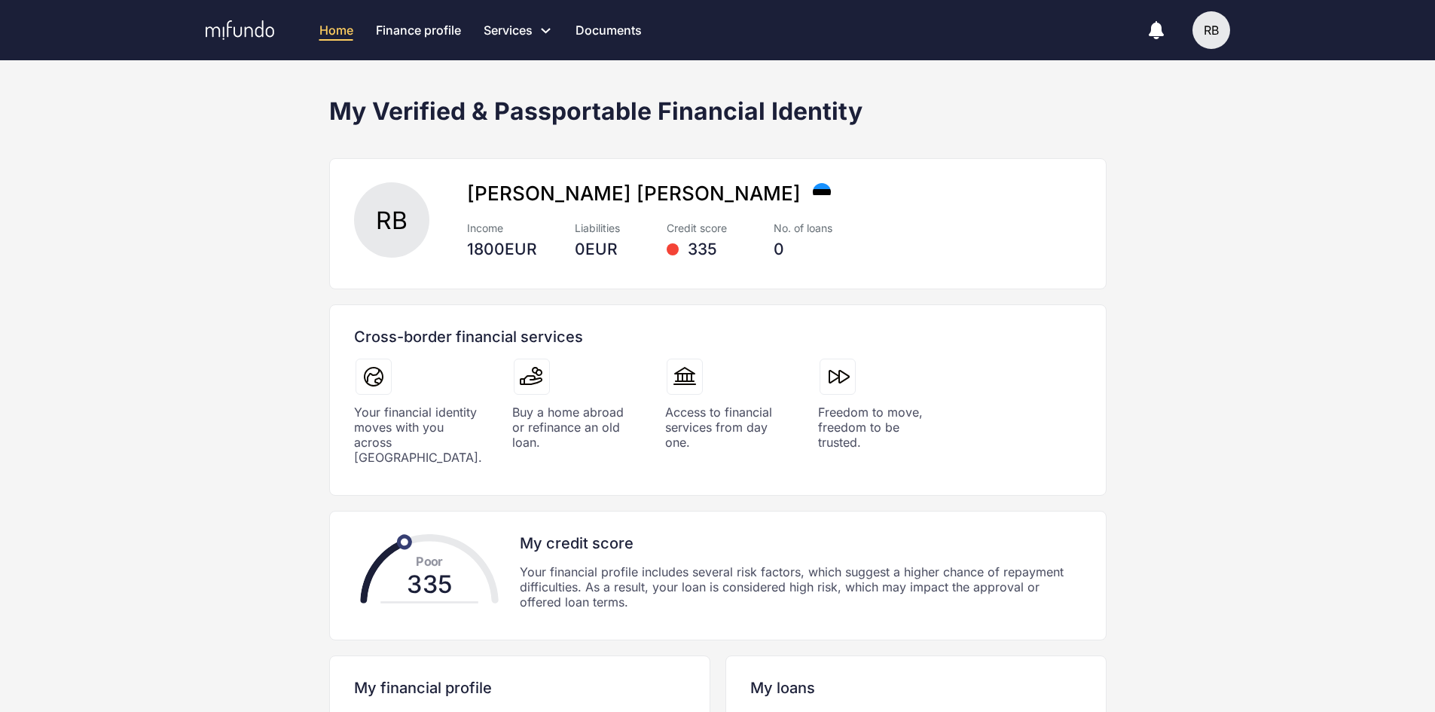
click at [430, 33] on link "Finance profile" at bounding box center [418, 30] width 85 height 60
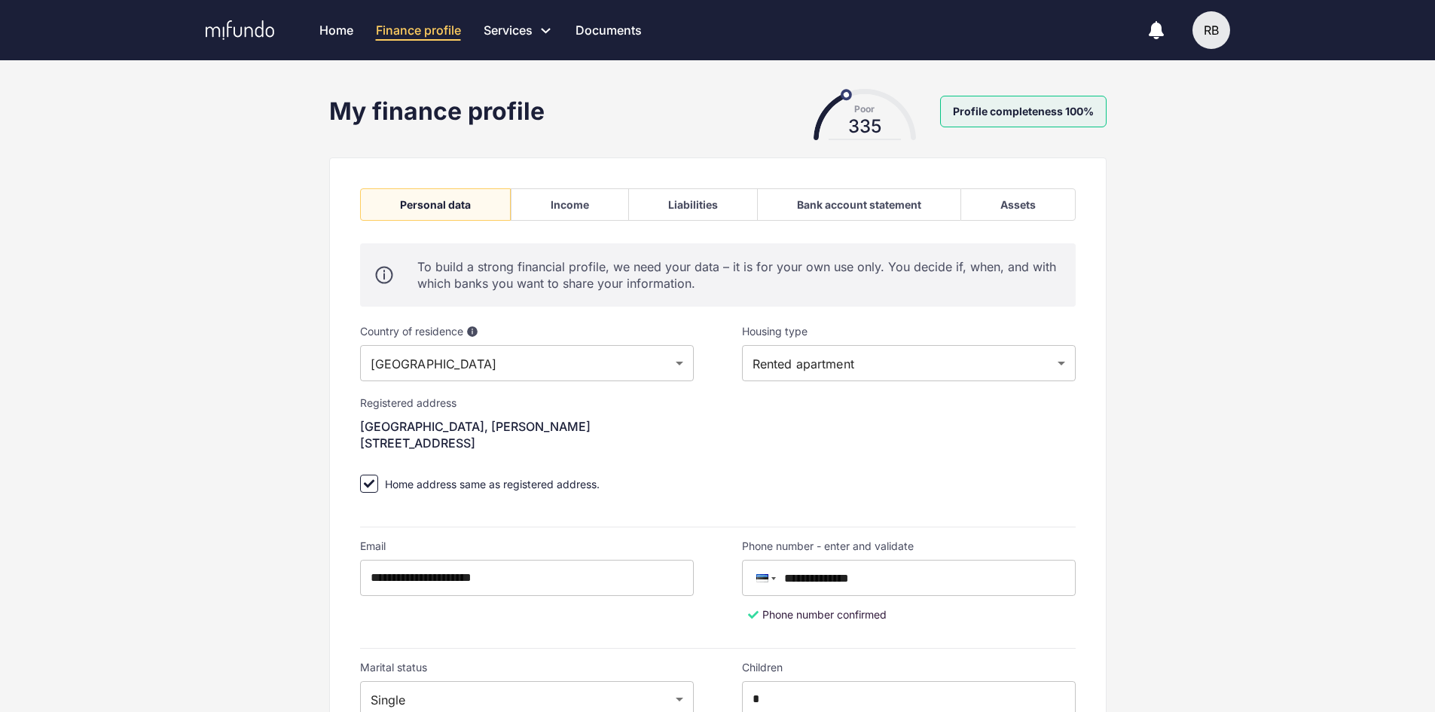
click at [577, 200] on div "Income" at bounding box center [570, 204] width 38 height 13
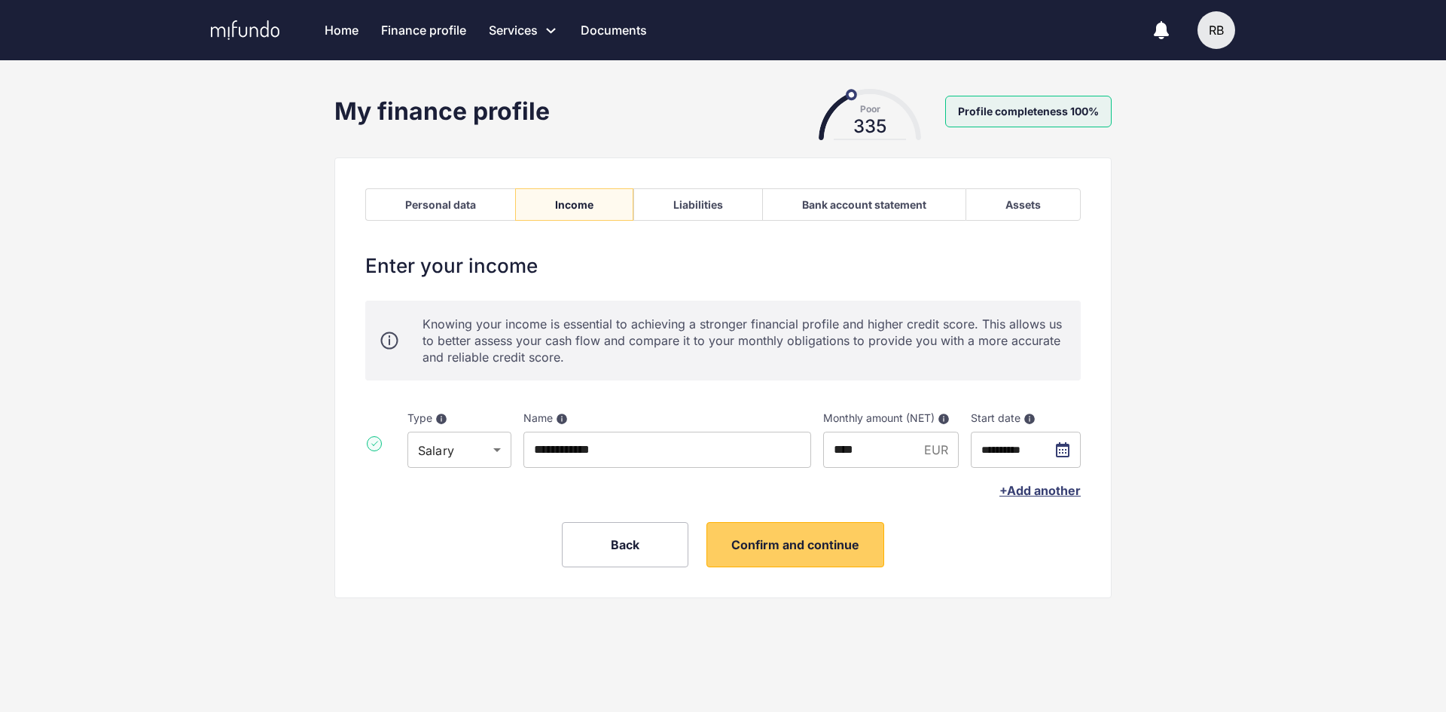
click at [666, 208] on div "Liabilities" at bounding box center [697, 204] width 129 height 32
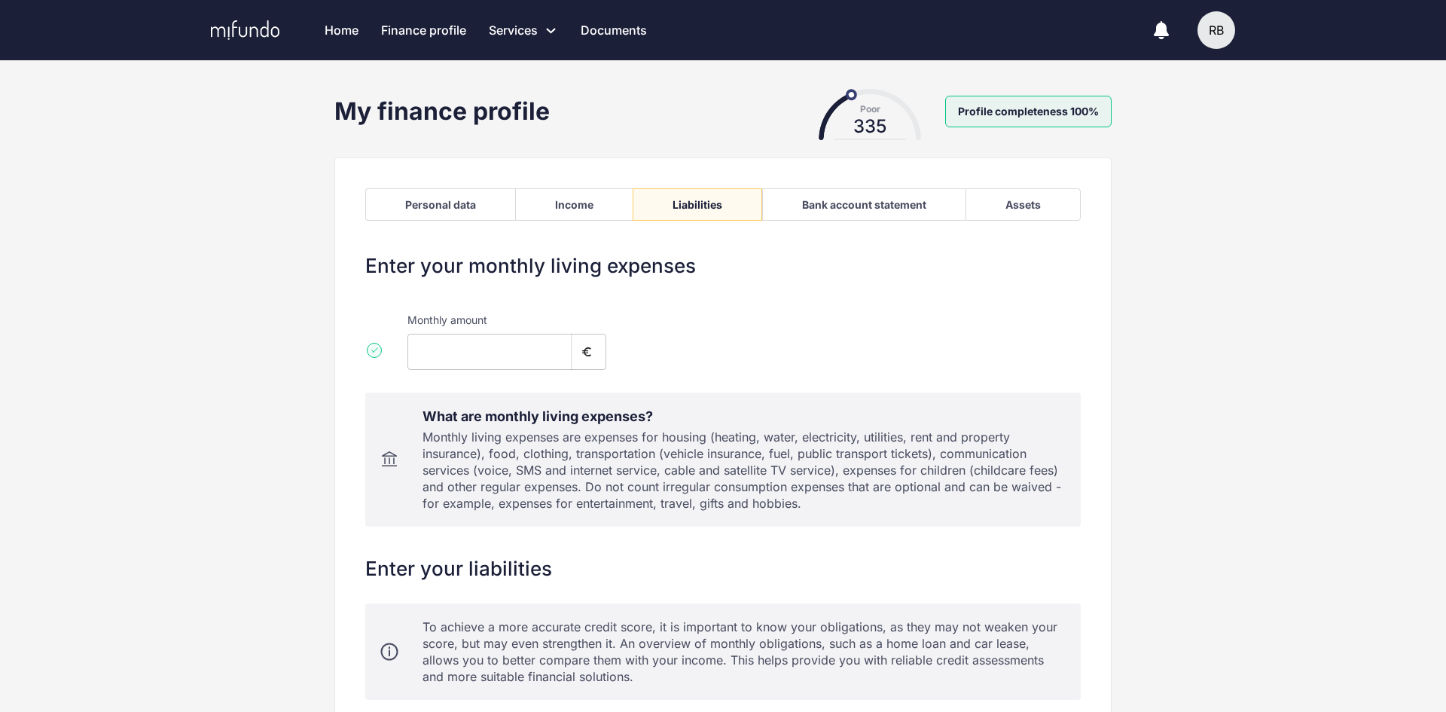
type input "***"
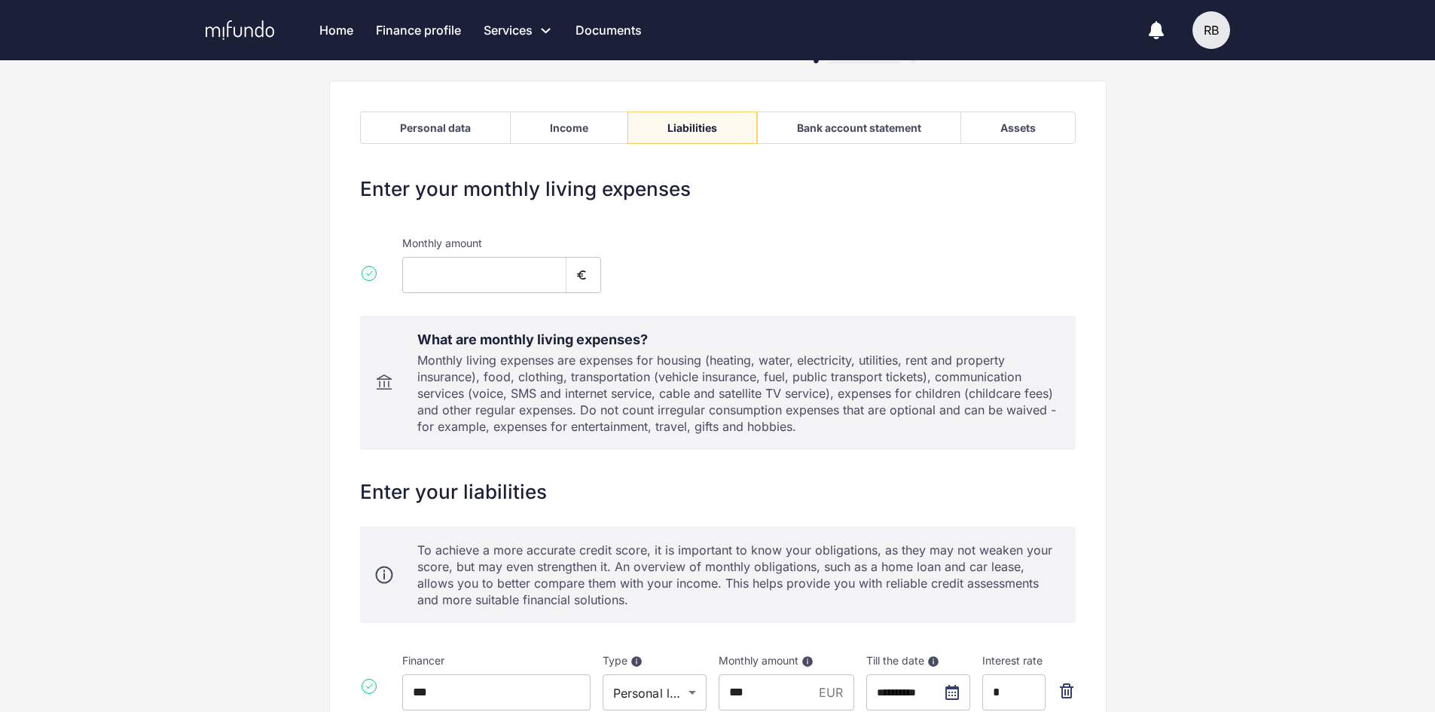
scroll to position [75, 0]
click at [887, 122] on div "Bank account statement" at bounding box center [858, 129] width 203 height 32
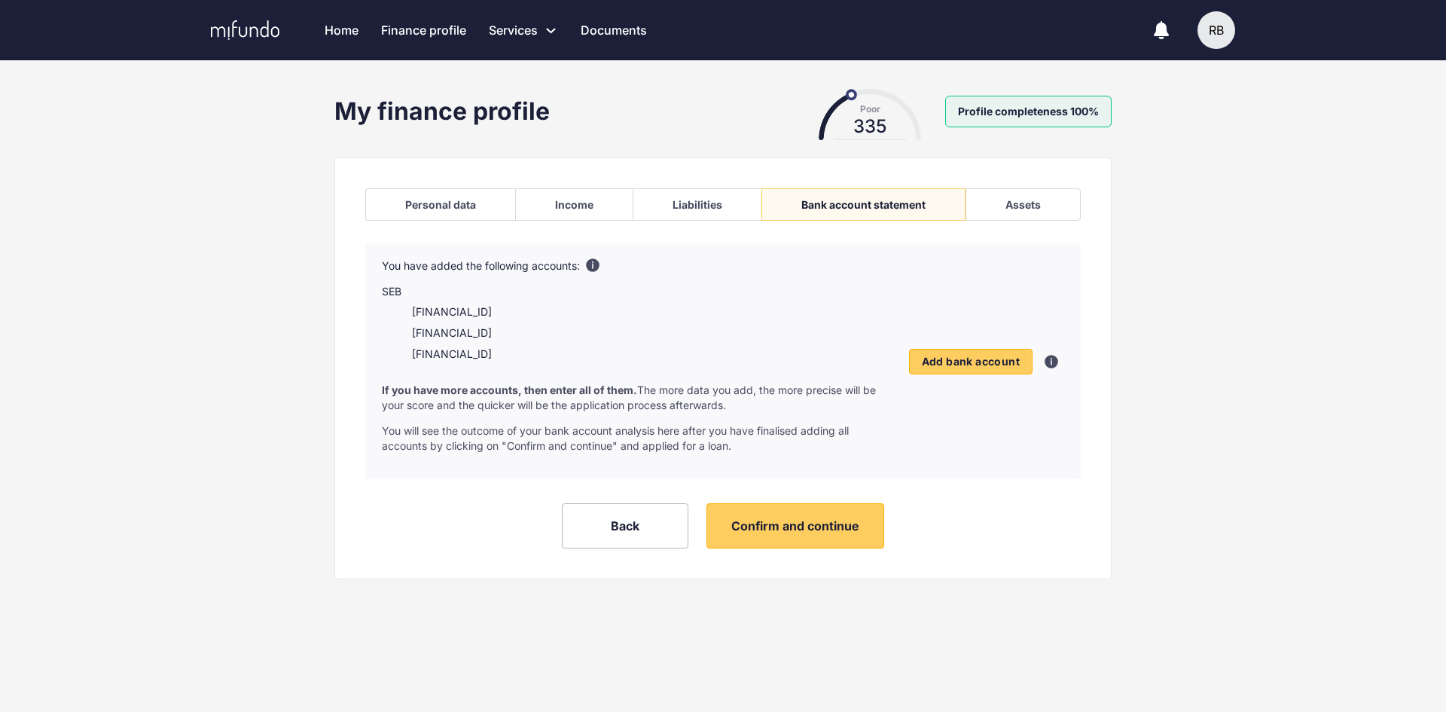
click at [1042, 206] on div "Assets" at bounding box center [1023, 204] width 115 height 32
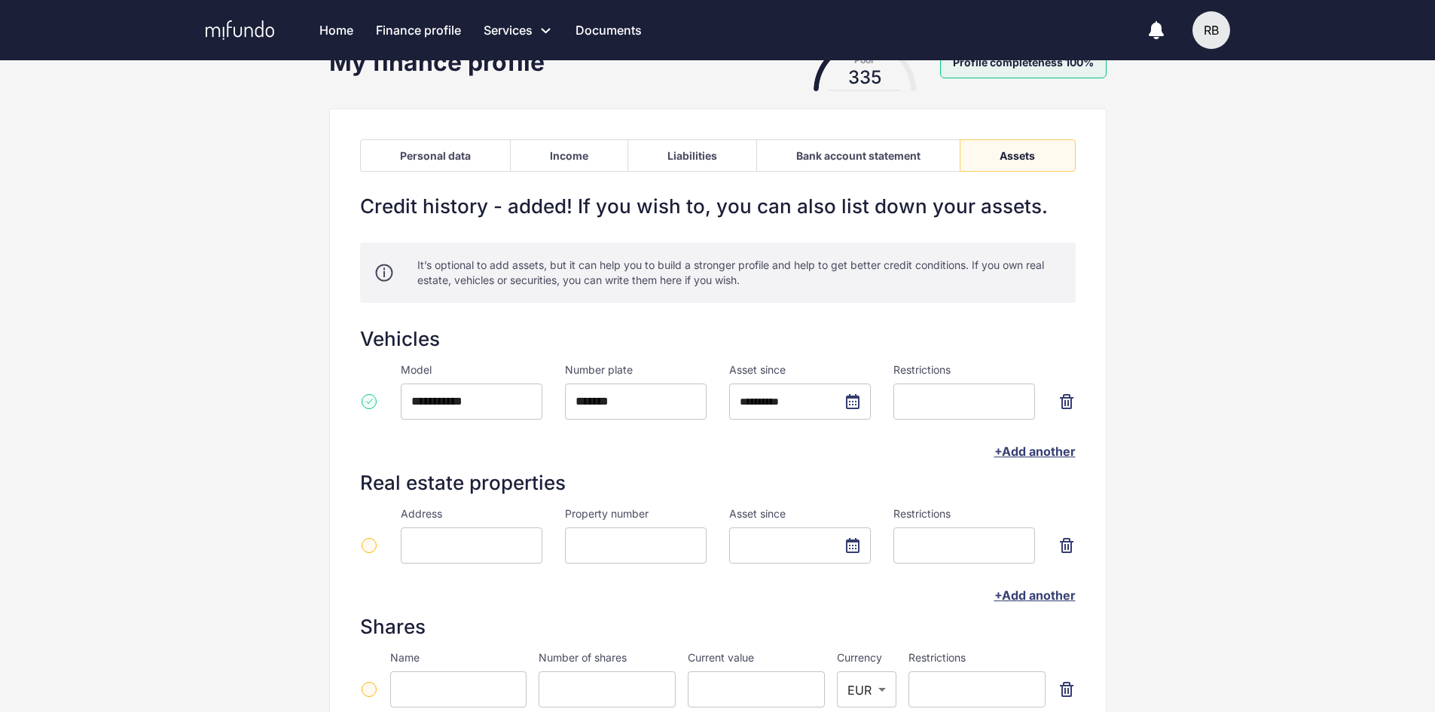
scroll to position [75, 0]
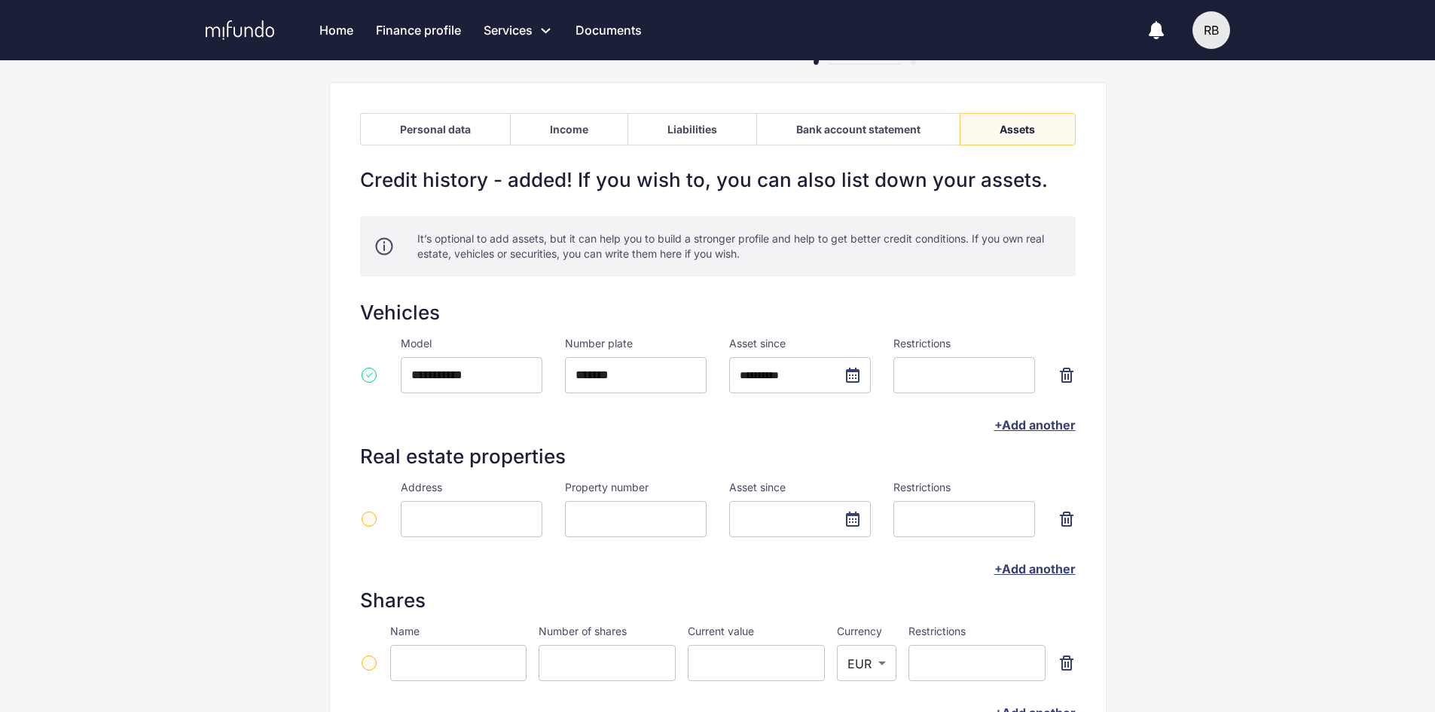
click at [1074, 377] on icon "button" at bounding box center [1067, 375] width 18 height 18
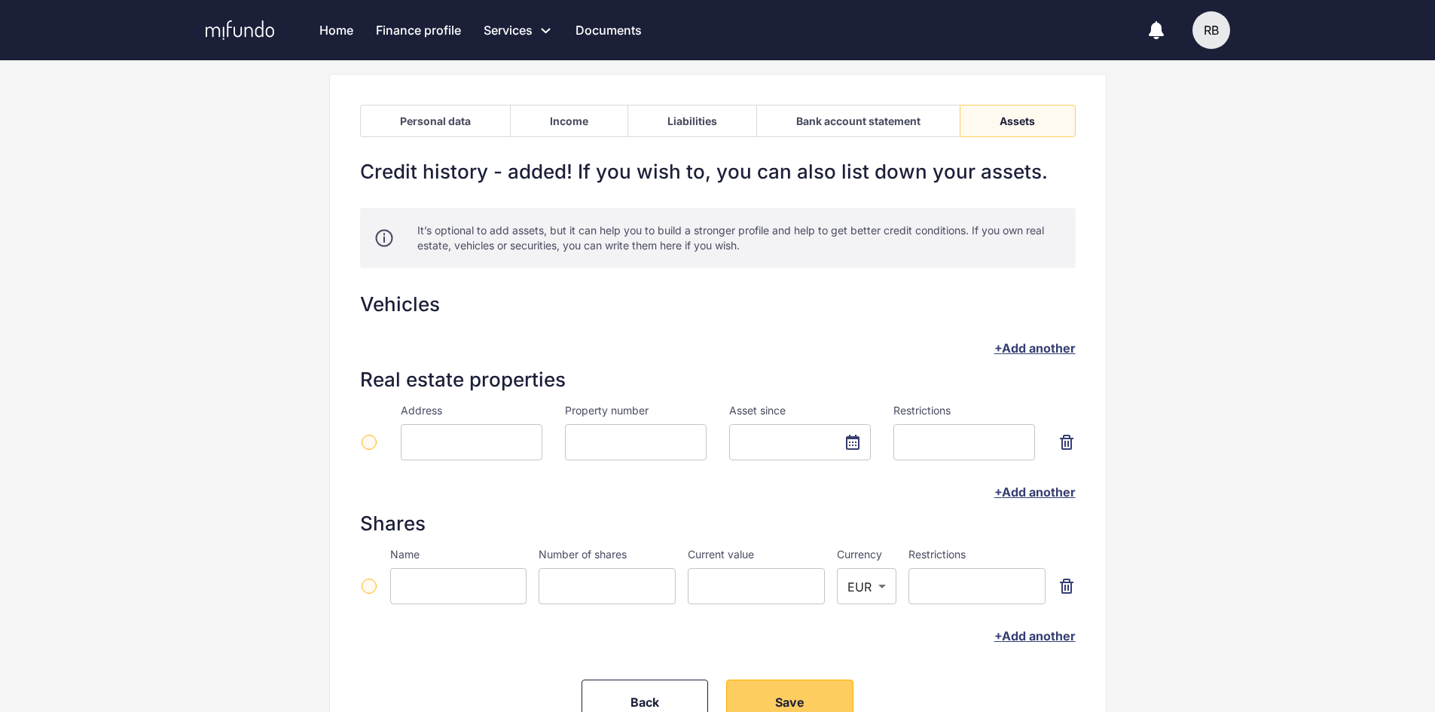
scroll to position [176, 0]
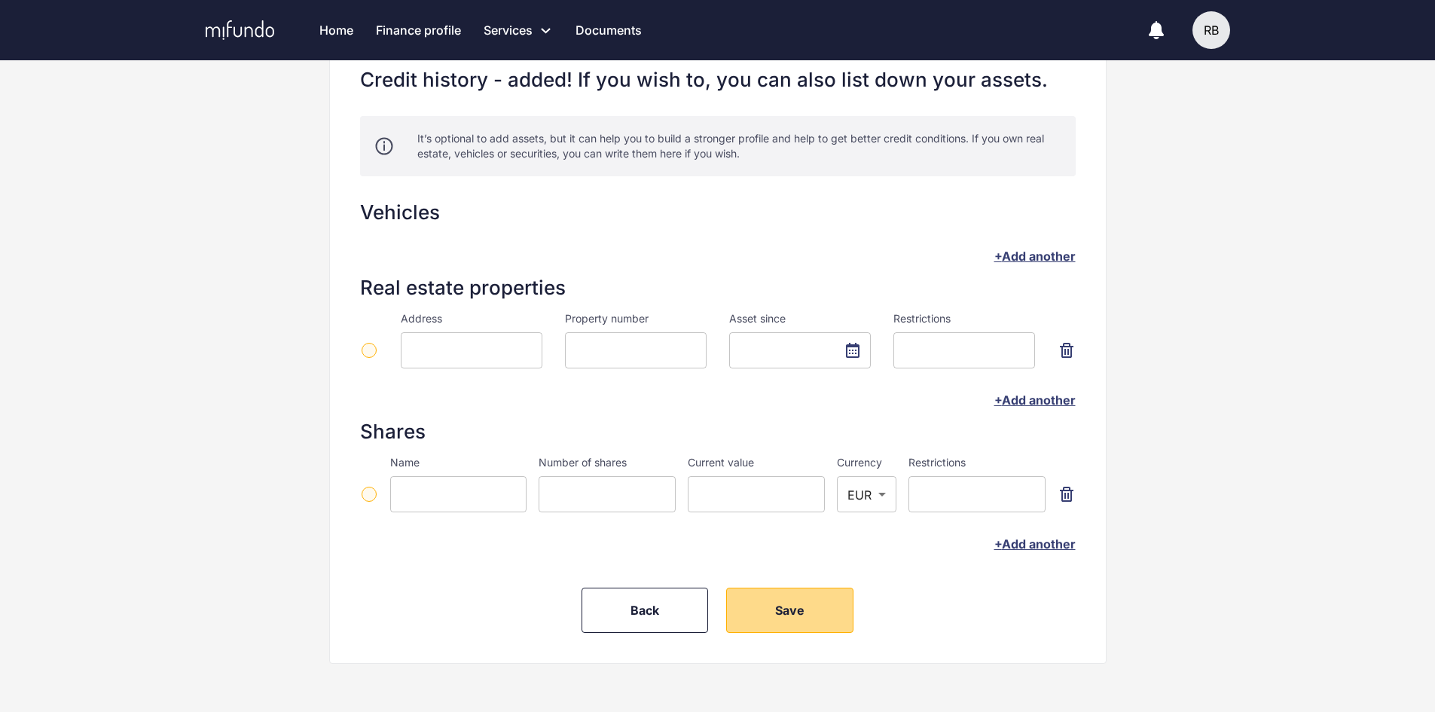
click at [799, 618] on button "Save" at bounding box center [789, 610] width 127 height 45
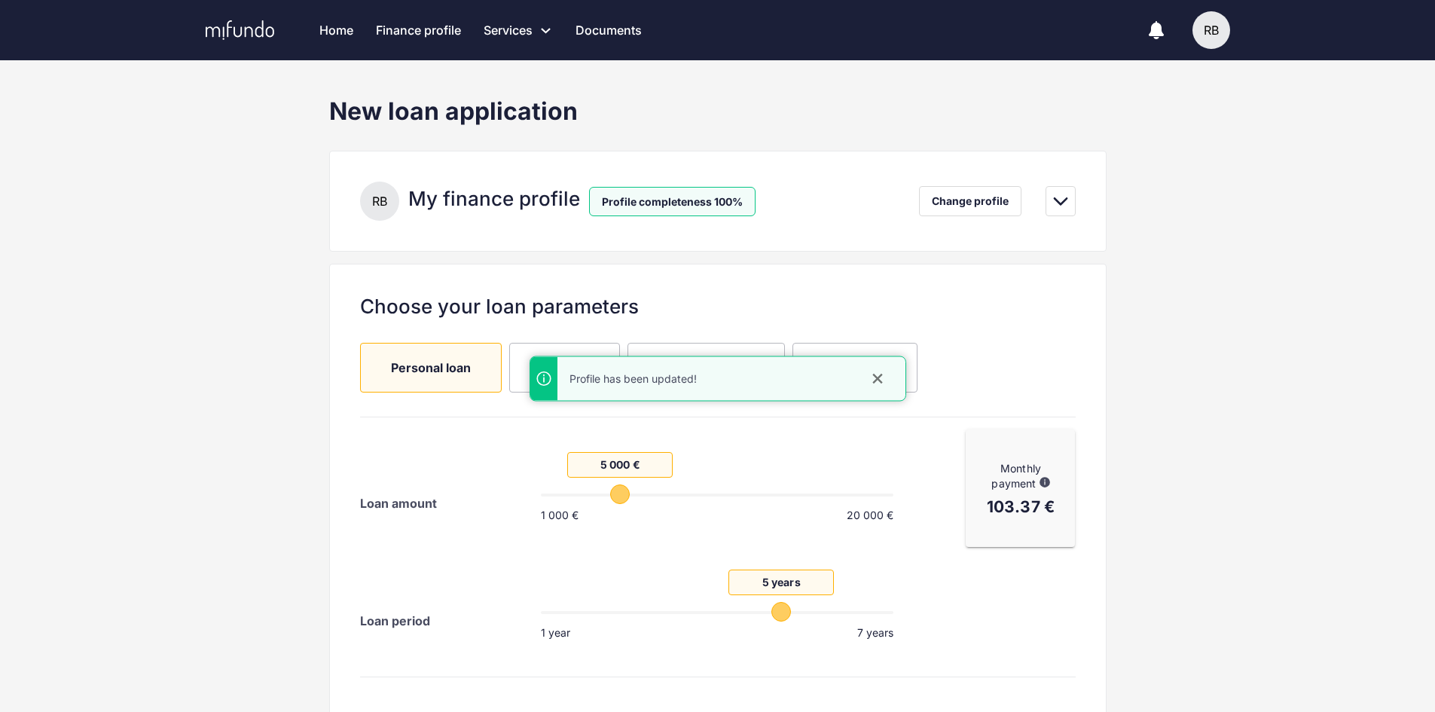
click at [345, 31] on link "Home" at bounding box center [336, 30] width 34 height 60
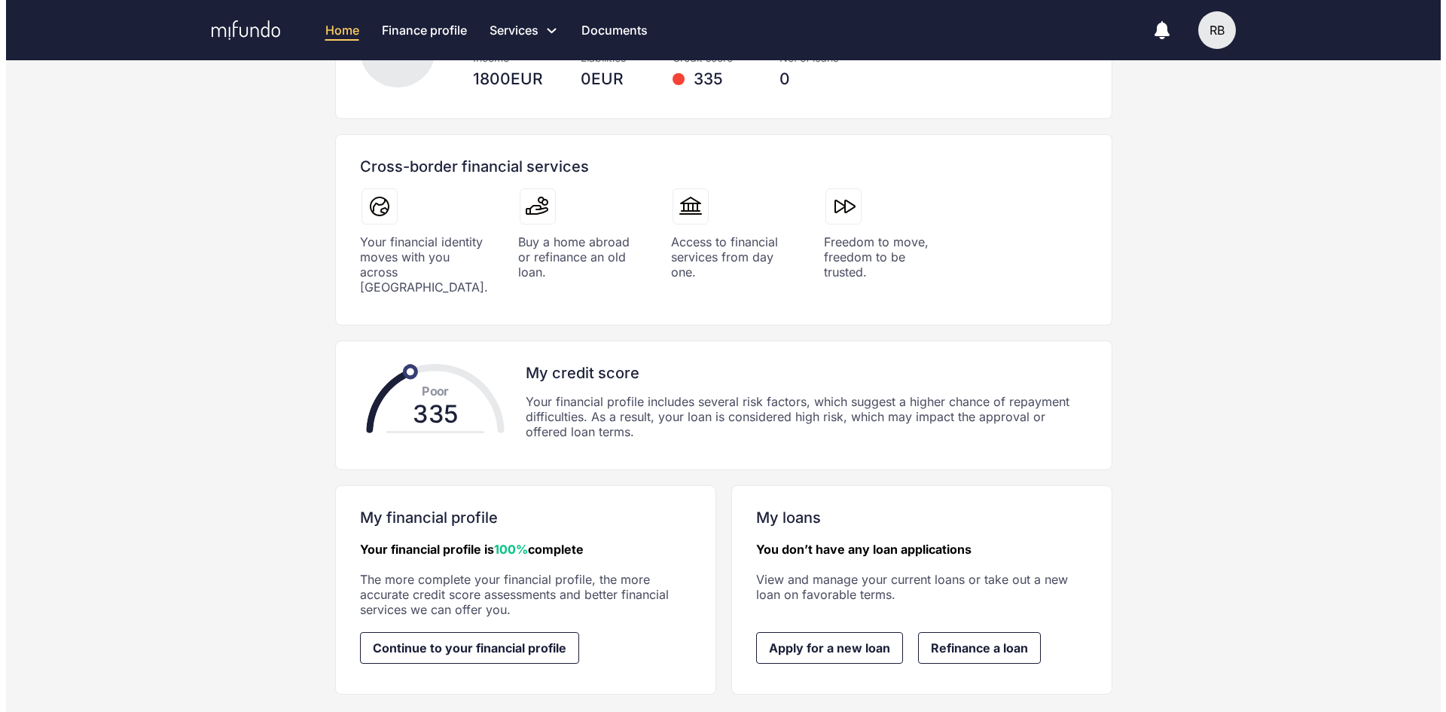
scroll to position [186, 0]
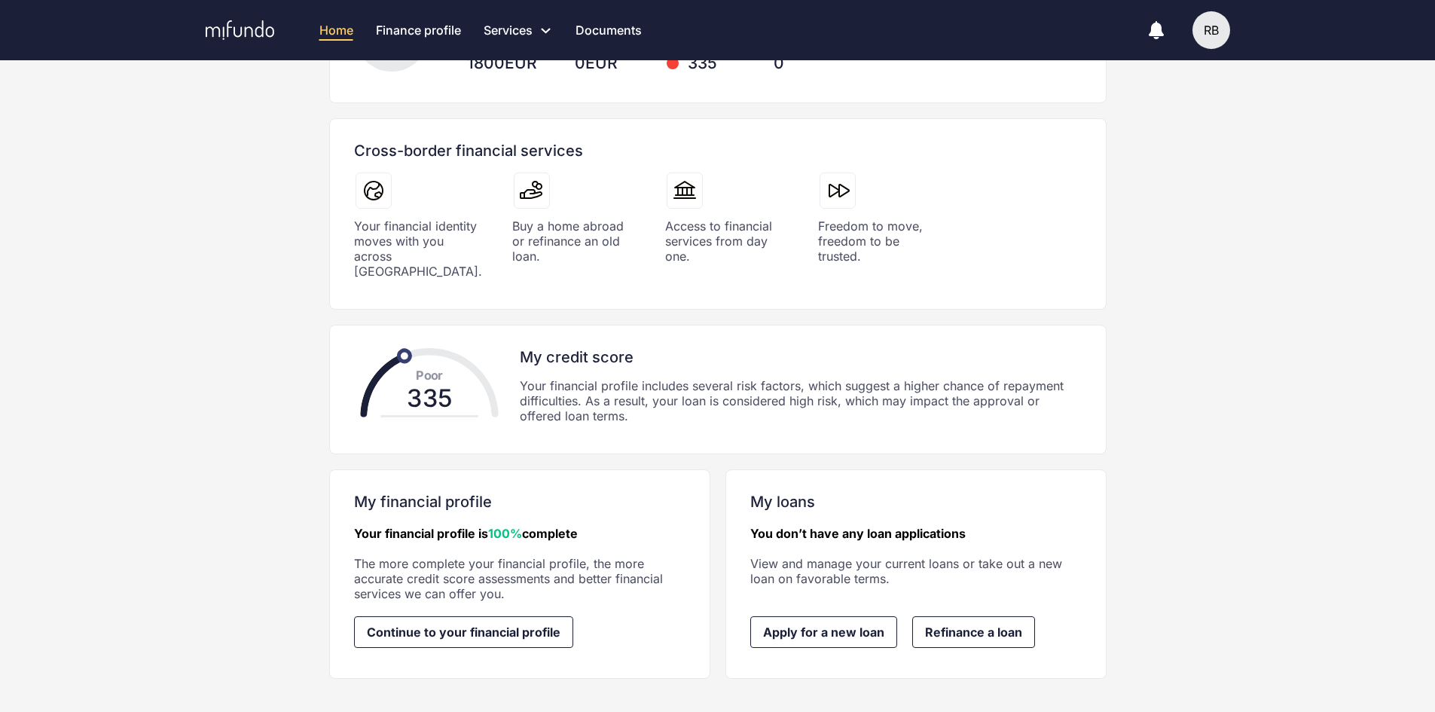
click at [1207, 28] on div "RB" at bounding box center [1211, 30] width 38 height 38
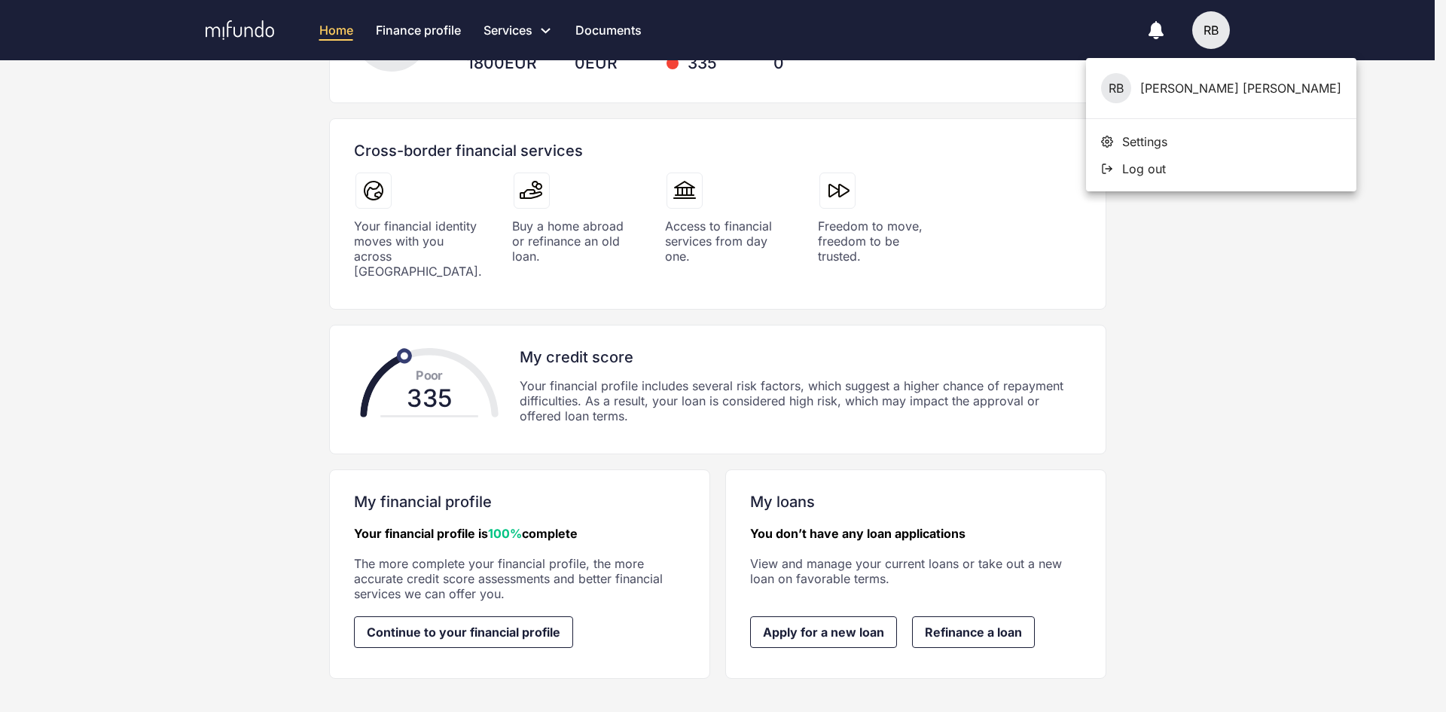
click at [1142, 142] on span "Settings" at bounding box center [1144, 141] width 45 height 15
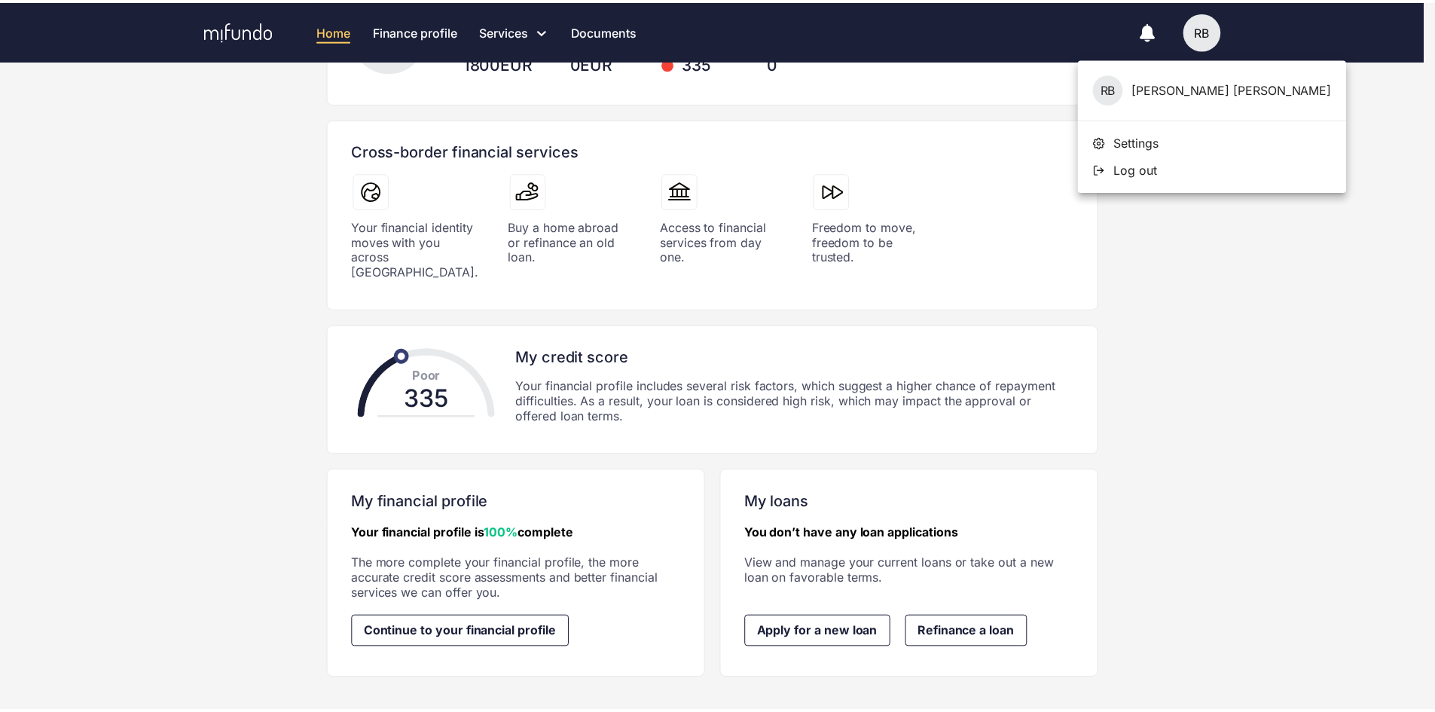
scroll to position [88, 0]
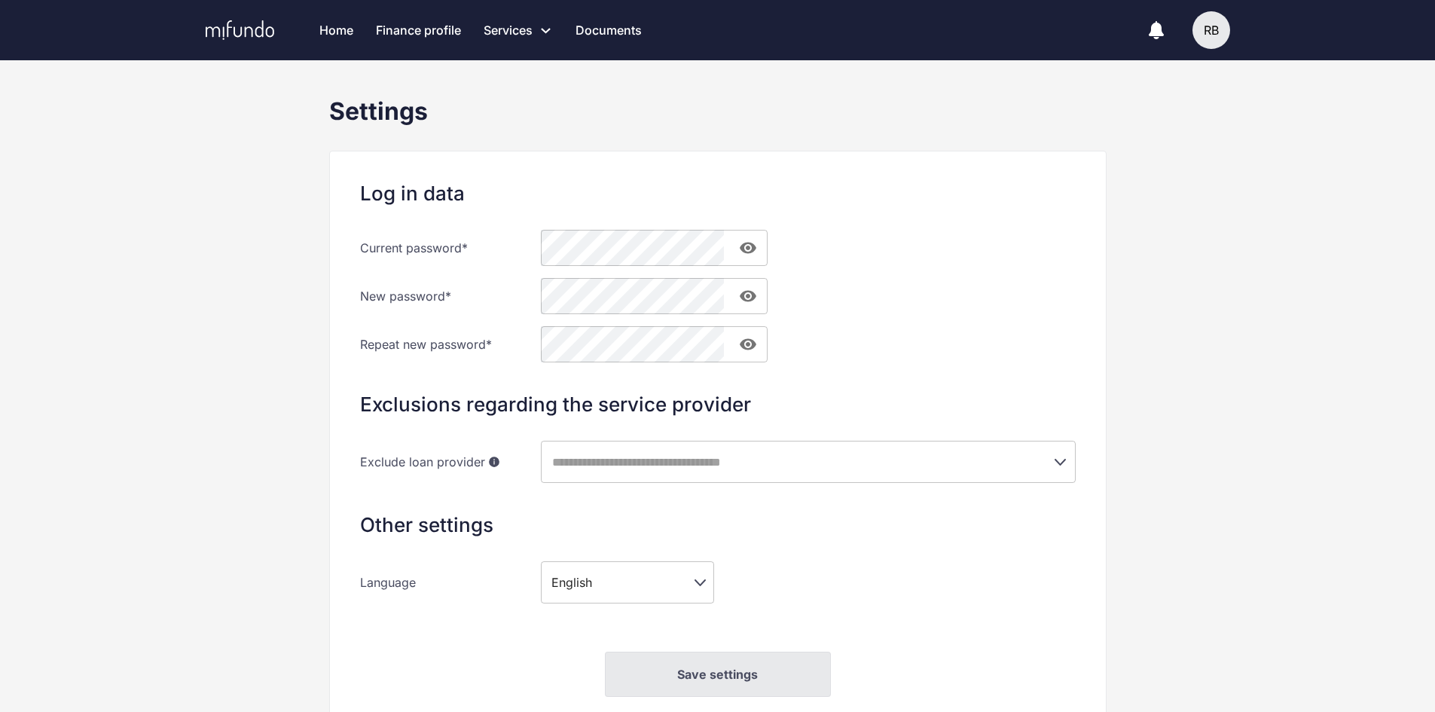
click at [1210, 35] on div "RB" at bounding box center [1211, 30] width 38 height 38
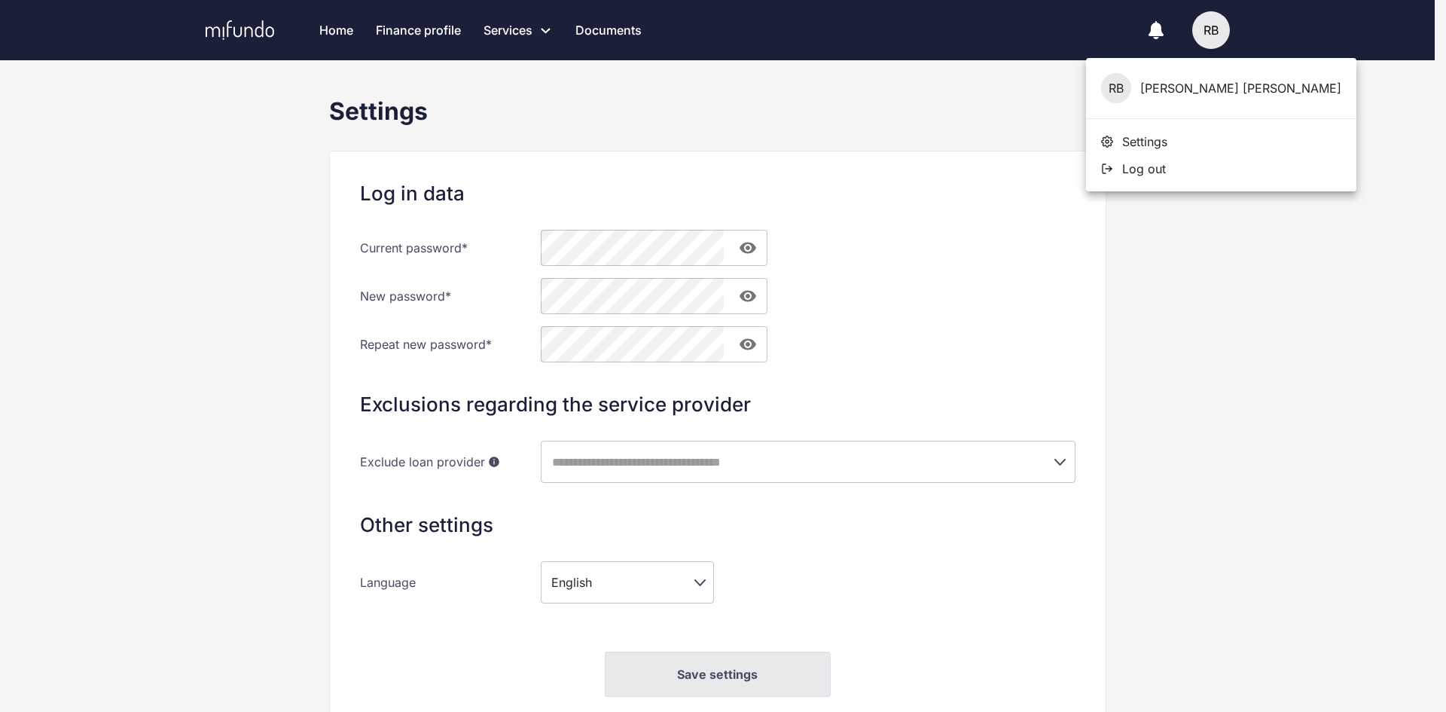
click at [1146, 169] on span "Log out" at bounding box center [1144, 168] width 44 height 15
